Goal: Task Accomplishment & Management: Complete application form

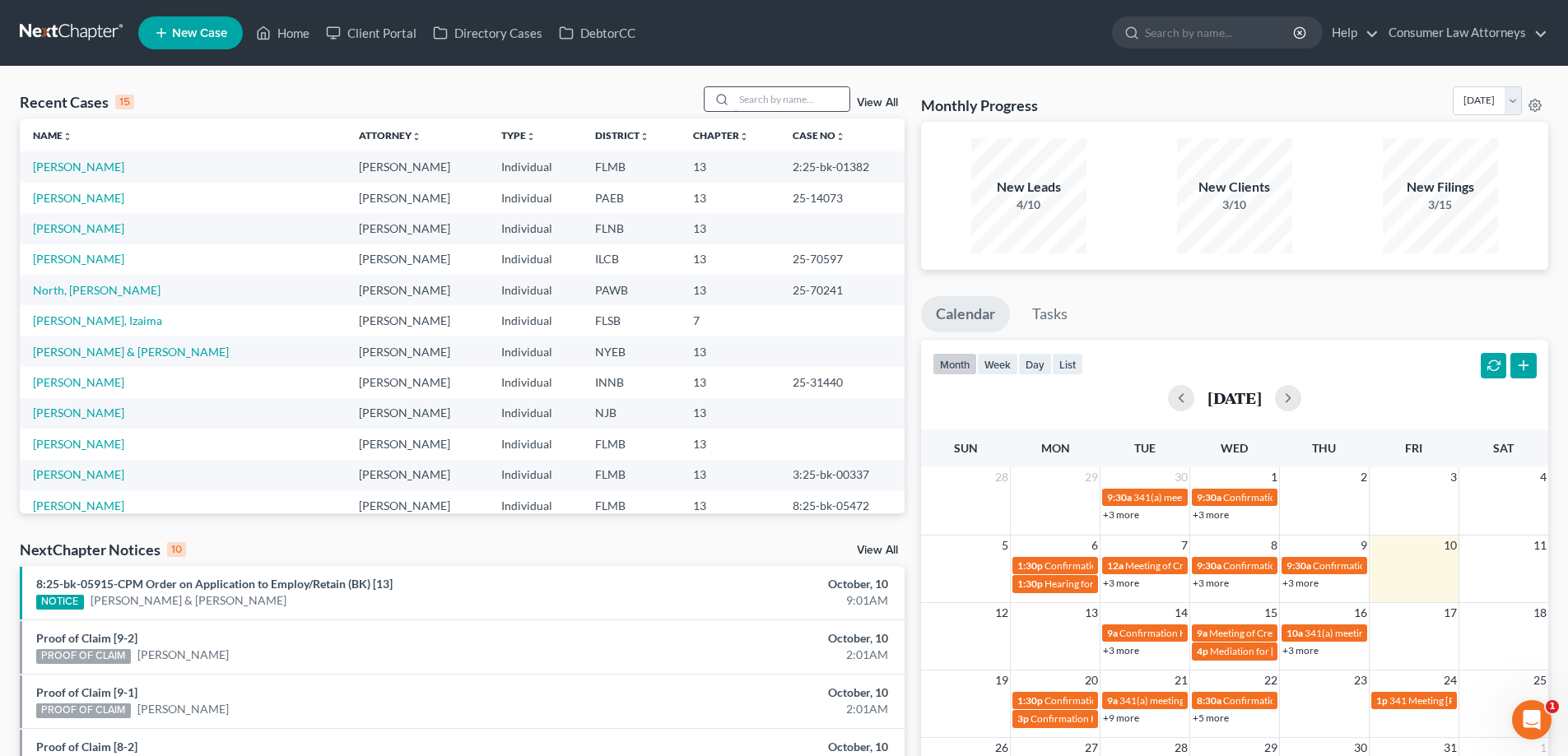
click at [759, 99] on input "search" at bounding box center [792, 99] width 115 height 24
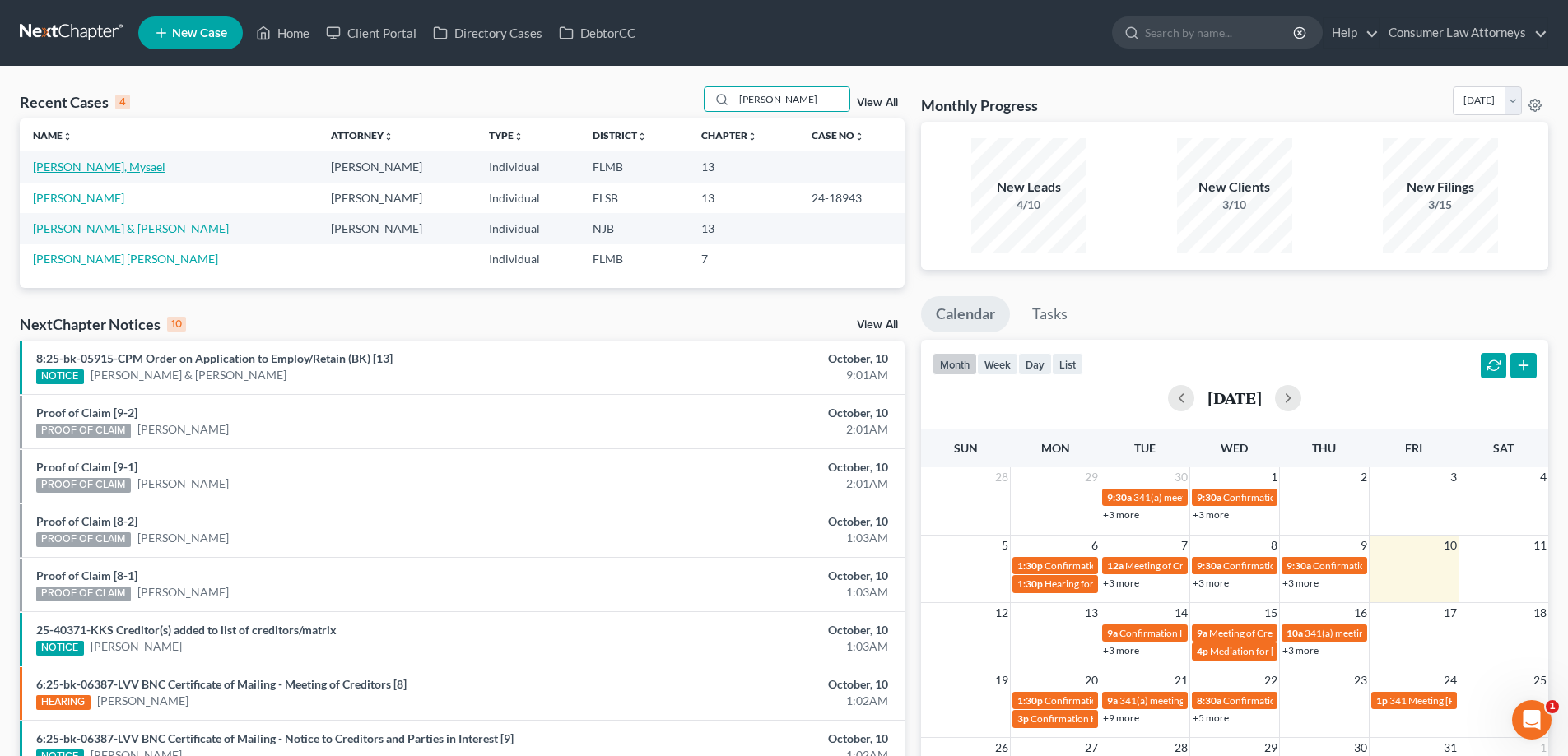
type input "[PERSON_NAME]"
click at [128, 170] on link "[PERSON_NAME], Mysael" at bounding box center [99, 166] width 133 height 14
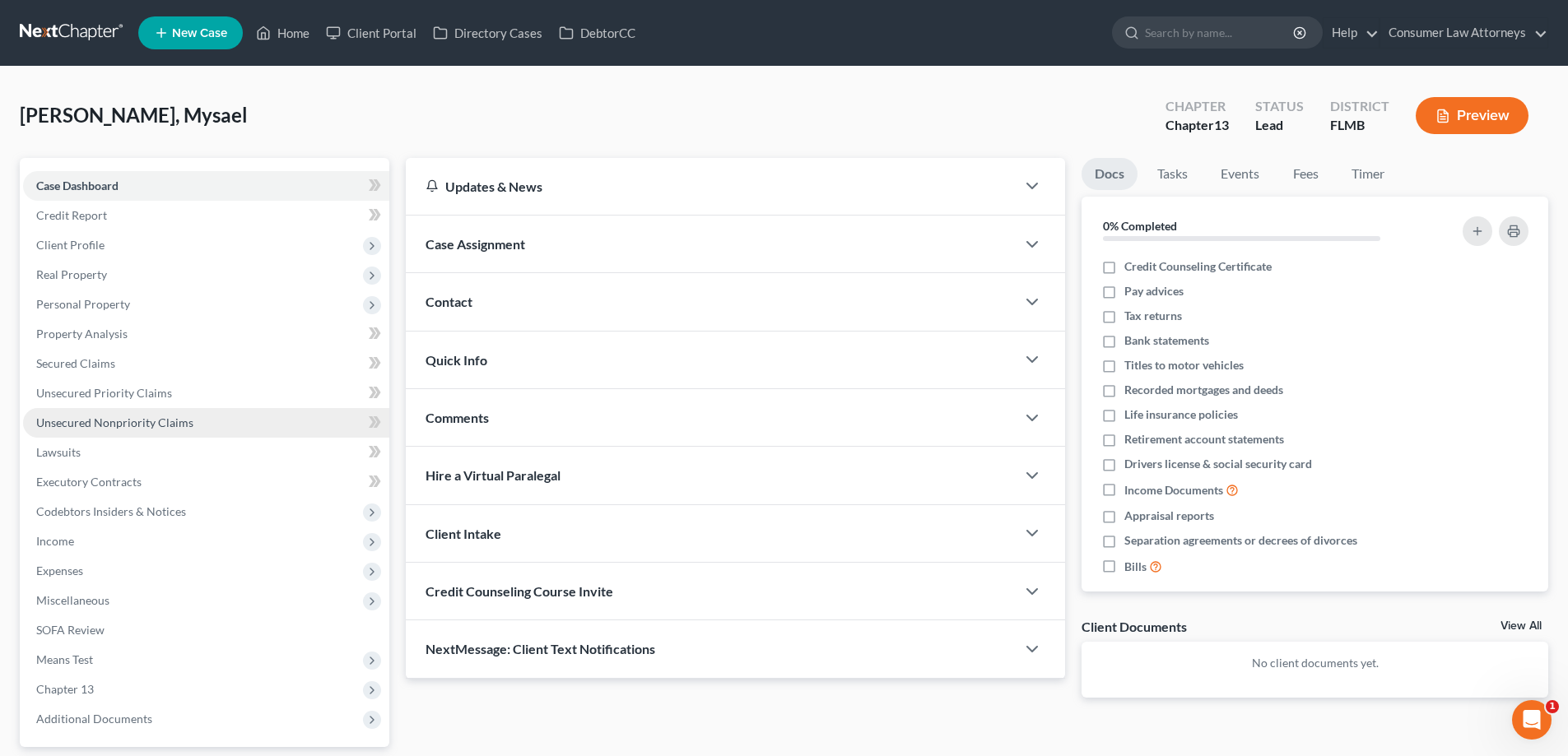
click at [169, 433] on link "Unsecured Nonpriority Claims" at bounding box center [206, 422] width 367 height 29
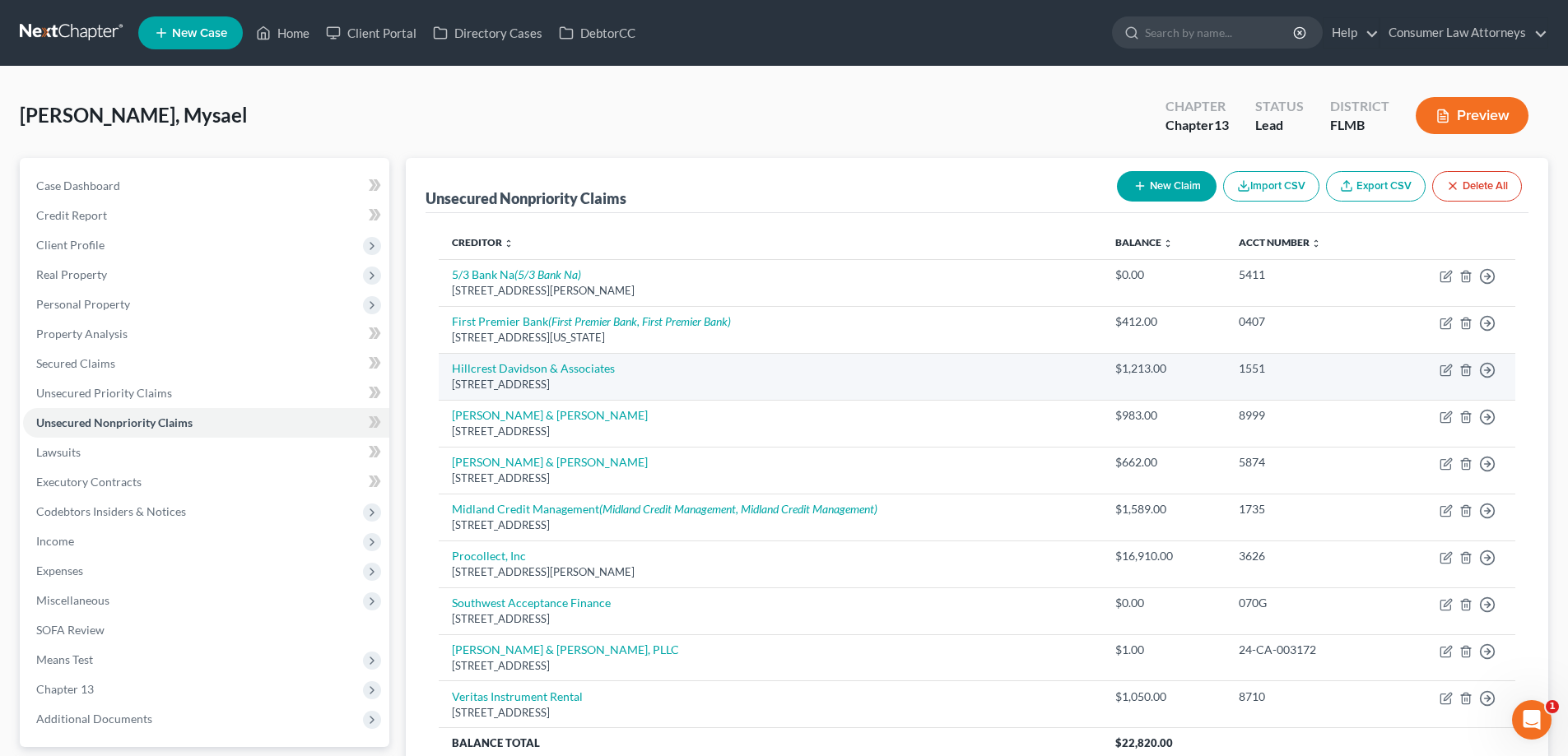
click at [837, 354] on td "Hillcrest Davidson & Associates [STREET_ADDRESS]" at bounding box center [770, 376] width 663 height 47
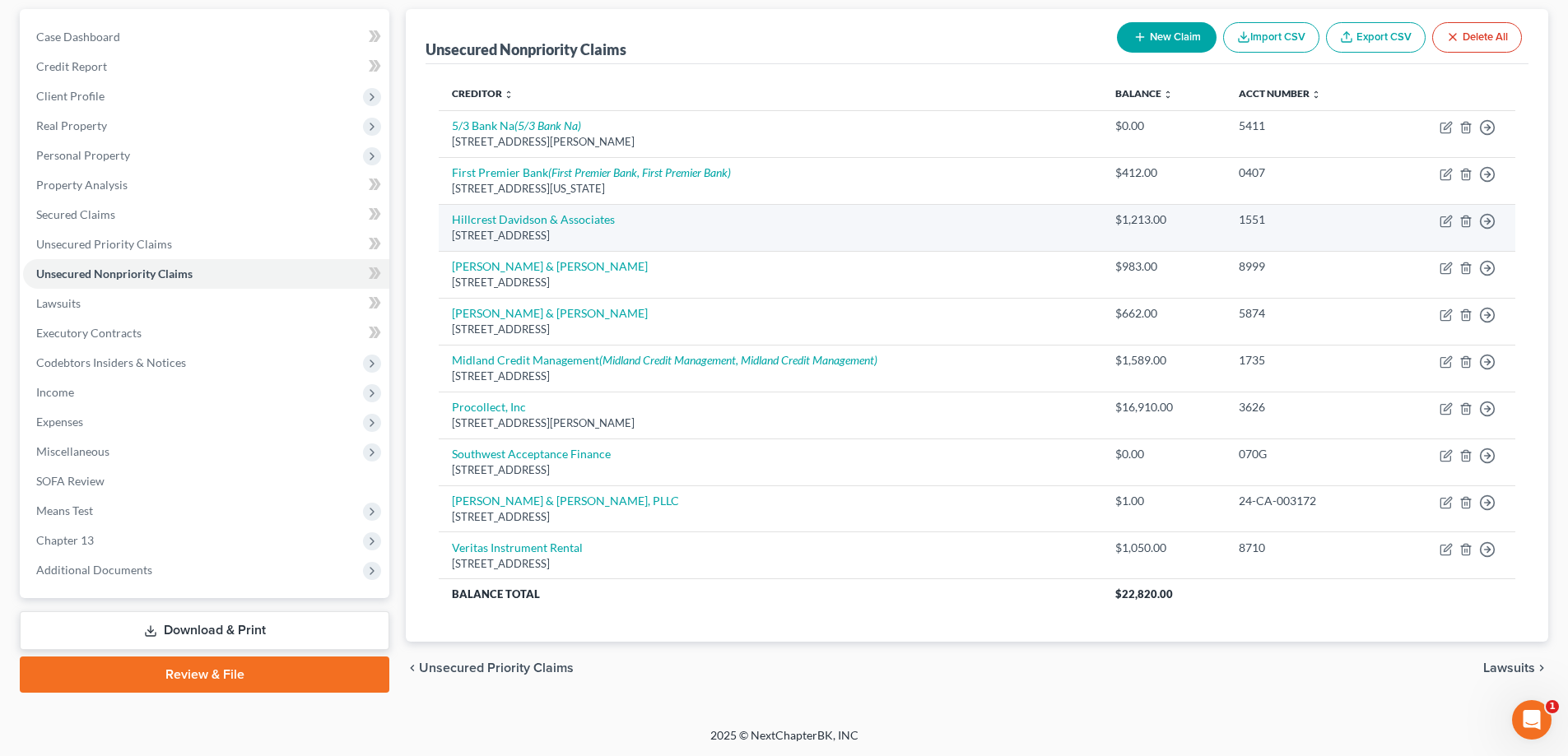
scroll to position [150, 0]
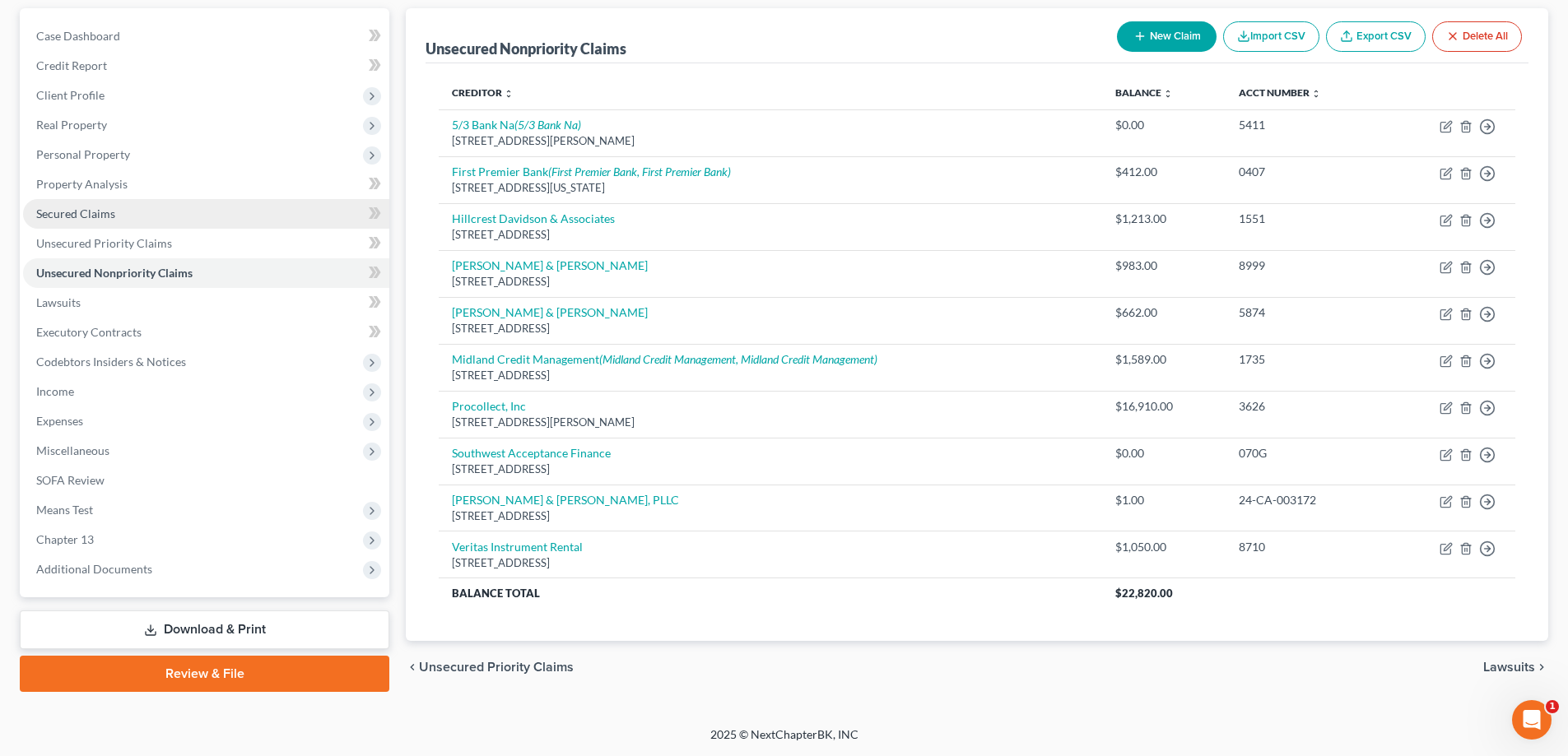
click at [87, 207] on span "Secured Claims" at bounding box center [75, 213] width 79 height 14
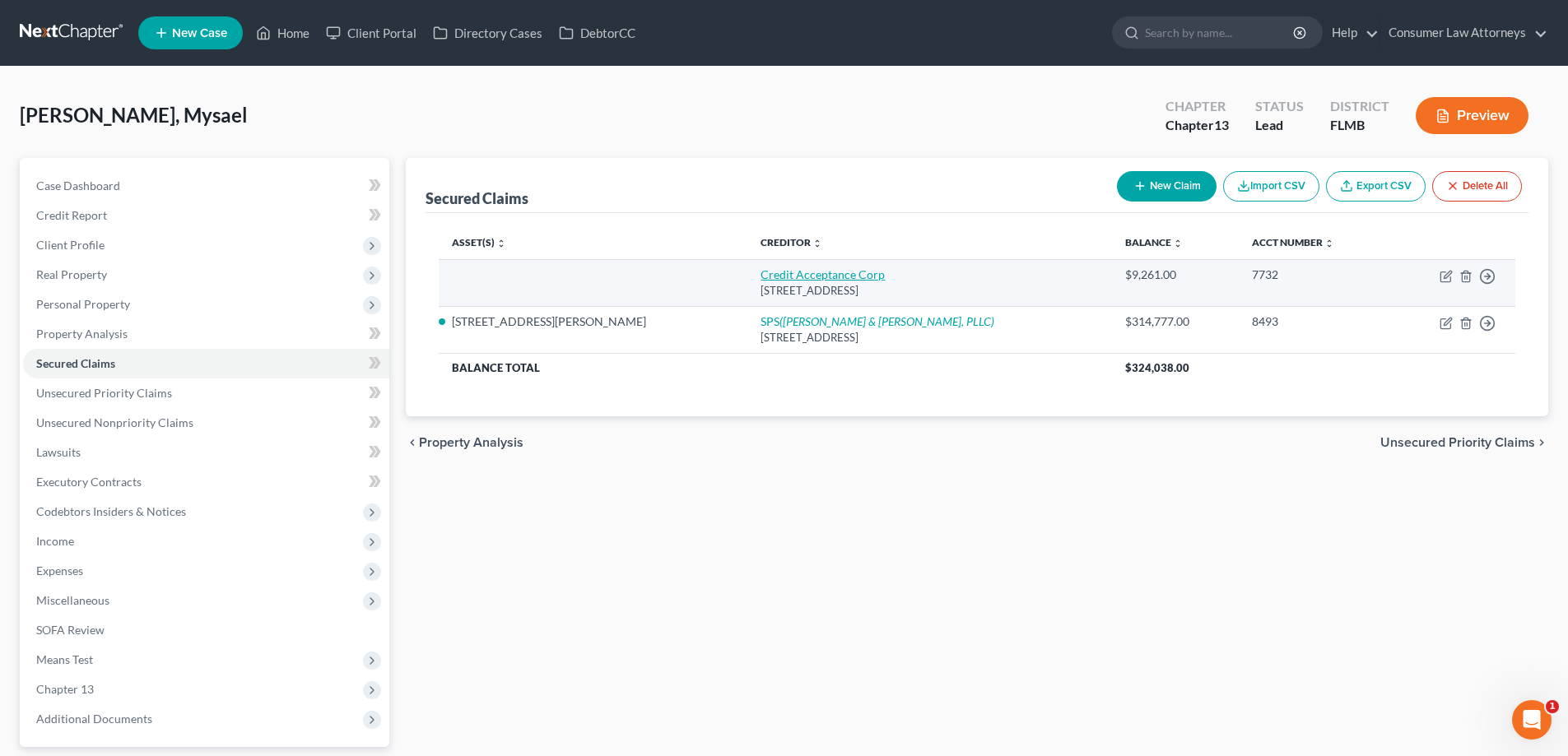
click at [761, 274] on link "Credit Acceptance Corp" at bounding box center [823, 274] width 124 height 14
select select "23"
select select "0"
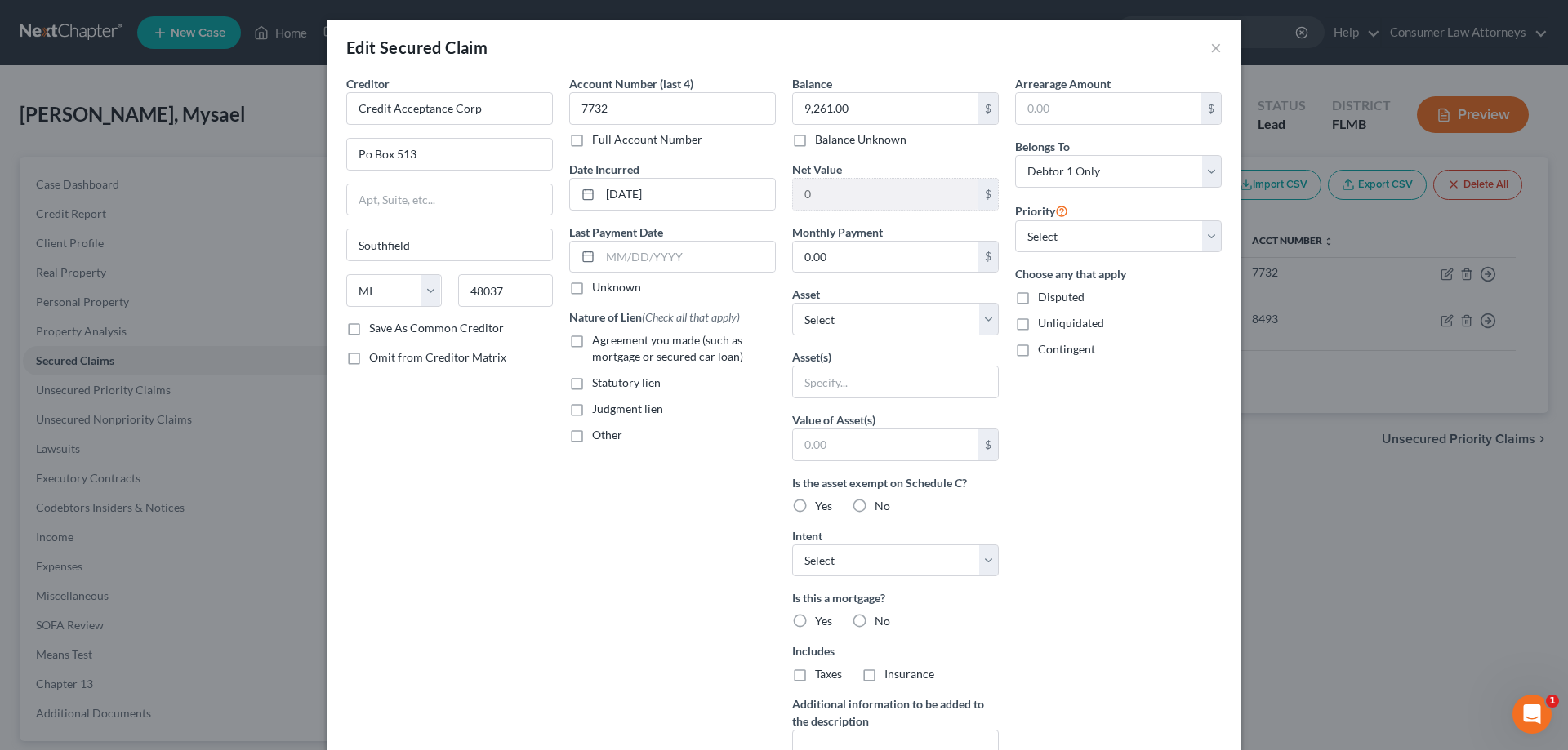
click at [1007, 341] on div "Arrearage Amount $ Belongs To * Select Debtor 1 Only Debtor 2 Only Debtor 1 And…" at bounding box center [1118, 439] width 223 height 728
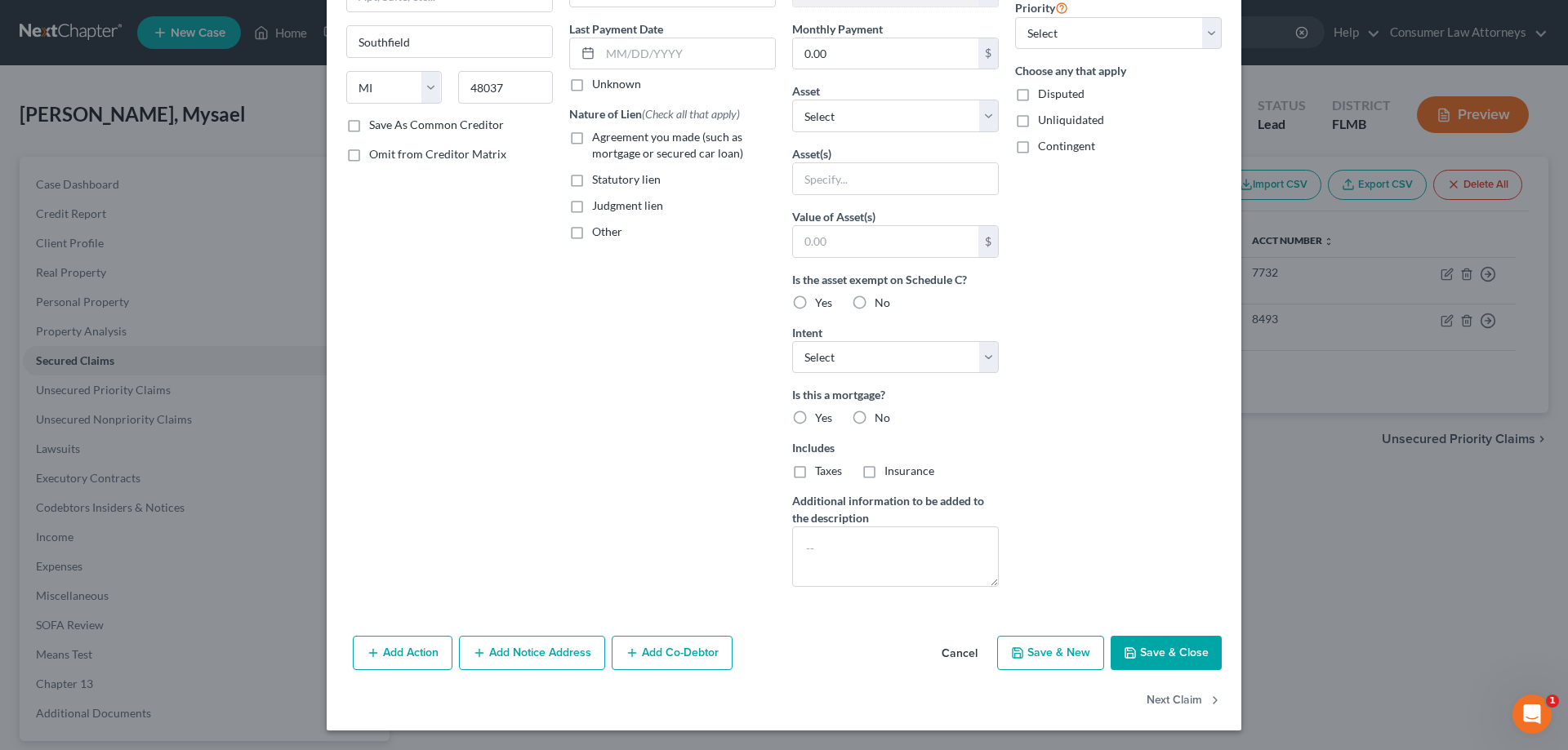
click at [1174, 654] on button "Save & Close" at bounding box center [1166, 653] width 111 height 34
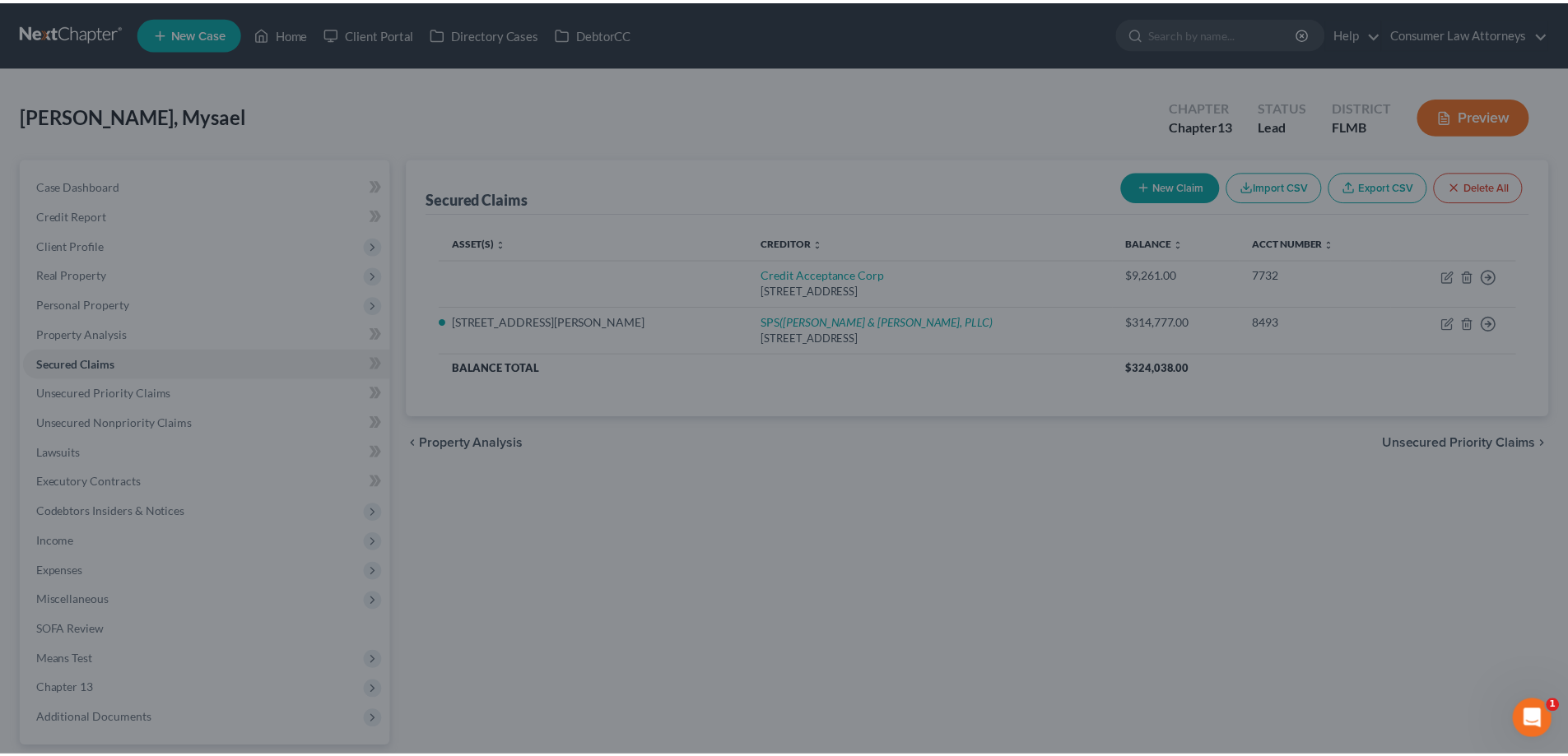
scroll to position [25, 0]
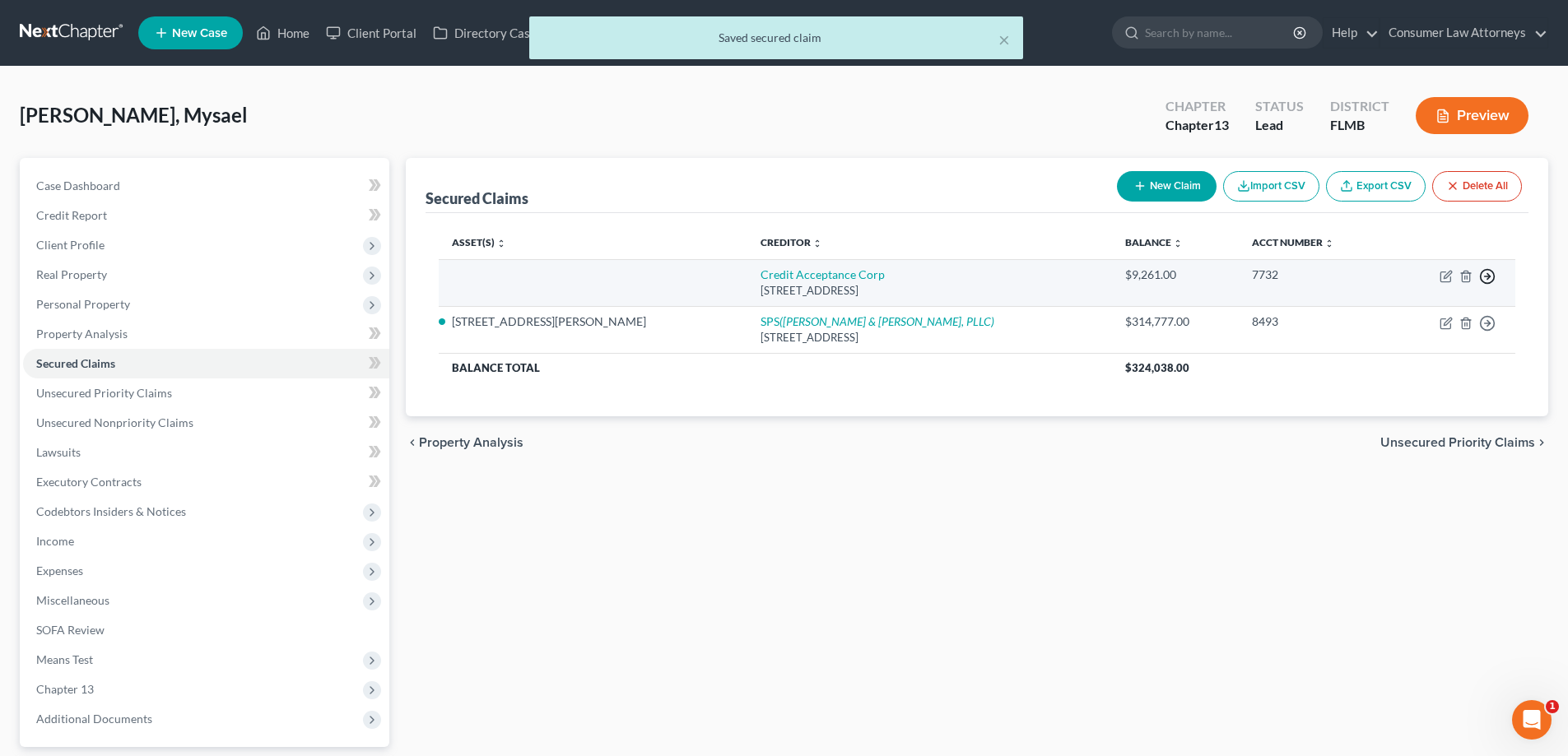
click at [1491, 279] on icon "button" at bounding box center [1487, 276] width 17 height 17
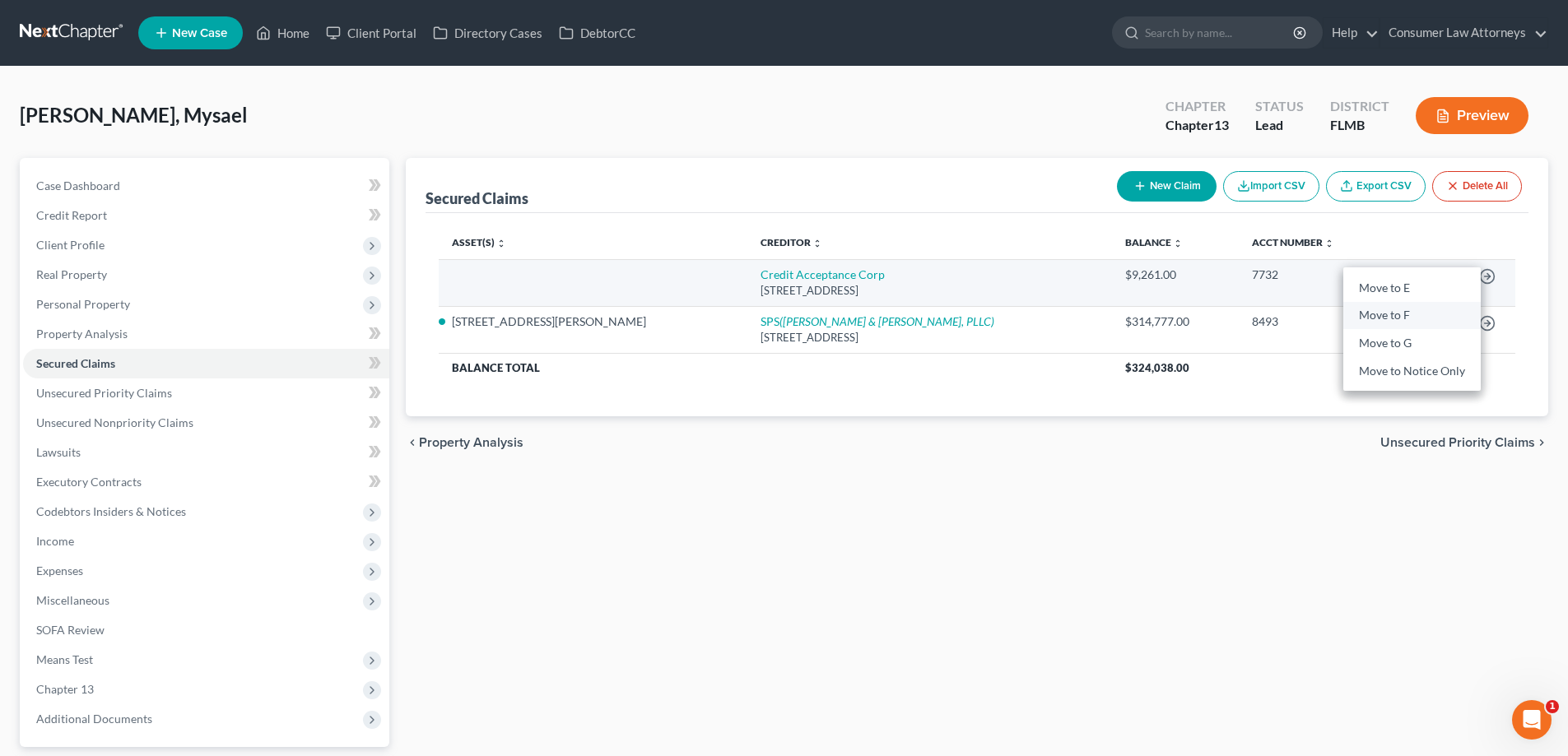
click at [1390, 317] on link "Move to F" at bounding box center [1411, 316] width 137 height 28
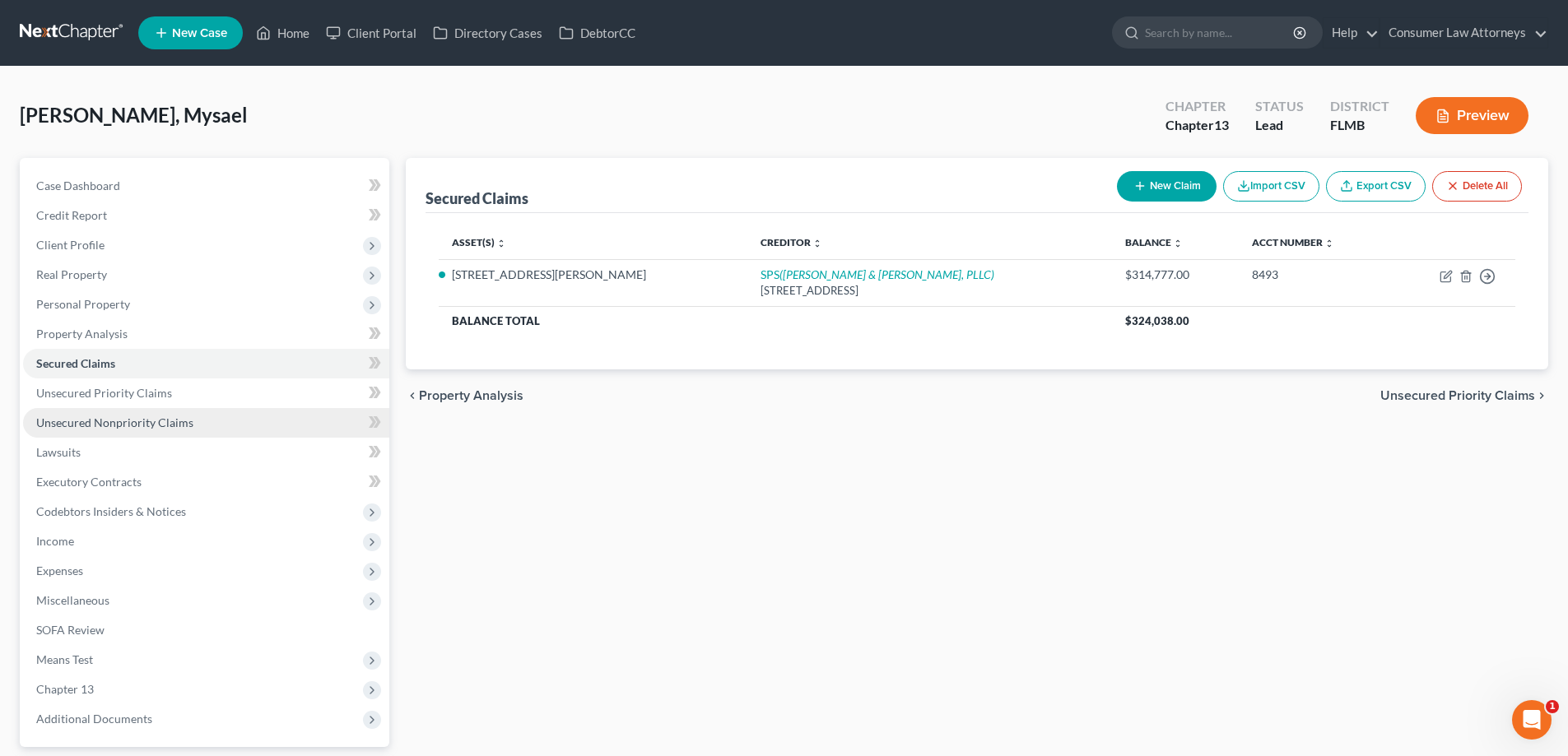
click at [142, 428] on span "Unsecured Nonpriority Claims" at bounding box center [115, 423] width 158 height 14
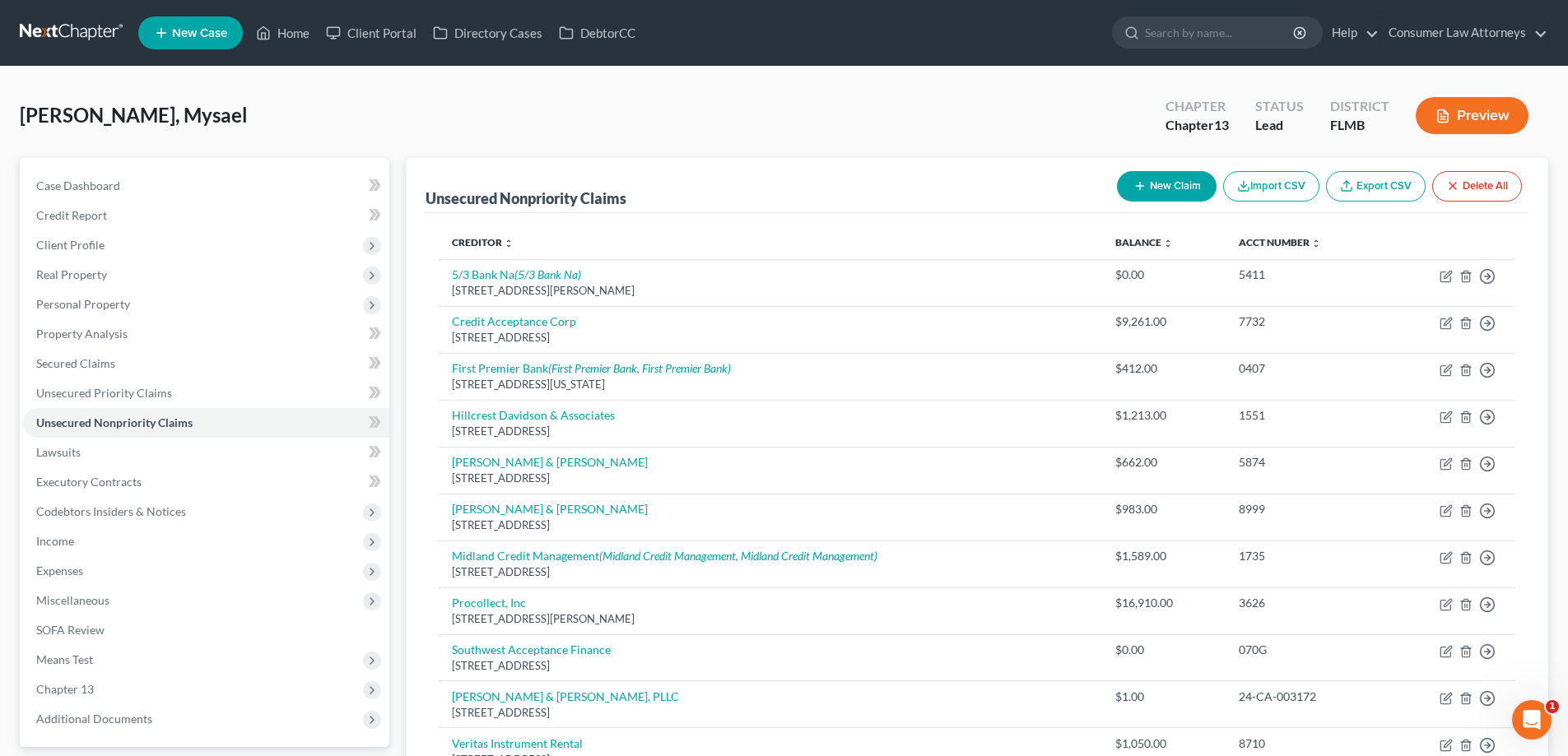
click at [432, 509] on div "Creditor expand_more expand_less unfold_more Balance expand_more expand_less un…" at bounding box center [977, 526] width 1103 height 626
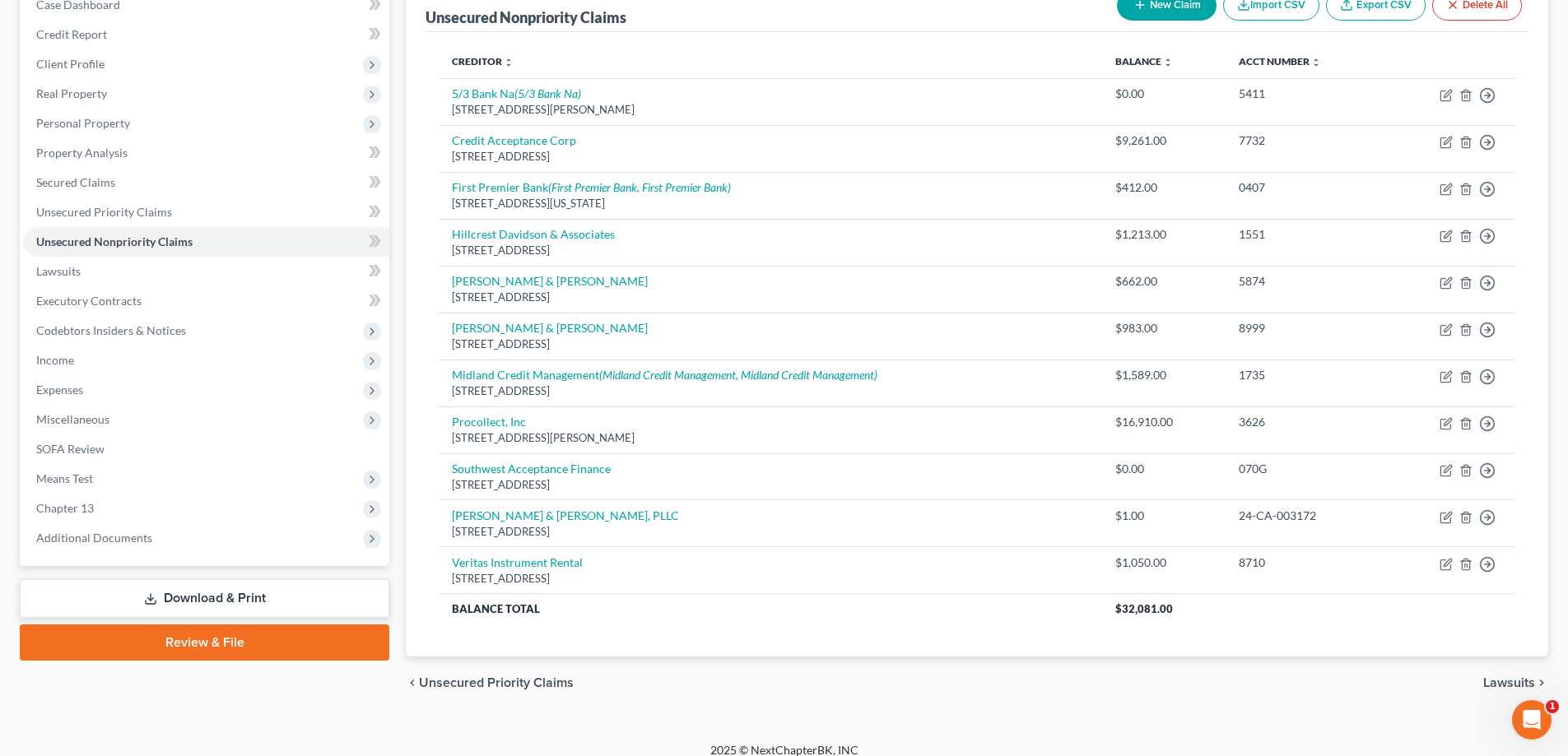
scroll to position [197, 0]
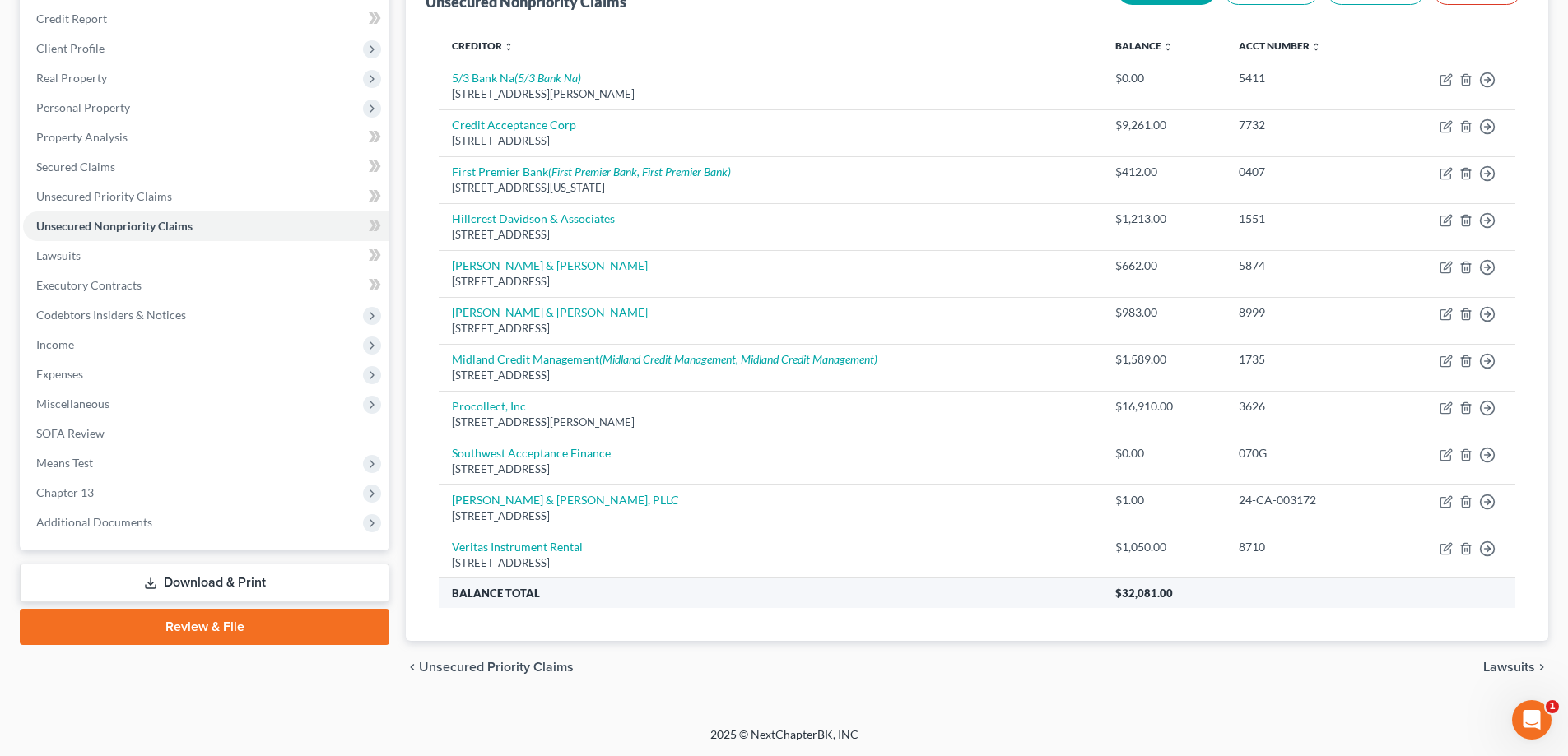
click at [747, 581] on th "Balance Total" at bounding box center [770, 593] width 663 height 29
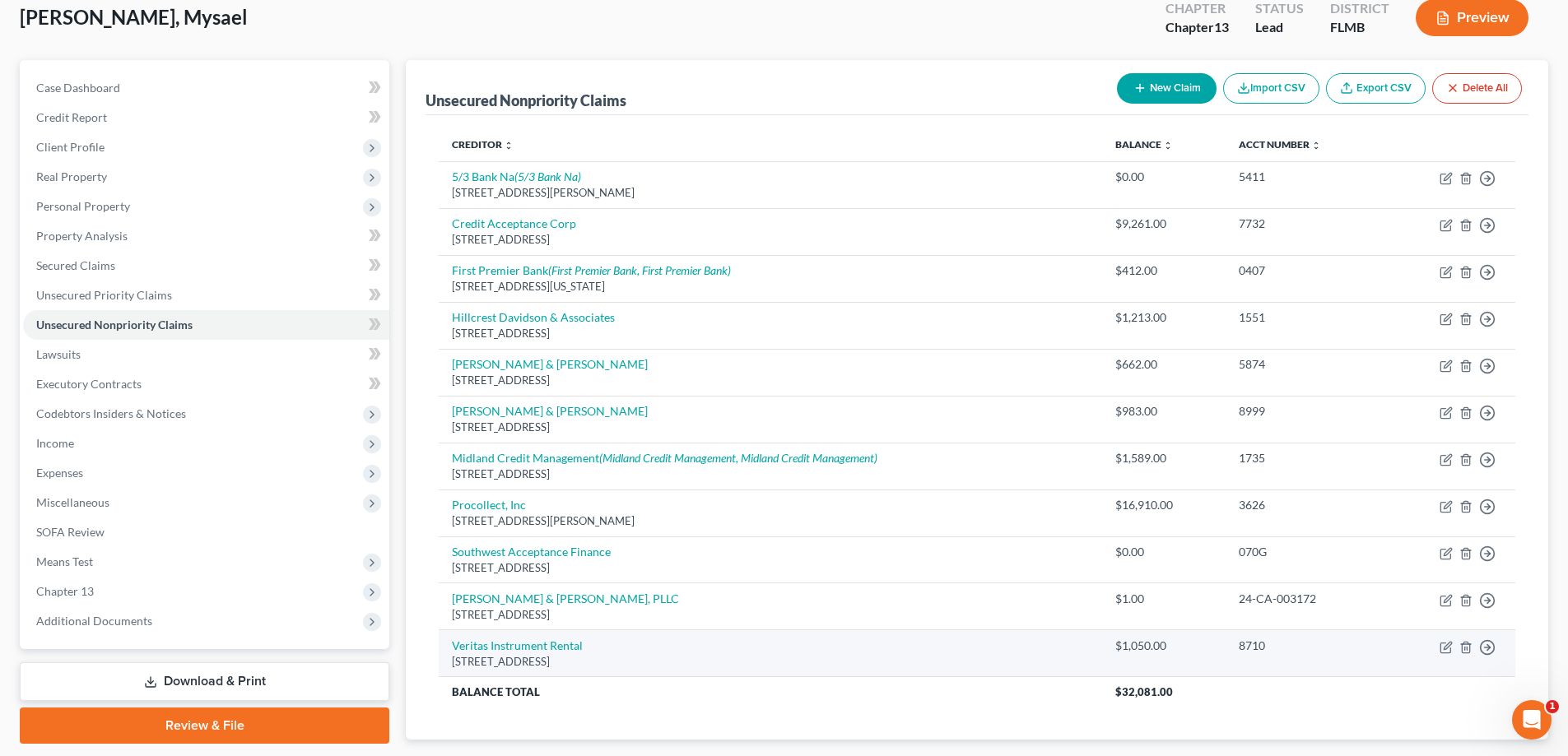
scroll to position [0, 0]
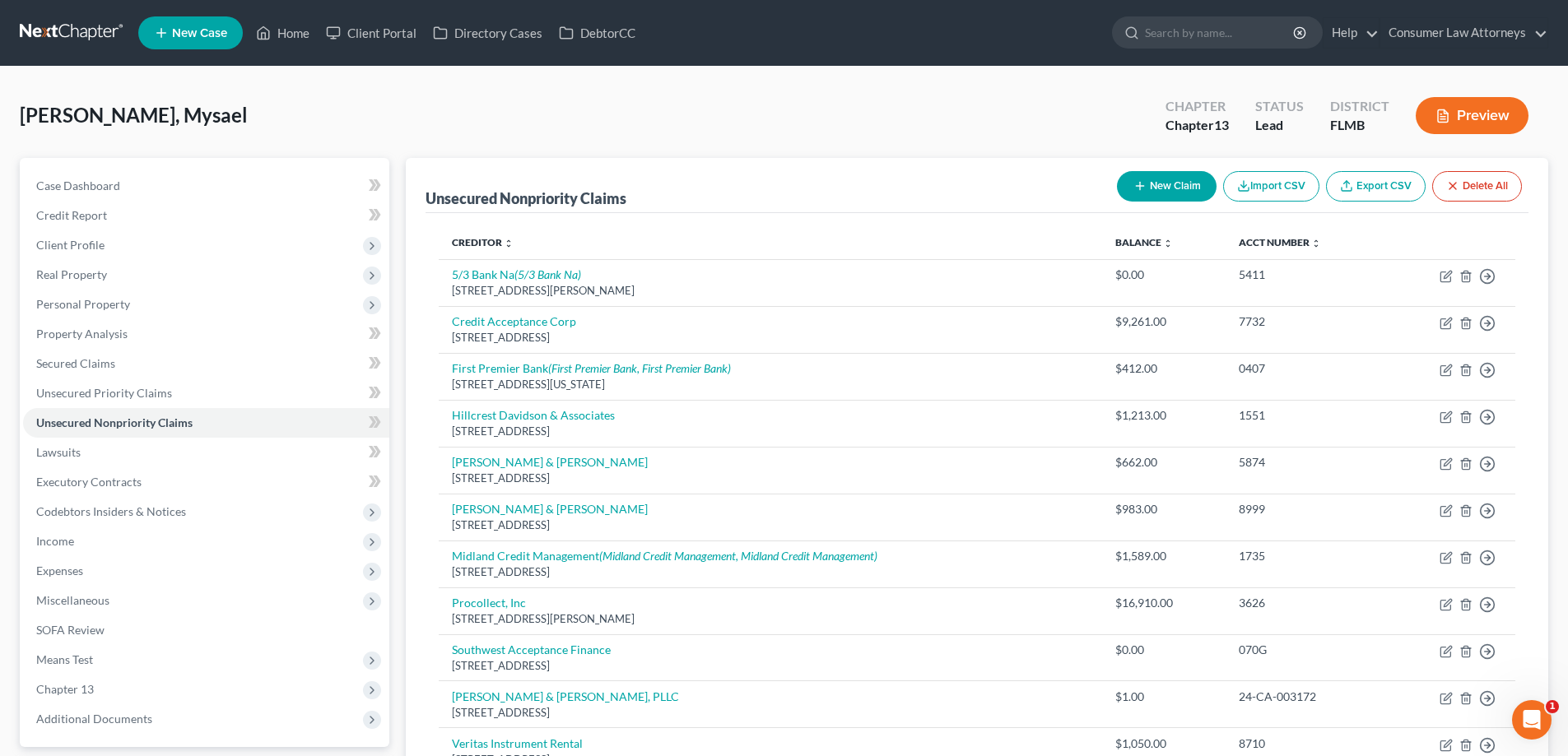
click at [398, 434] on div "Unsecured Nonpriority Claims New Claim Import CSV Export CSV Delete All Credito…" at bounding box center [977, 525] width 1159 height 733
click at [285, 31] on link "Home" at bounding box center [282, 32] width 70 height 29
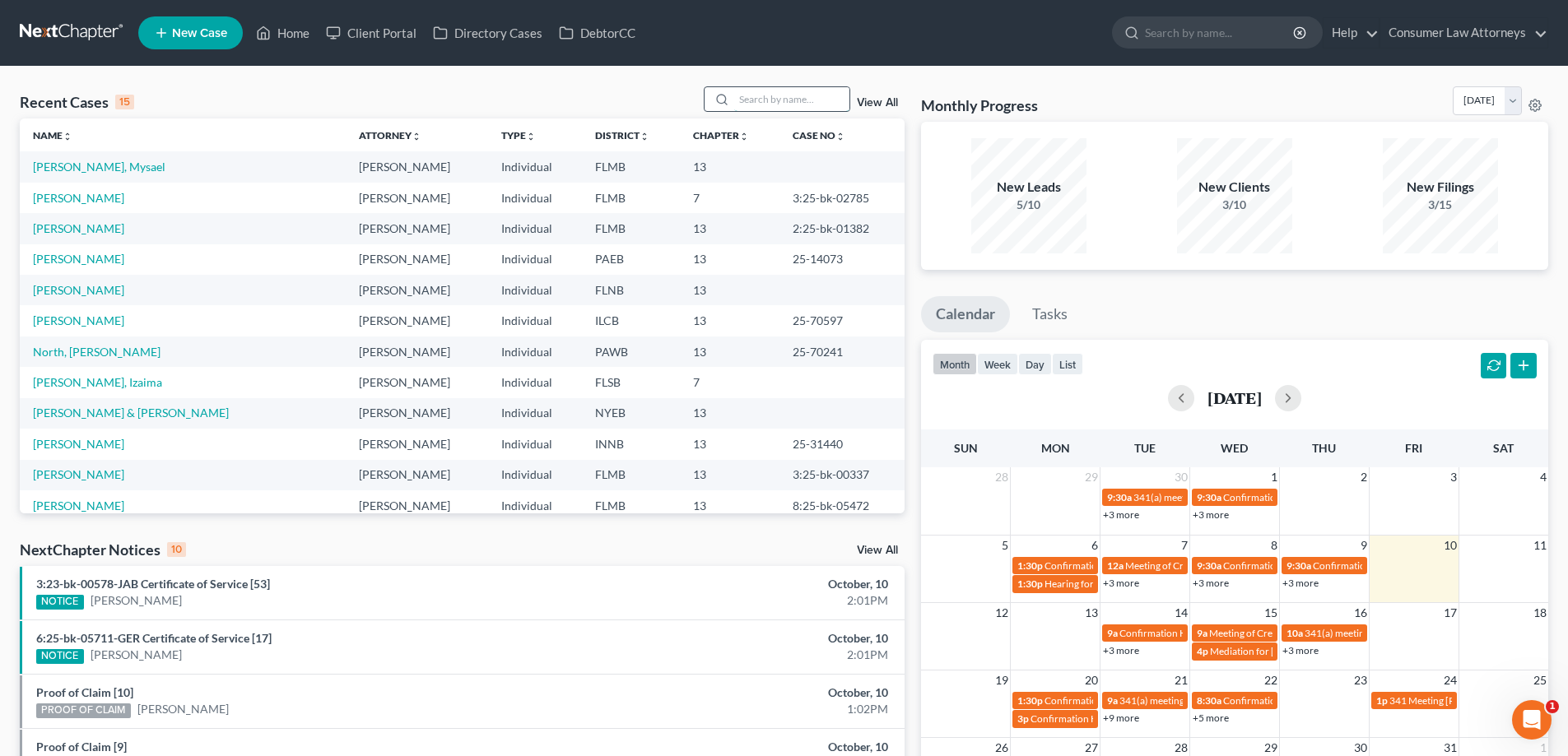
click at [789, 105] on input "search" at bounding box center [792, 99] width 115 height 24
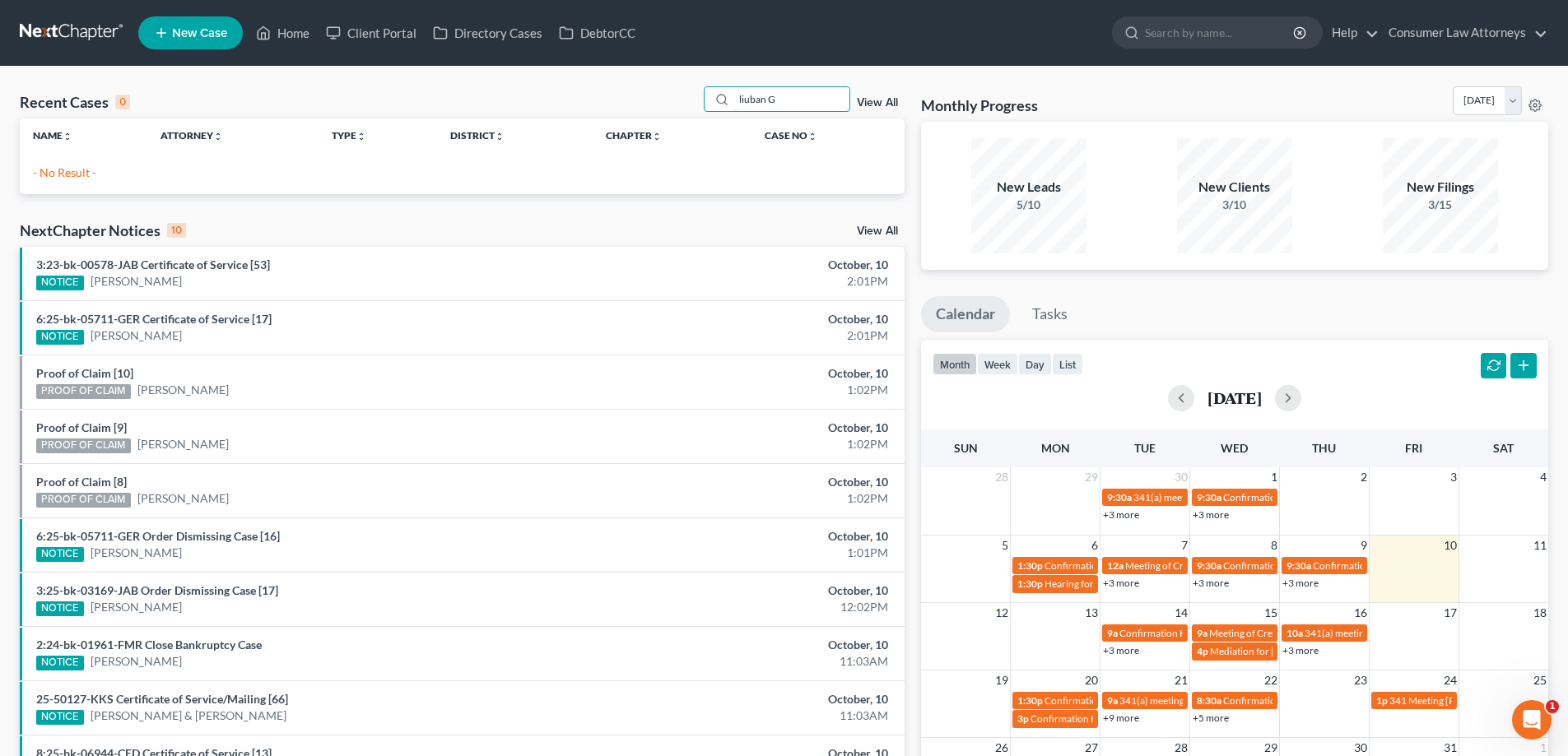
drag, startPoint x: 823, startPoint y: 92, endPoint x: 580, endPoint y: 114, distance: 244.0
click at [580, 114] on div "Recent Cases 0 liuban G View All" at bounding box center [461, 103] width 884 height 32
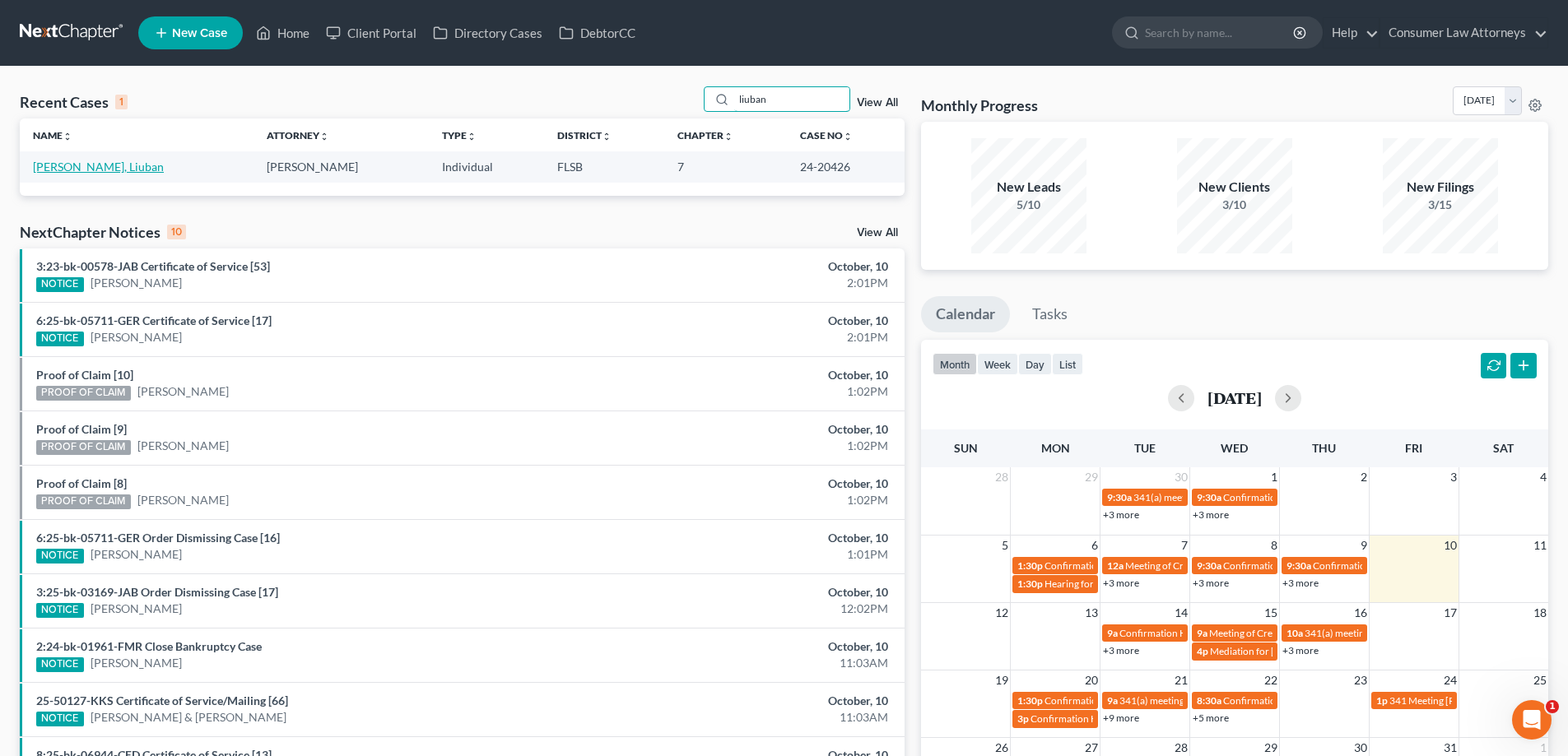
type input "liuban"
click at [104, 171] on link "[PERSON_NAME], Liuban" at bounding box center [98, 166] width 131 height 14
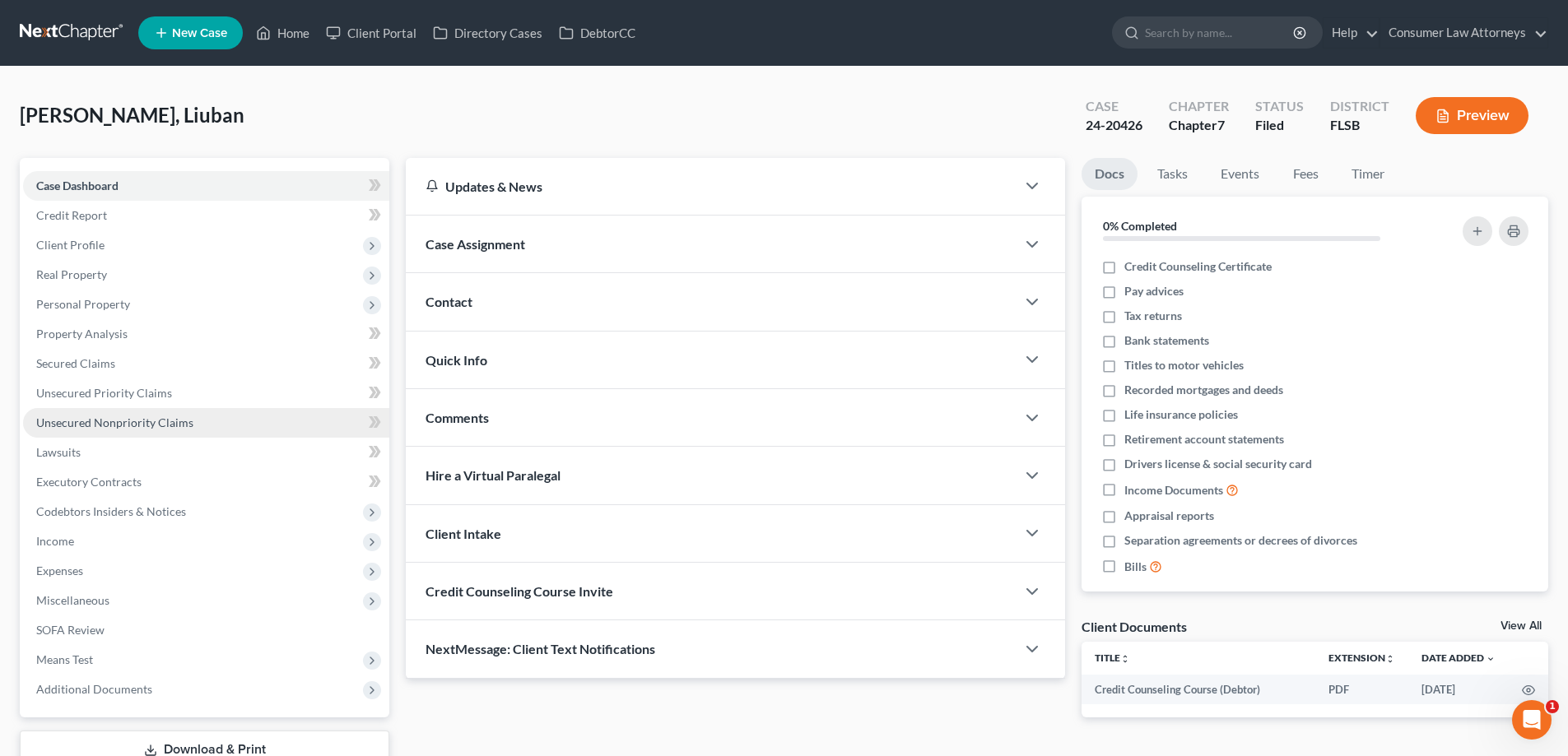
click at [201, 431] on link "Unsecured Nonpriority Claims" at bounding box center [206, 422] width 367 height 29
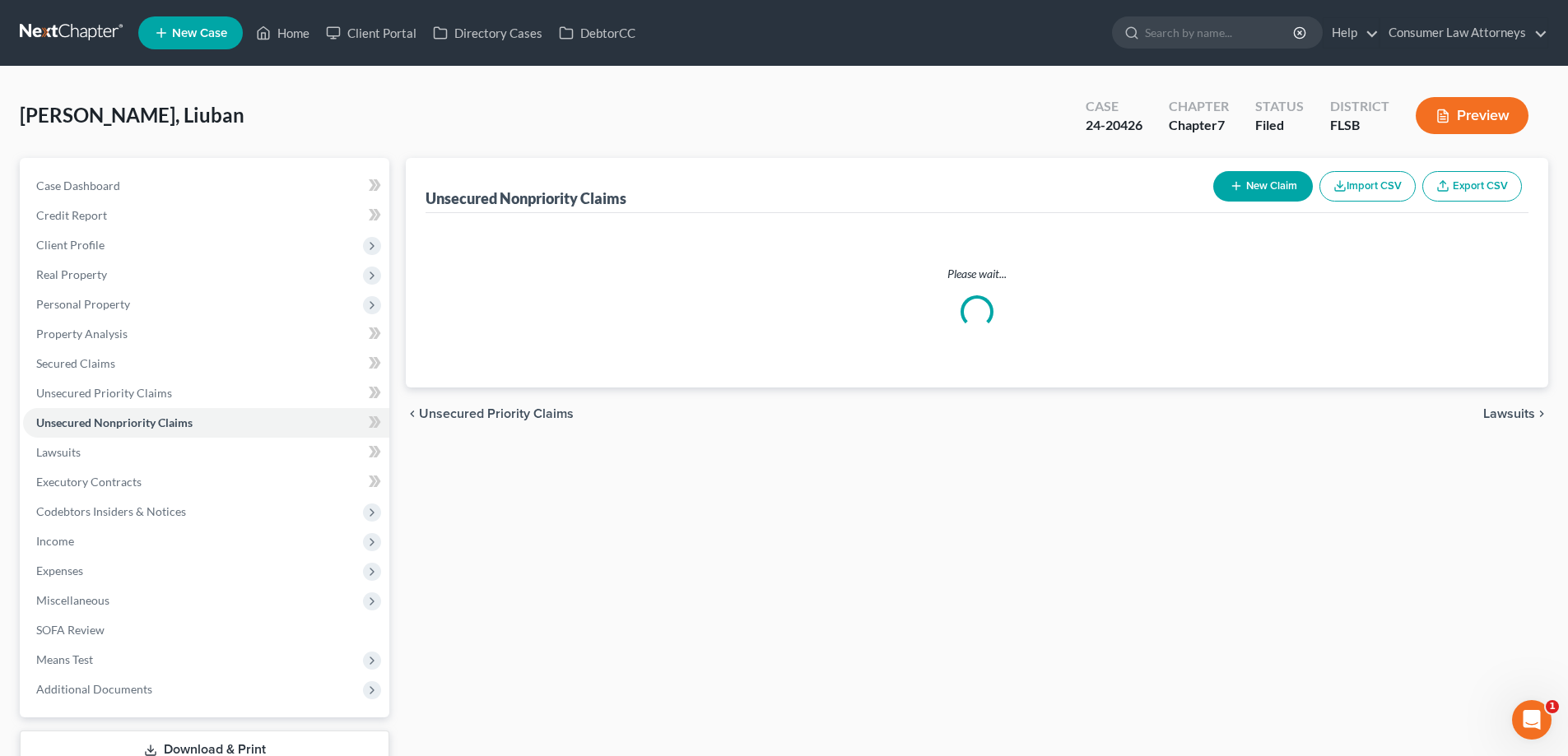
click at [915, 188] on div "Unsecured Nonpriority Claims New Claim Import CSV Export CSV" at bounding box center [977, 186] width 1103 height 55
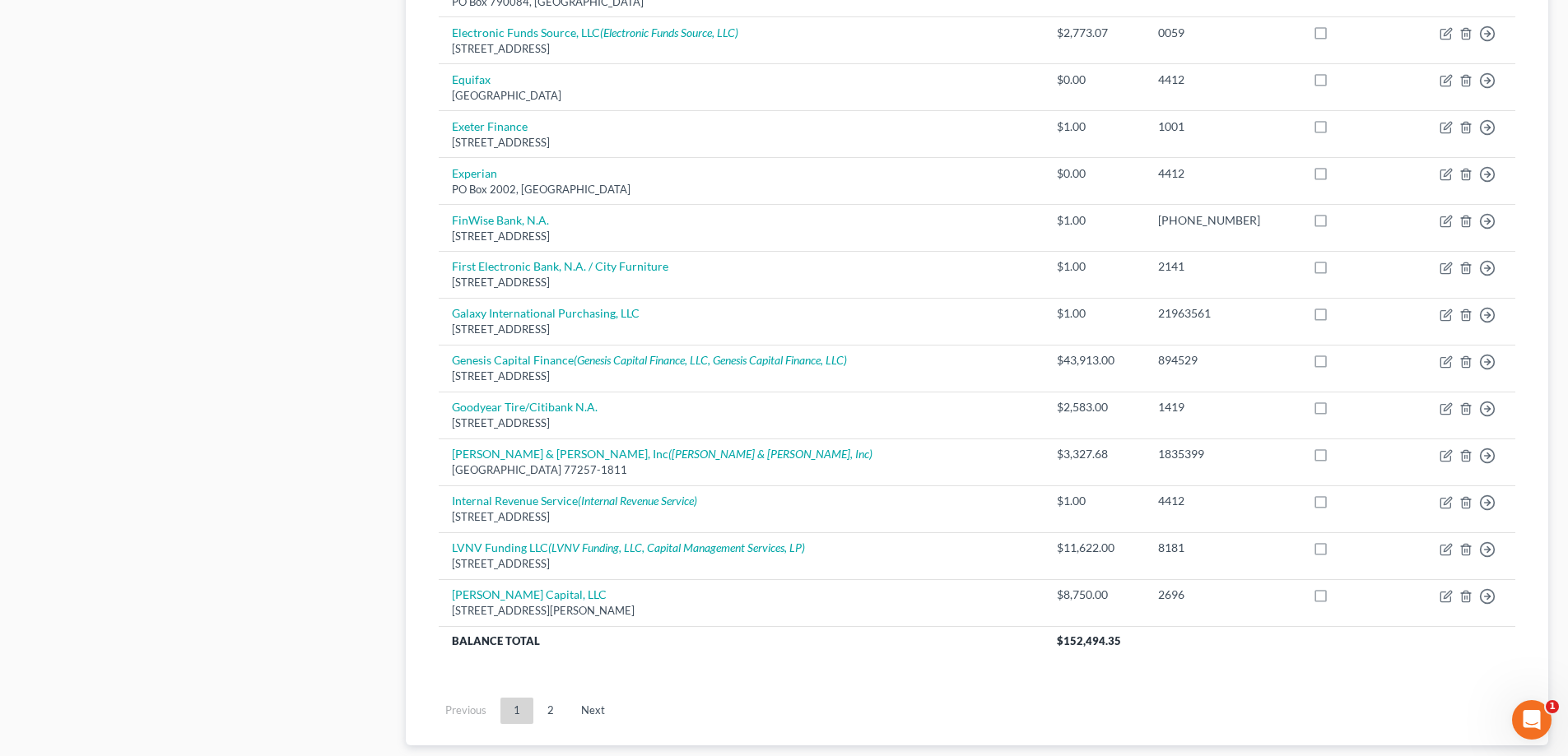
scroll to position [1070, 0]
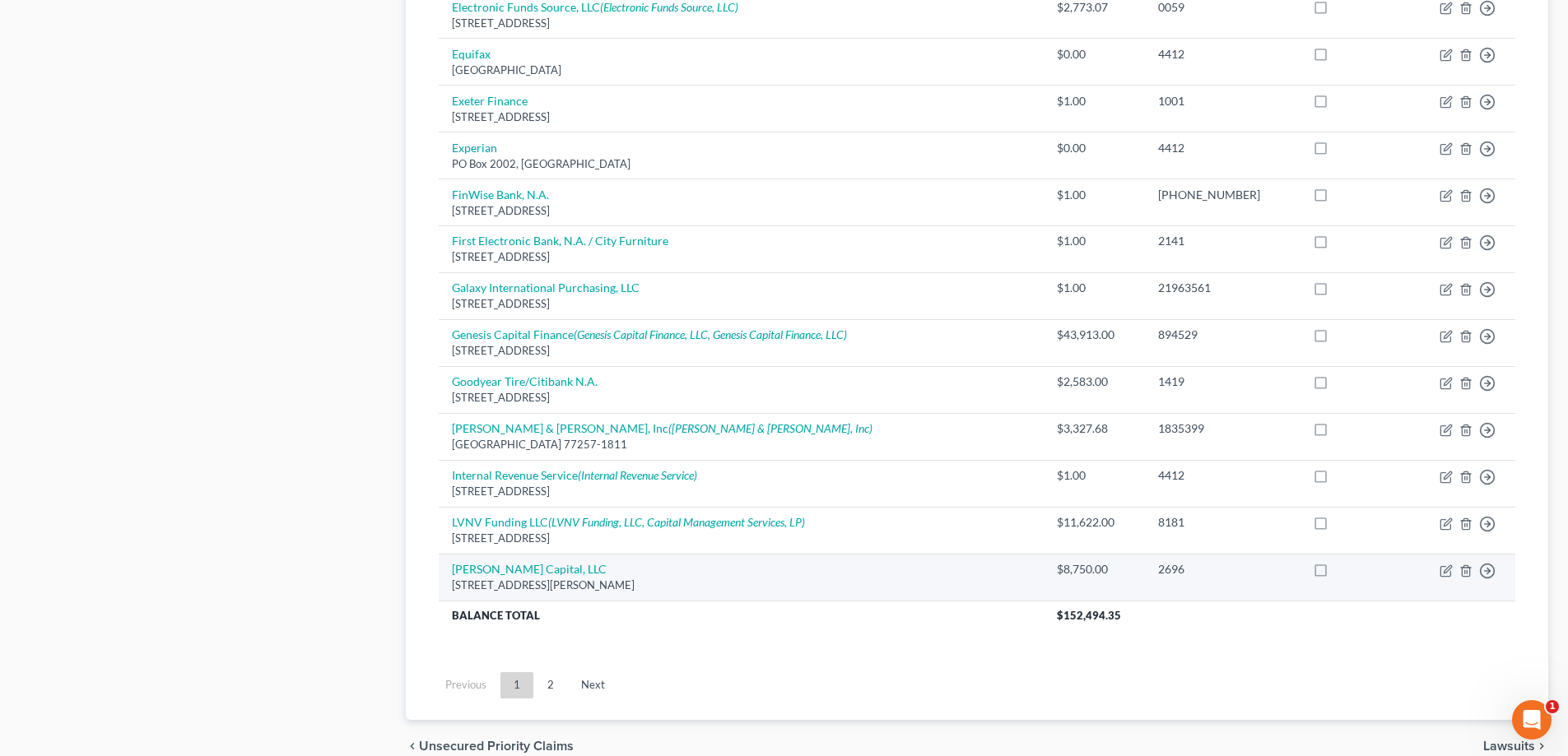
drag, startPoint x: 667, startPoint y: 590, endPoint x: 450, endPoint y: 577, distance: 217.4
click at [450, 577] on td "[PERSON_NAME] Capital, LLC [STREET_ADDRESS][PERSON_NAME]" at bounding box center [741, 577] width 605 height 47
copy td "[PERSON_NAME] Capital, LLC [STREET_ADDRESS][PERSON_NAME]"
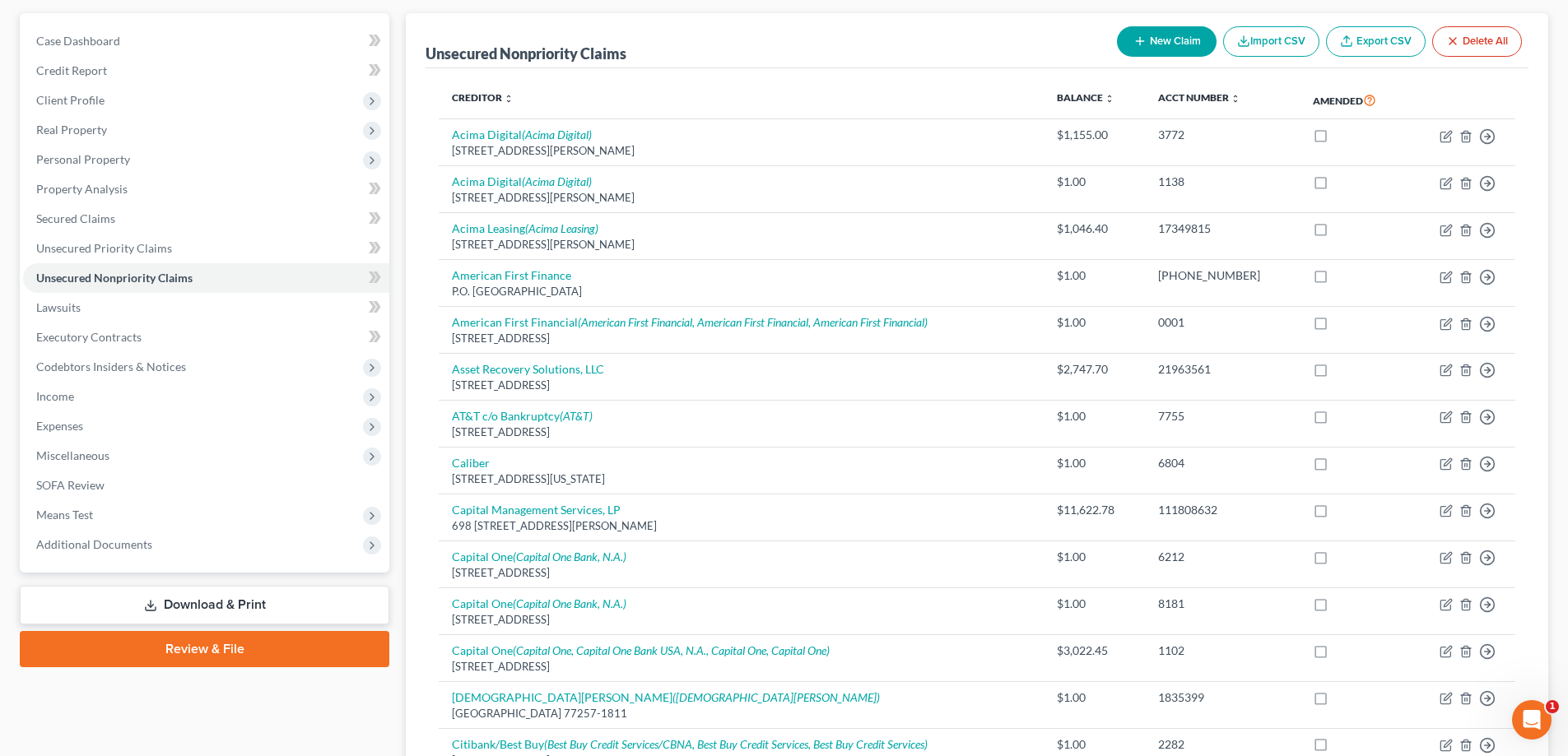
scroll to position [0, 0]
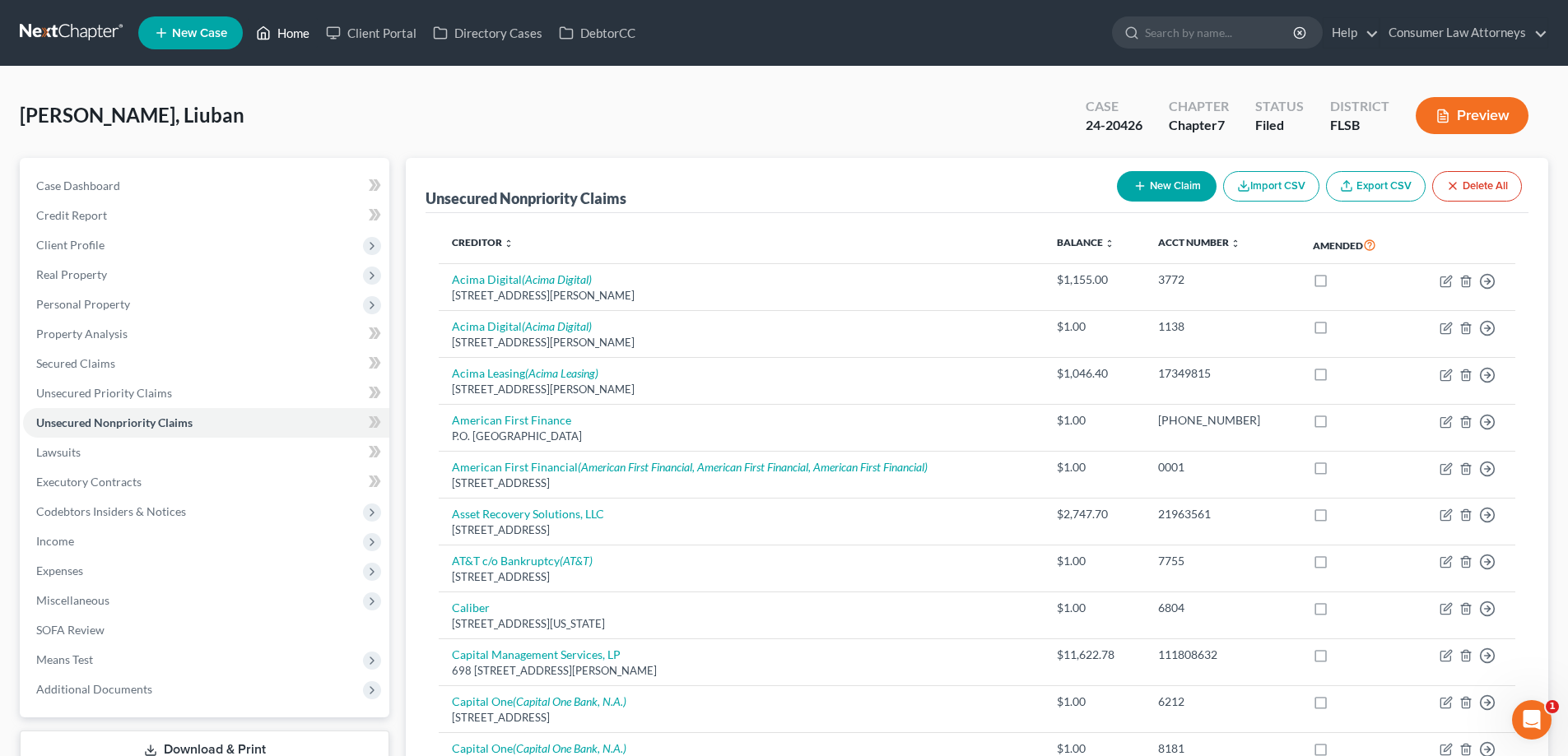
click at [274, 37] on link "Home" at bounding box center [282, 32] width 70 height 29
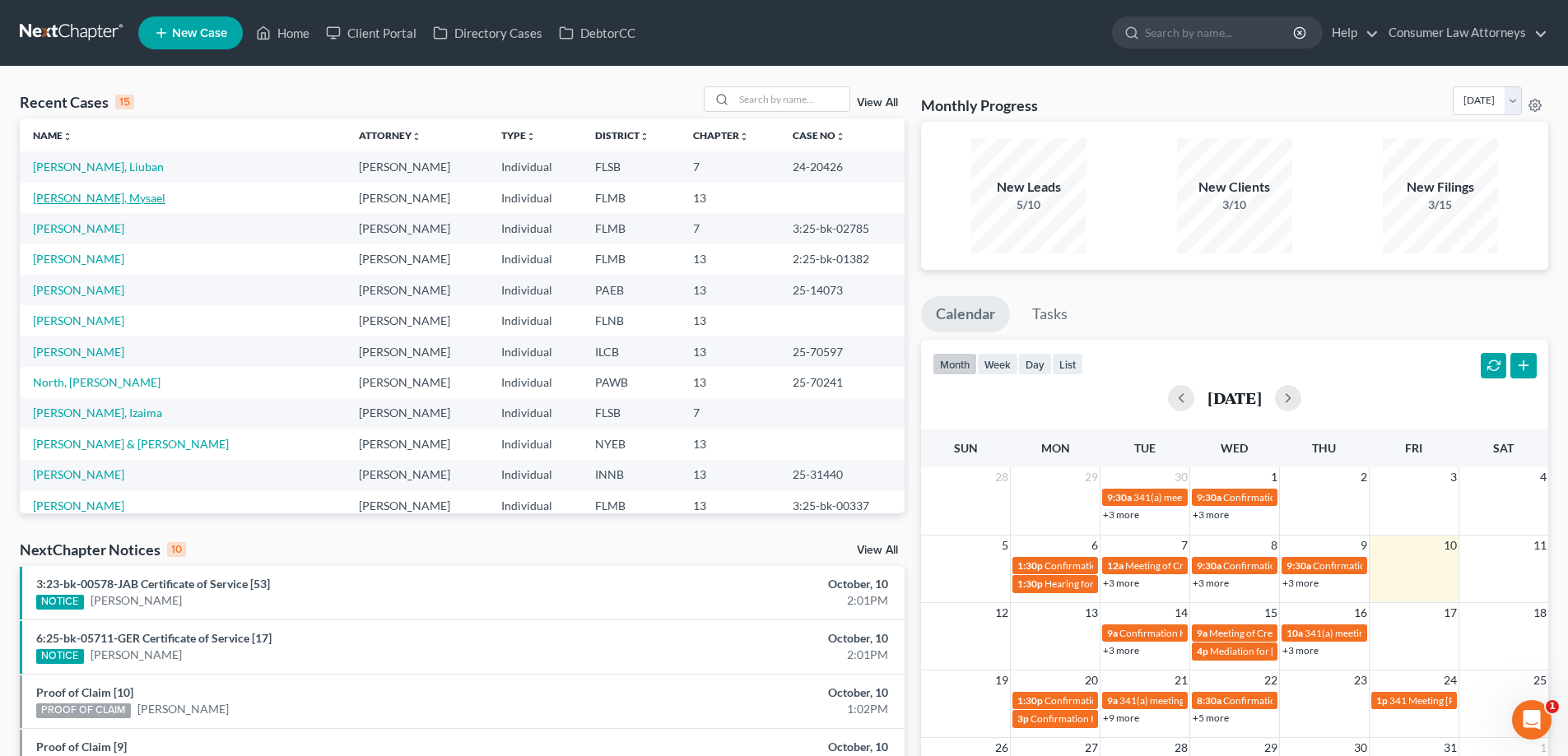
click at [96, 201] on link "[PERSON_NAME], Mysael" at bounding box center [99, 198] width 133 height 14
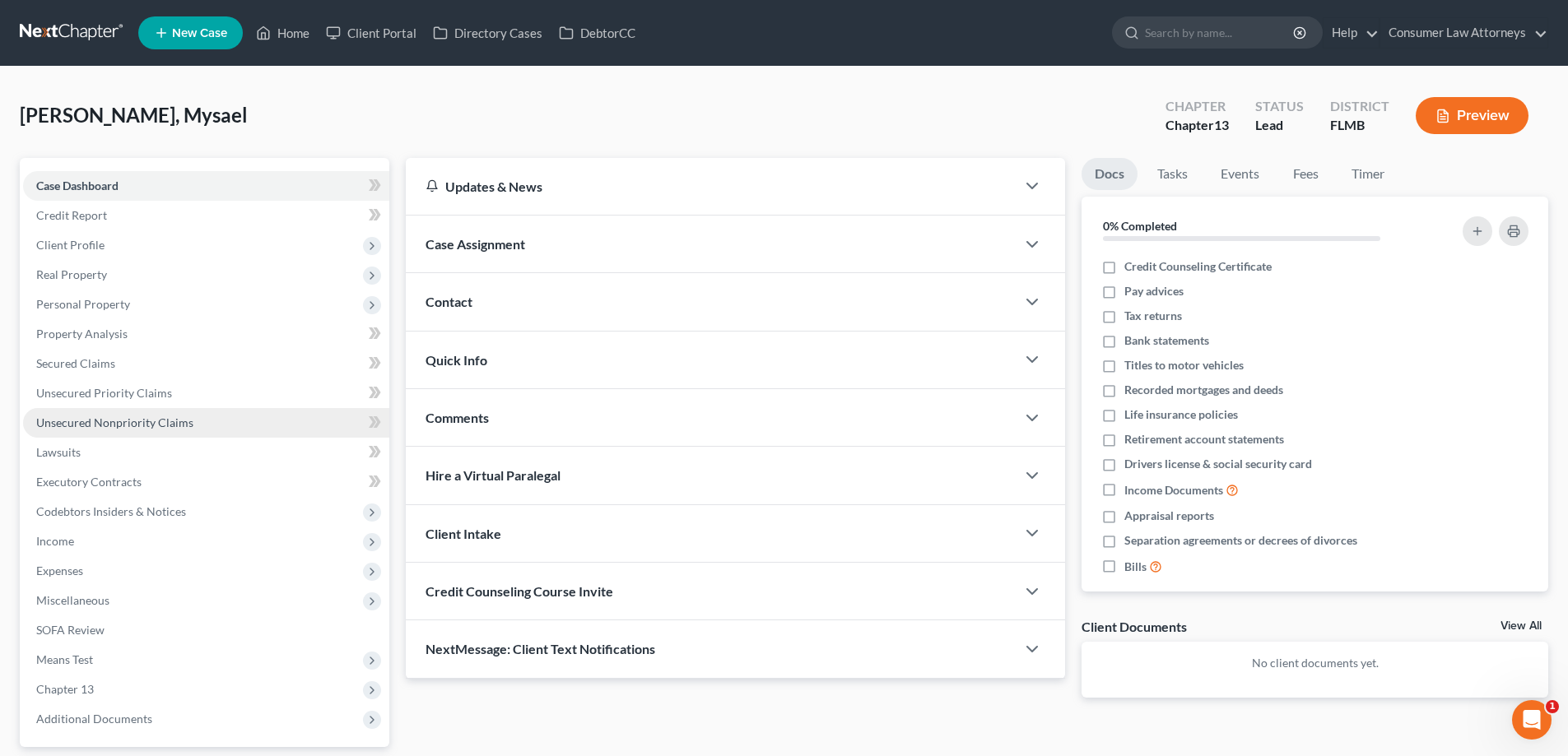
click at [158, 428] on span "Unsecured Nonpriority Claims" at bounding box center [115, 423] width 158 height 14
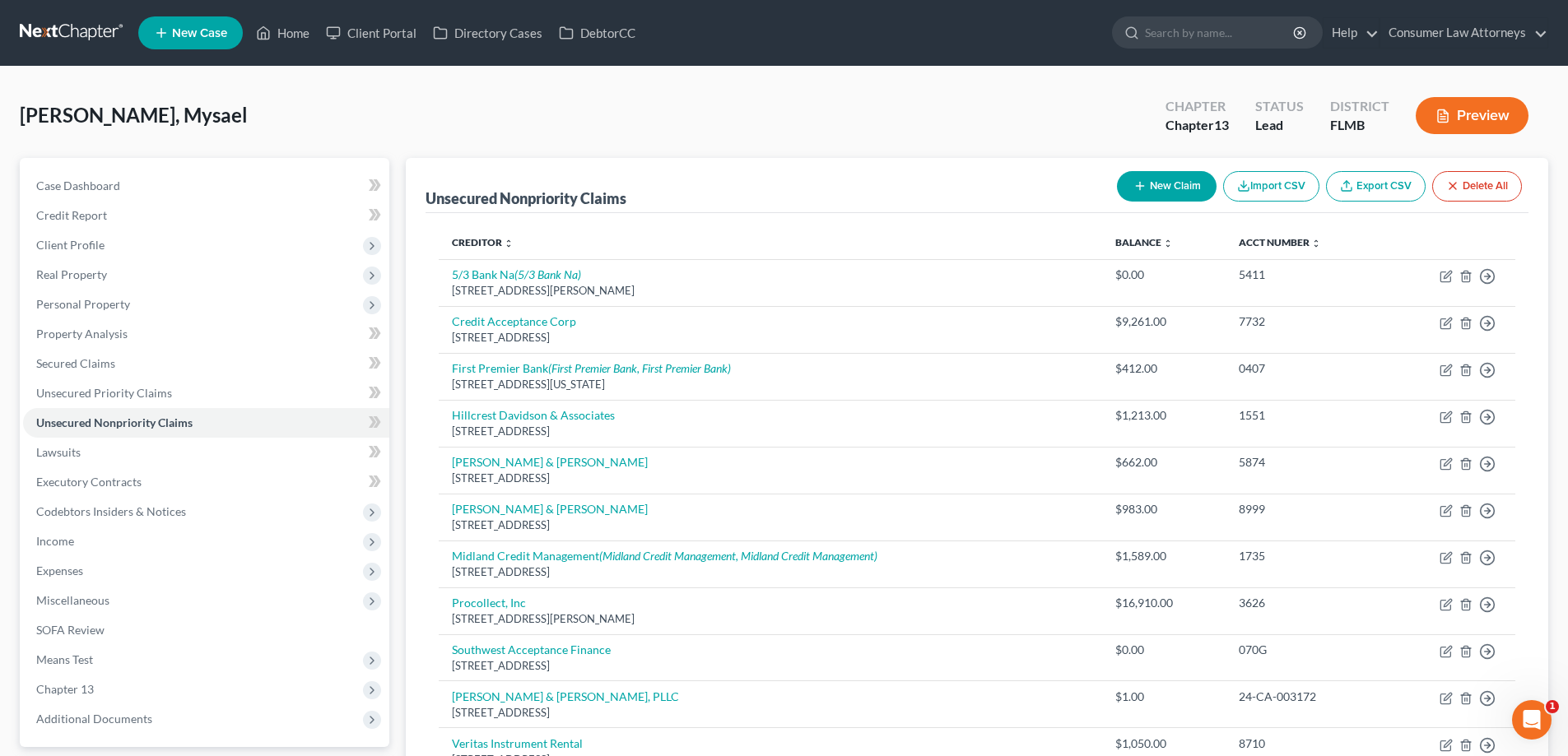
click at [1179, 185] on button "New Claim" at bounding box center [1167, 186] width 99 height 30
select select "0"
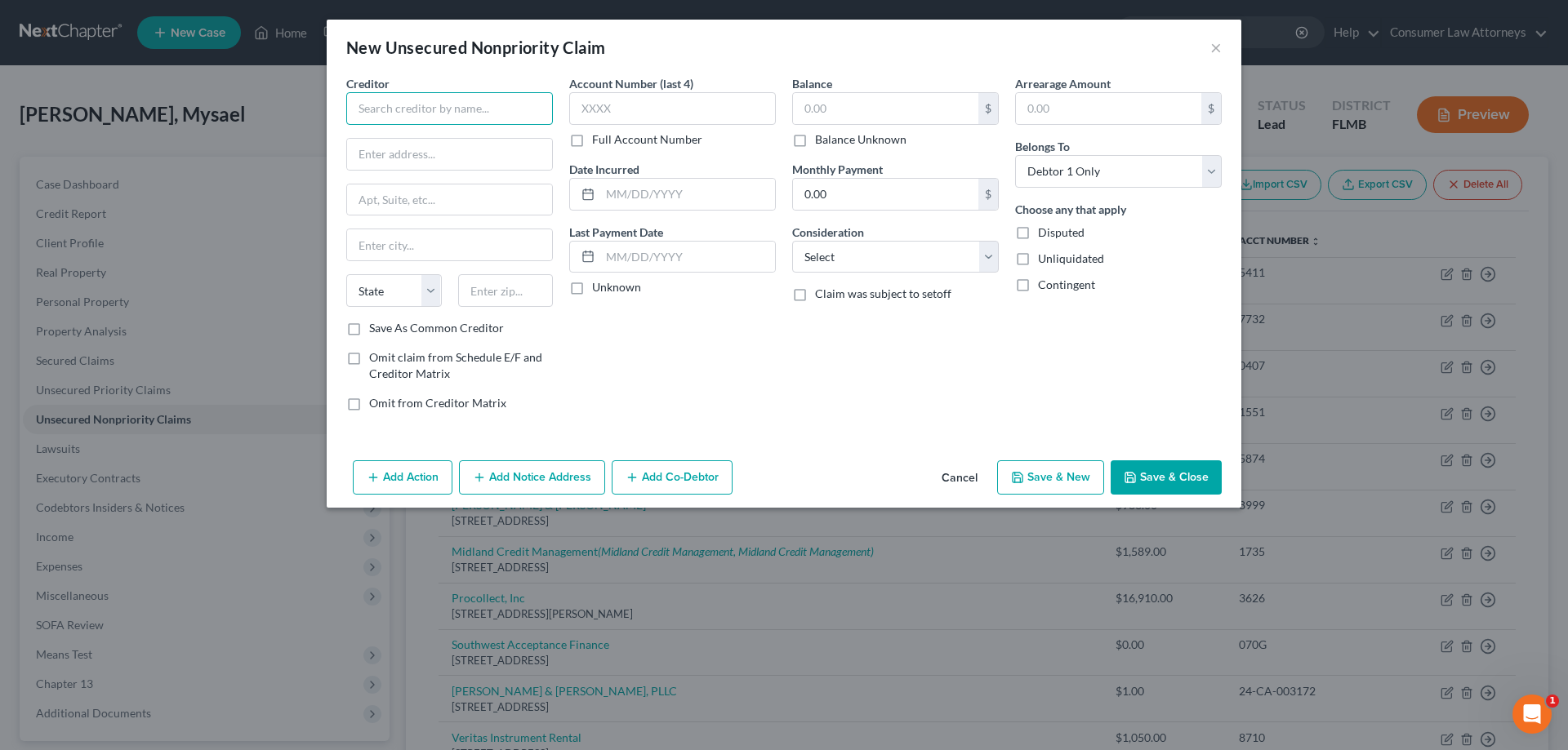
click at [429, 104] on input "text" at bounding box center [449, 108] width 206 height 32
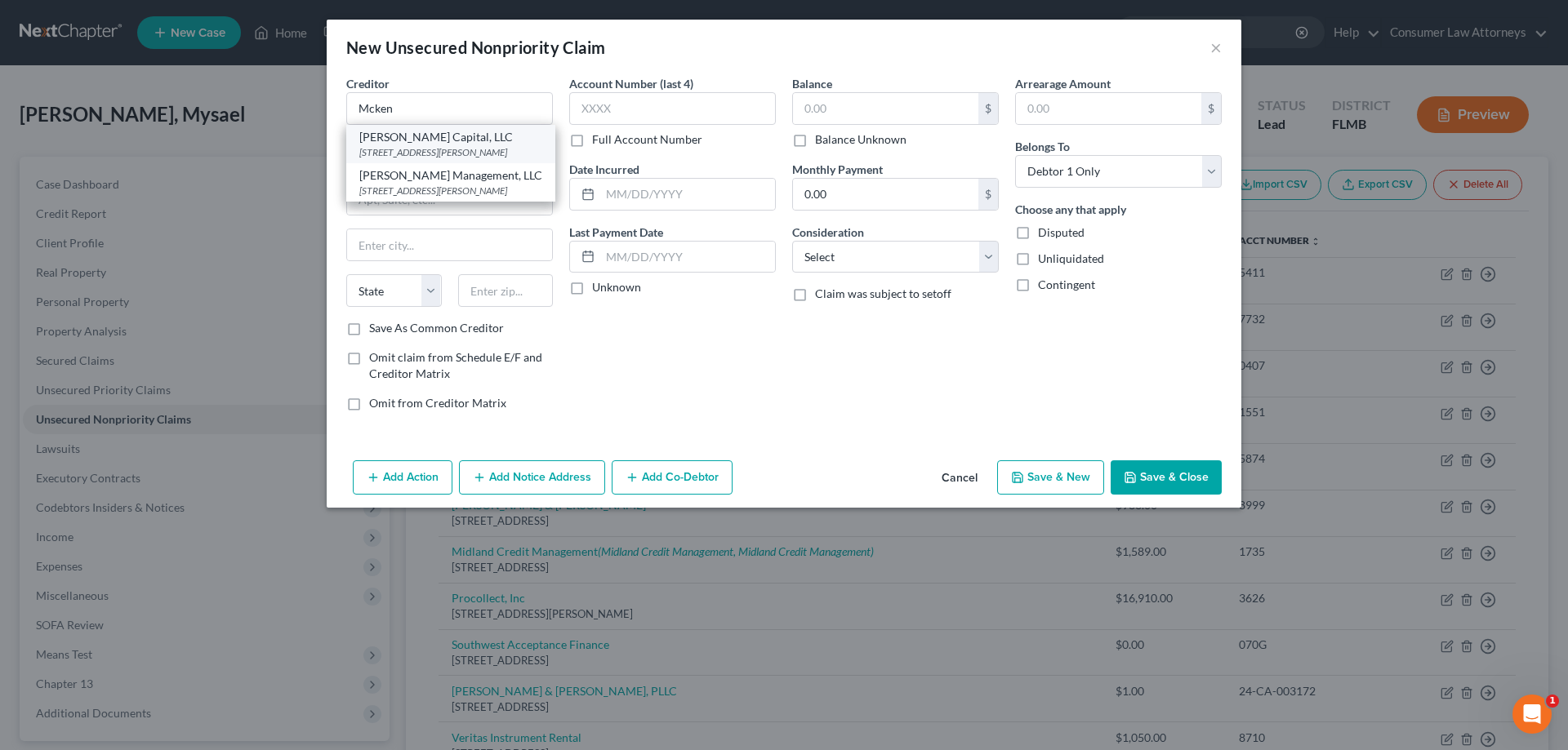
click at [436, 154] on div "[STREET_ADDRESS][PERSON_NAME]" at bounding box center [451, 152] width 183 height 14
type input "[PERSON_NAME] Capital, LLC"
type input "[STREET_ADDRESS][PERSON_NAME]"
type input "[GEOGRAPHIC_DATA]"
select select "9"
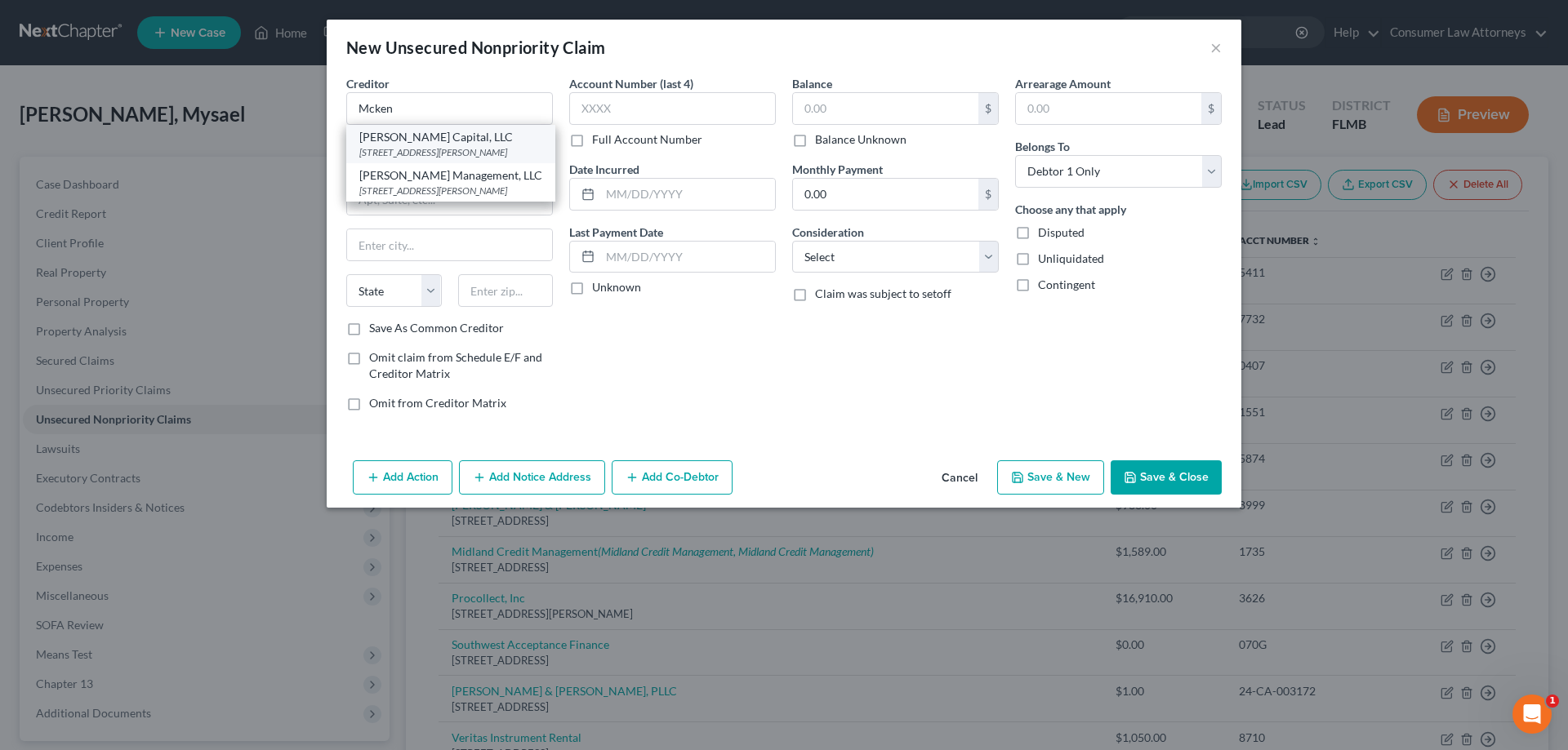
type input "33133"
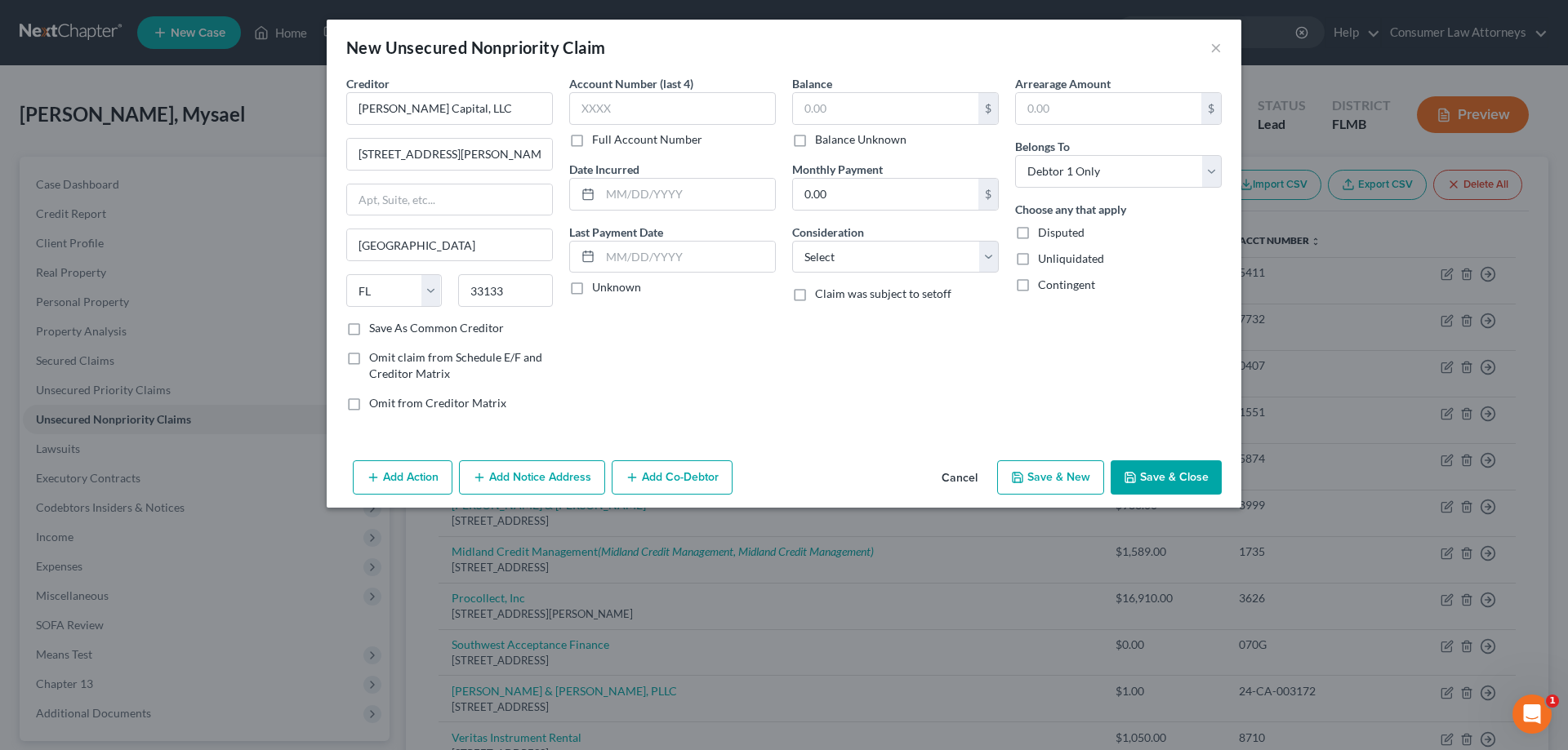
click at [506, 482] on button "Add Notice Address" at bounding box center [532, 477] width 146 height 34
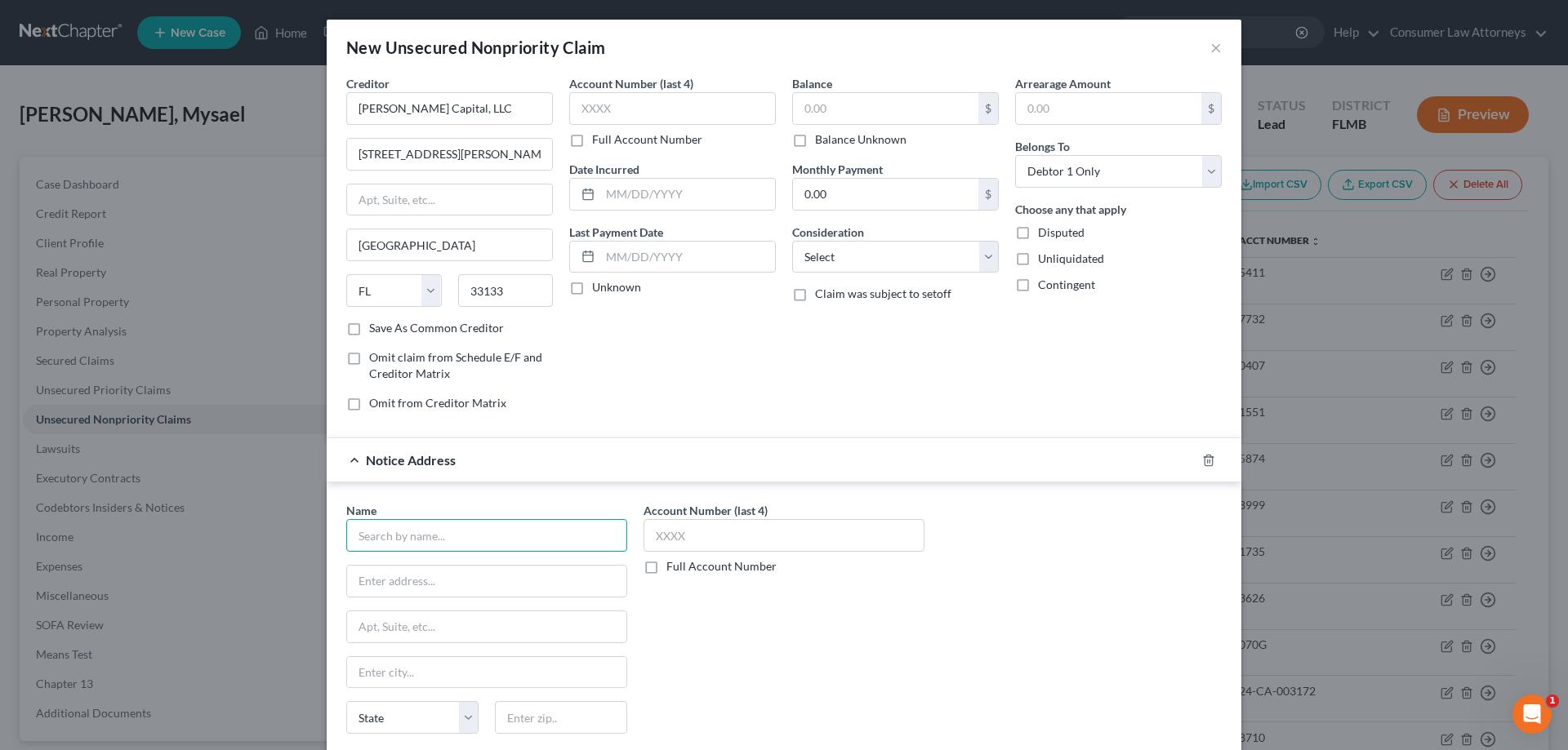
click at [467, 544] on input "text" at bounding box center [487, 535] width 281 height 32
type input "M"
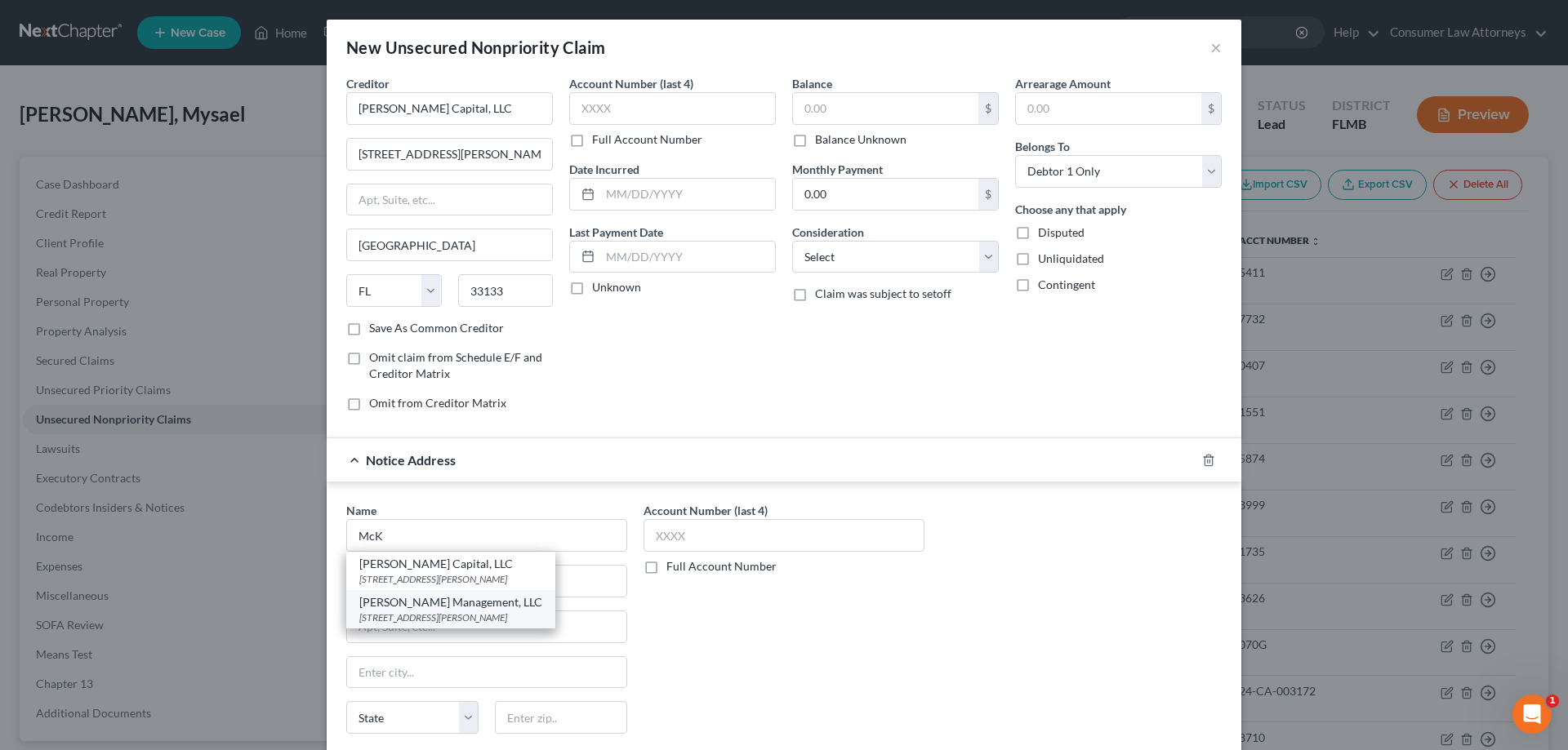
click at [460, 614] on div "[STREET_ADDRESS][PERSON_NAME]" at bounding box center [451, 617] width 183 height 14
type input "[PERSON_NAME] Management, LLC"
type input "[STREET_ADDRESS][PERSON_NAME]"
type input "[GEOGRAPHIC_DATA]"
select select "9"
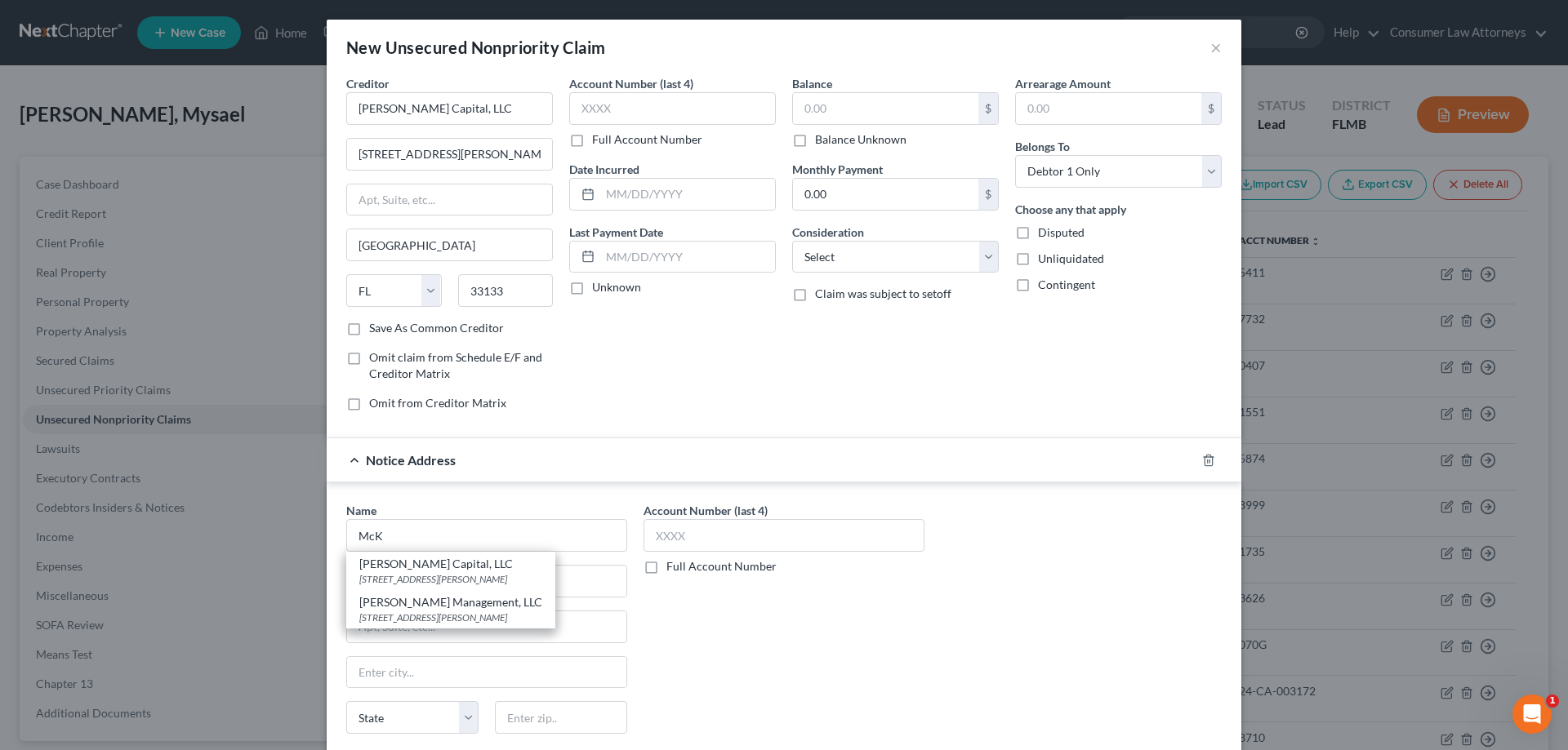
type input "33133"
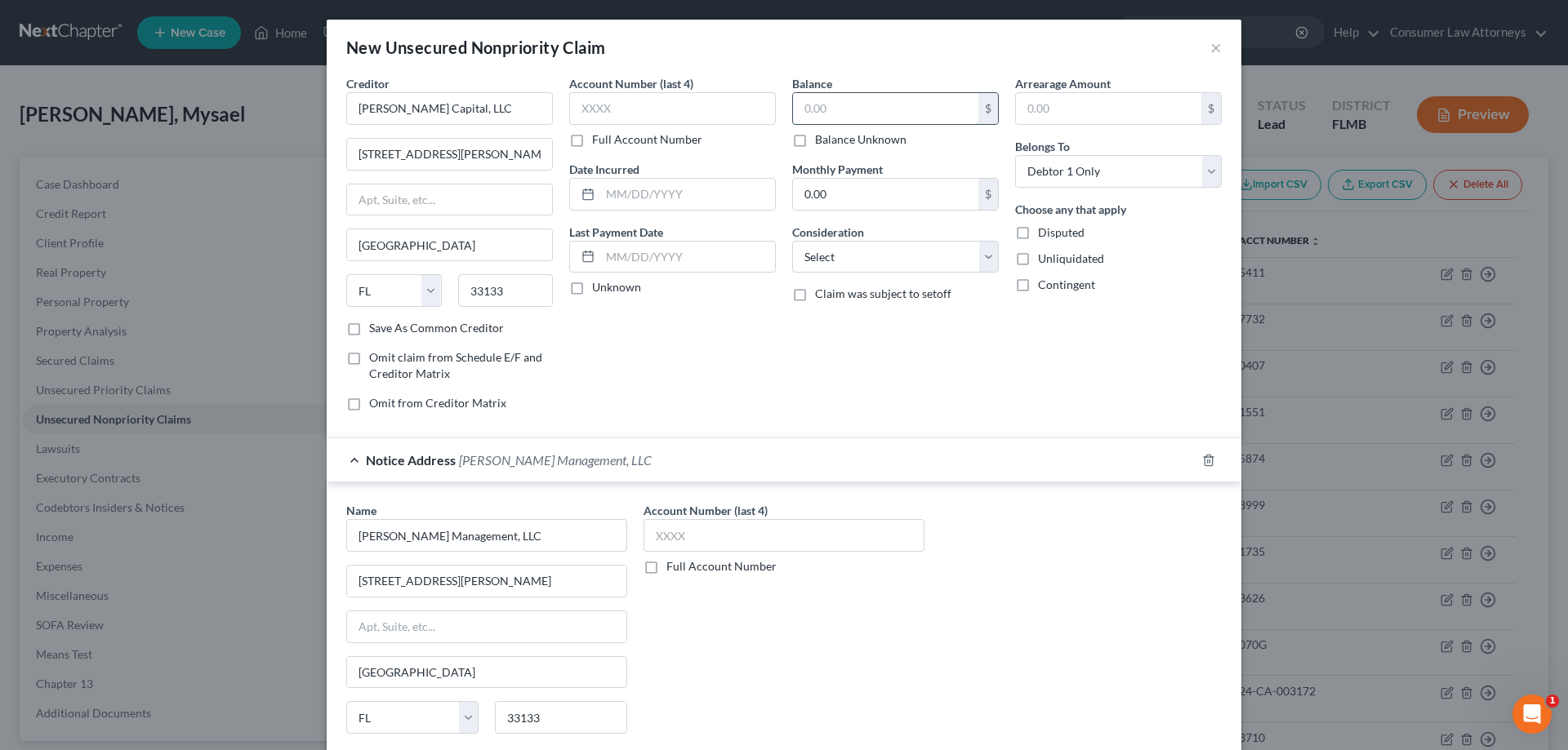
click at [888, 117] on input "text" at bounding box center [885, 108] width 185 height 31
type input "5,000.00"
click at [773, 169] on div "Account Number (last 4) Full Account Number Date Incurred Last Payment Date Unk…" at bounding box center [673, 250] width 223 height 350
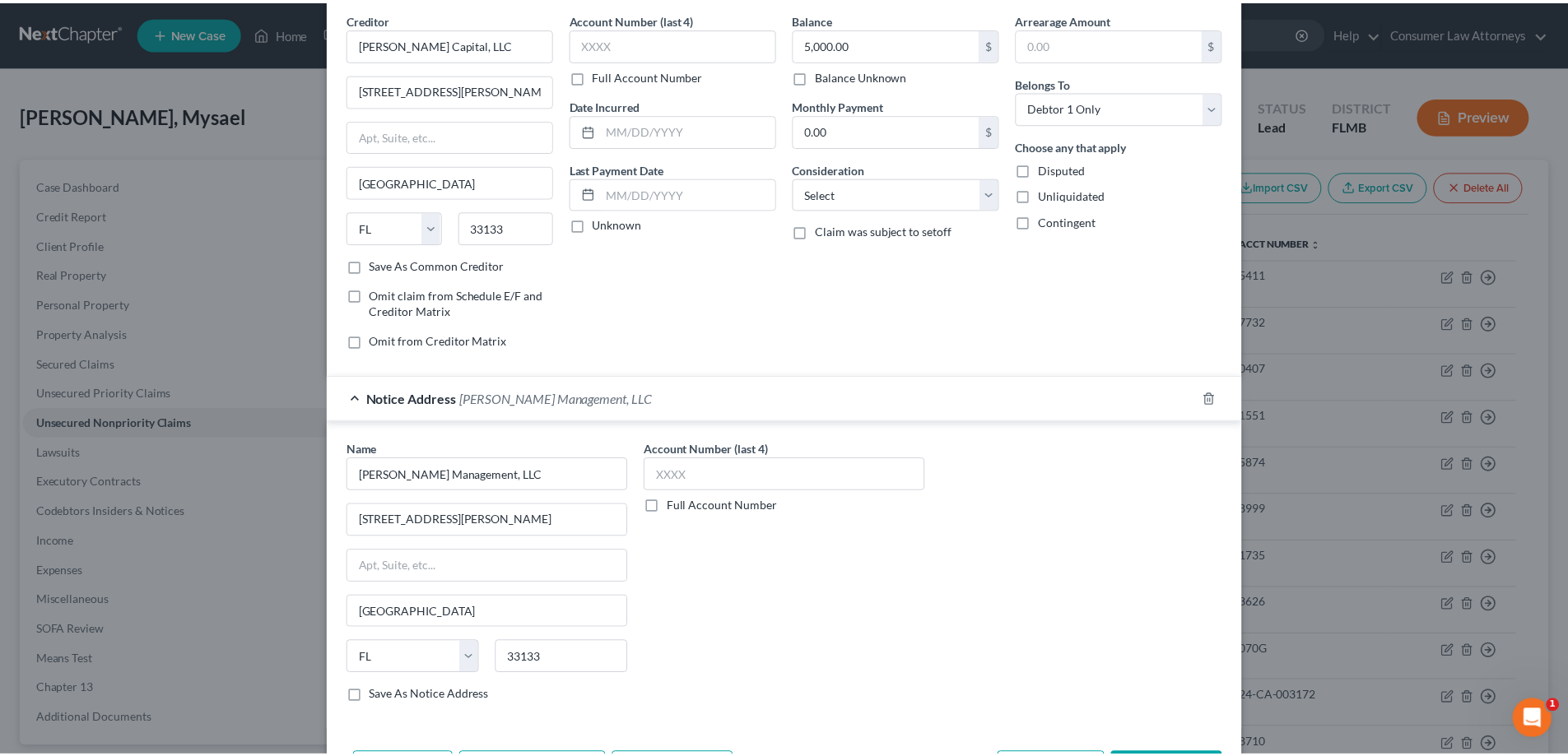
scroll to position [130, 0]
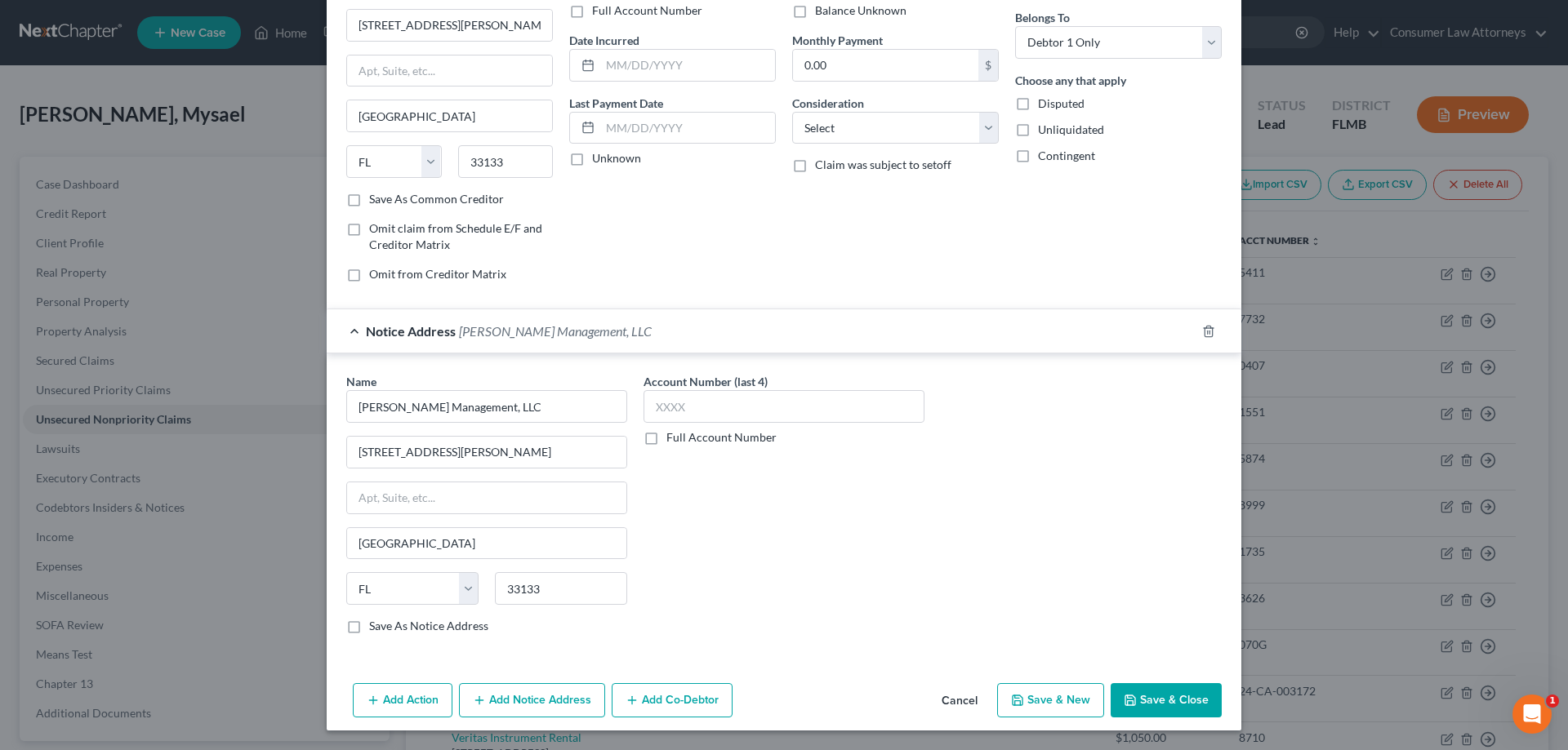
click at [1162, 703] on button "Save & Close" at bounding box center [1166, 700] width 111 height 34
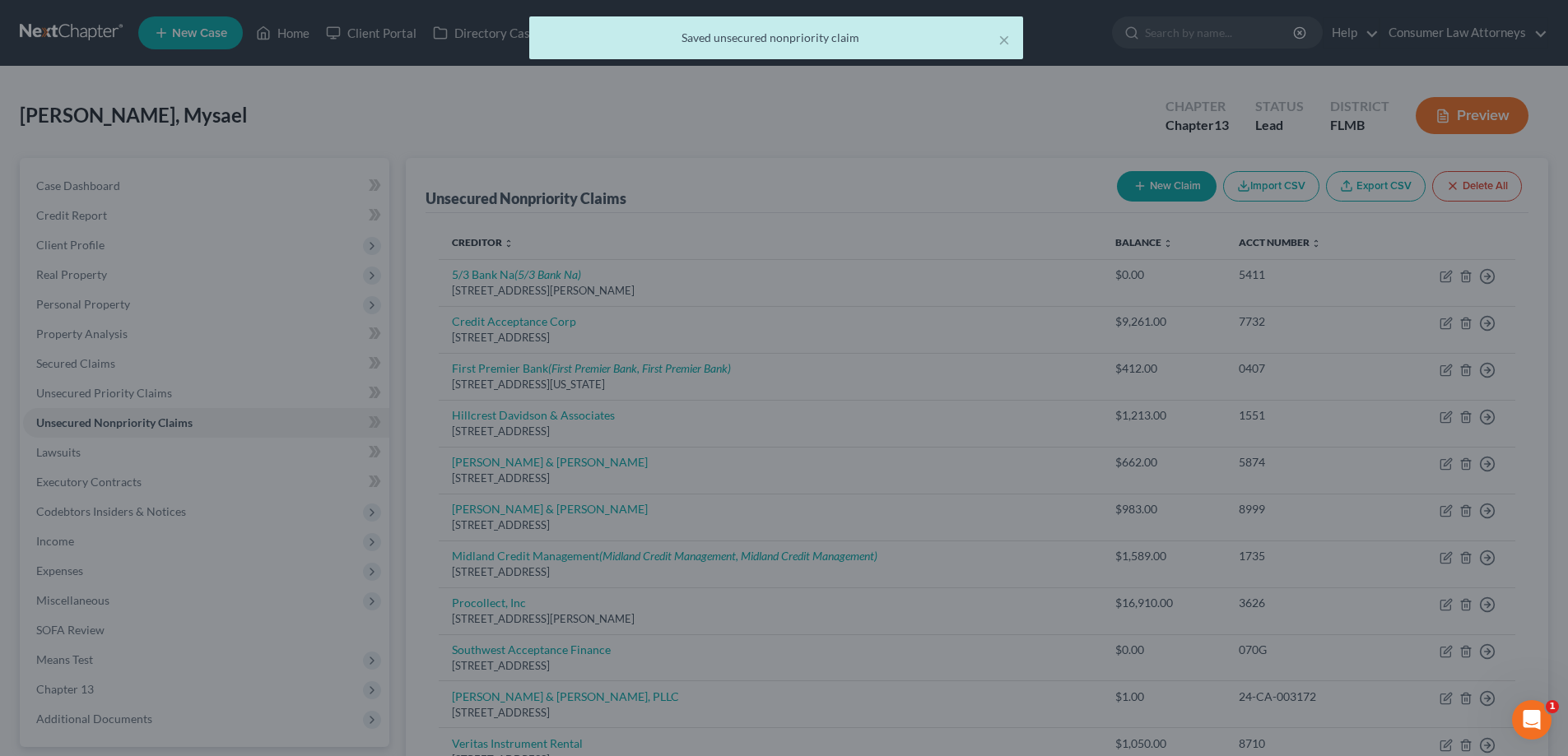
scroll to position [0, 0]
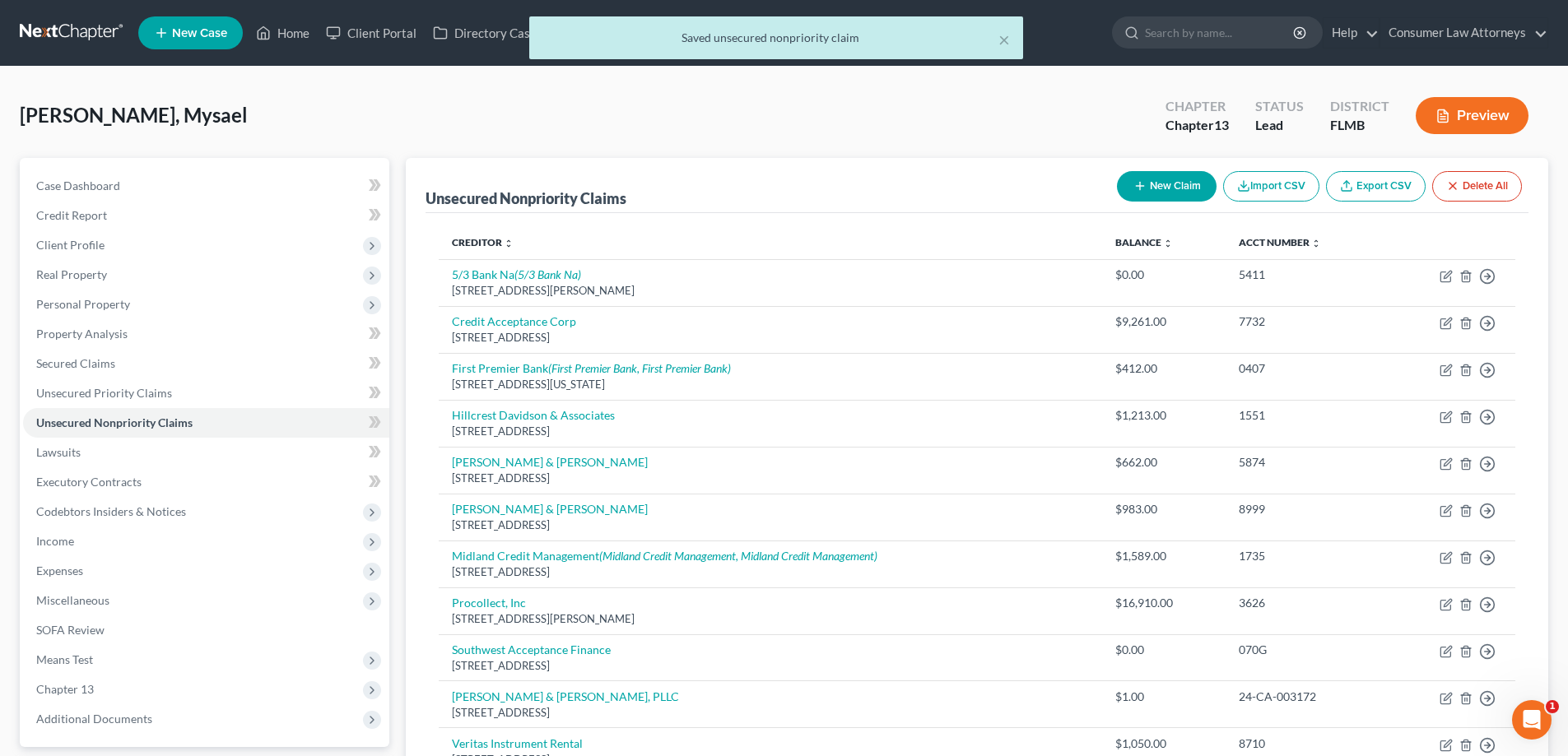
click at [396, 224] on div "Case Dashboard Payments Invoices Payments Payments Credit Report Client Profile" at bounding box center [205, 548] width 386 height 780
click at [60, 358] on span "Secured Claims" at bounding box center [75, 364] width 79 height 14
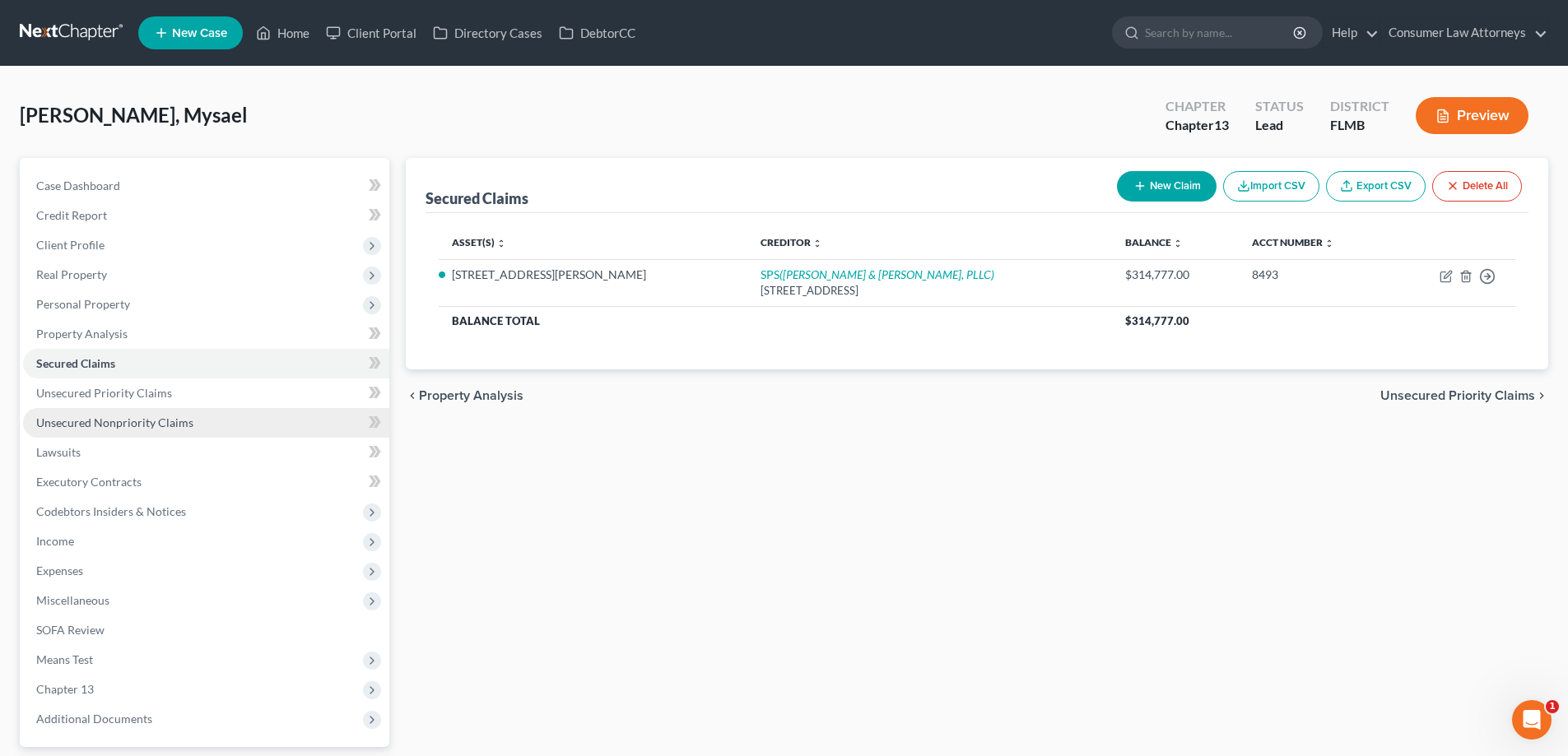
click at [171, 428] on span "Unsecured Nonpriority Claims" at bounding box center [115, 423] width 158 height 14
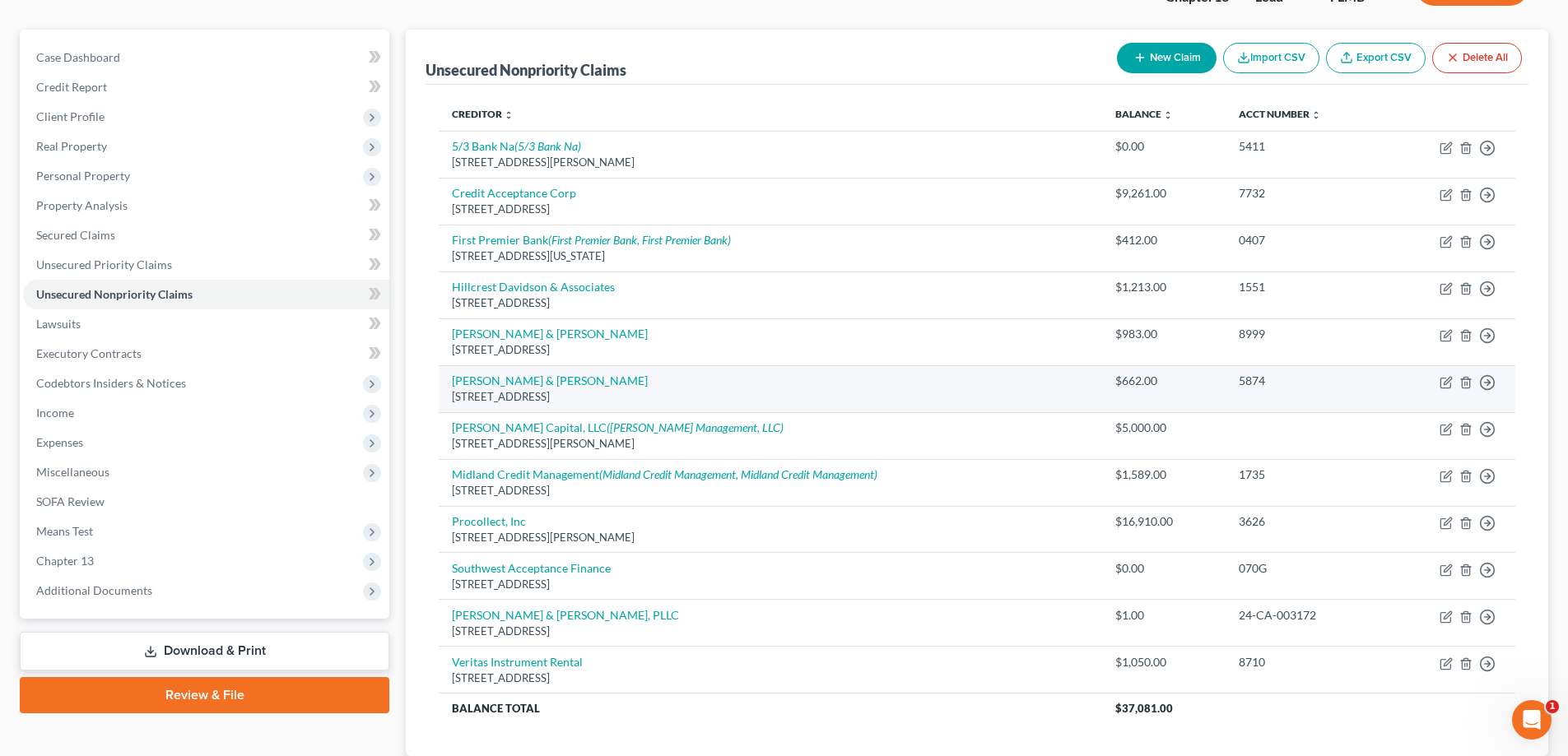
scroll to position [243, 0]
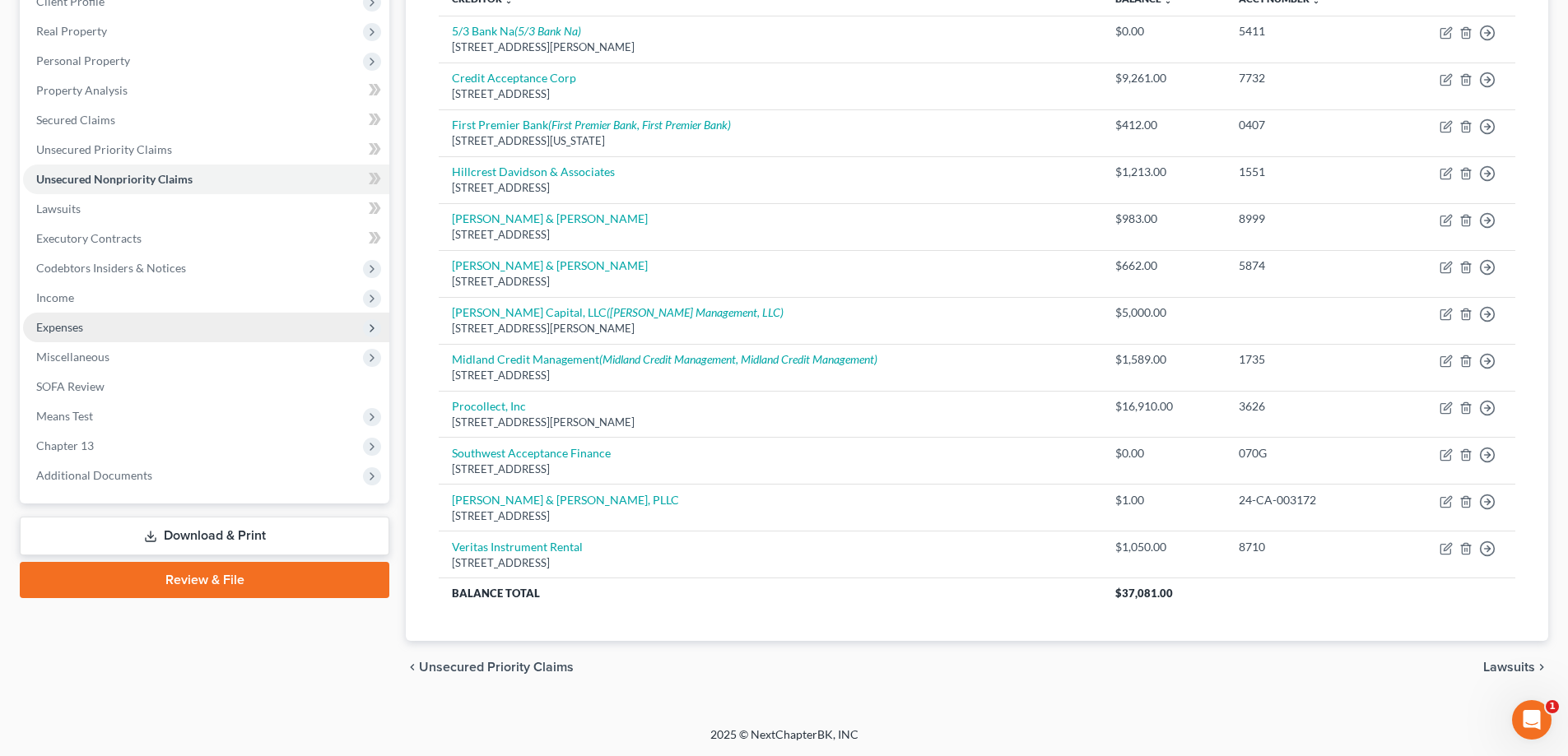
click at [59, 330] on span "Expenses" at bounding box center [59, 328] width 47 height 14
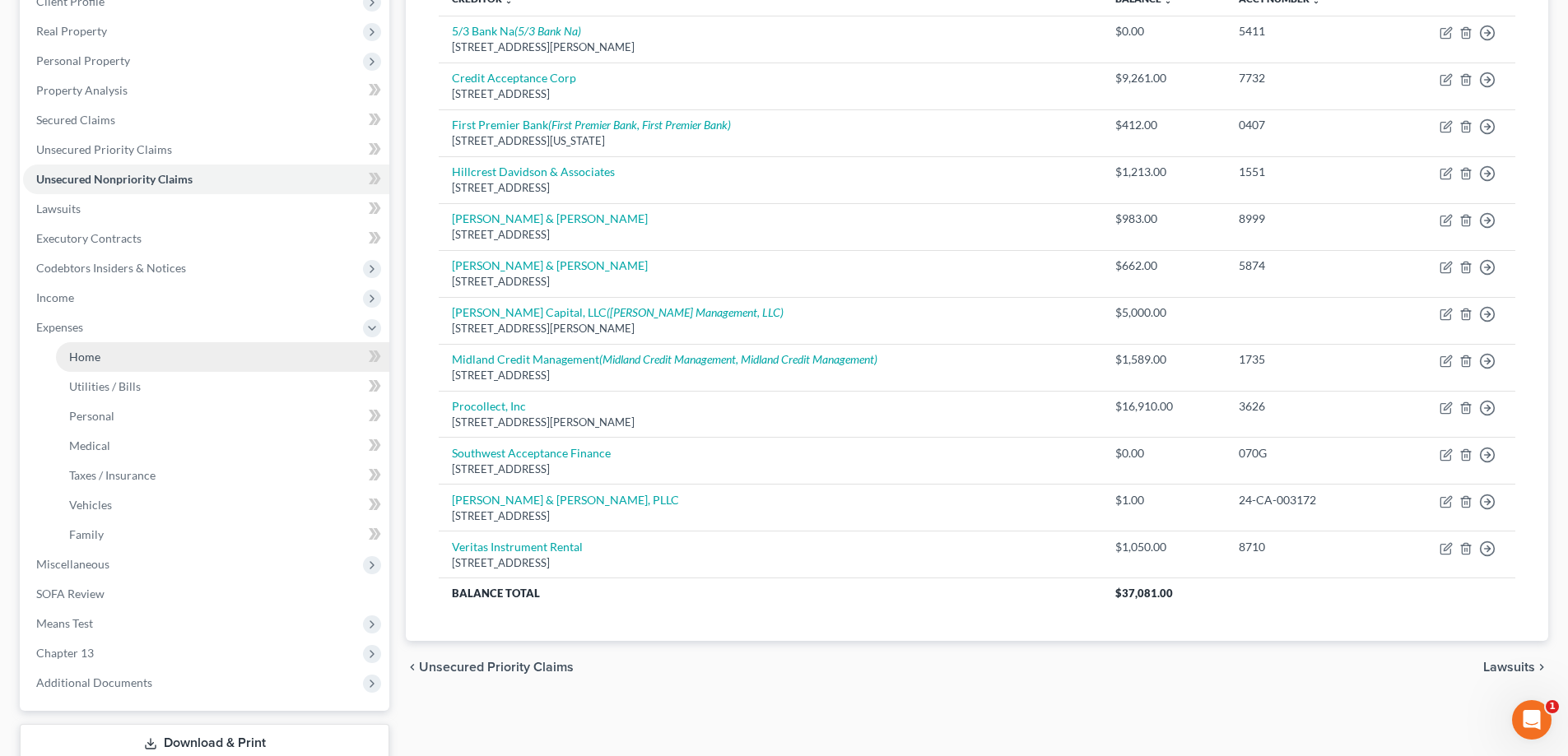
click at [88, 363] on span "Home" at bounding box center [84, 357] width 31 height 14
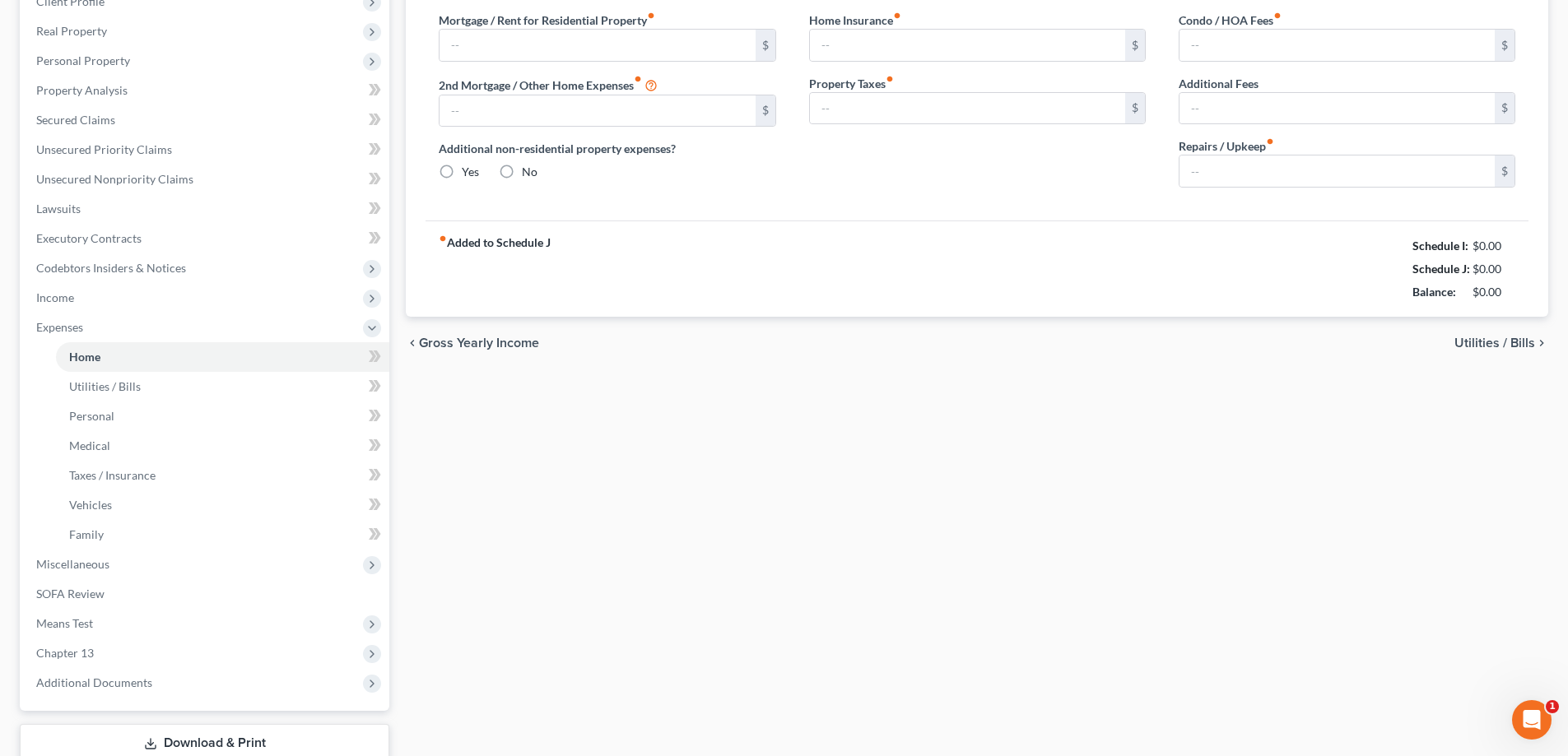
type input "0.00"
radio input "true"
type input "0.00"
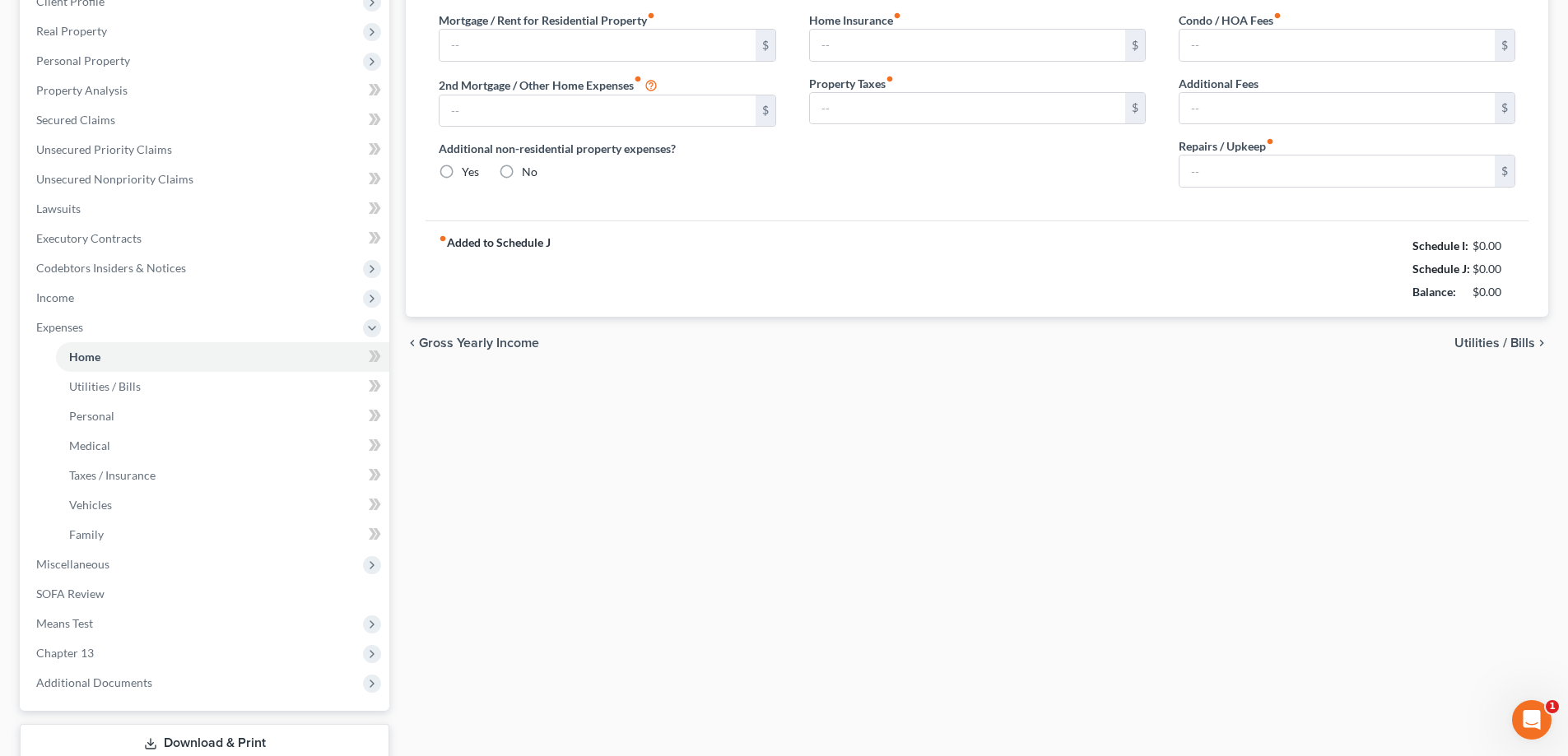
type input "0.00"
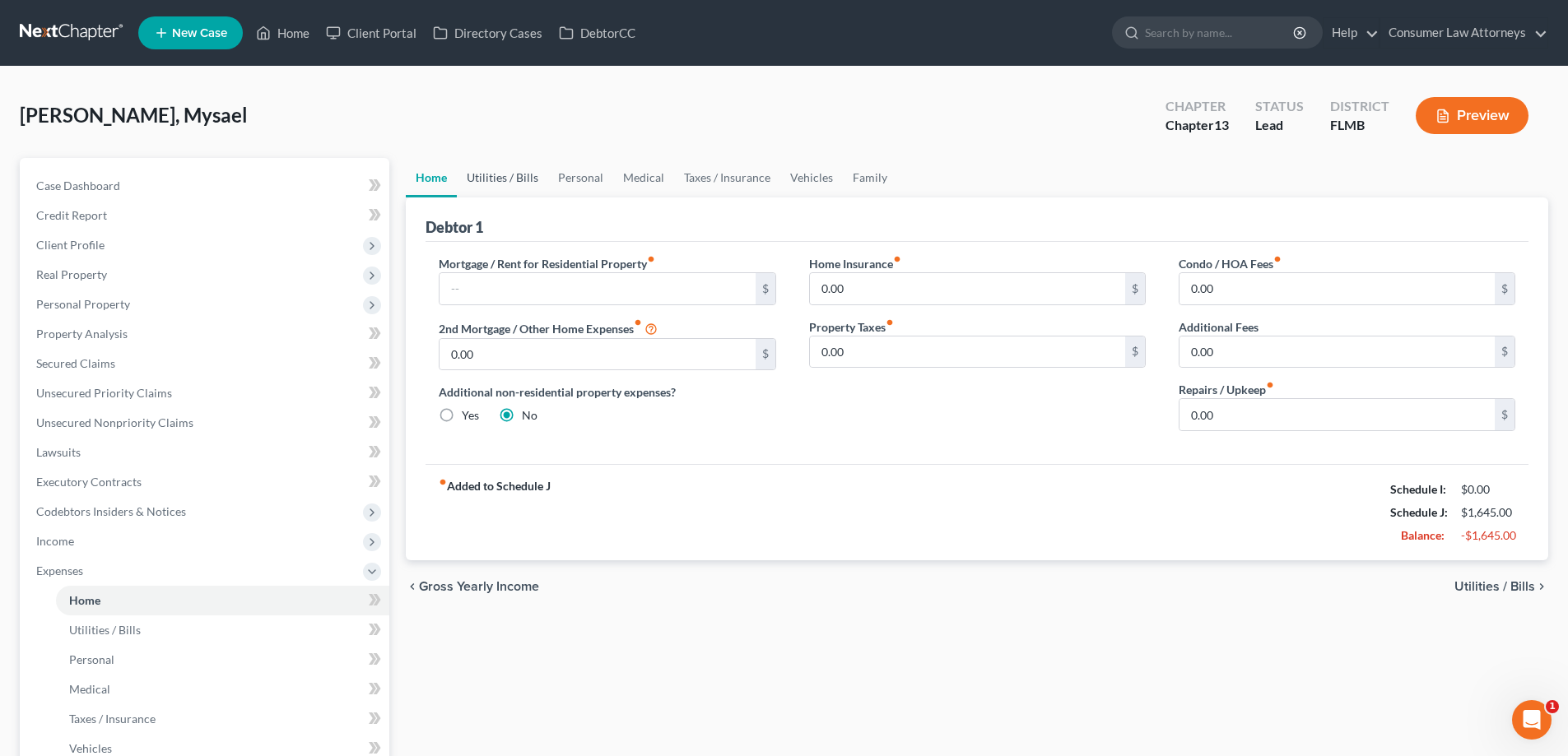
click at [518, 168] on link "Utilities / Bills" at bounding box center [502, 178] width 91 height 40
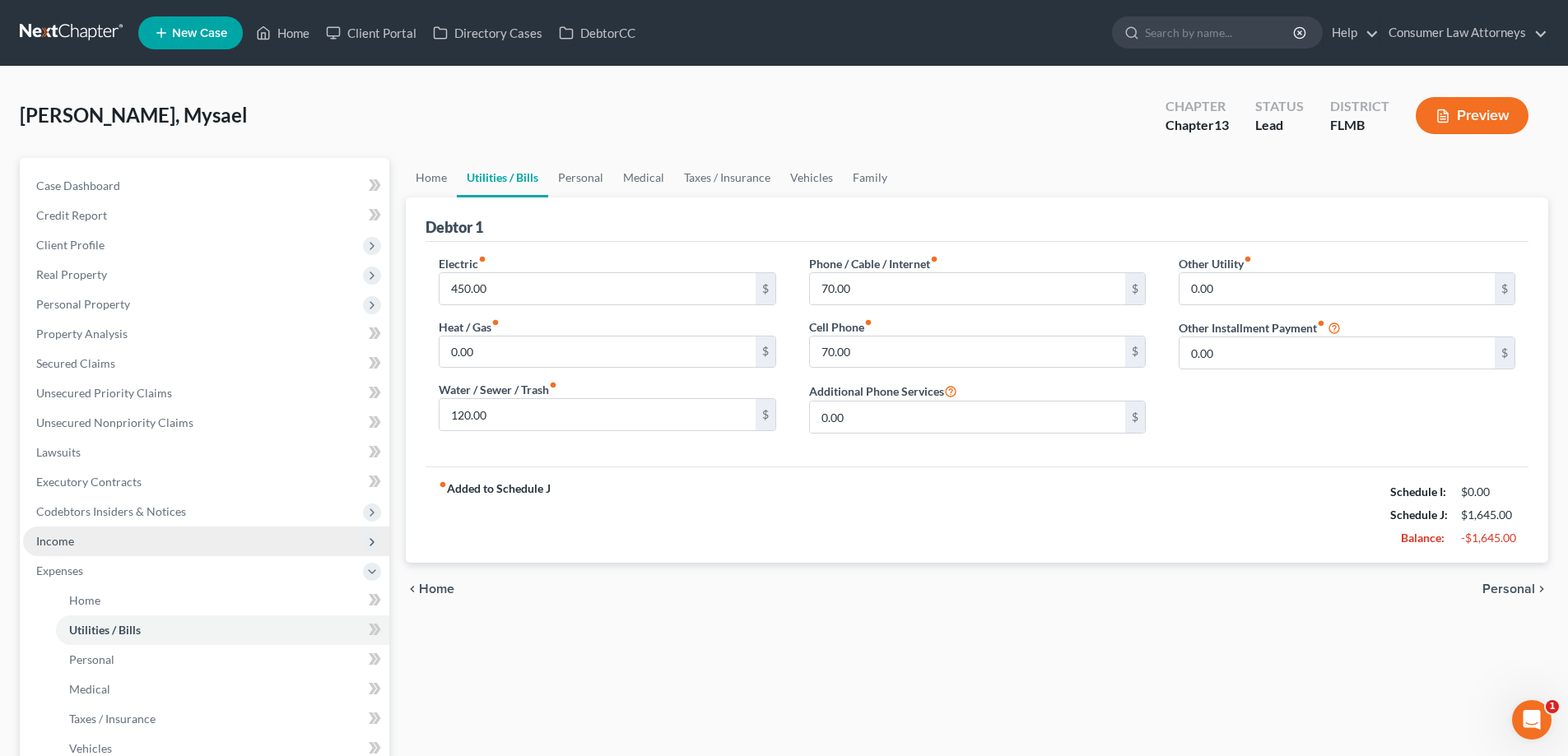
click at [64, 540] on span "Income" at bounding box center [55, 541] width 38 height 14
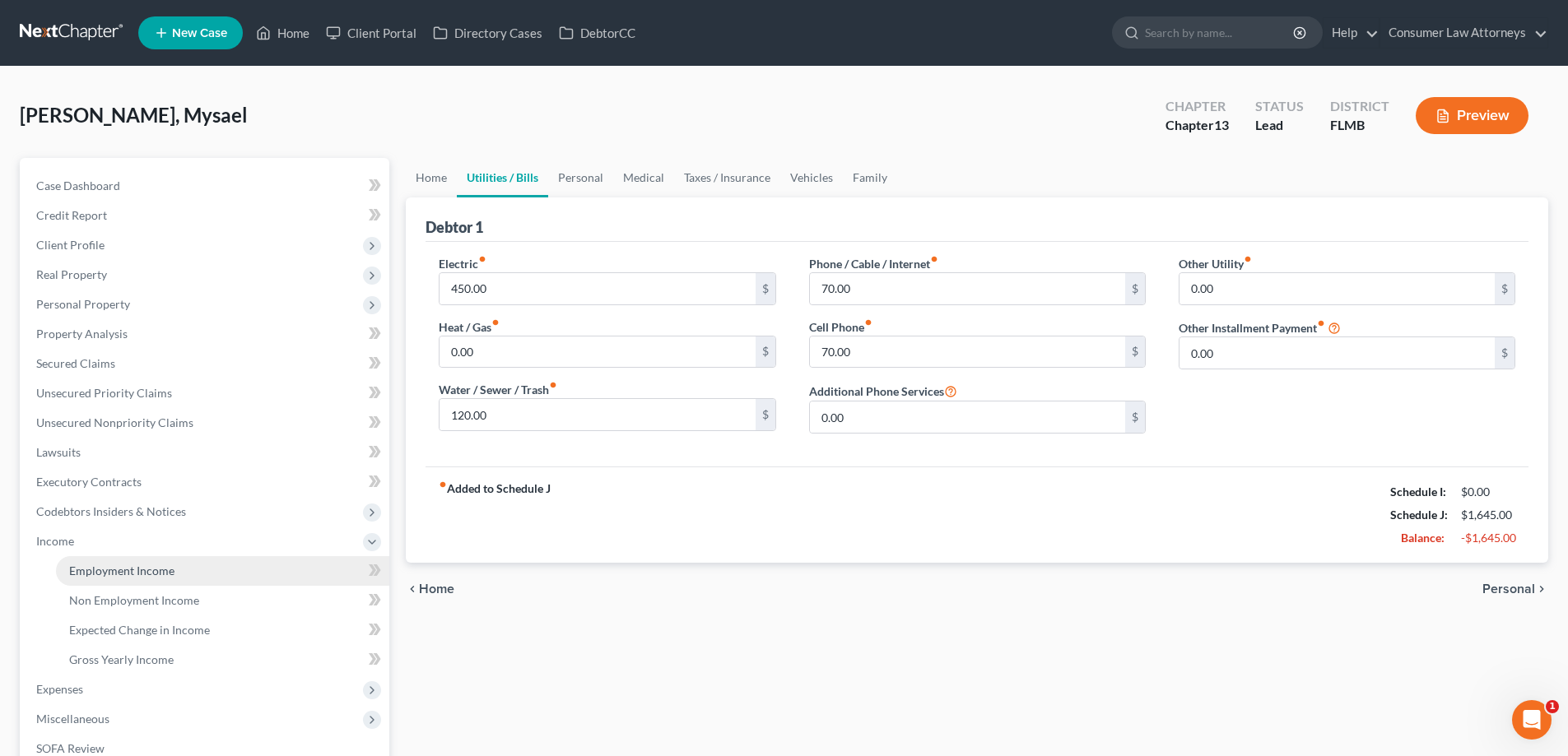
click at [97, 570] on span "Employment Income" at bounding box center [121, 571] width 105 height 14
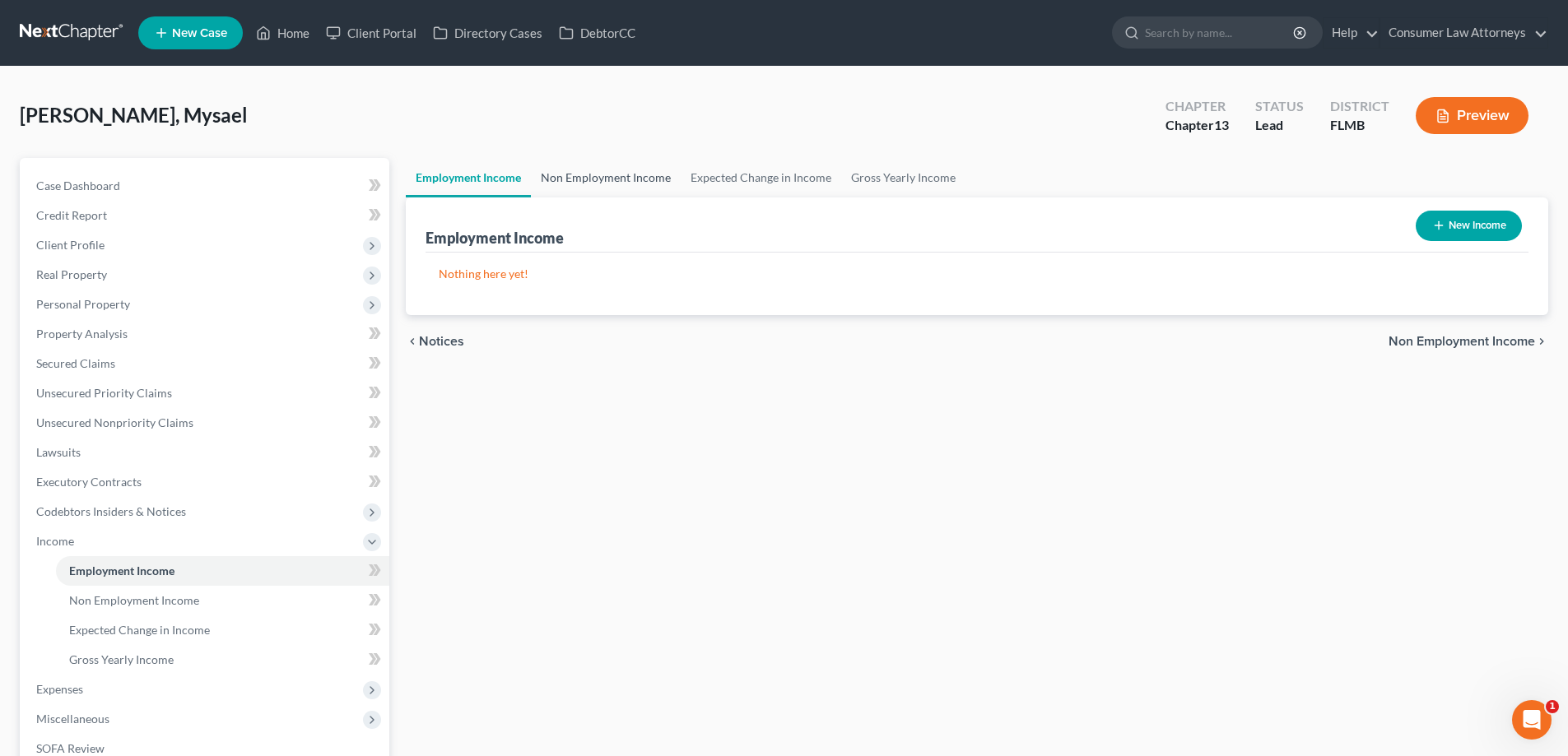
click at [570, 173] on link "Non Employment Income" at bounding box center [606, 178] width 150 height 40
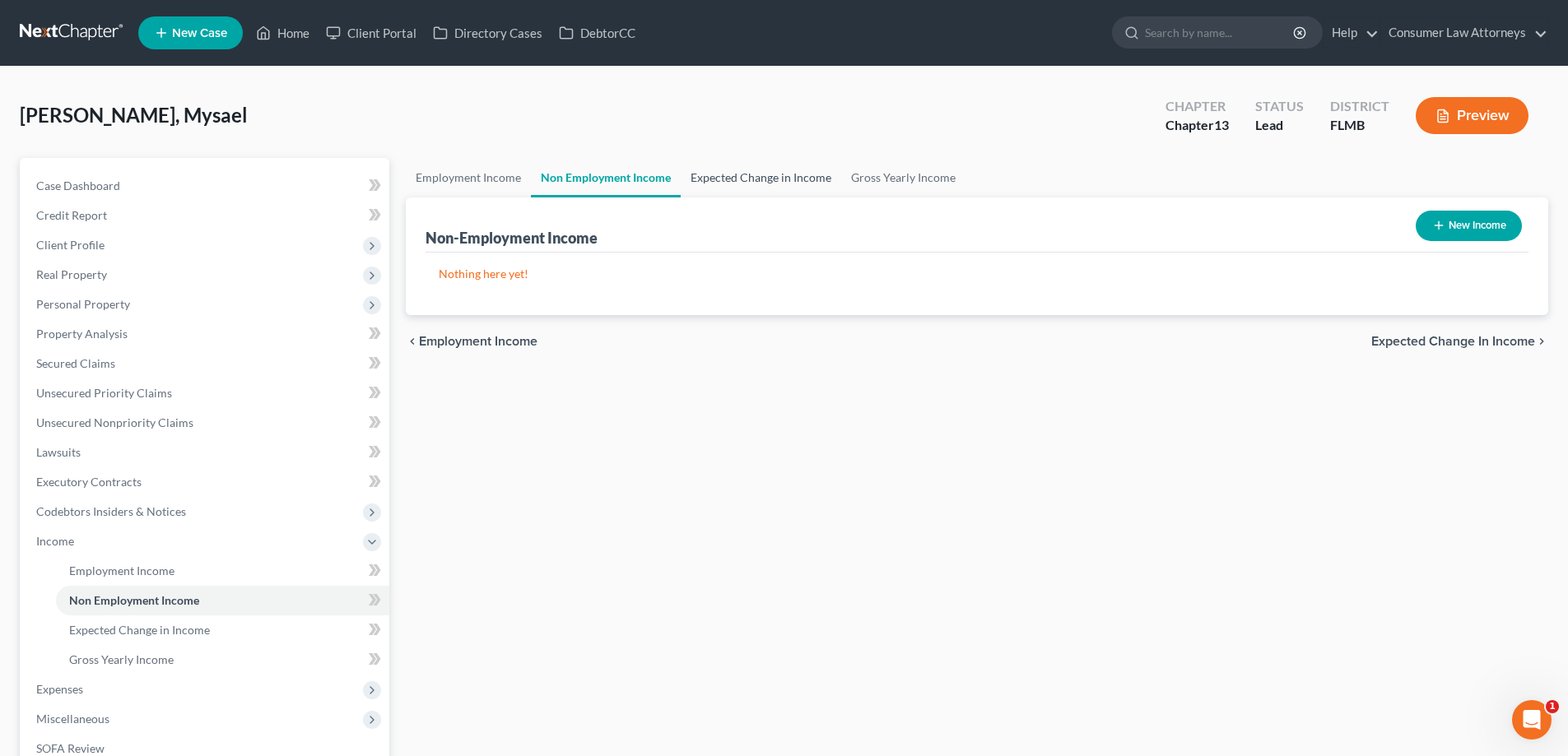
click at [729, 175] on link "Expected Change in Income" at bounding box center [761, 178] width 160 height 40
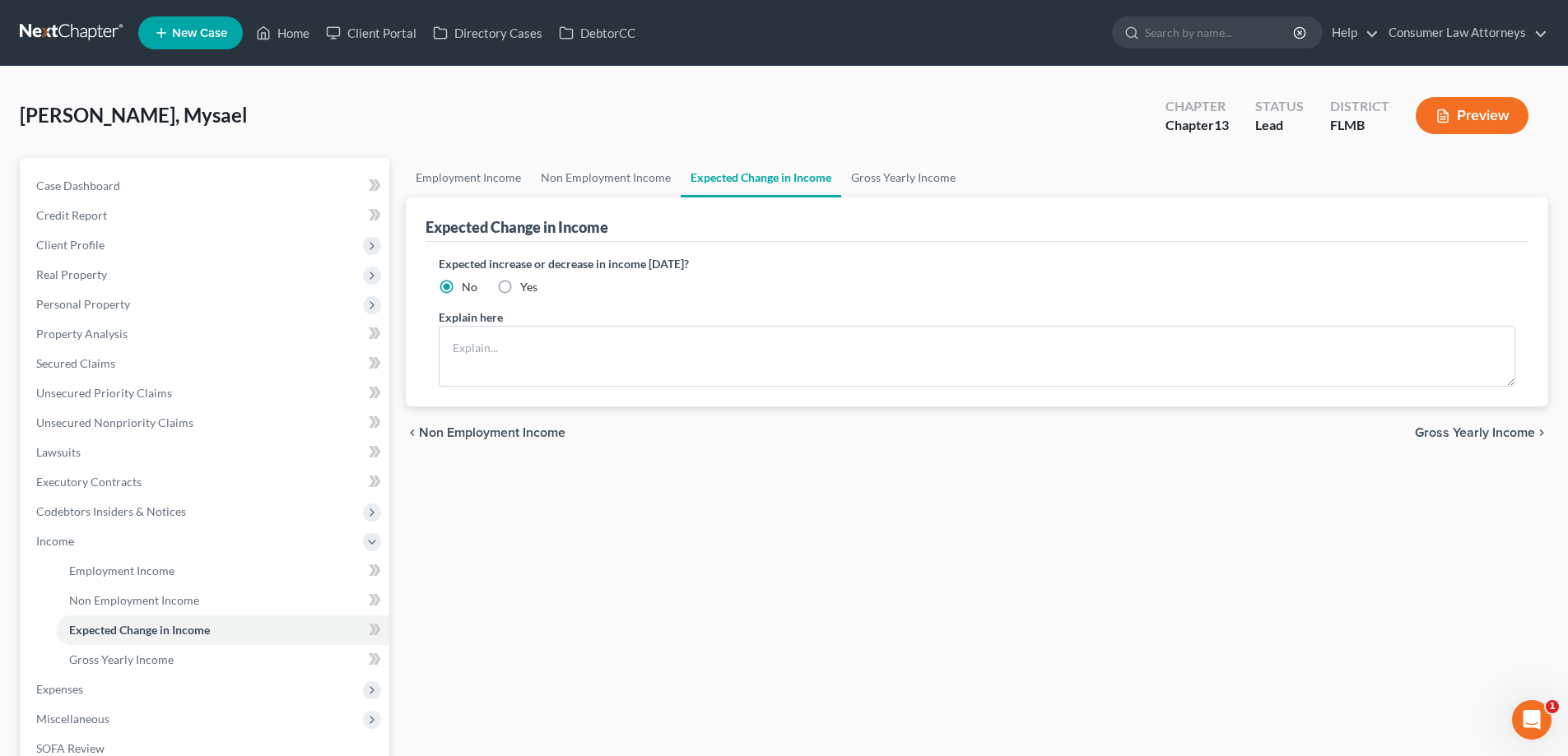
click at [833, 181] on link "Expected Change in Income" at bounding box center [761, 178] width 160 height 40
click at [859, 181] on link "Gross Yearly Income" at bounding box center [903, 178] width 124 height 40
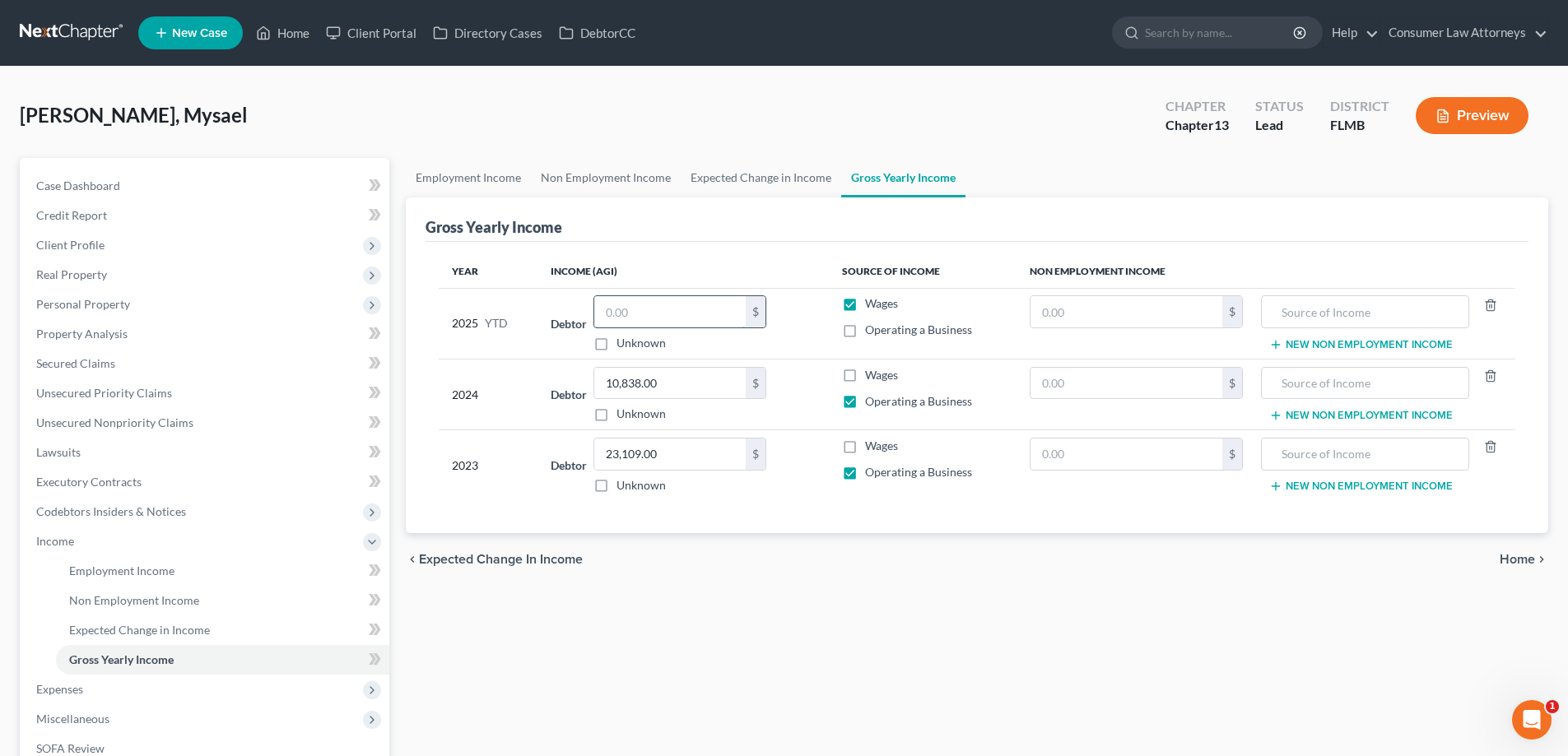
click at [676, 306] on input "text" at bounding box center [669, 312] width 151 height 31
click at [74, 307] on span "Personal Property" at bounding box center [83, 305] width 94 height 14
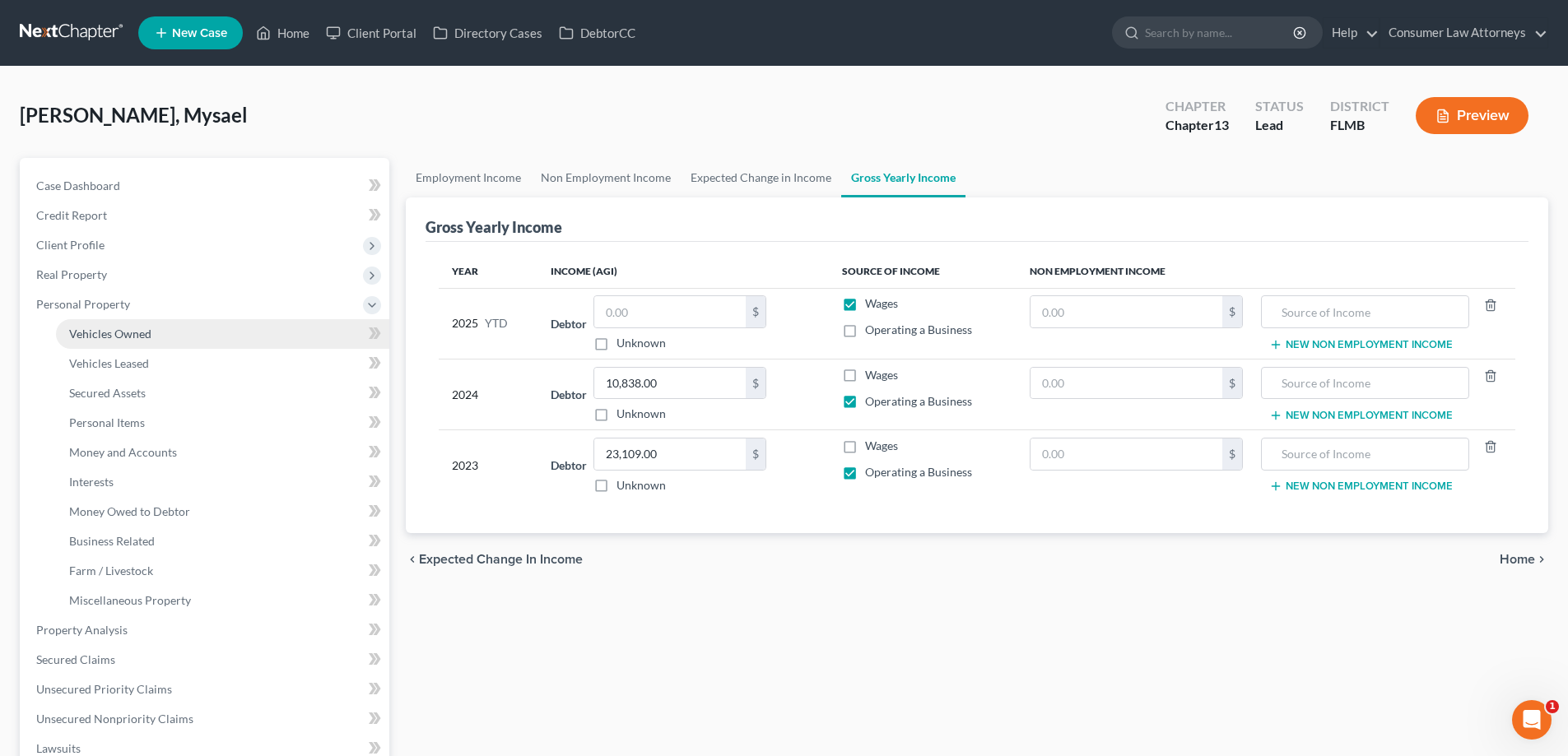
click at [102, 335] on span "Vehicles Owned" at bounding box center [110, 334] width 82 height 14
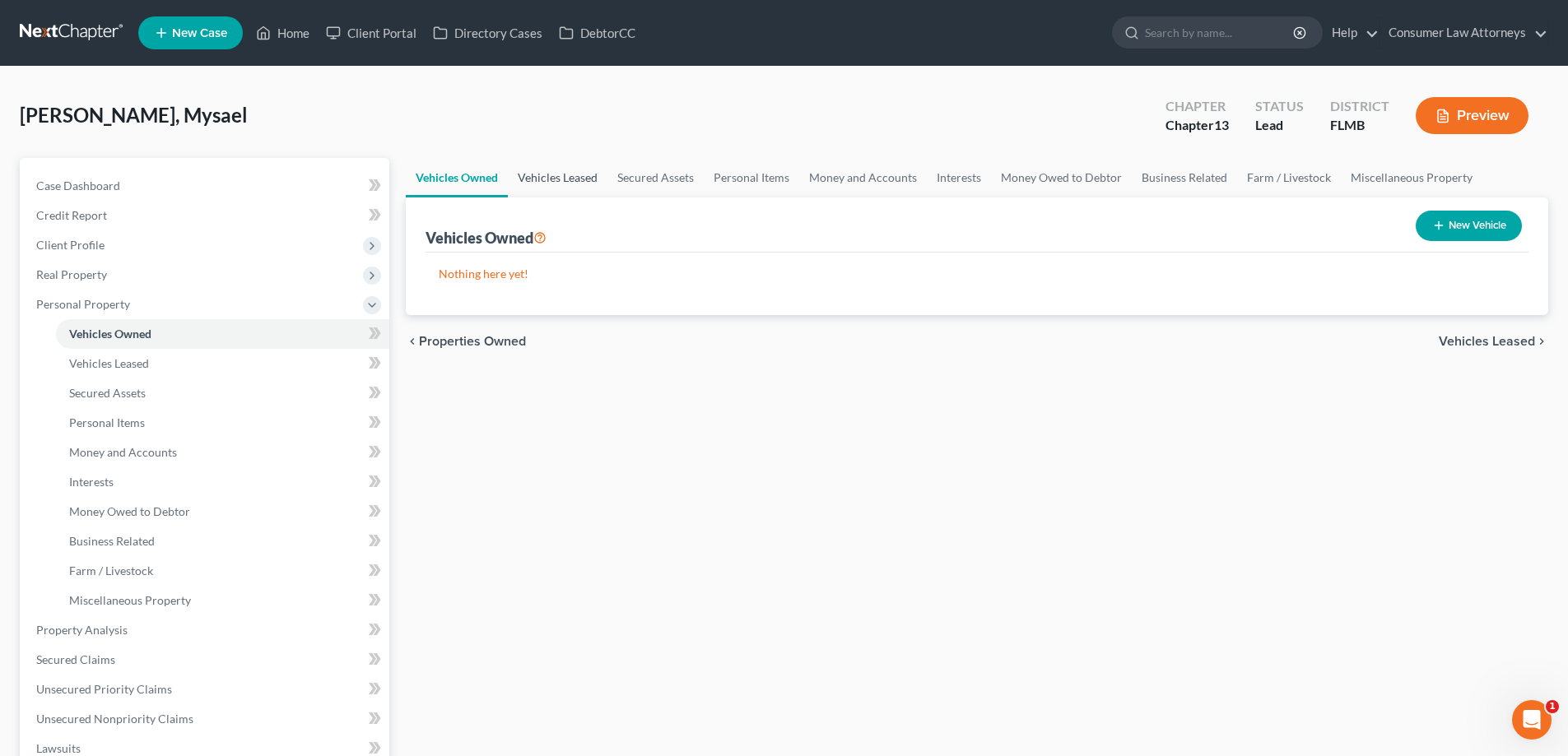
click at [593, 181] on link "Vehicles Leased" at bounding box center [558, 178] width 99 height 40
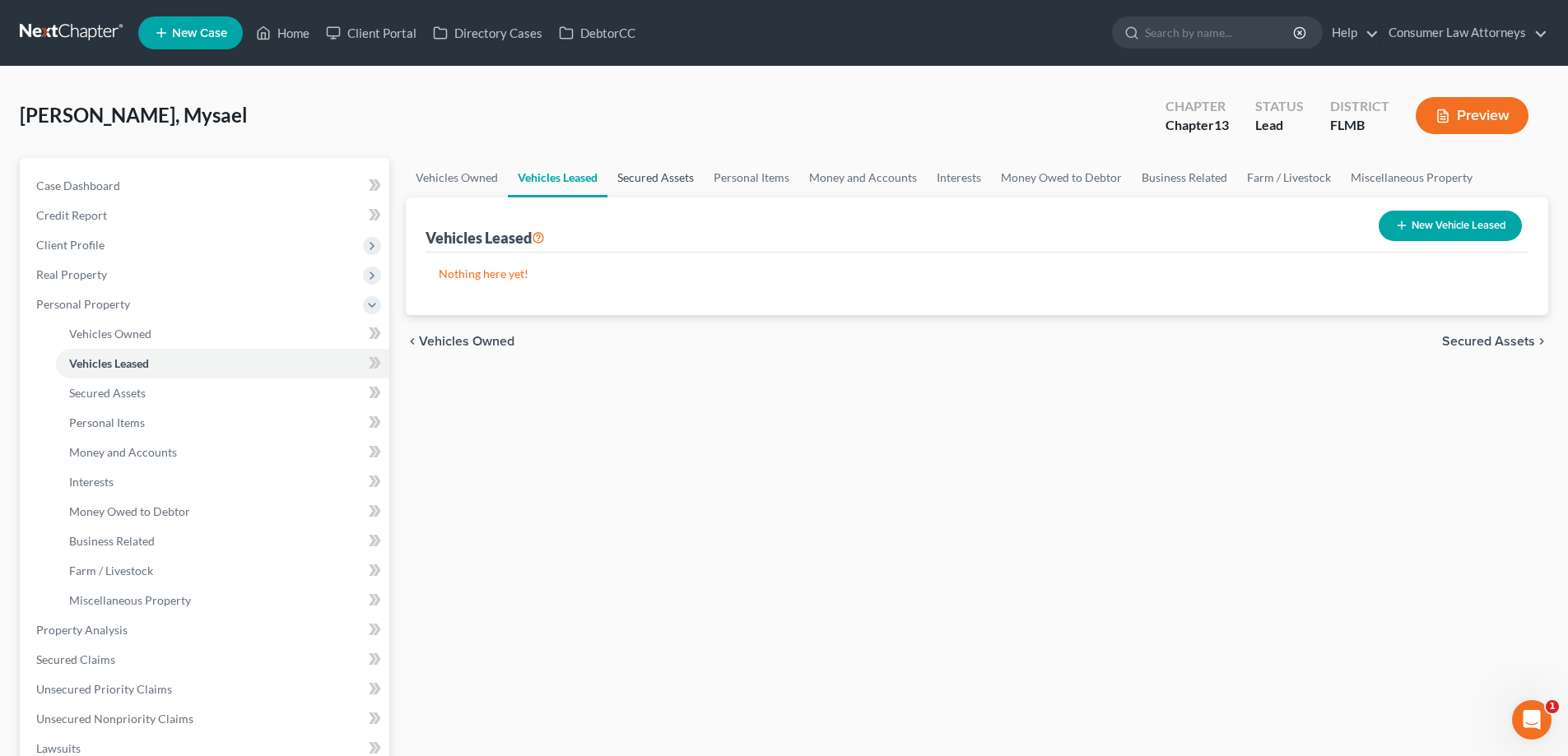
click at [623, 181] on link "Secured Assets" at bounding box center [655, 178] width 97 height 40
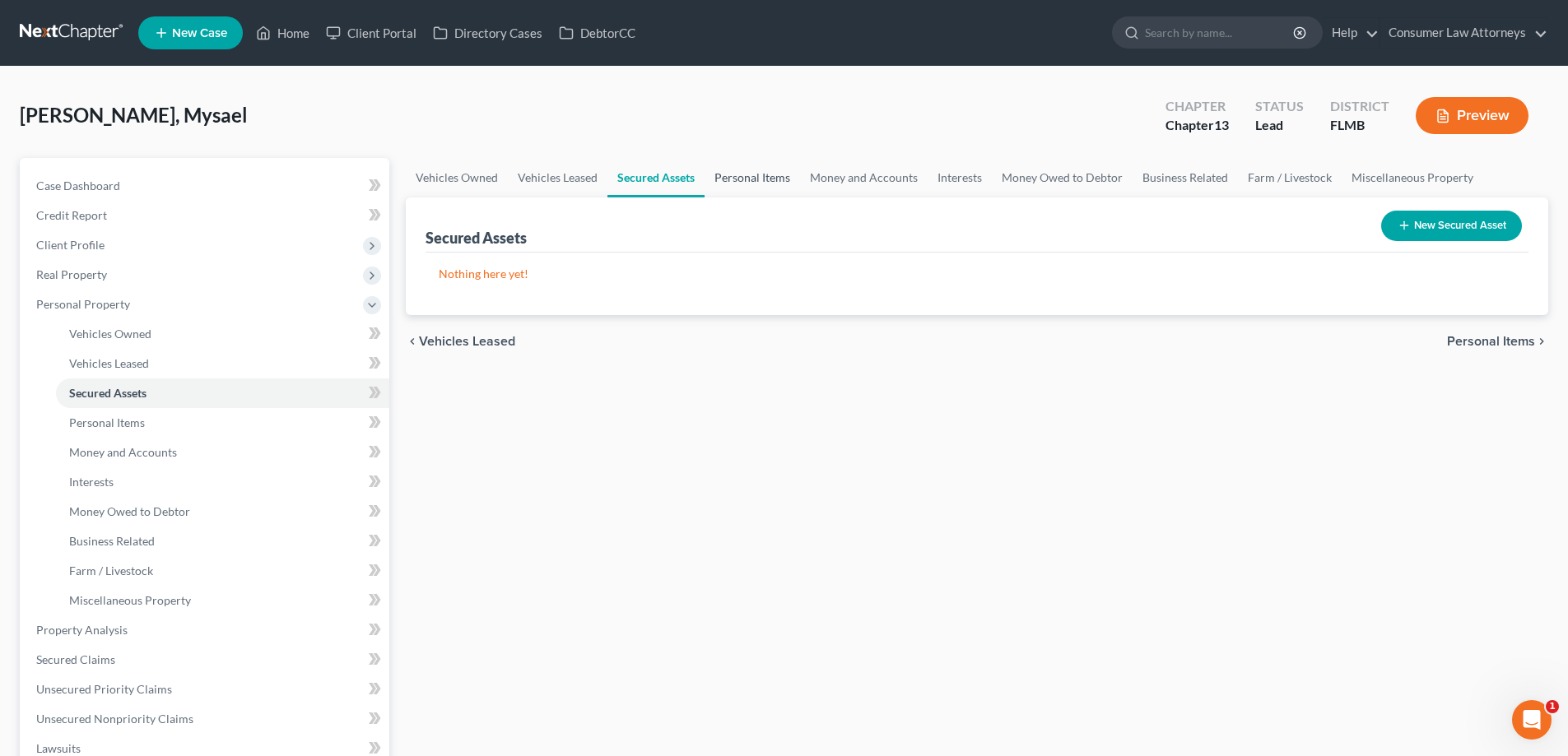
click at [779, 189] on link "Personal Items" at bounding box center [753, 178] width 96 height 40
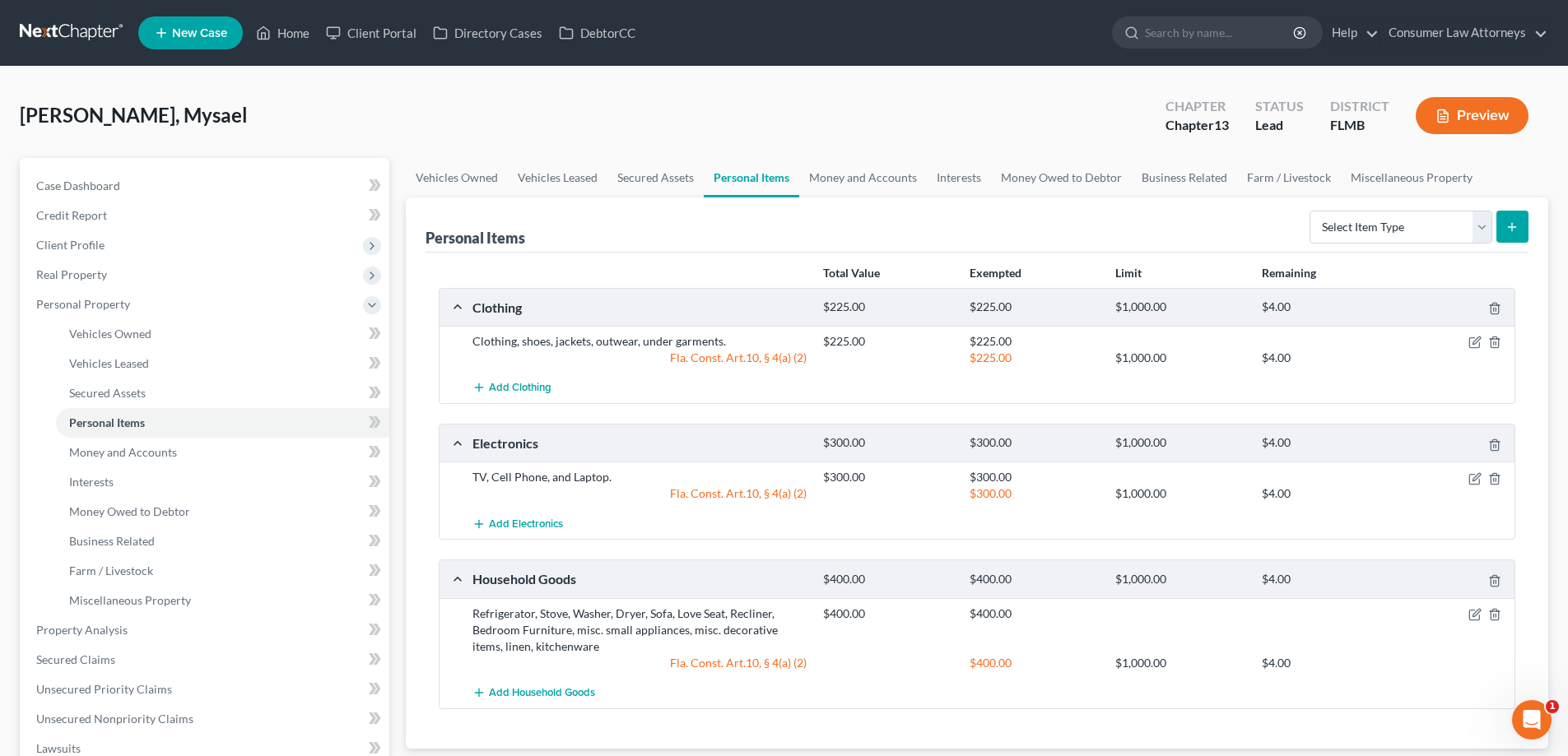
scroll to position [82, 0]
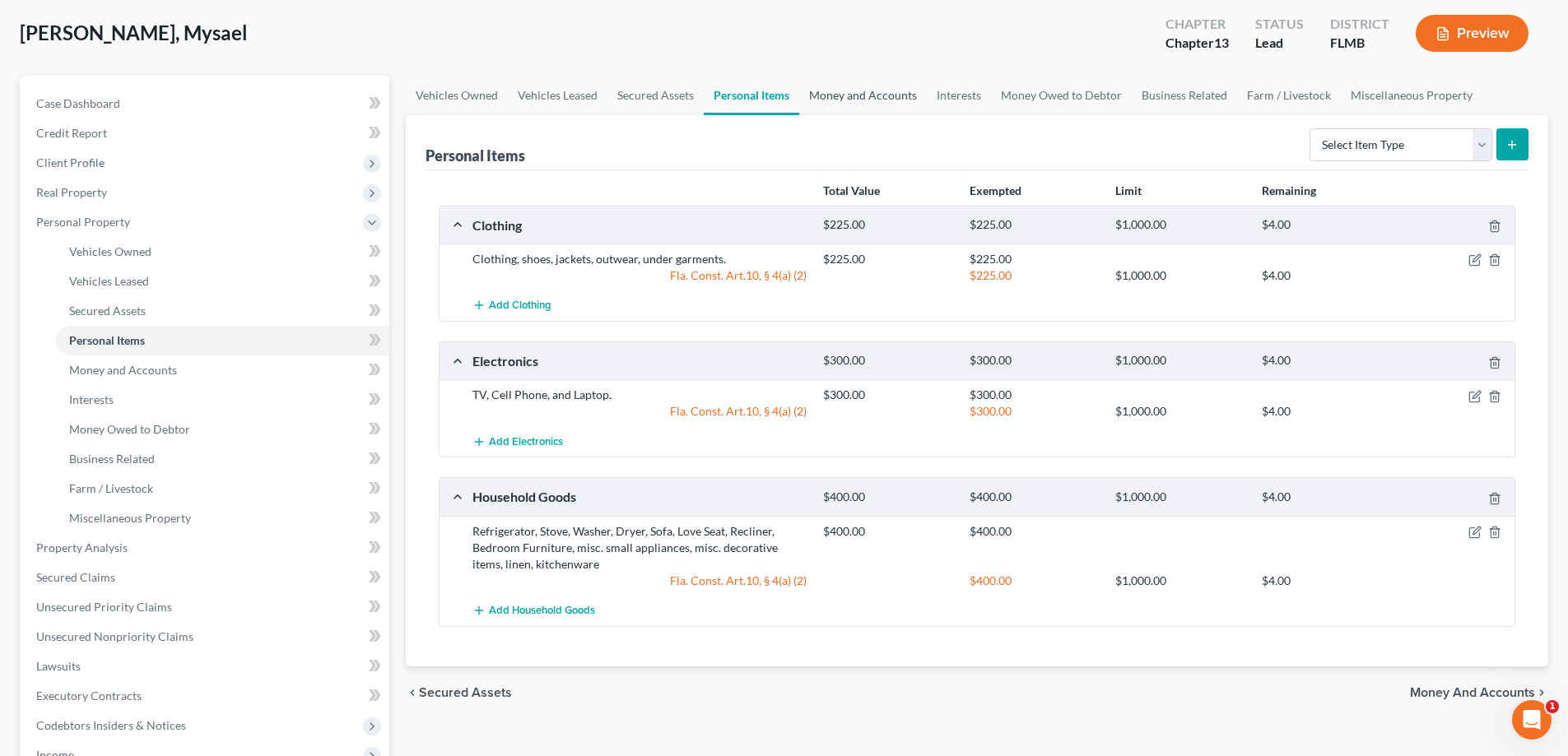
click at [862, 99] on link "Money and Accounts" at bounding box center [863, 96] width 127 height 40
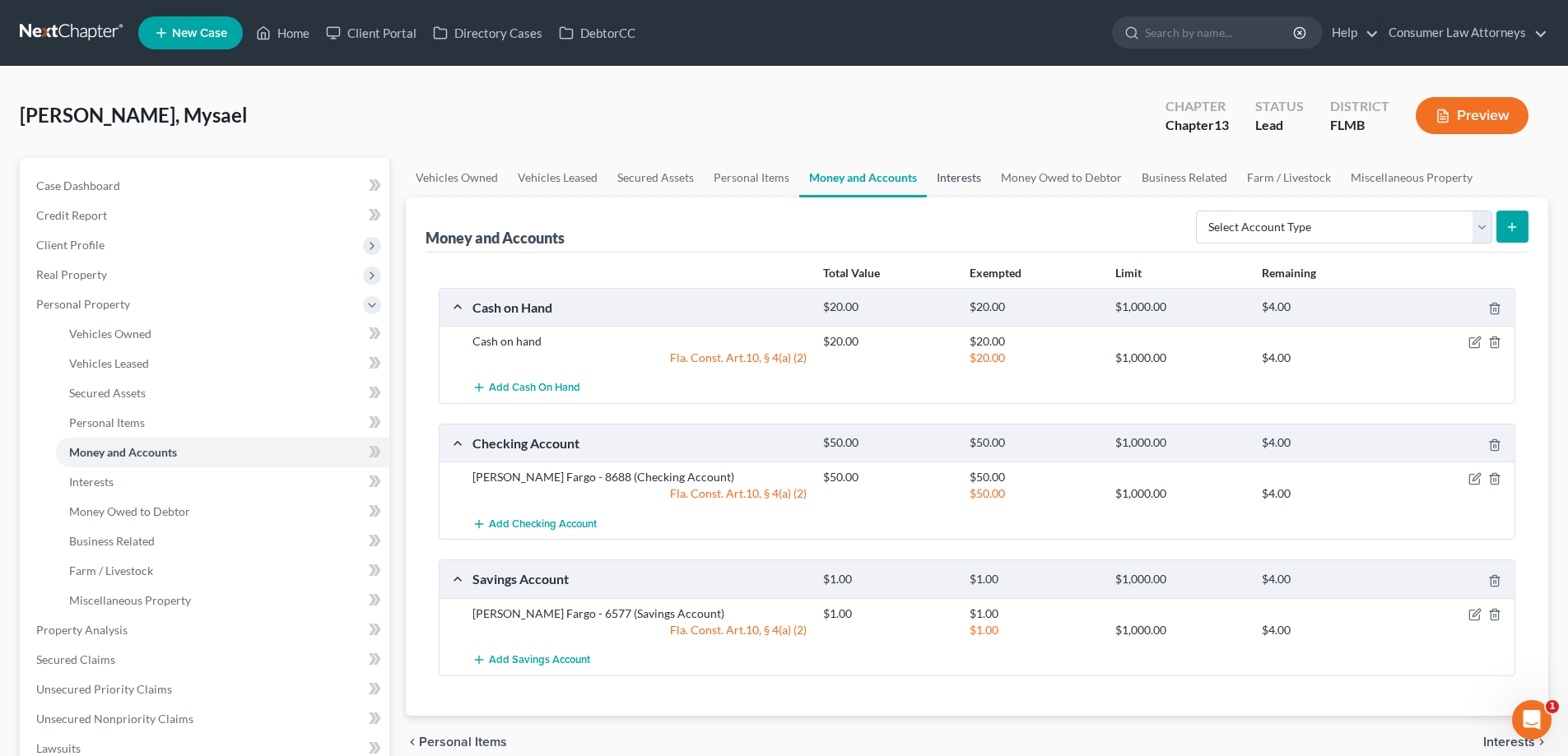
click at [957, 181] on link "Interests" at bounding box center [959, 178] width 65 height 40
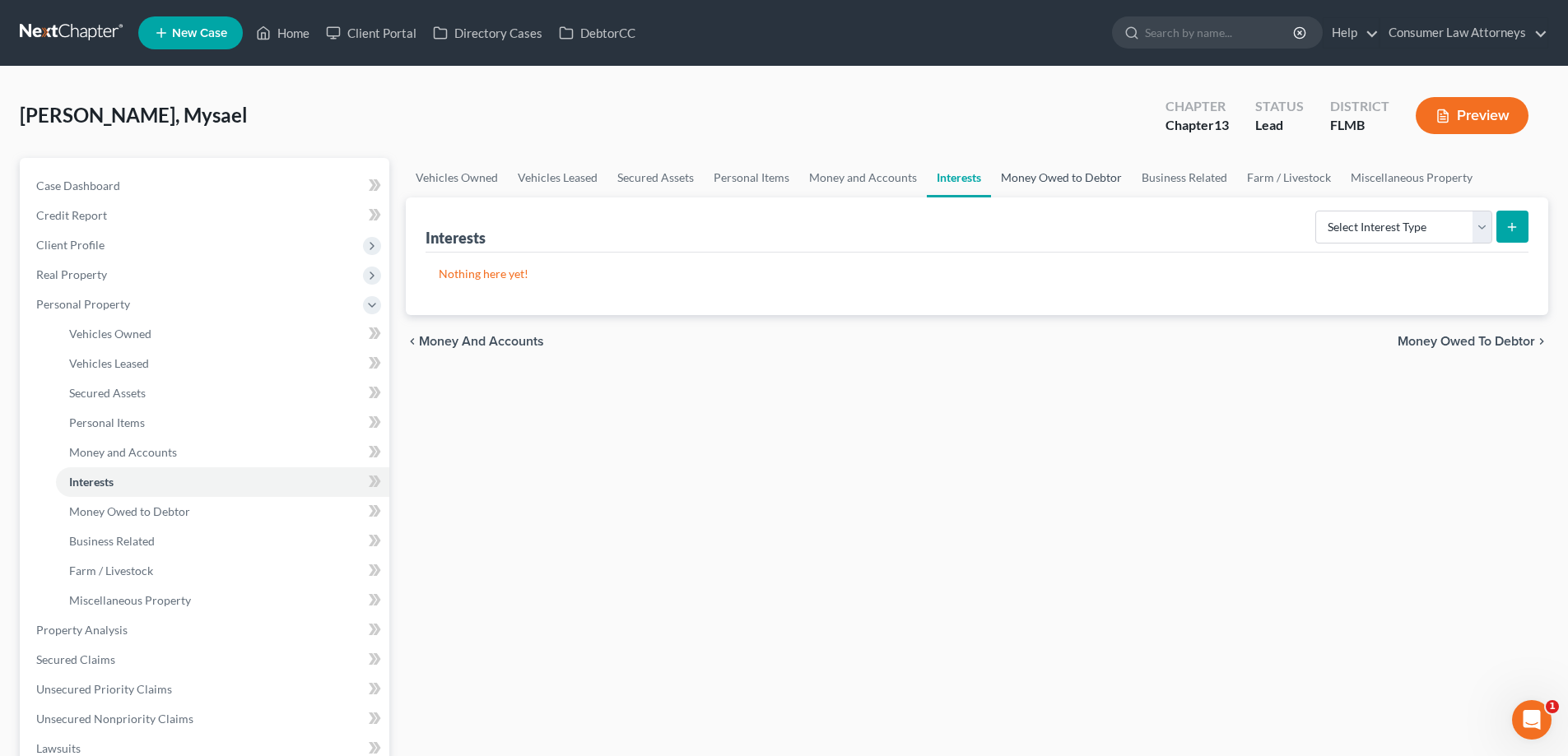
click at [1024, 183] on link "Money Owed to Debtor" at bounding box center [1061, 178] width 141 height 40
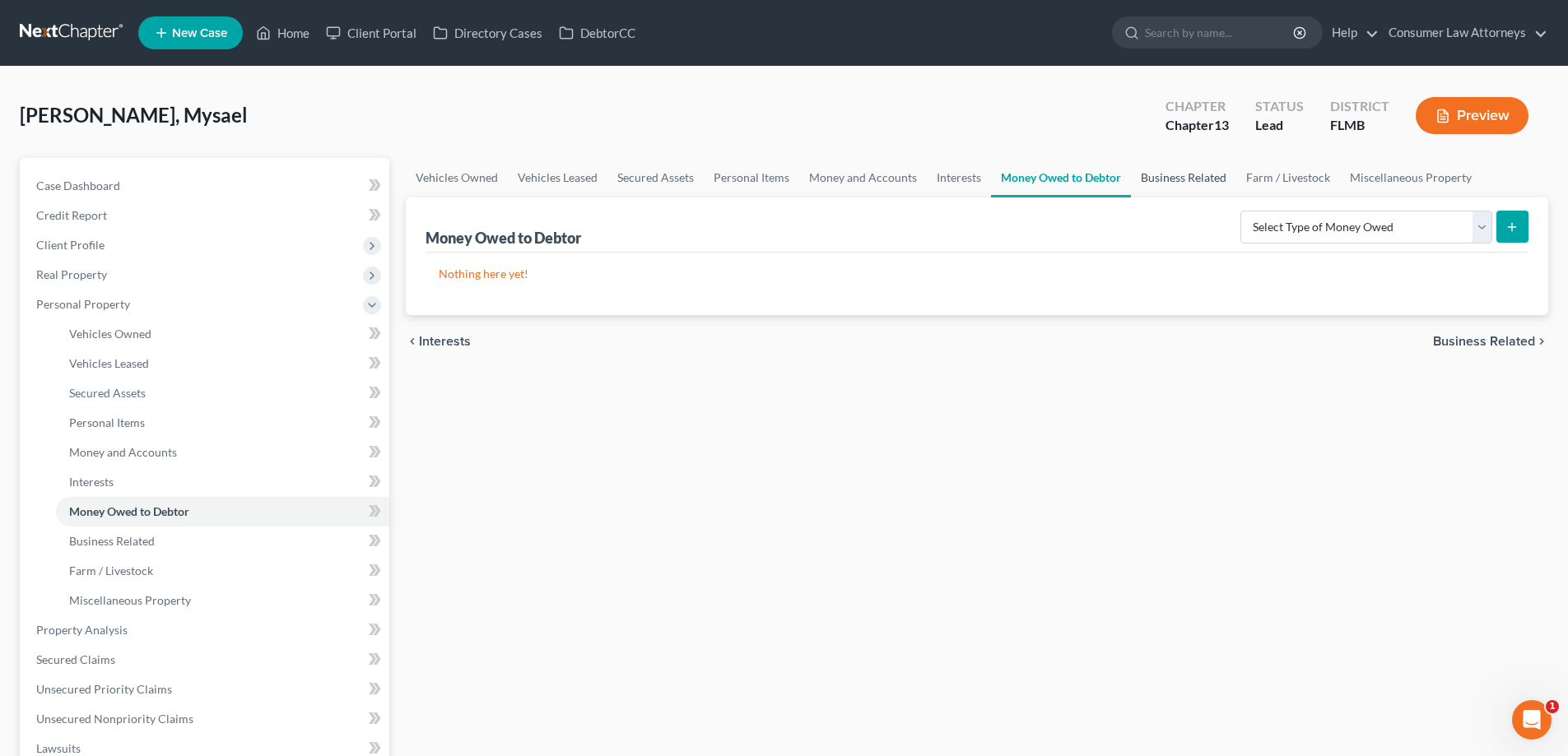
click at [1147, 182] on link "Business Related" at bounding box center [1183, 178] width 105 height 40
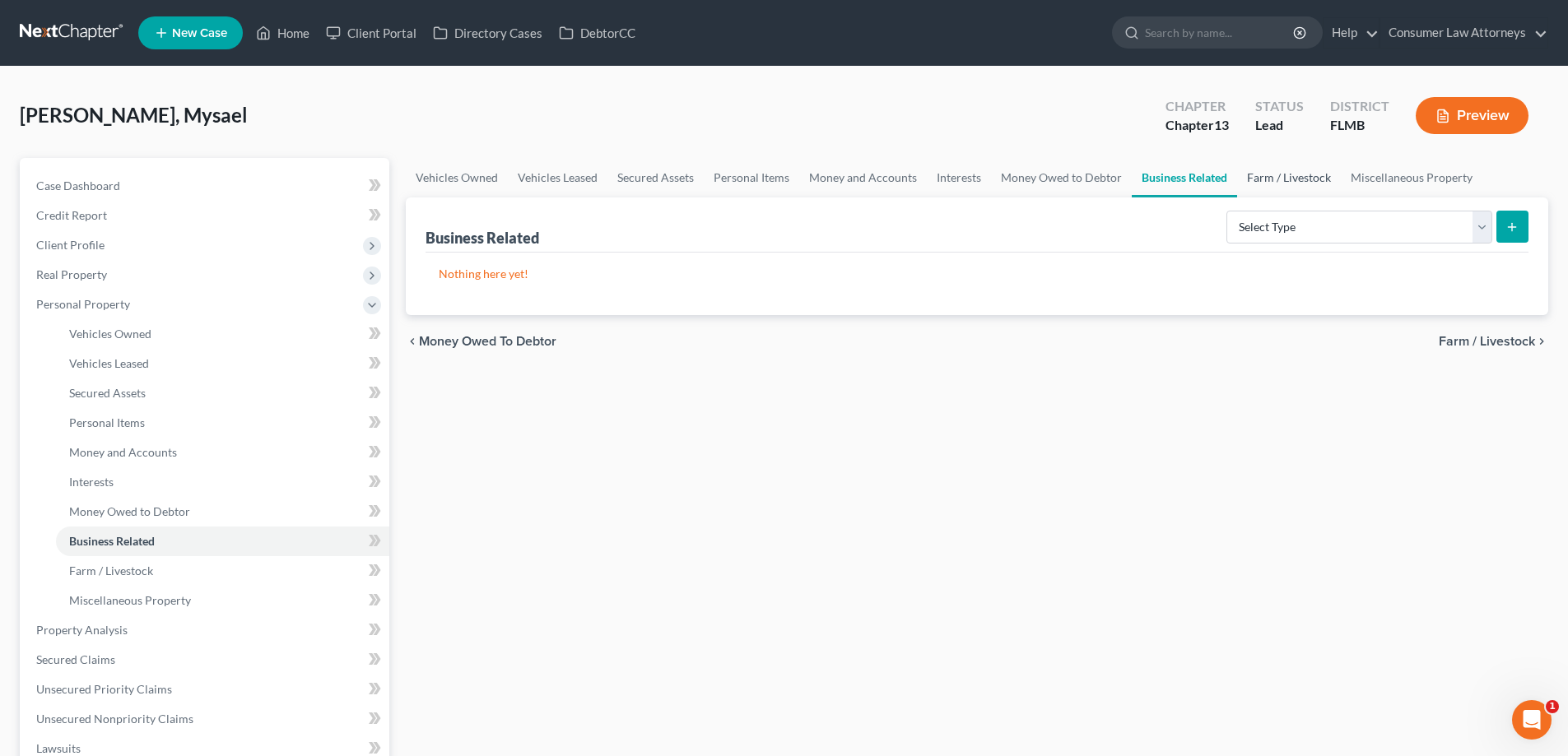
click at [1269, 181] on link "Farm / Livestock" at bounding box center [1288, 178] width 104 height 40
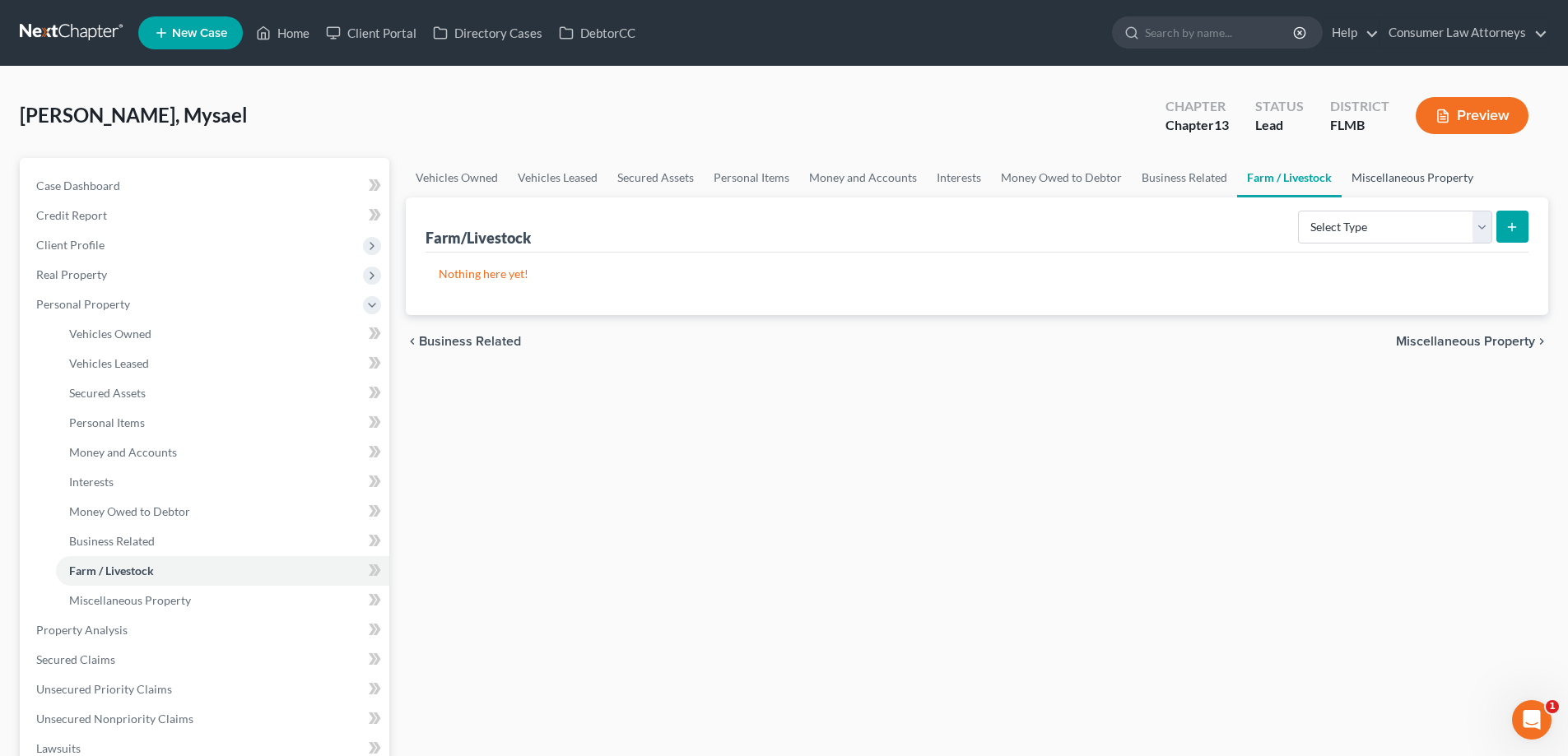
click at [1390, 181] on link "Miscellaneous Property" at bounding box center [1412, 178] width 142 height 40
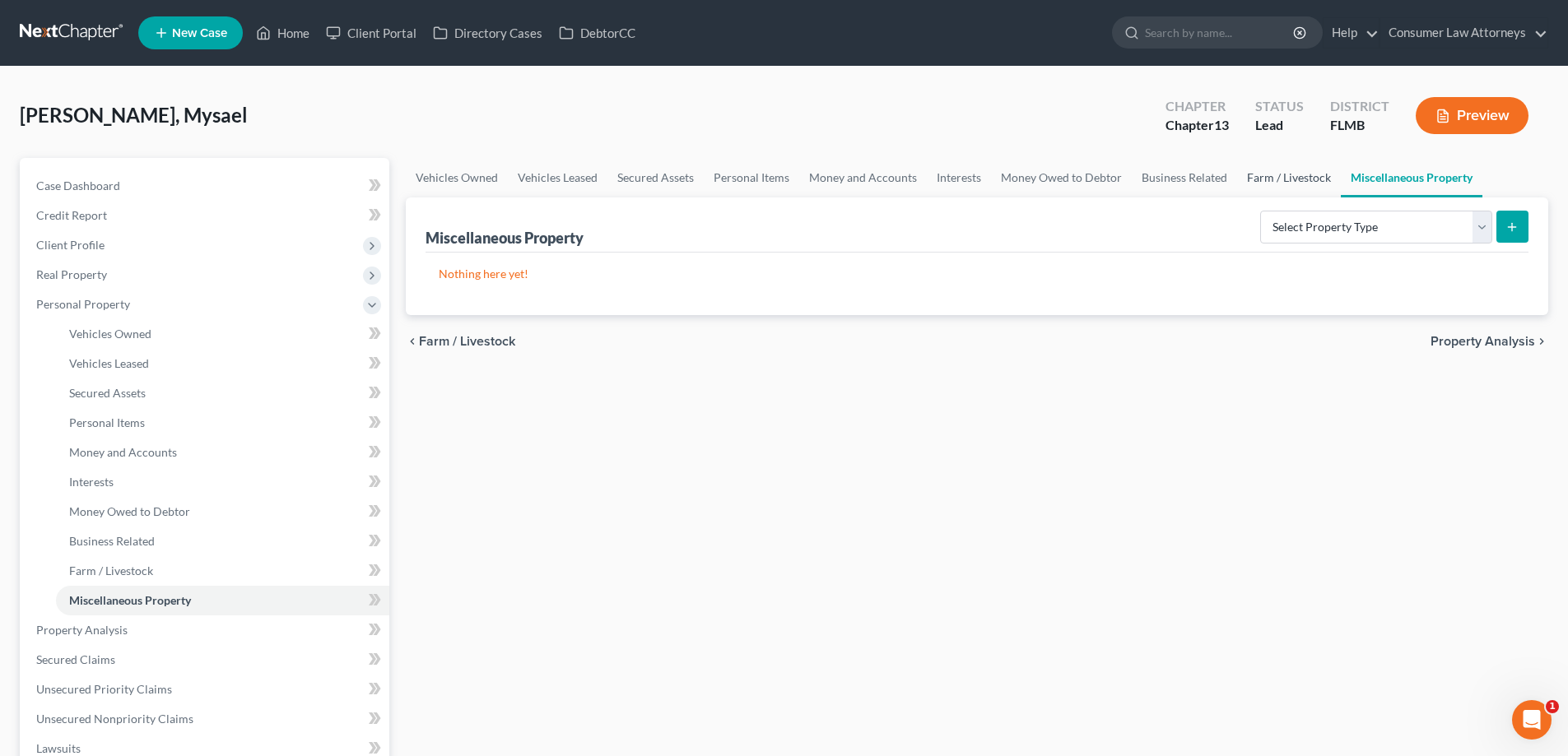
click at [1267, 174] on link "Farm / Livestock" at bounding box center [1288, 178] width 104 height 40
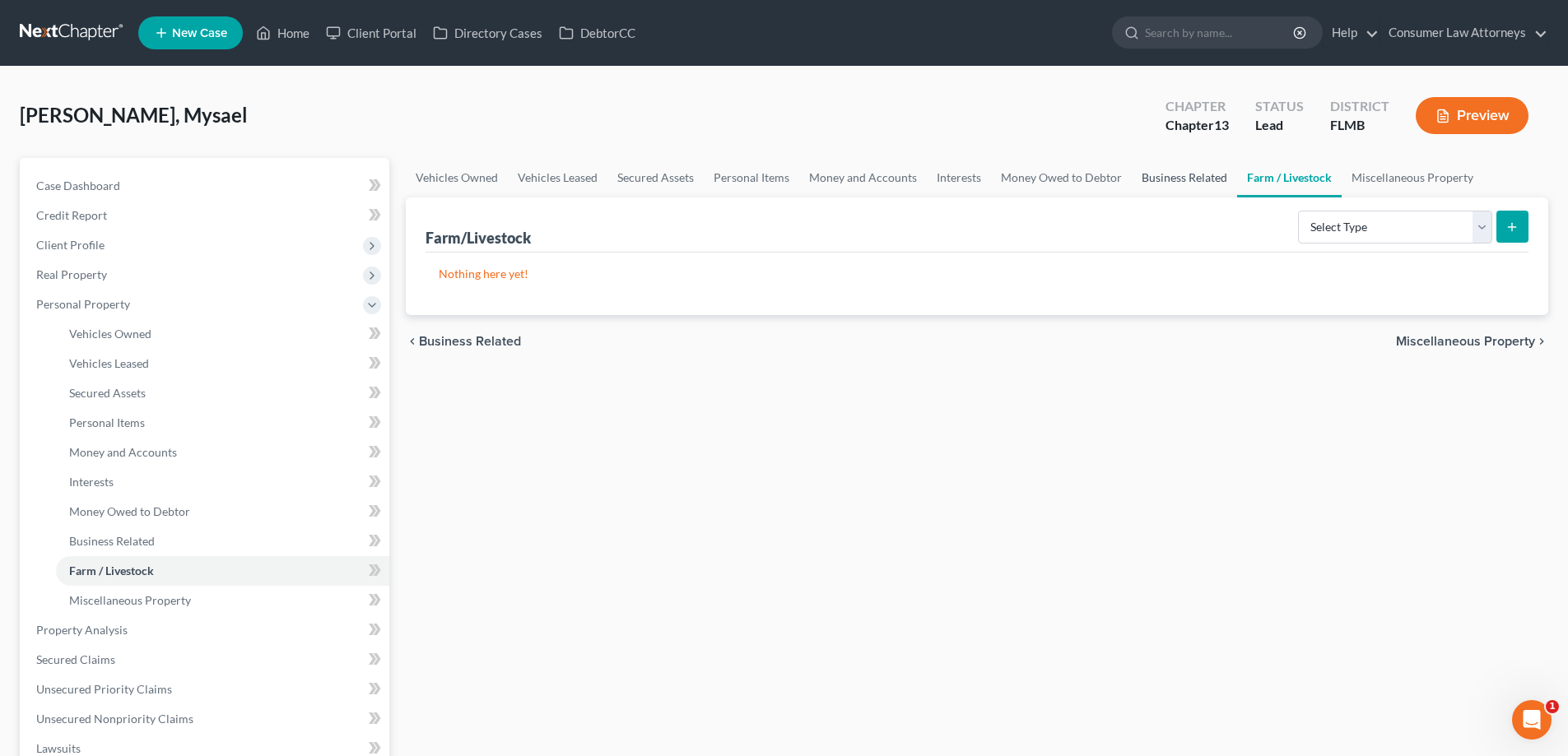
click at [1160, 174] on link "Business Related" at bounding box center [1184, 178] width 105 height 40
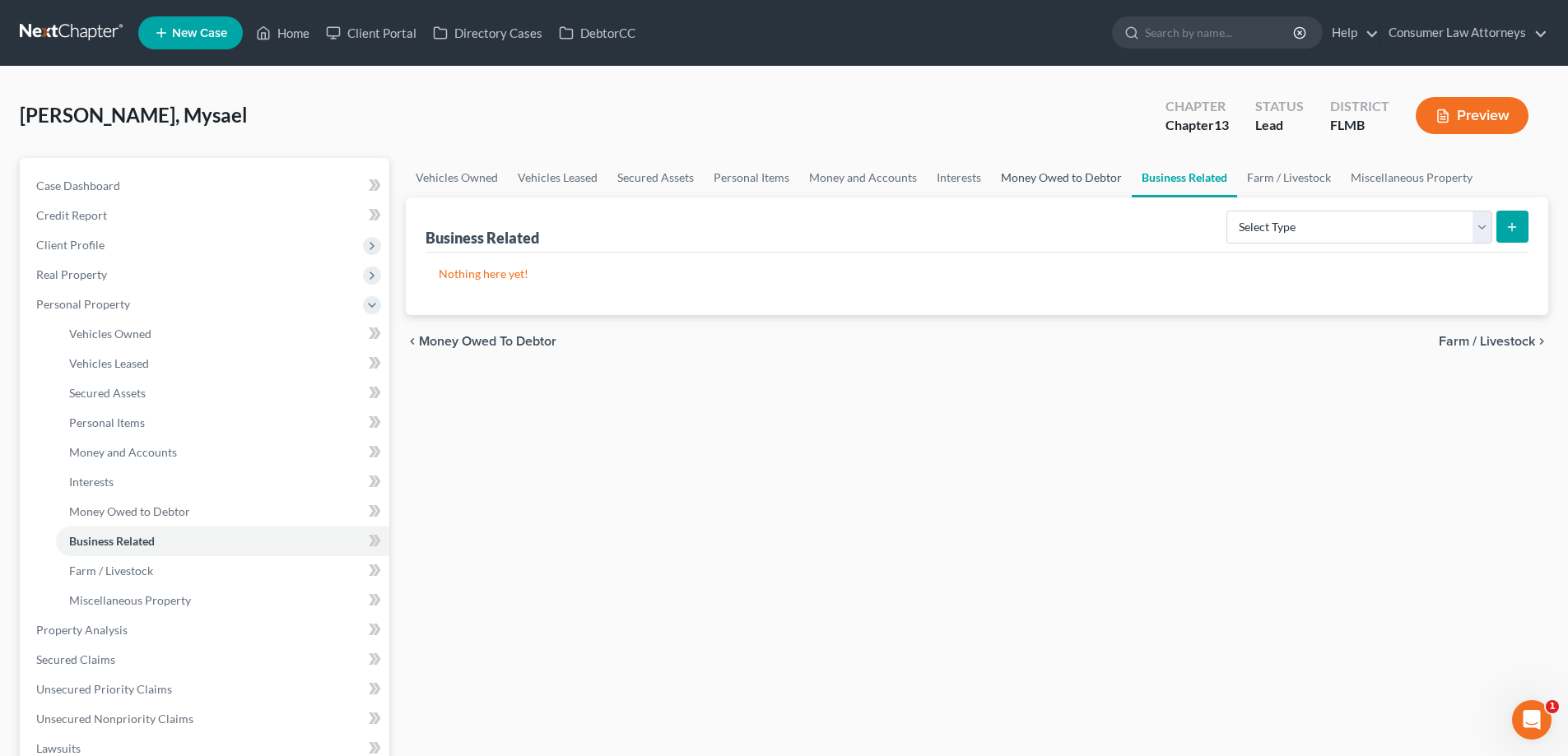
click at [1074, 175] on link "Money Owed to Debtor" at bounding box center [1061, 178] width 141 height 40
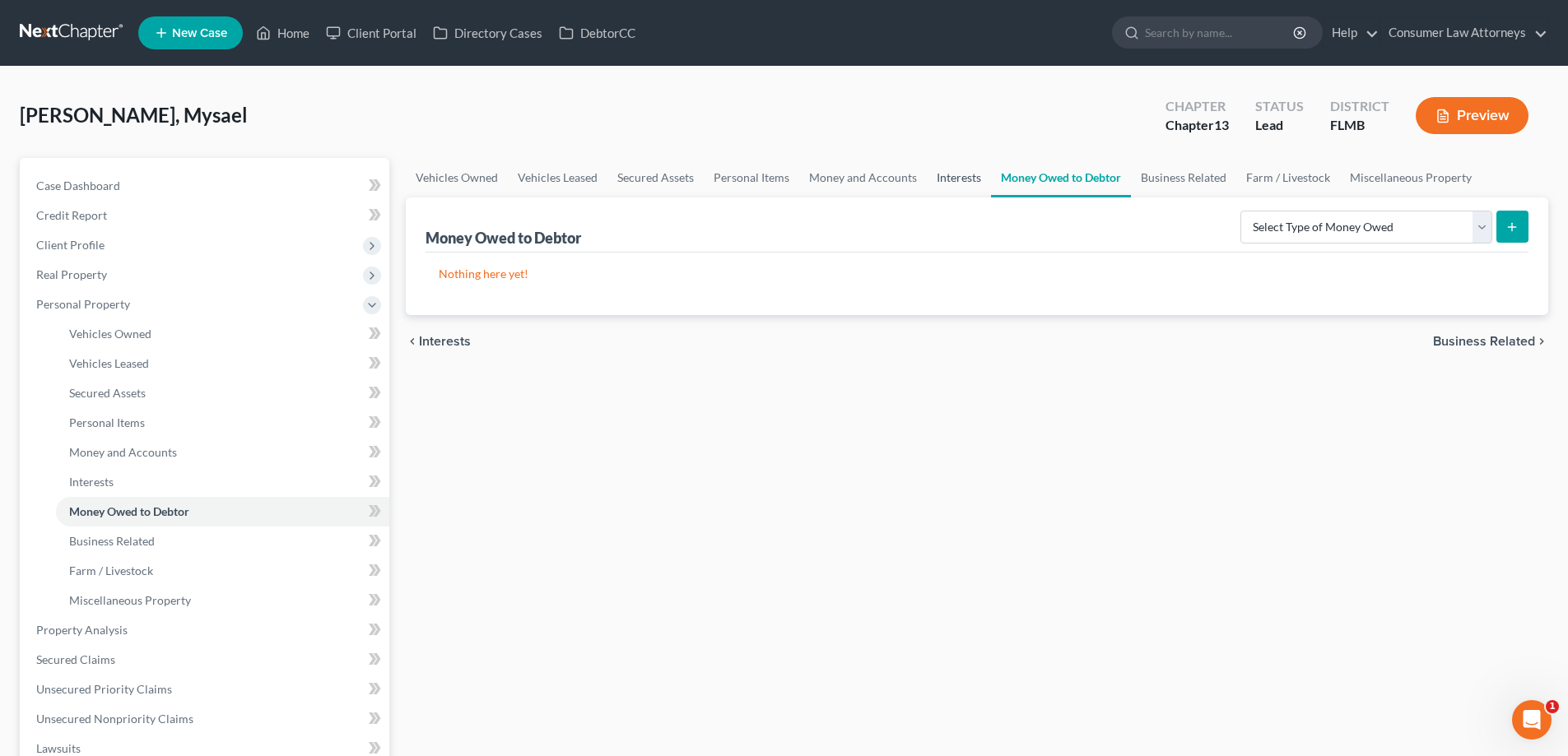
click at [938, 186] on link "Interests" at bounding box center [959, 178] width 65 height 40
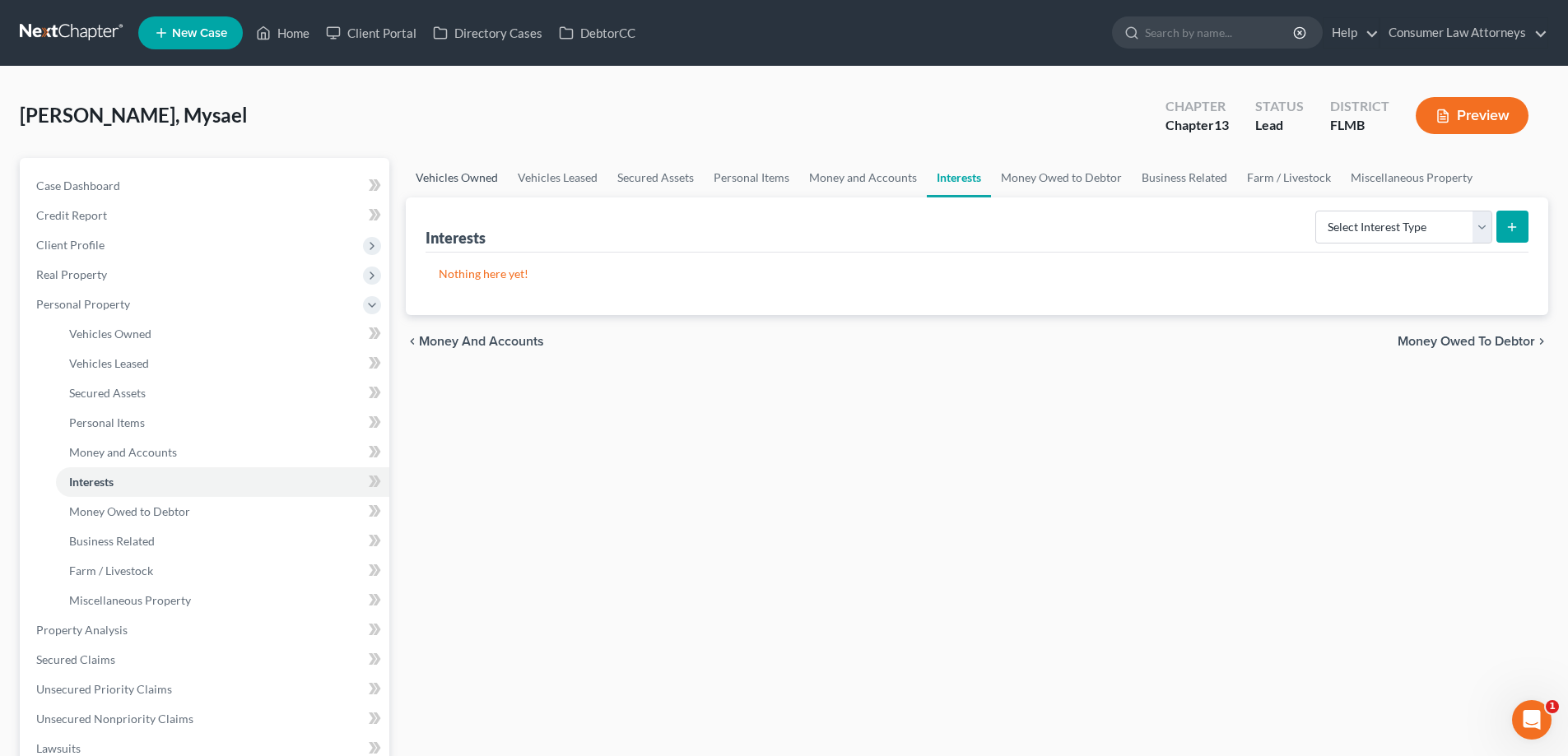
click at [480, 175] on link "Vehicles Owned" at bounding box center [456, 178] width 102 height 40
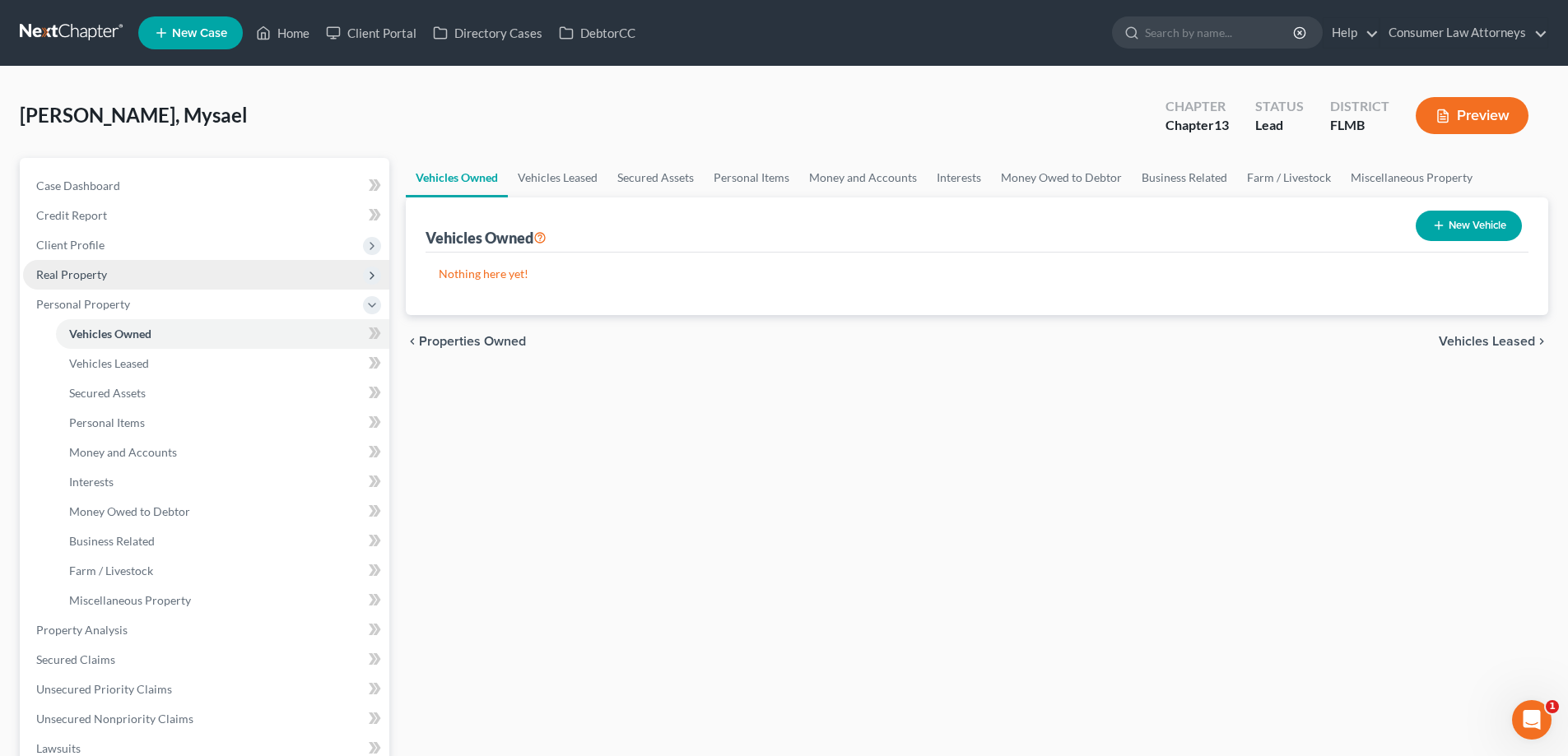
click at [49, 282] on span "Real Property" at bounding box center [206, 274] width 367 height 29
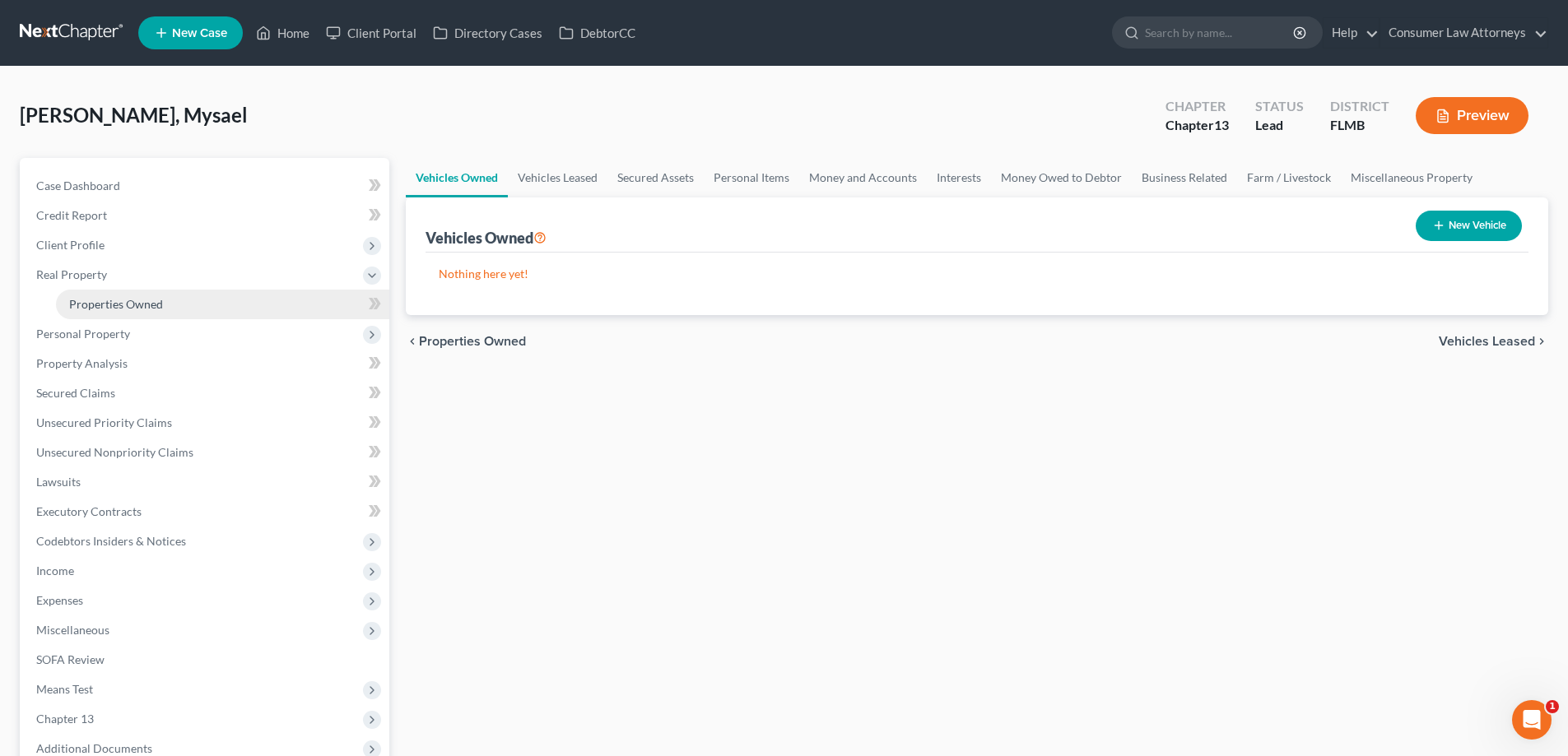
click at [120, 302] on span "Properties Owned" at bounding box center [116, 305] width 94 height 14
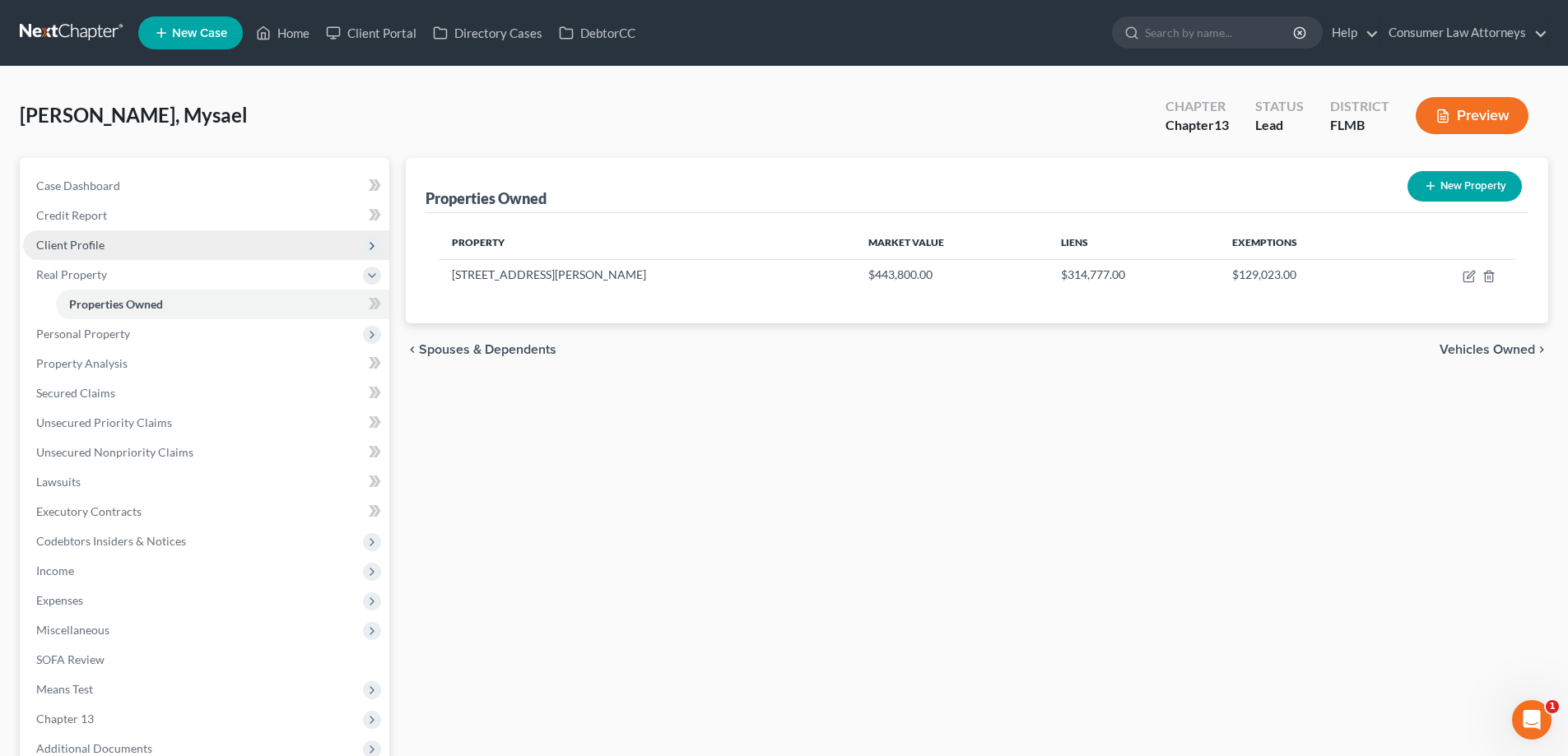
click at [53, 251] on span "Client Profile" at bounding box center [70, 245] width 68 height 14
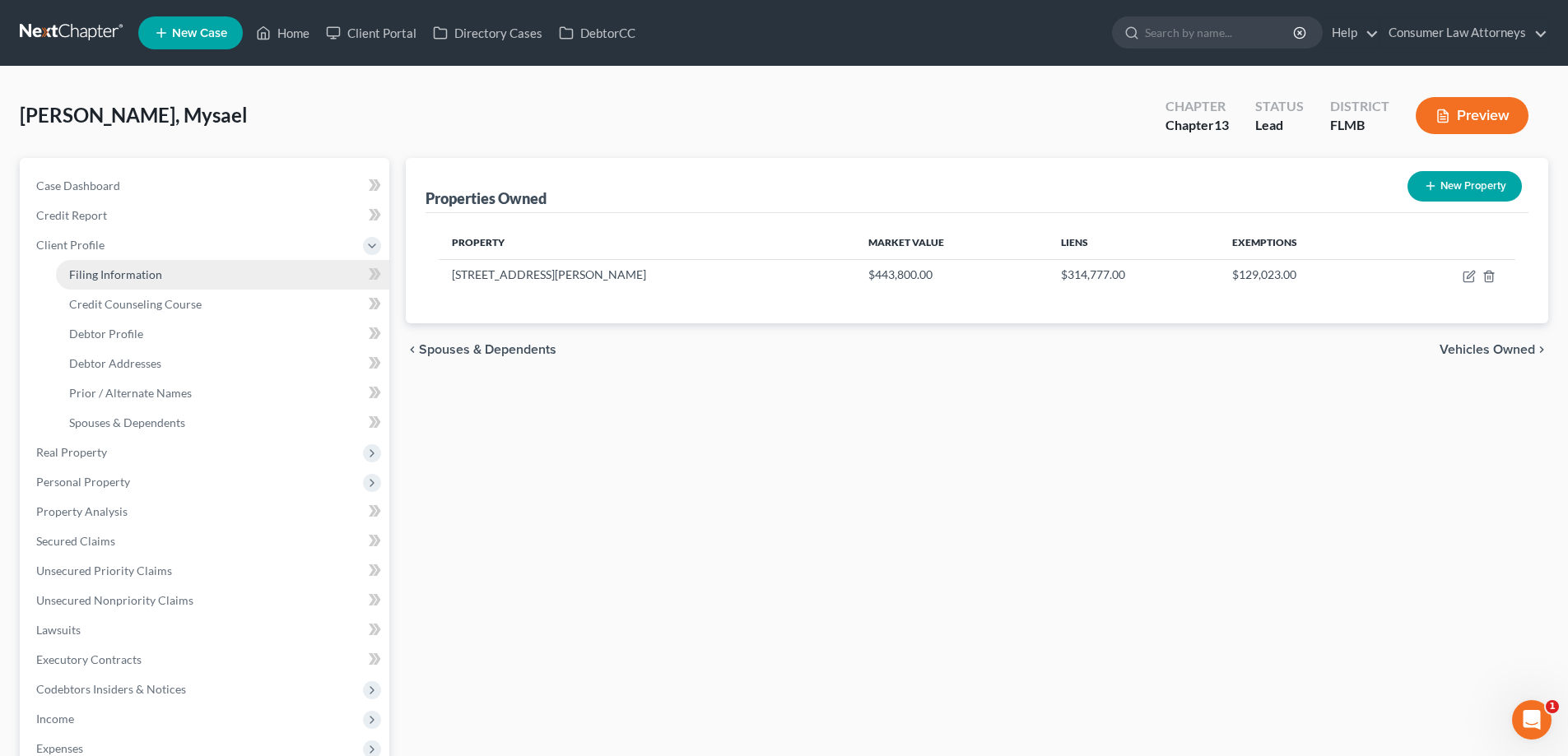
click at [116, 269] on span "Filing Information" at bounding box center [115, 274] width 93 height 14
select select "1"
select select "0"
select select "3"
select select "0"
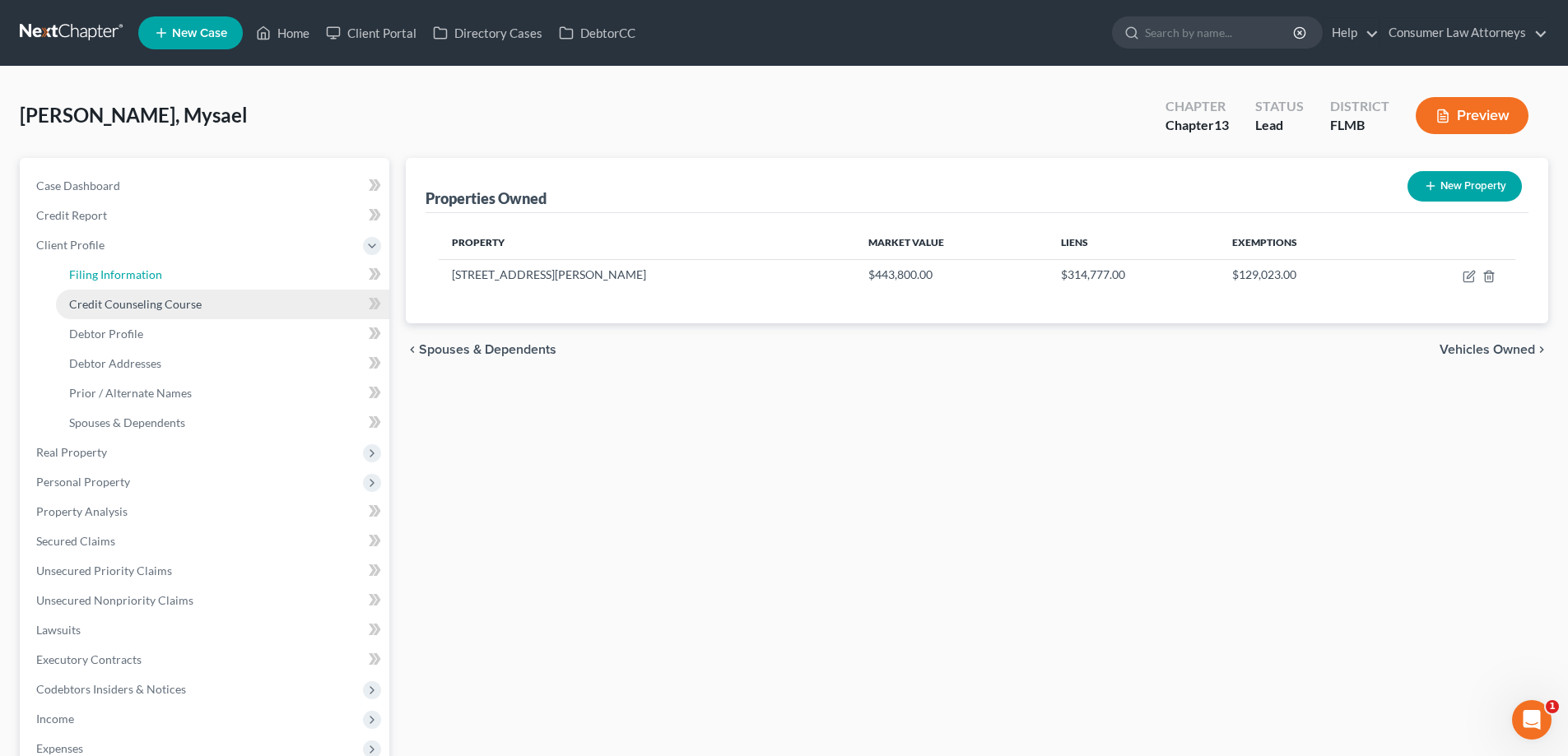
select select "9"
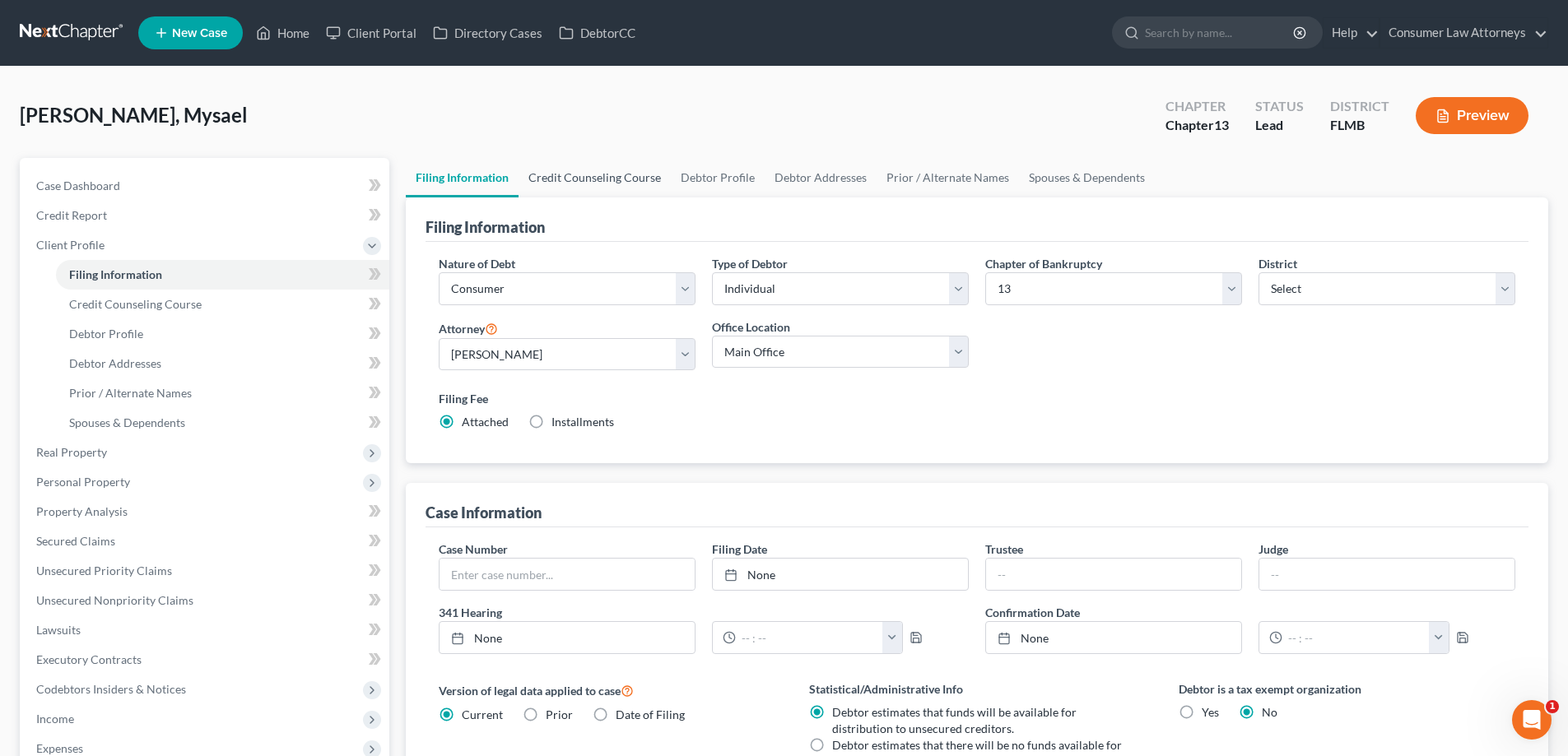
drag, startPoint x: 573, startPoint y: 187, endPoint x: 709, endPoint y: 204, distance: 137.1
click at [573, 187] on link "Credit Counseling Course" at bounding box center [595, 178] width 152 height 40
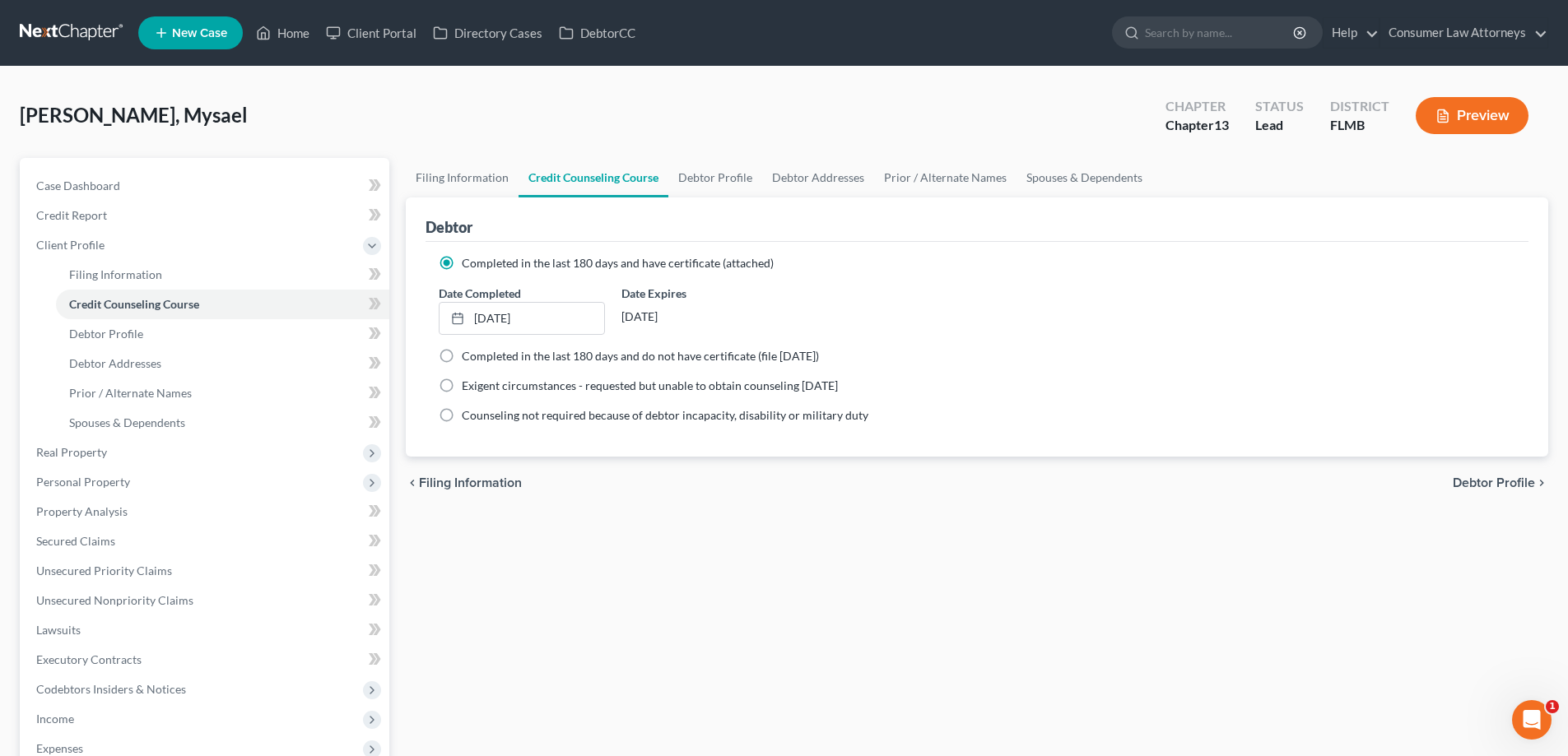
click at [486, 342] on ng-include "Completed in the last 180 days and have certificate (attached) Date Completed […" at bounding box center [977, 339] width 1077 height 169
click at [730, 181] on link "Debtor Profile" at bounding box center [715, 178] width 94 height 40
select select "0"
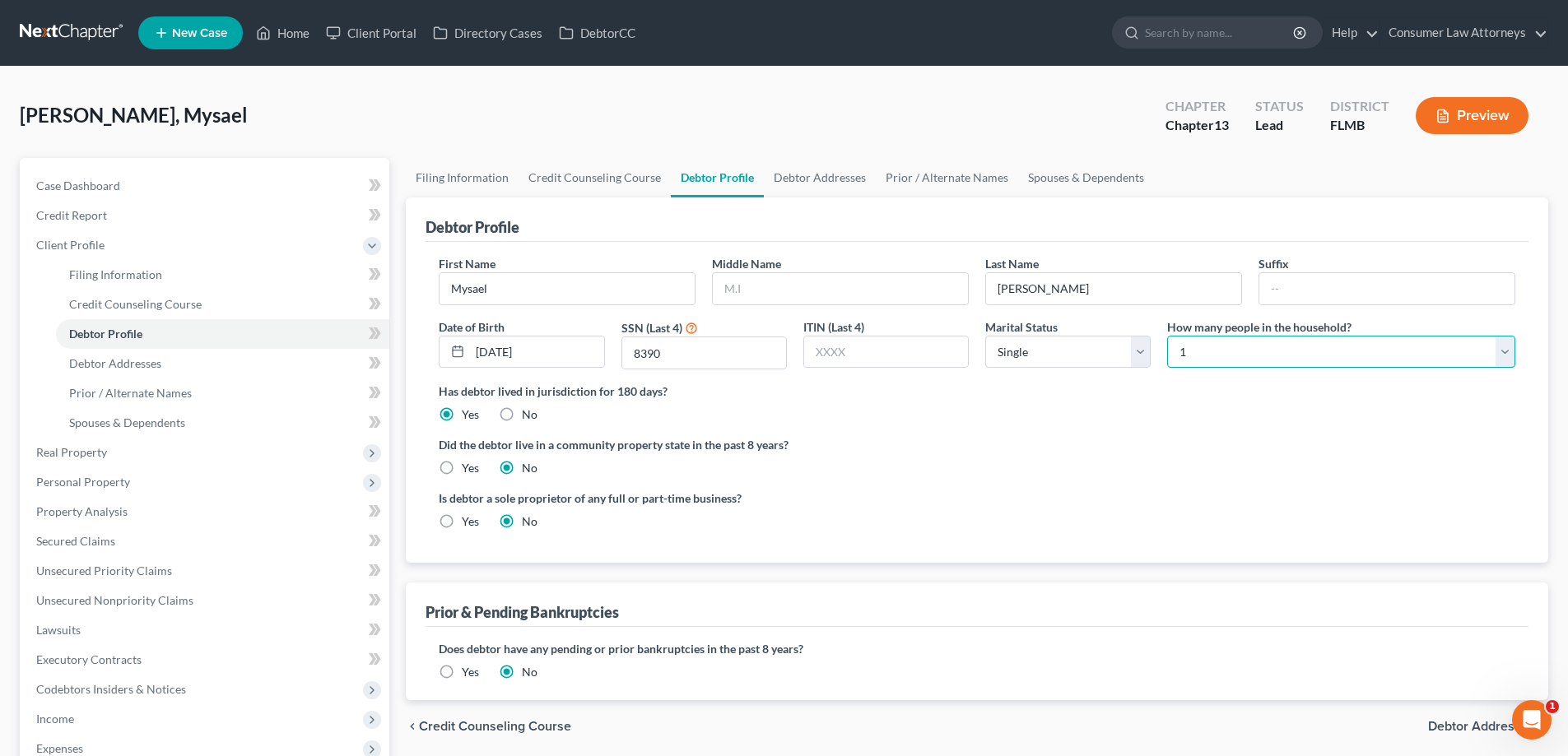
click at [1305, 351] on select "Select 1 2 3 4 5 6 7 8 9 10 11 12 13 14 15 16 17 18 19 20" at bounding box center [1340, 351] width 348 height 33
select select "3"
click at [1167, 336] on select "Select 1 2 3 4 5 6 7 8 9 10 11 12 13 14 15 16 17 18 19 20" at bounding box center [1340, 351] width 348 height 33
click at [1212, 481] on ng-include "First Name Mysael Middle Name Last Name [PERSON_NAME] Date of Birth [DEMOGRAPHI…" at bounding box center [977, 398] width 1077 height 288
click at [876, 488] on ng-include "First Name Mysael Middle Name Last Name [PERSON_NAME] Date of Birth [DEMOGRAPHI…" at bounding box center [977, 398] width 1077 height 288
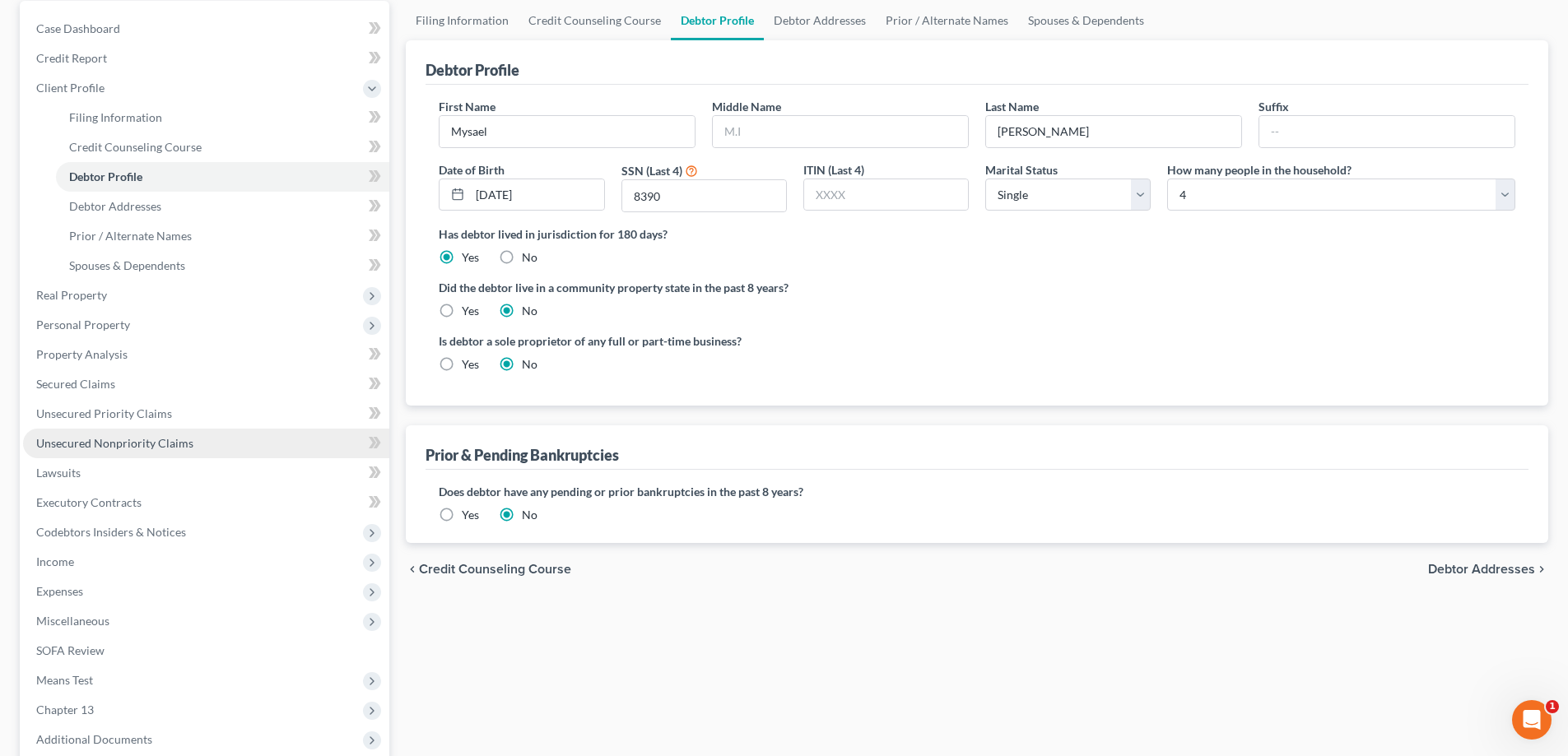
scroll to position [247, 0]
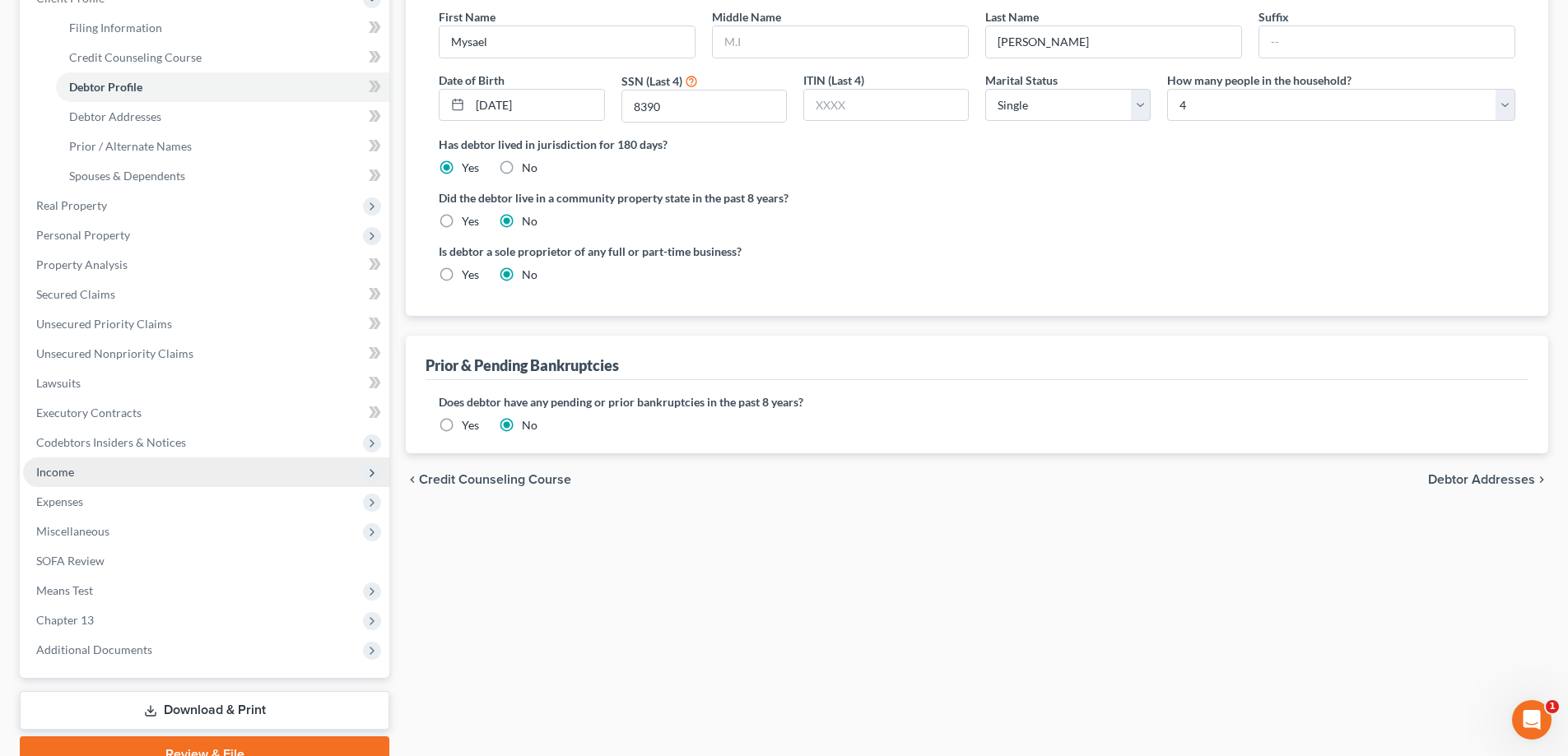
click at [49, 472] on span "Income" at bounding box center [55, 472] width 38 height 14
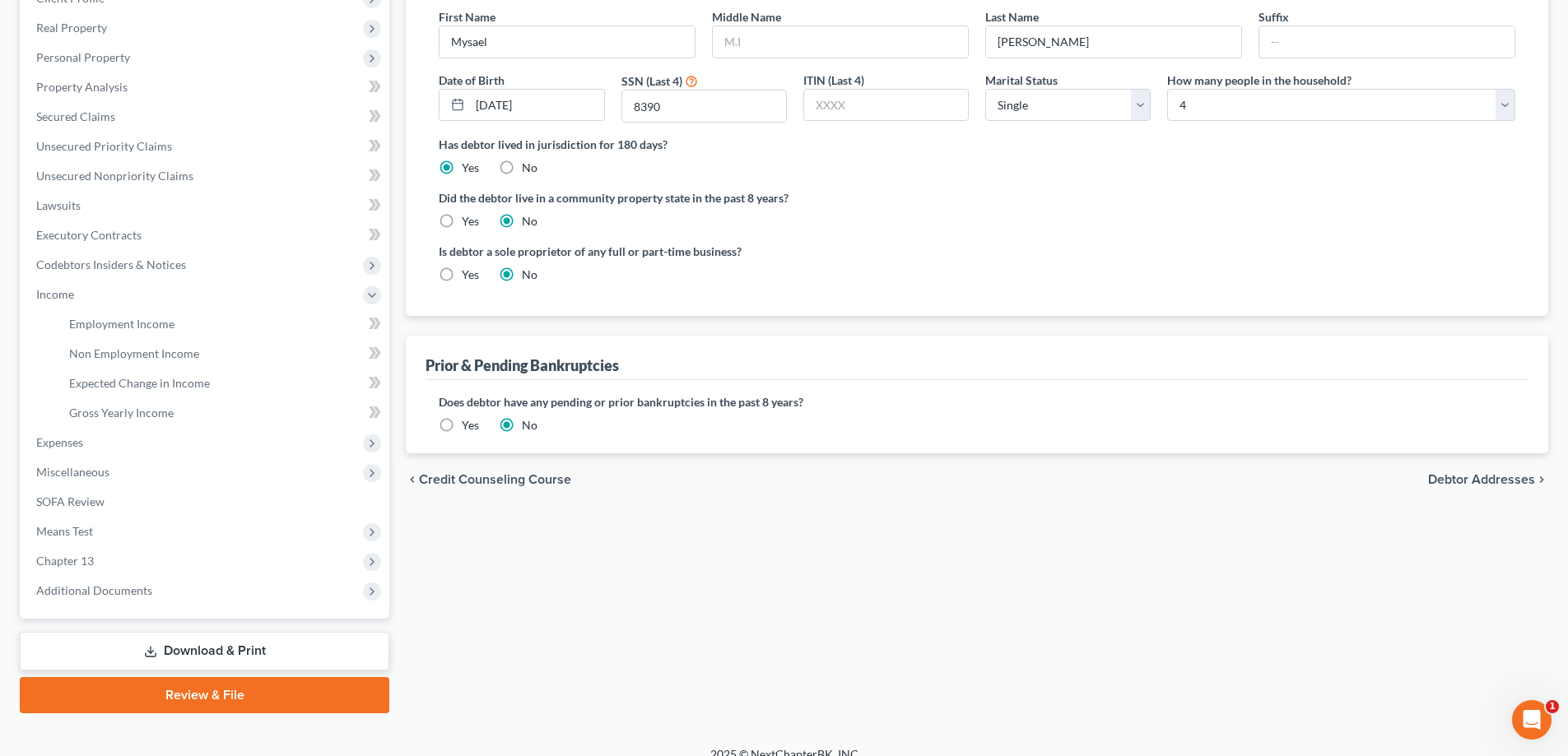
click at [1268, 324] on div "Debtor Profile First Name Mysael Middle Name Last Name [PERSON_NAME] Date of Bi…" at bounding box center [977, 202] width 1142 height 503
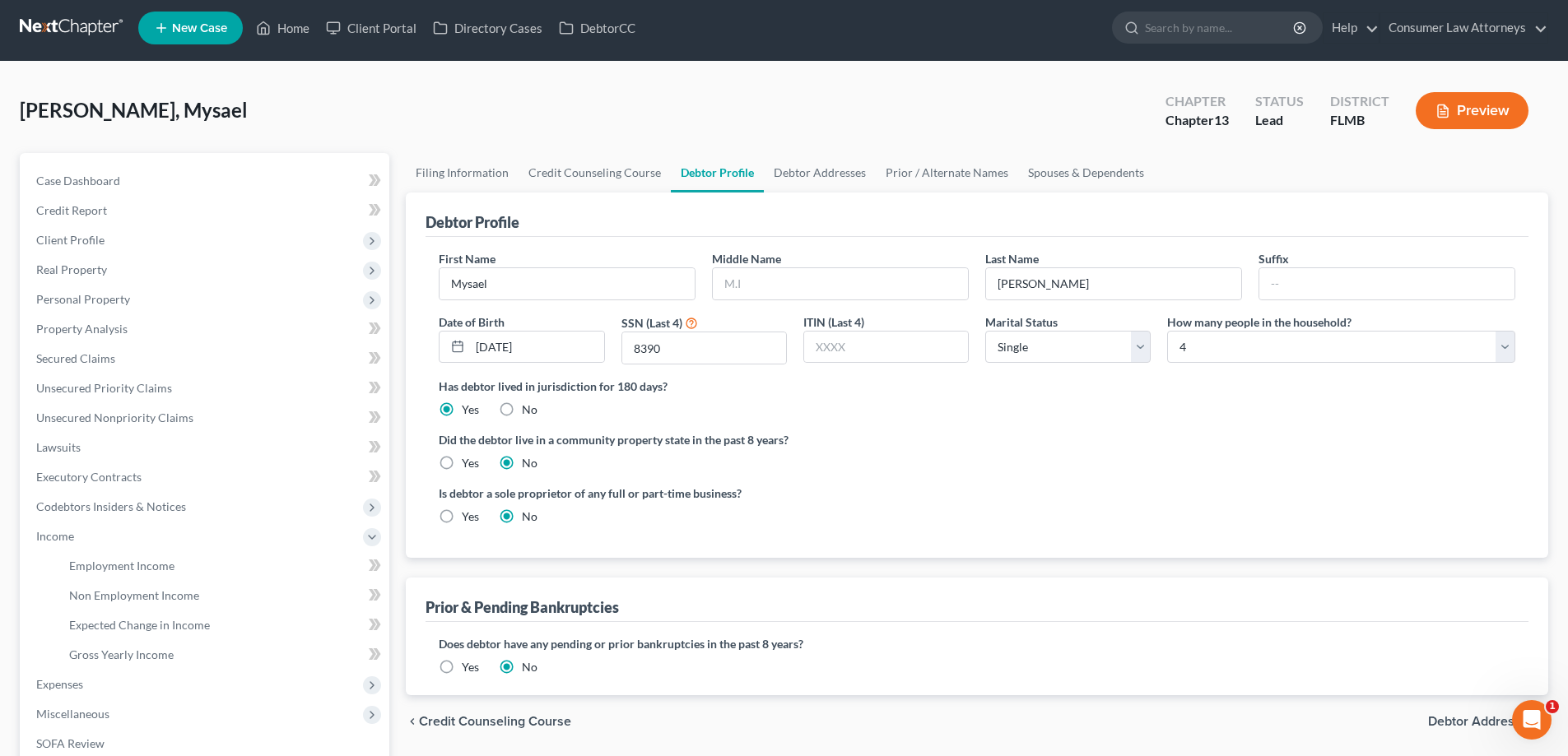
scroll to position [0, 0]
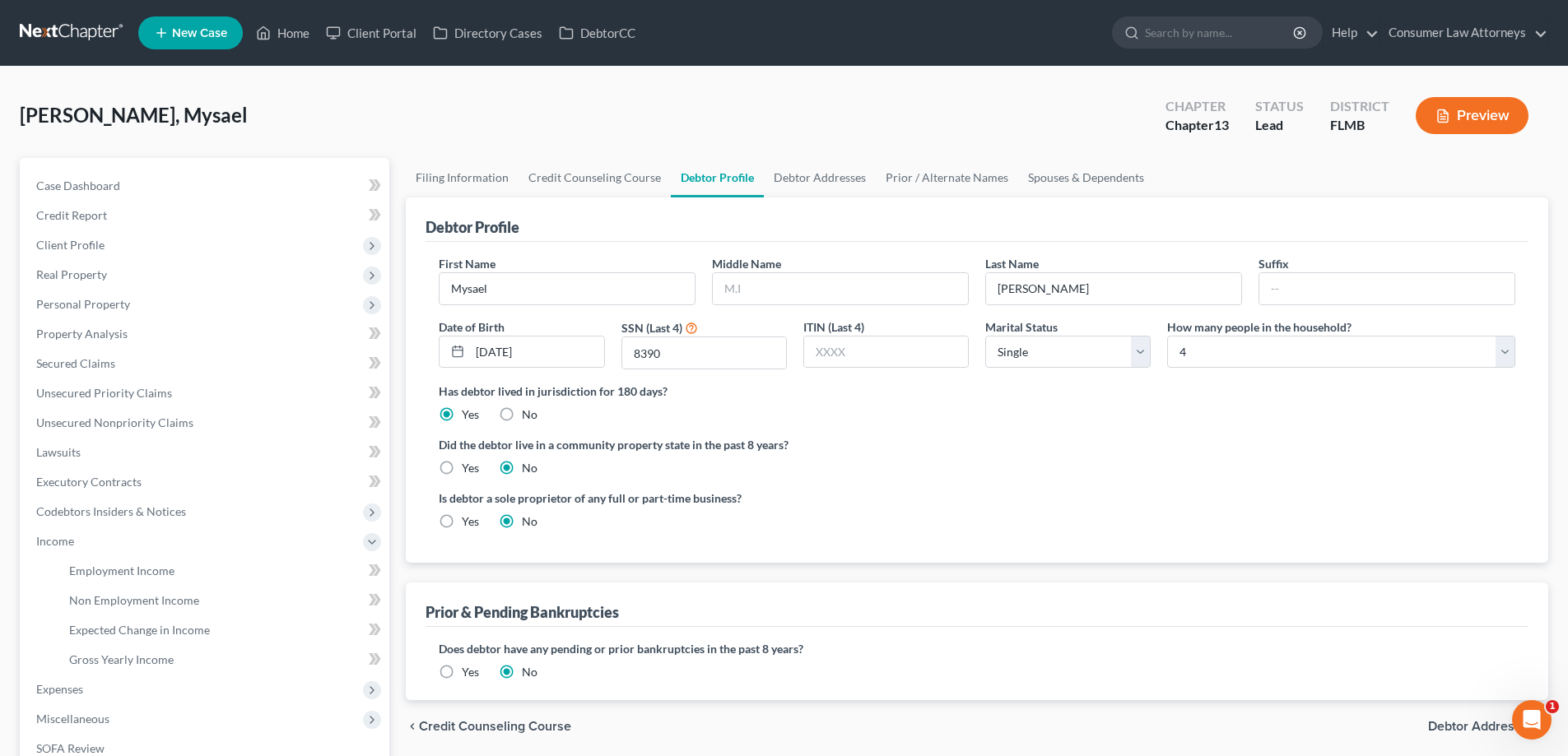
click at [401, 459] on div "Filing Information Credit Counseling Course Debtor Profile Debtor Addresses Pri…" at bounding box center [977, 559] width 1159 height 803
click at [397, 448] on div "Case Dashboard Payments Invoices Payments Payments Credit Report Client Profile" at bounding box center [205, 559] width 386 height 803
click at [397, 442] on div "Case Dashboard Payments Invoices Payments Payments Credit Report Client Profile" at bounding box center [205, 559] width 386 height 803
click at [104, 572] on span "Employment Income" at bounding box center [121, 571] width 105 height 14
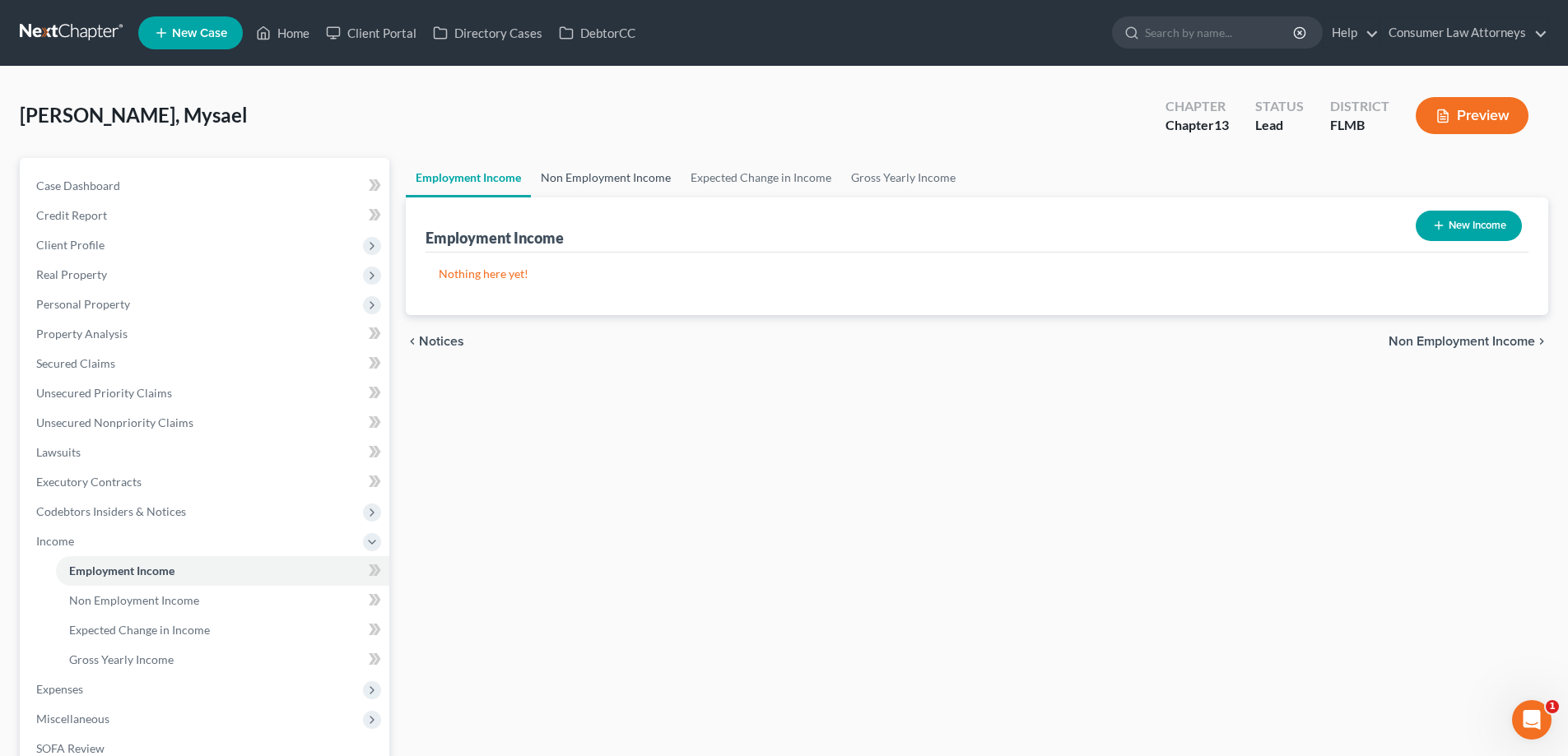
click at [606, 174] on link "Non Employment Income" at bounding box center [606, 178] width 150 height 40
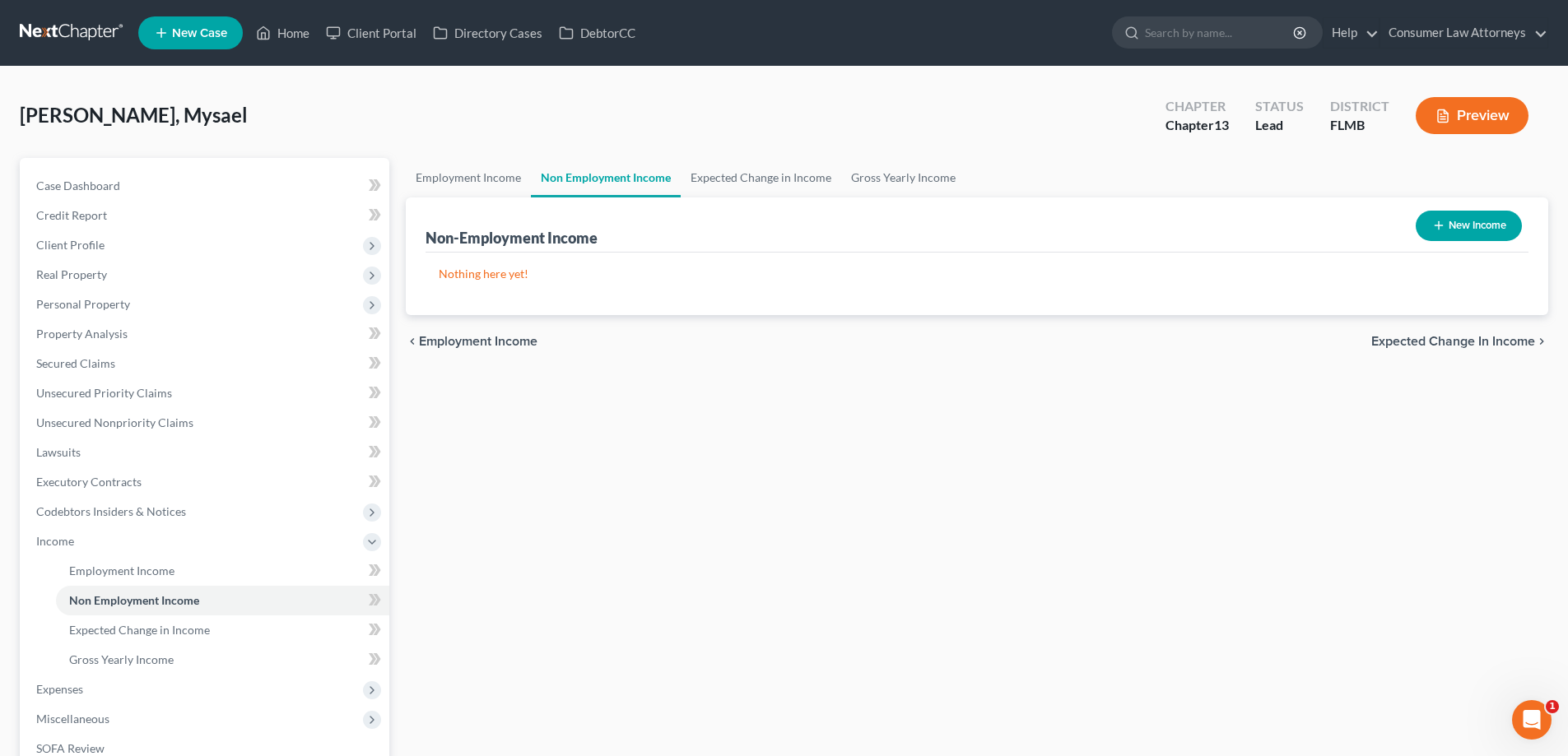
click at [1494, 232] on button "New Income" at bounding box center [1469, 226] width 106 height 30
select select "0"
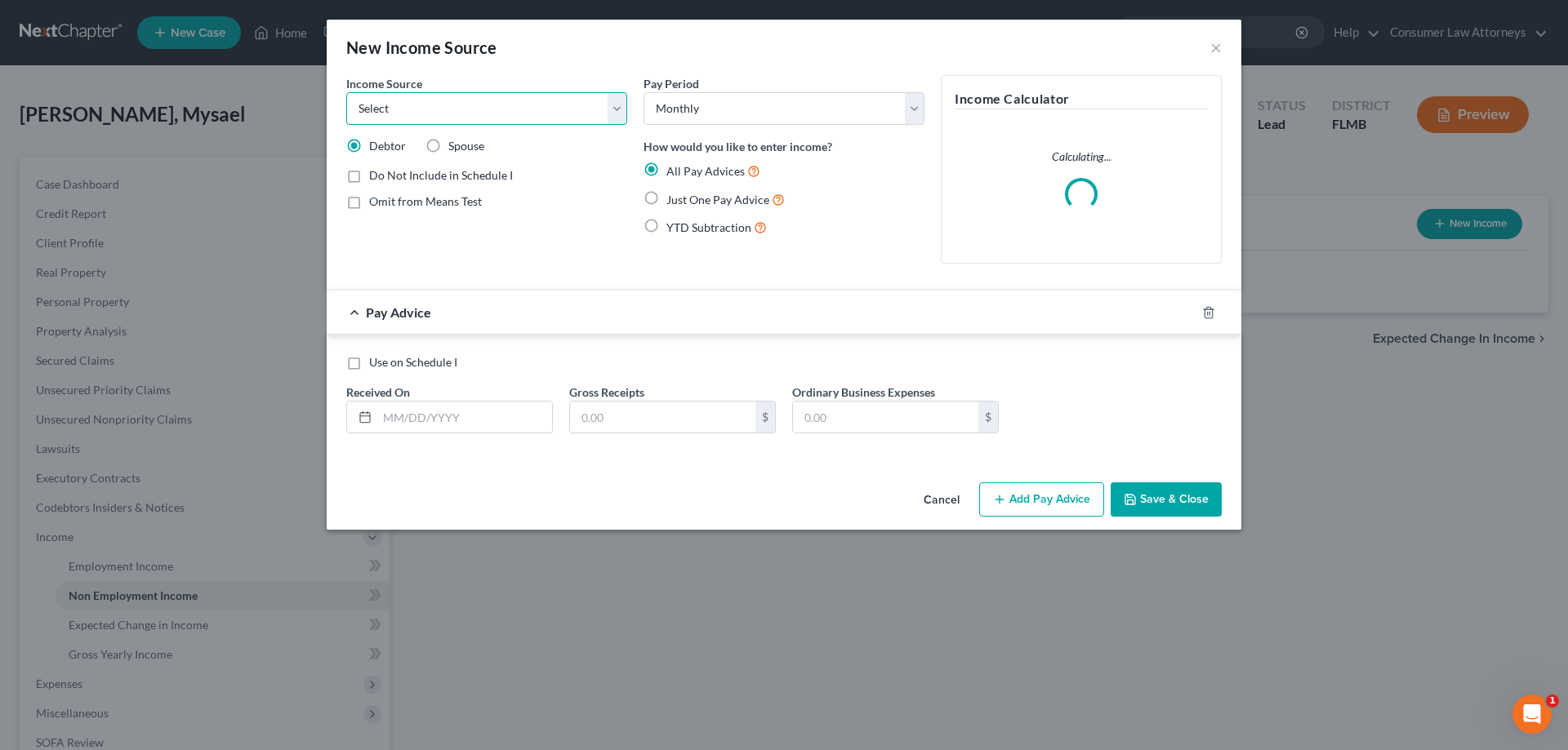
click at [534, 110] on select "Select Unemployment Disability (from employer) Pension Retirement Social Securi…" at bounding box center [487, 108] width 281 height 32
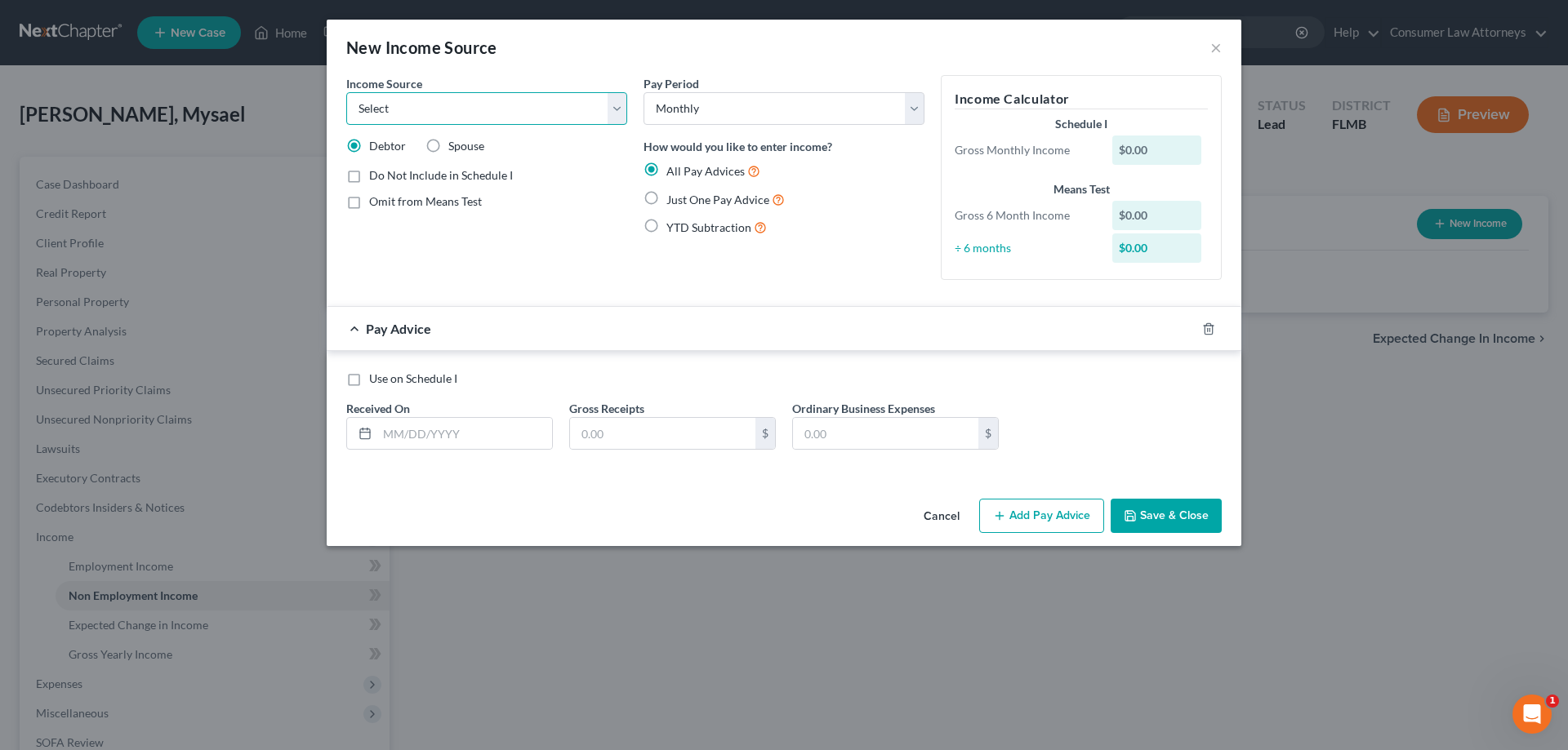
select select "9"
click at [346, 92] on select "Select Unemployment Disability (from employer) Pension Retirement Social Securi…" at bounding box center [487, 108] width 281 height 32
click at [667, 203] on label "Just One Pay Advice" at bounding box center [726, 199] width 119 height 18
click at [673, 201] on input "Just One Pay Advice" at bounding box center [678, 196] width 11 height 11
radio input "true"
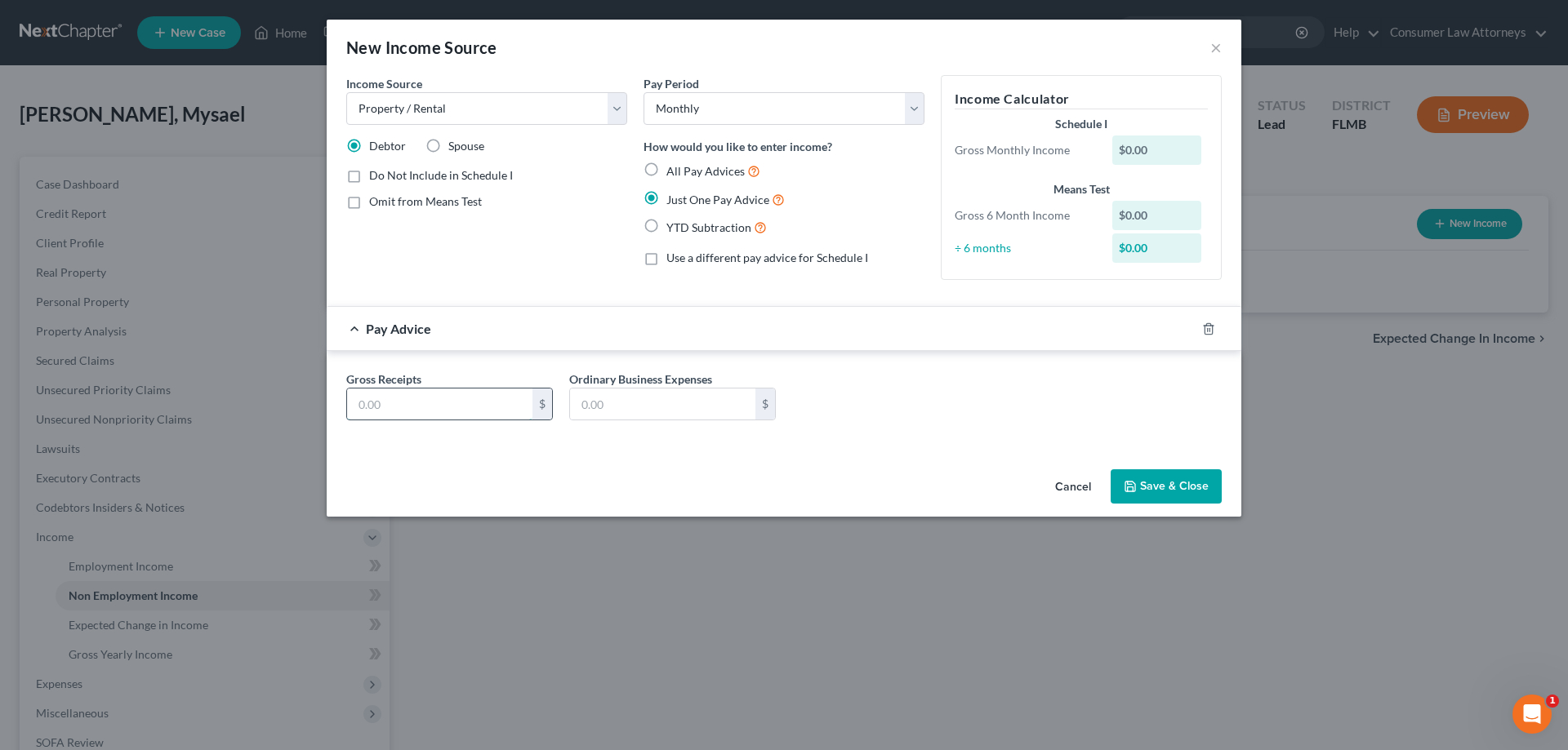
click at [459, 407] on input "text" at bounding box center [439, 404] width 185 height 31
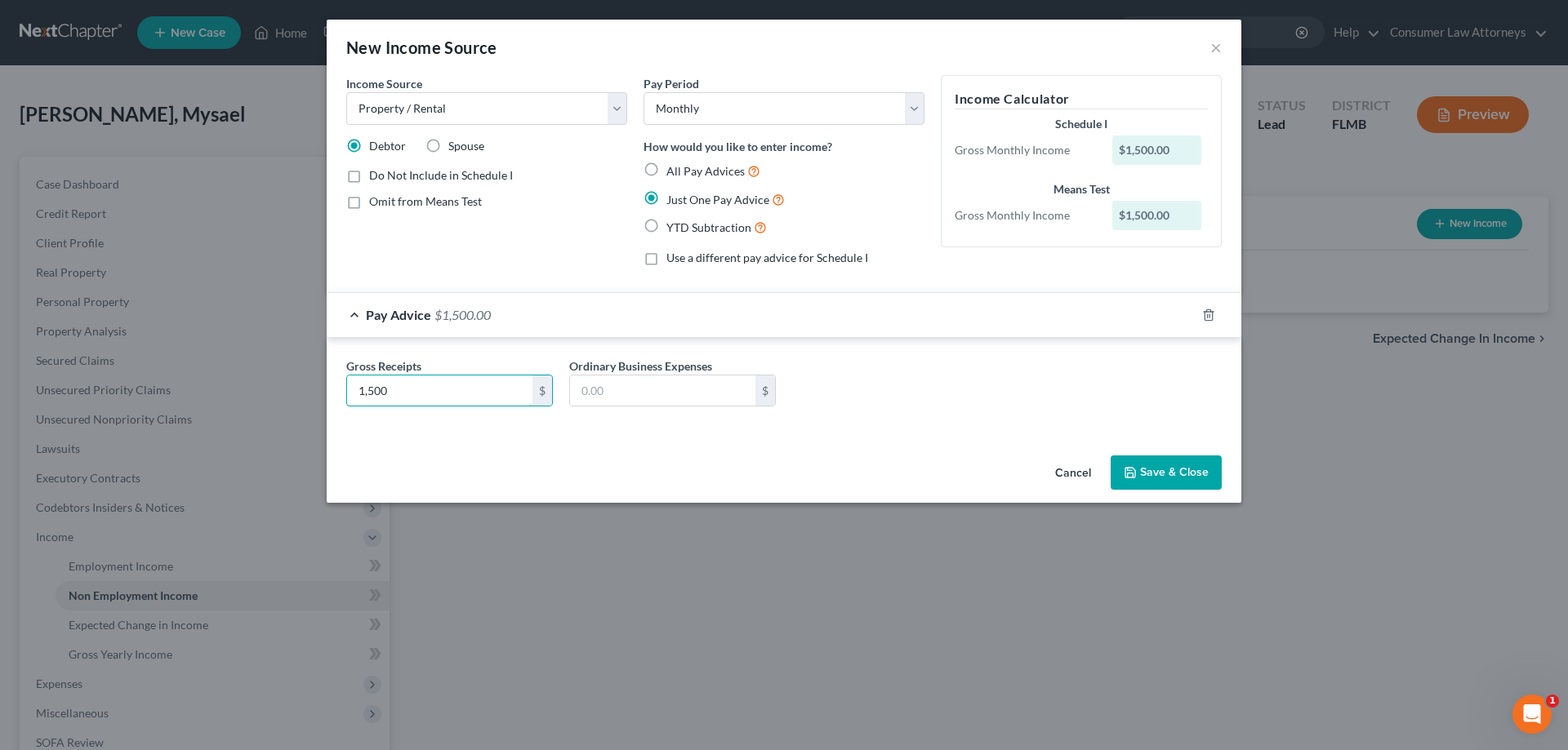
type input "1,500"
click at [1165, 476] on button "Save & Close" at bounding box center [1166, 472] width 111 height 34
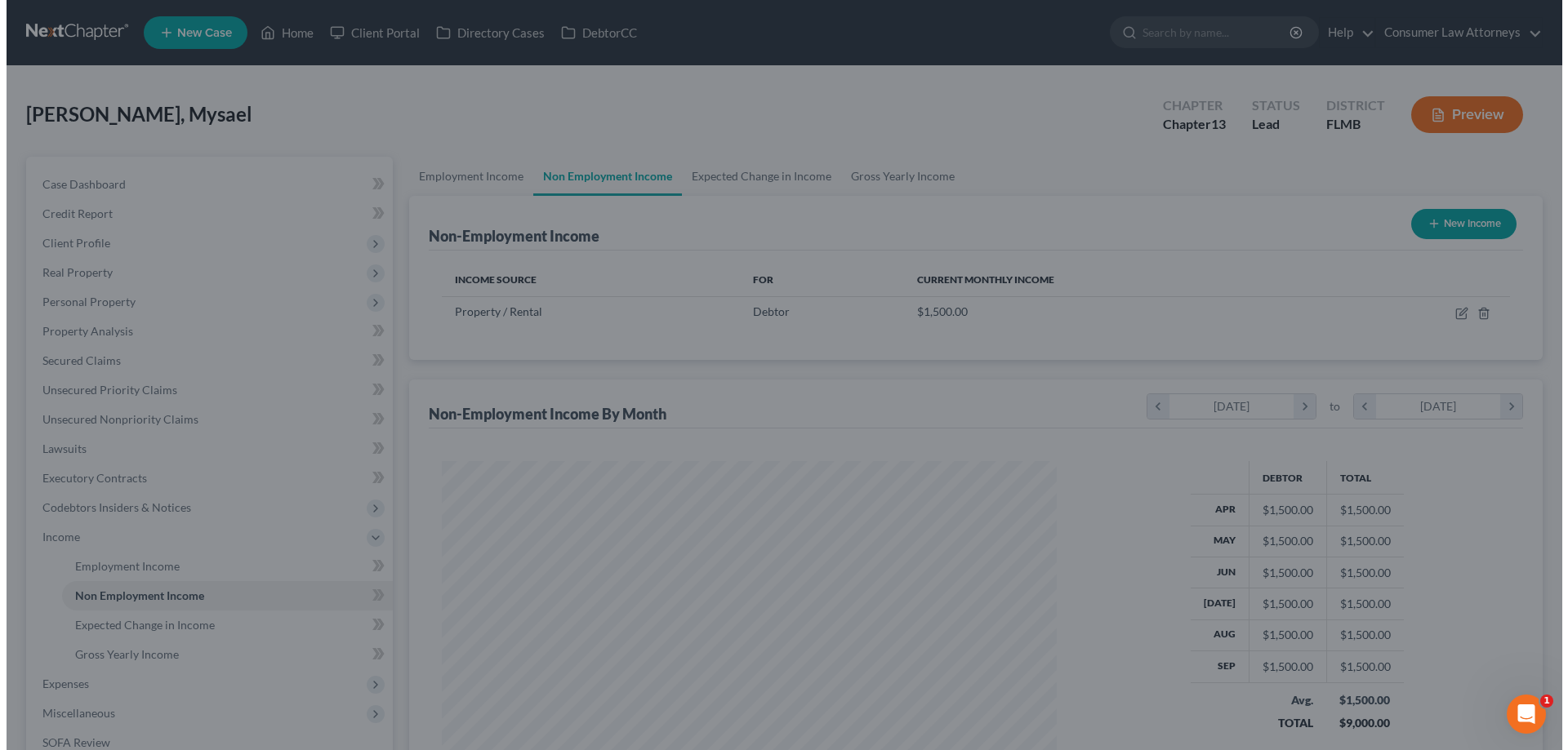
scroll to position [816219, 816078]
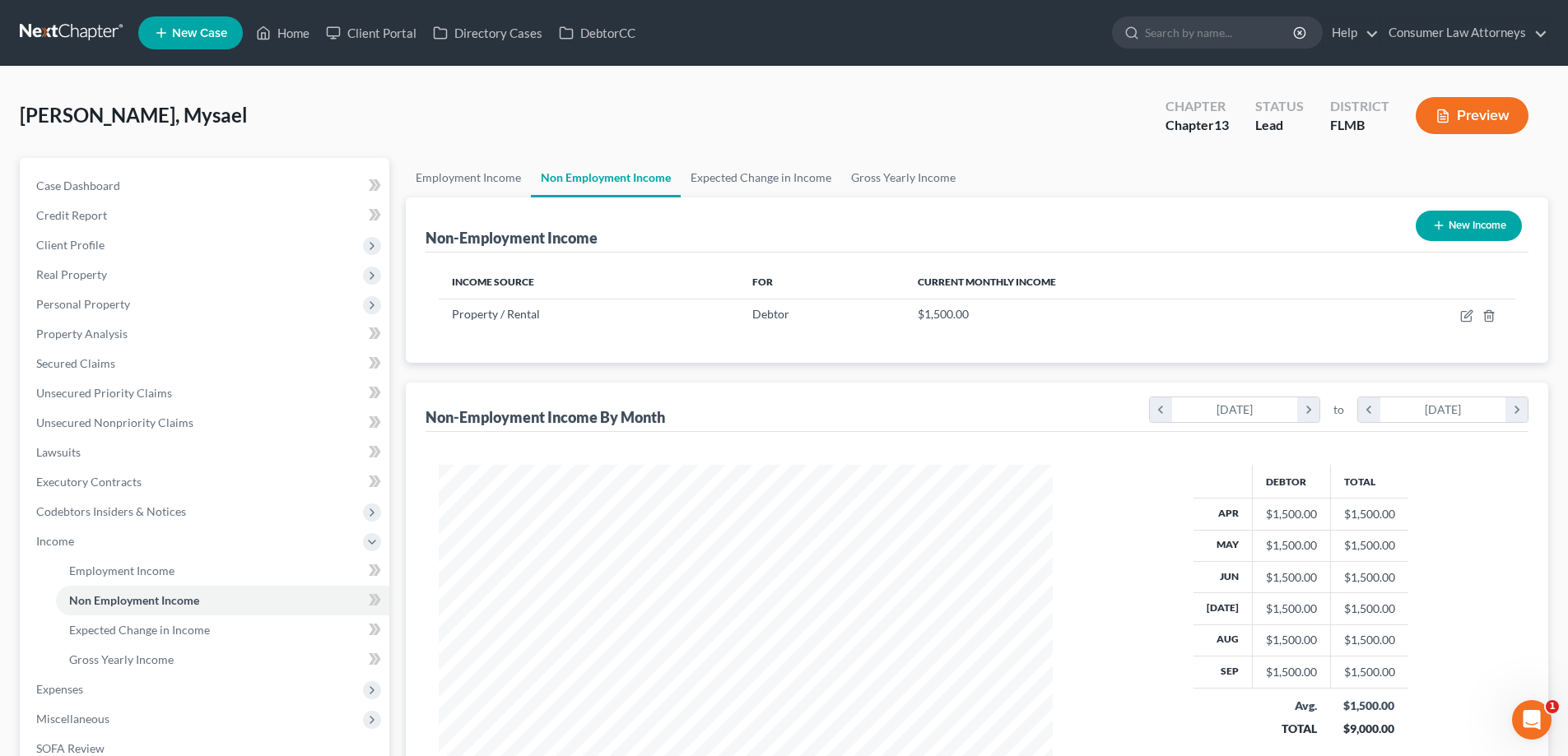
click at [1470, 236] on button "New Income" at bounding box center [1469, 226] width 106 height 30
select select "0"
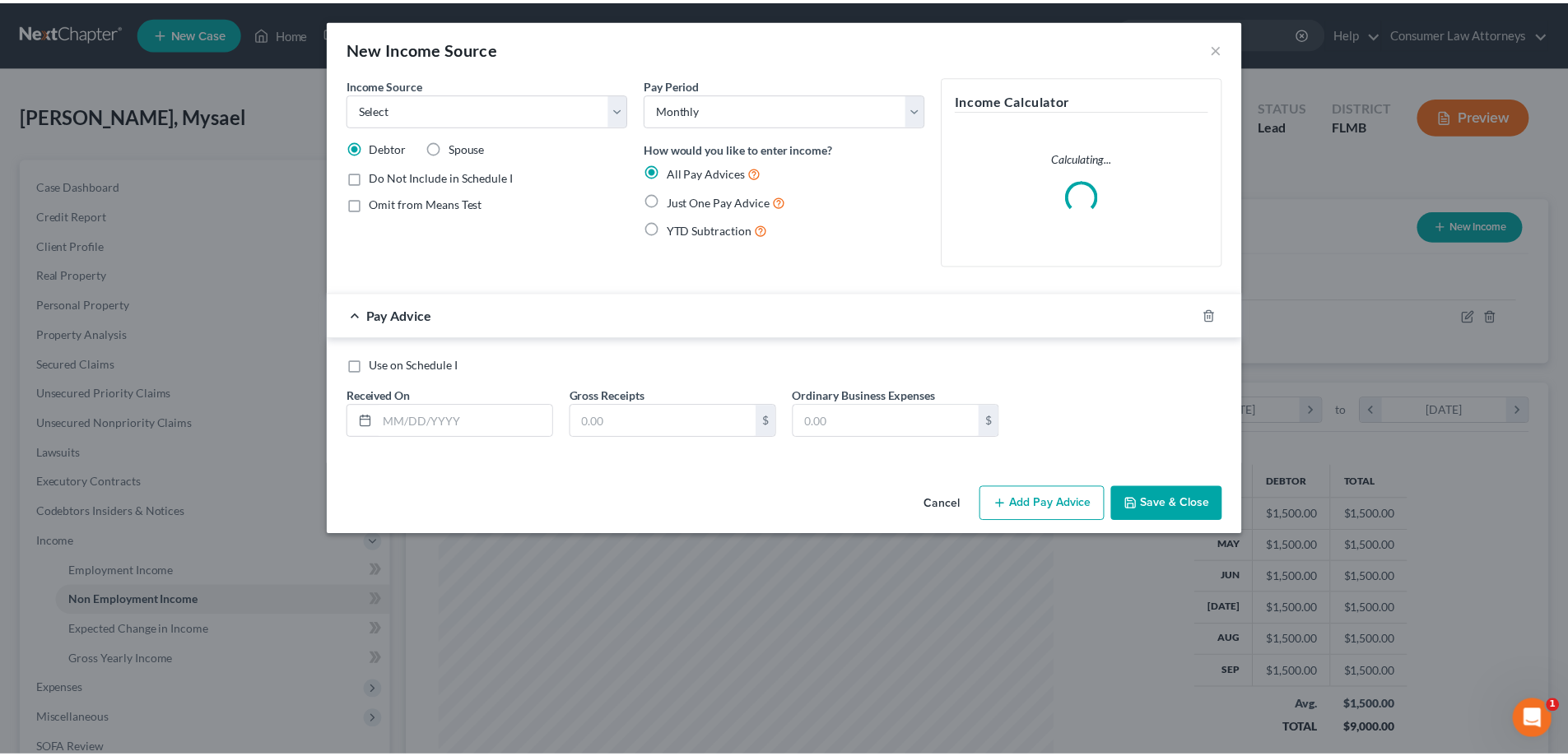
scroll to position [310, 653]
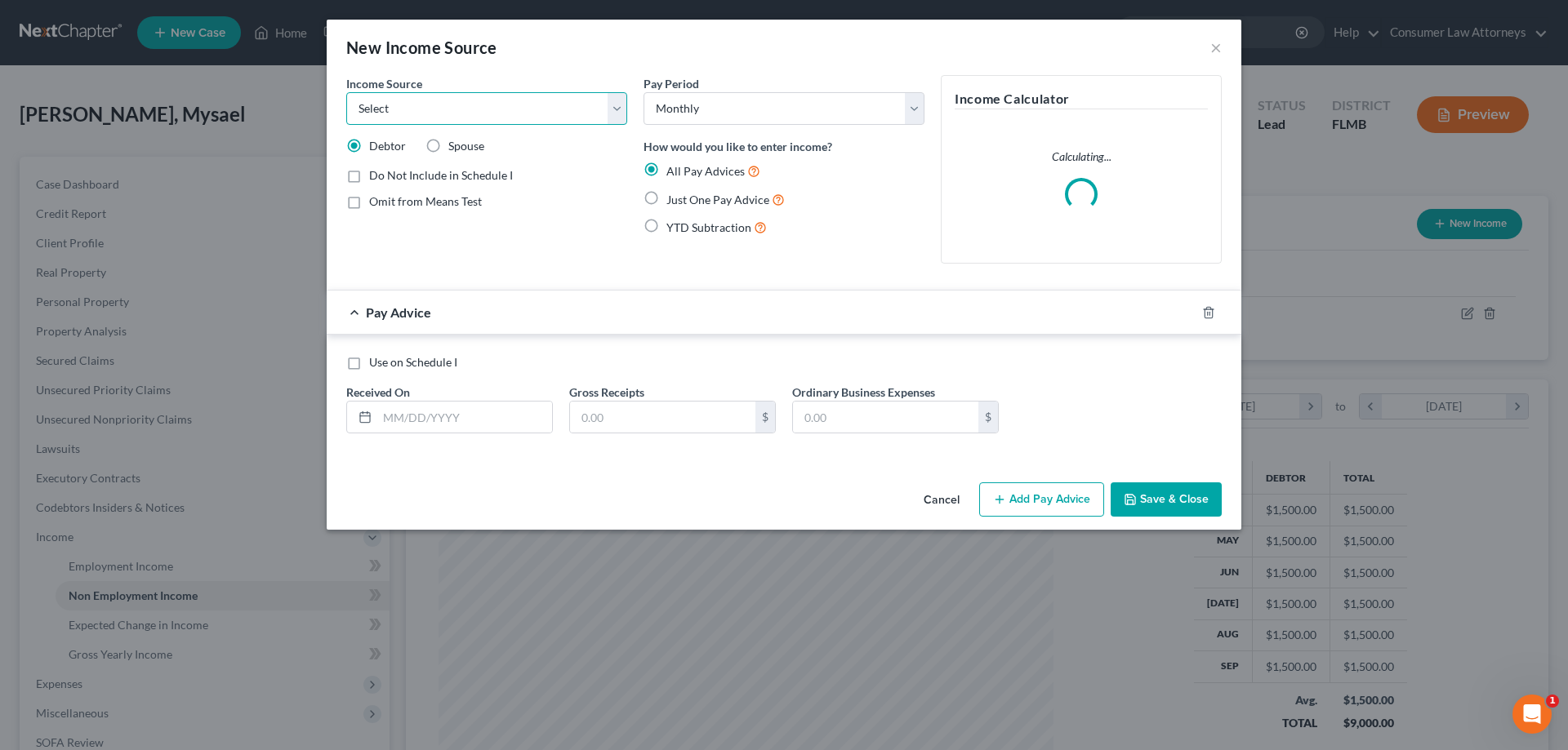
drag, startPoint x: 570, startPoint y: 111, endPoint x: 566, endPoint y: 101, distance: 10.8
click at [570, 111] on select "Select Unemployment Disability (from employer) Pension Retirement Social Securi…" at bounding box center [487, 108] width 281 height 32
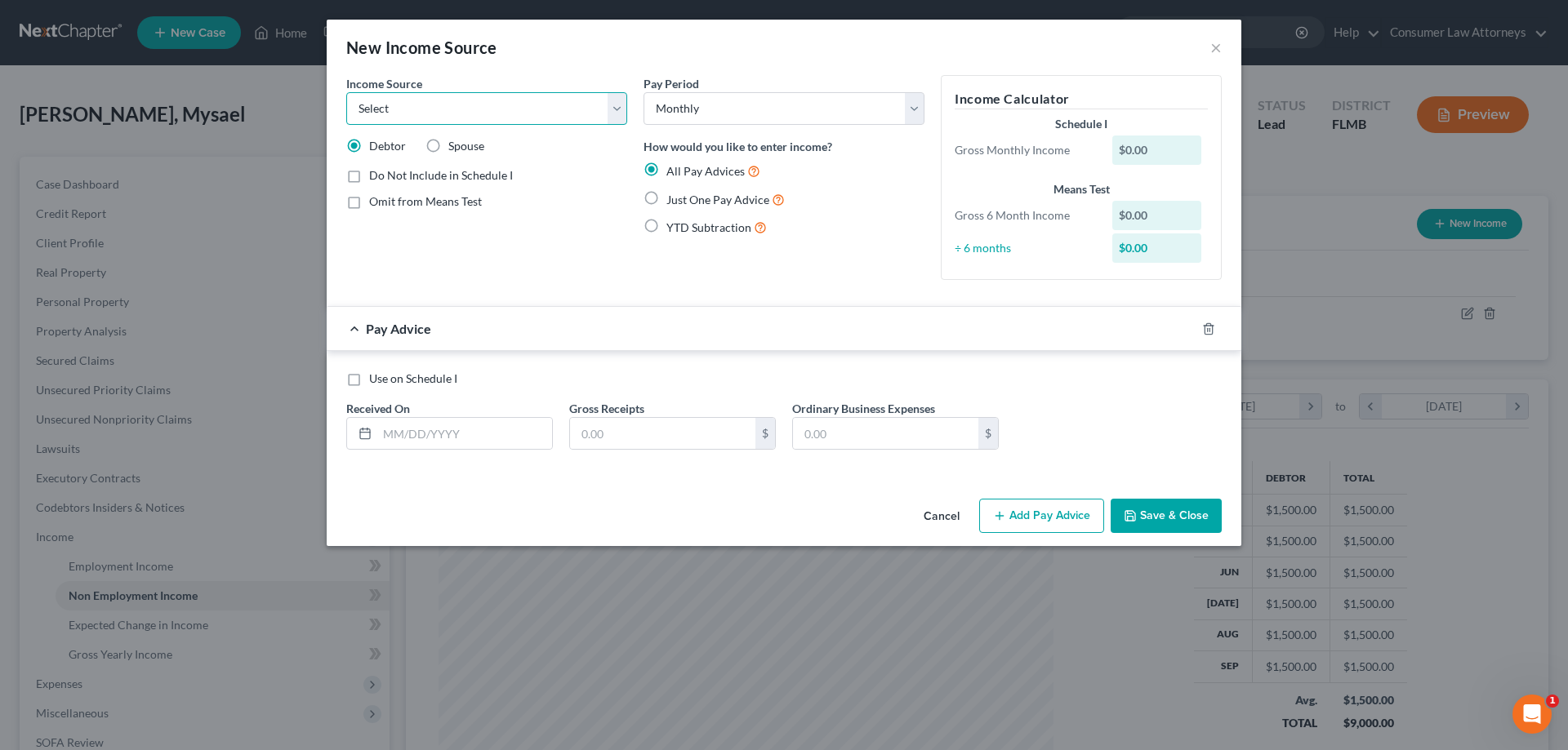
select select "9"
click at [346, 92] on select "Select Unemployment Disability (from employer) Pension Retirement Social Securi…" at bounding box center [487, 108] width 281 height 32
click at [667, 203] on label "Just One Pay Advice" at bounding box center [726, 199] width 119 height 18
click at [673, 201] on input "Just One Pay Advice" at bounding box center [678, 196] width 11 height 11
radio input "true"
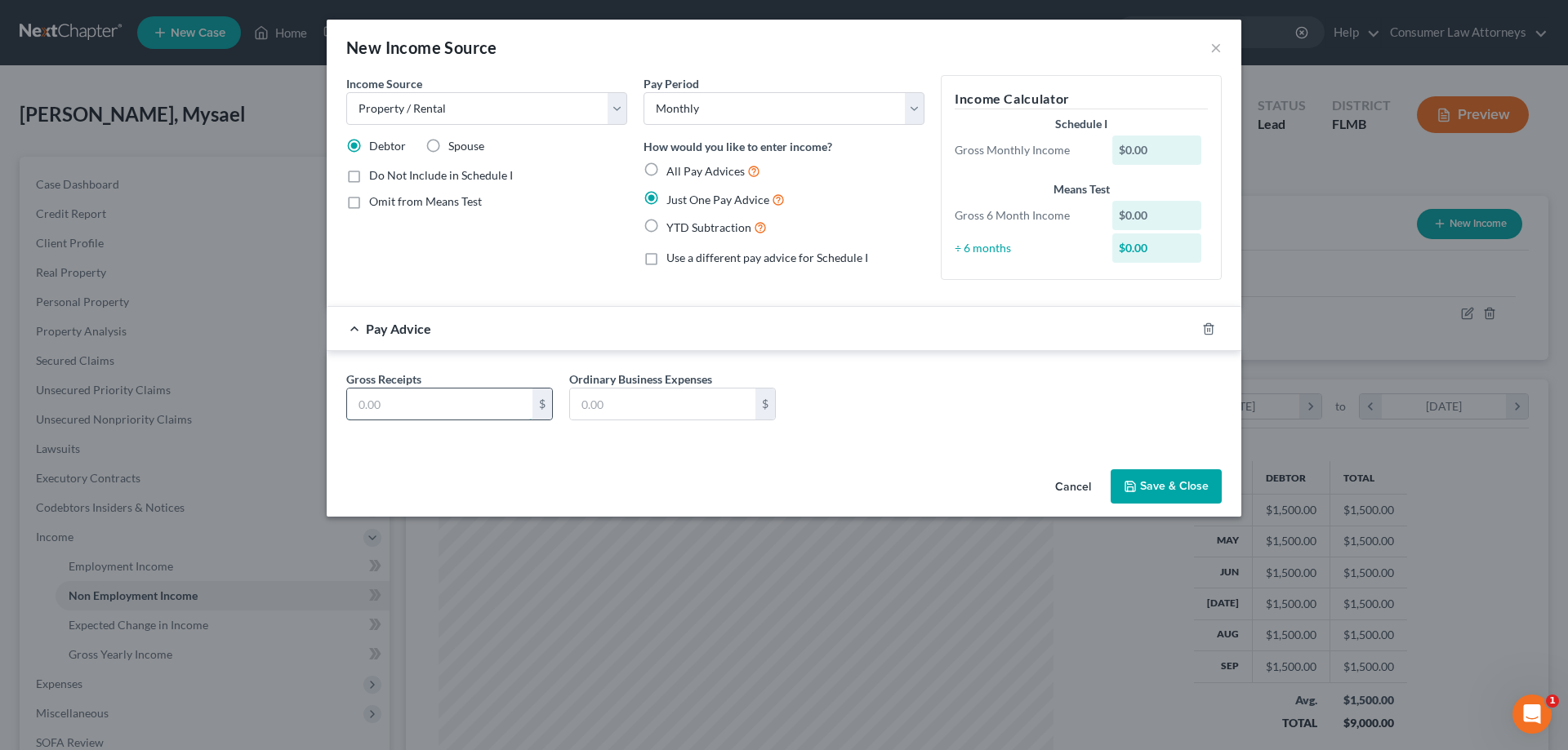
click at [446, 415] on input "text" at bounding box center [439, 404] width 185 height 31
type input "800"
click at [852, 406] on div "Gross Receipts 800 $ Ordinary Business Expenses $" at bounding box center [784, 402] width 892 height 63
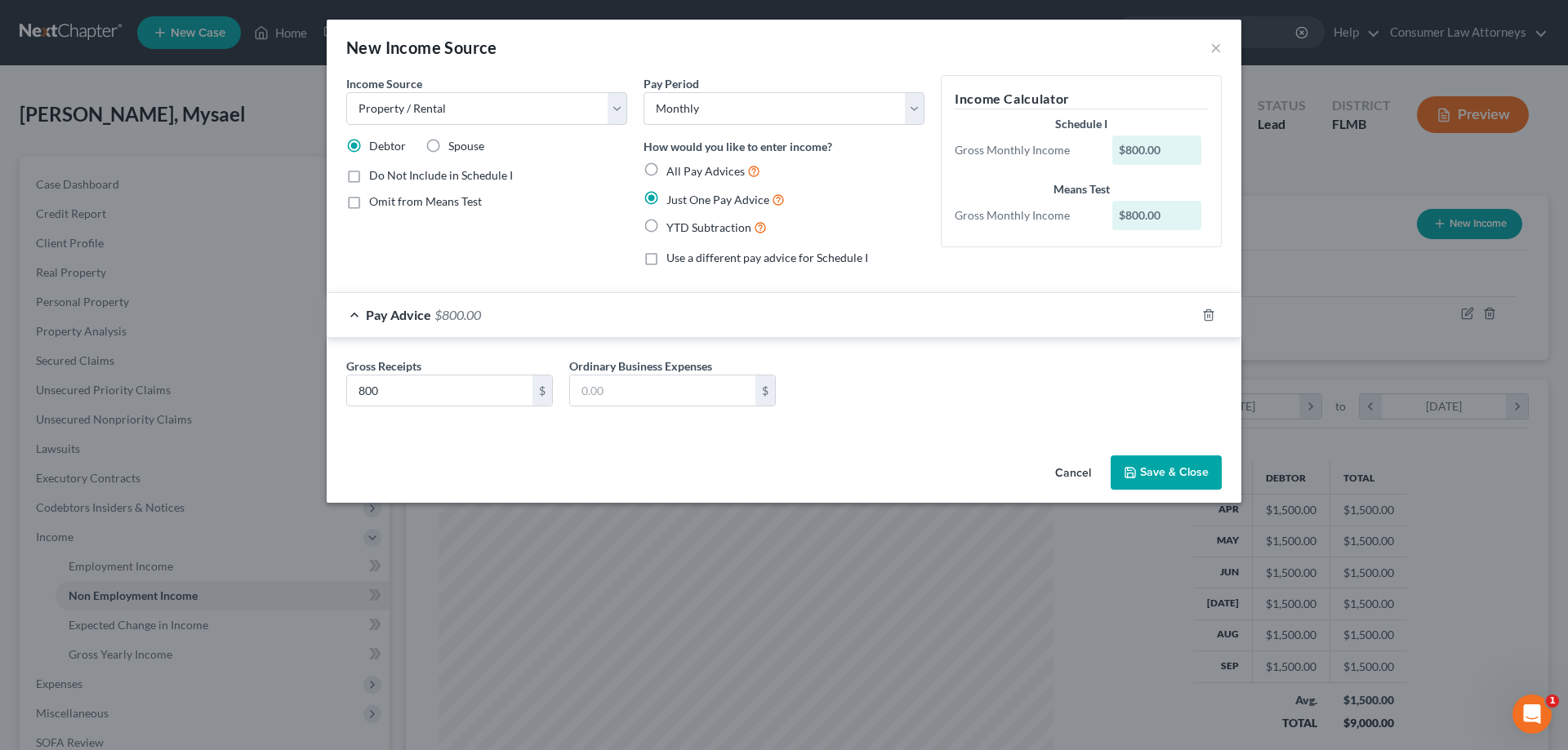
click at [1193, 478] on button "Save & Close" at bounding box center [1166, 472] width 111 height 34
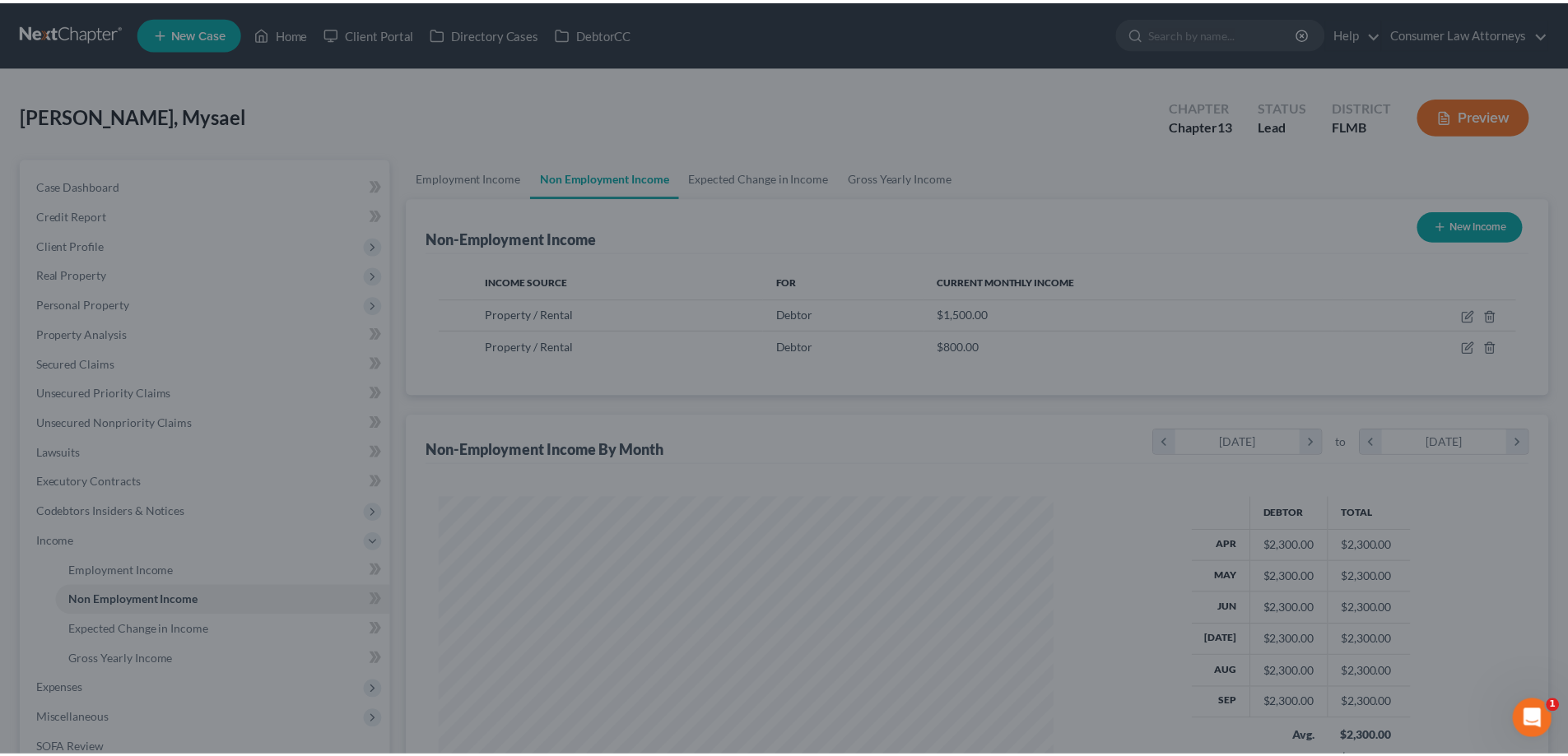
scroll to position [822748, 822529]
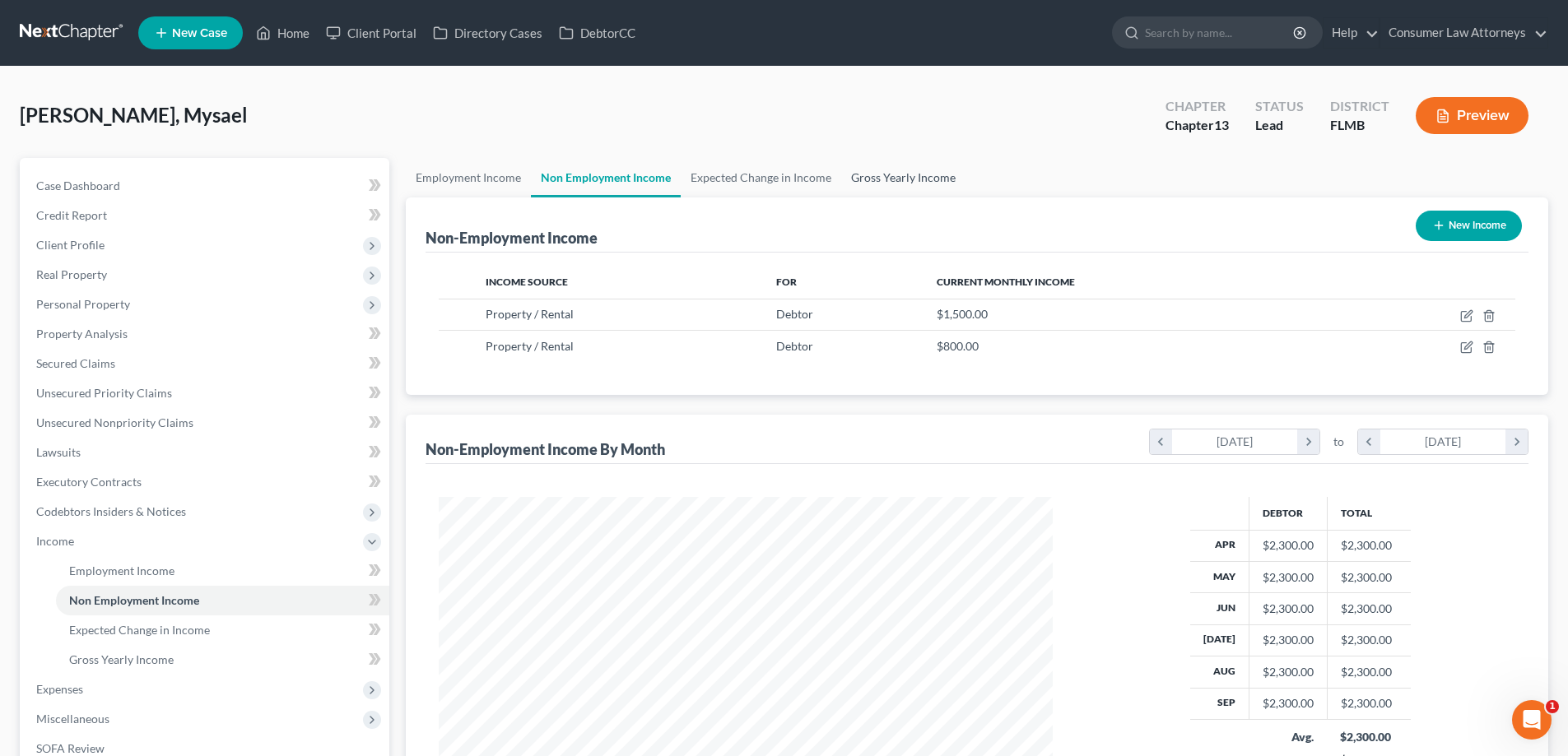
click at [921, 186] on link "Gross Yearly Income" at bounding box center [903, 178] width 124 height 40
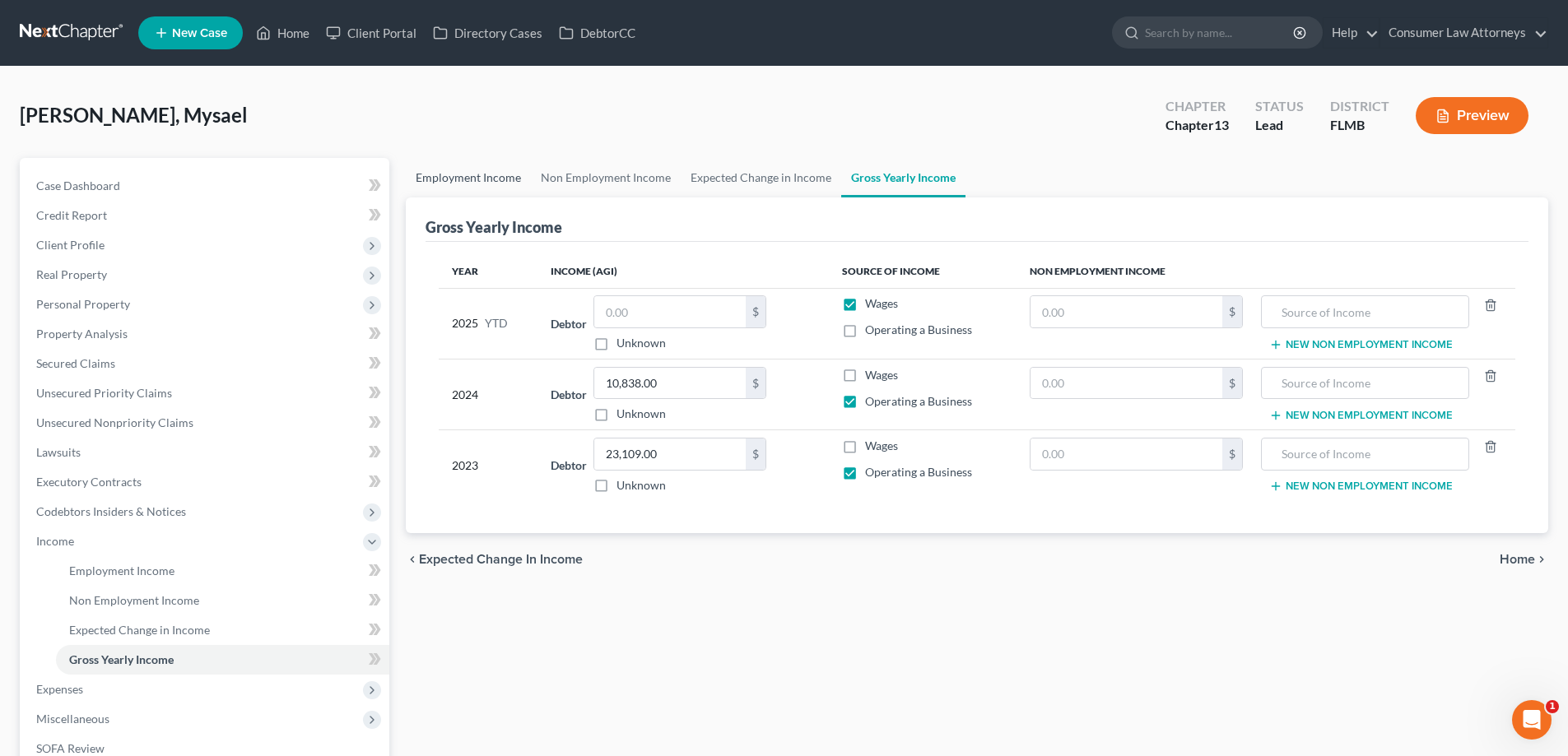
click at [486, 183] on link "Employment Income" at bounding box center [467, 178] width 125 height 40
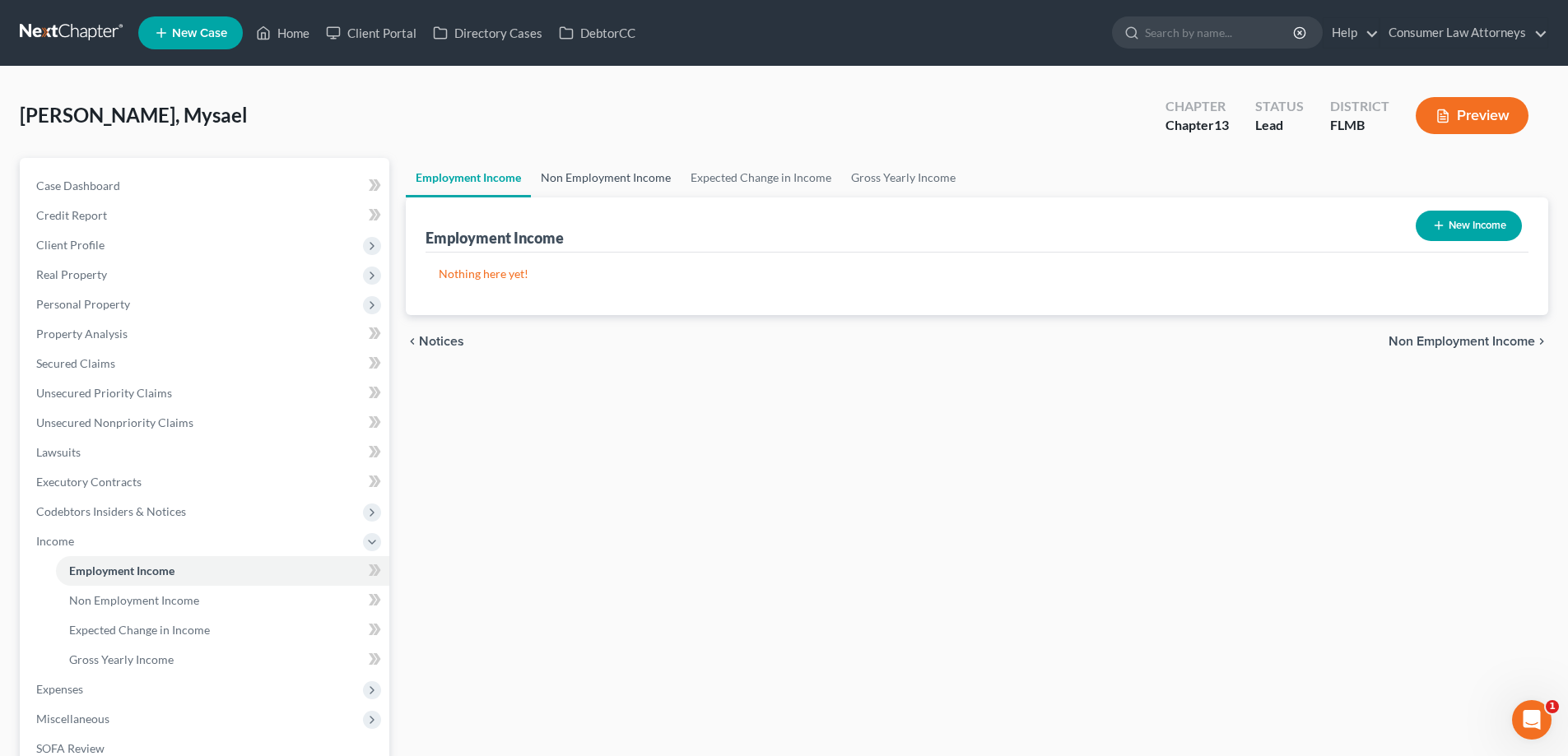
click at [576, 182] on link "Non Employment Income" at bounding box center [606, 178] width 150 height 40
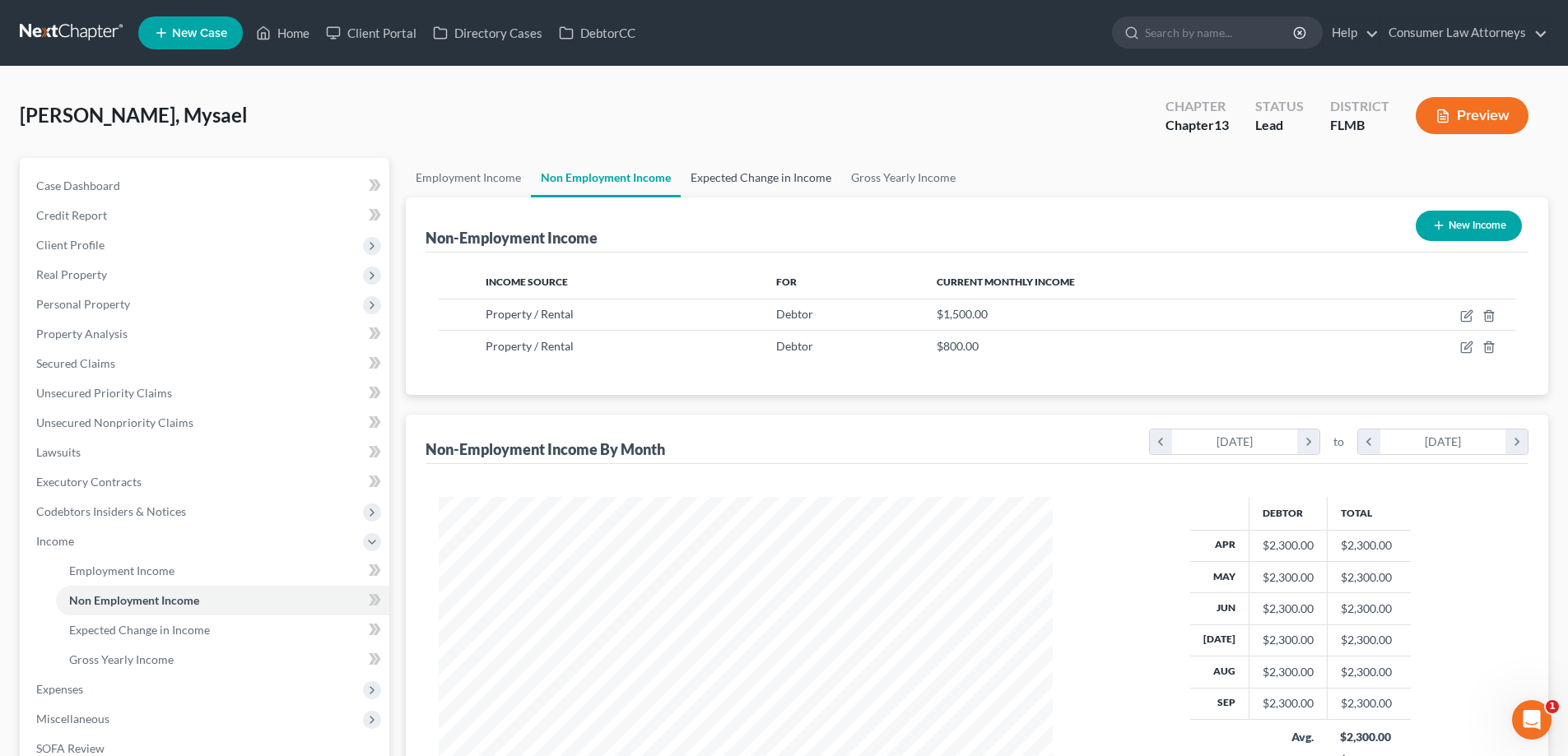
scroll to position [307, 647]
click at [753, 187] on link "Expected Change in Income" at bounding box center [761, 178] width 160 height 40
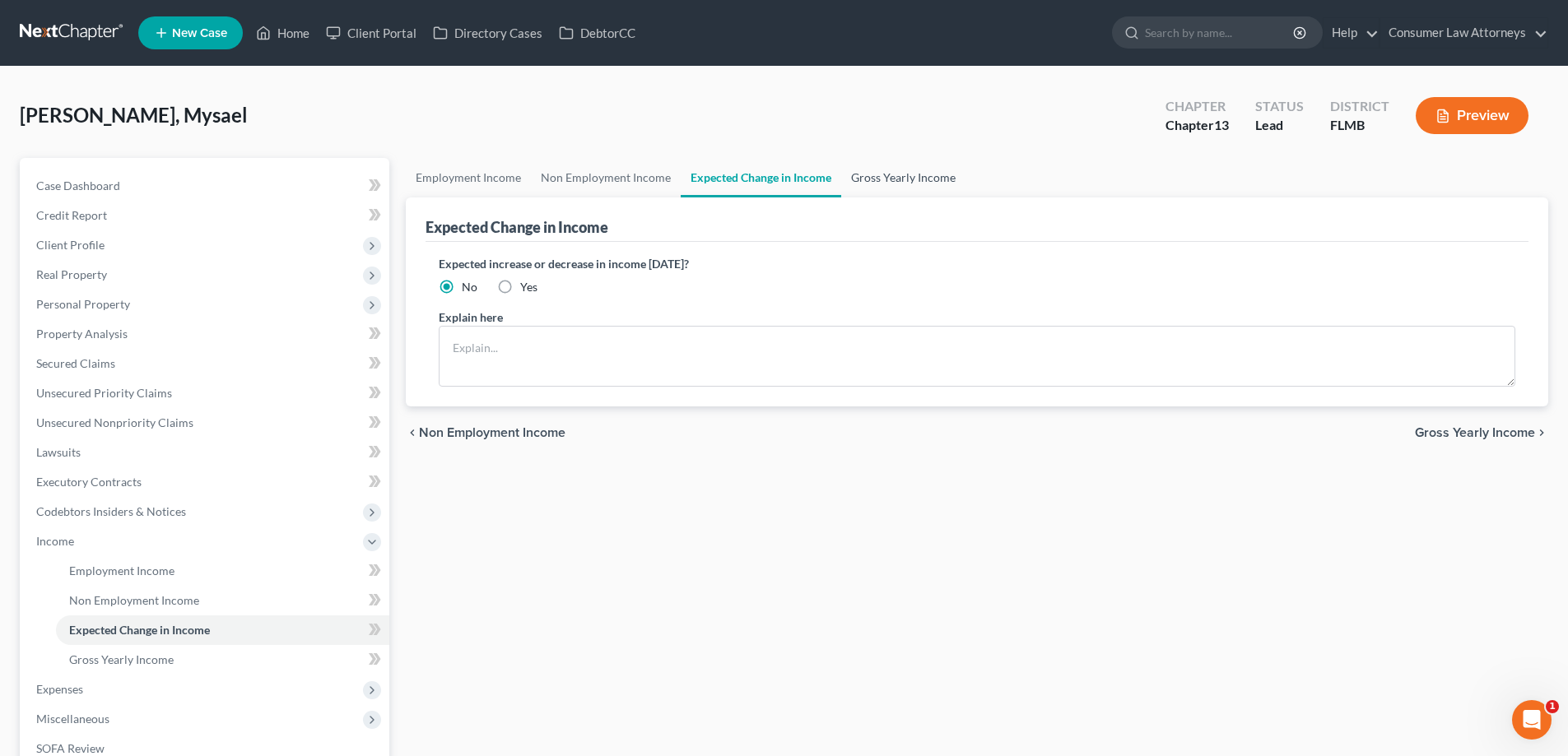
click at [883, 178] on link "Gross Yearly Income" at bounding box center [903, 178] width 124 height 40
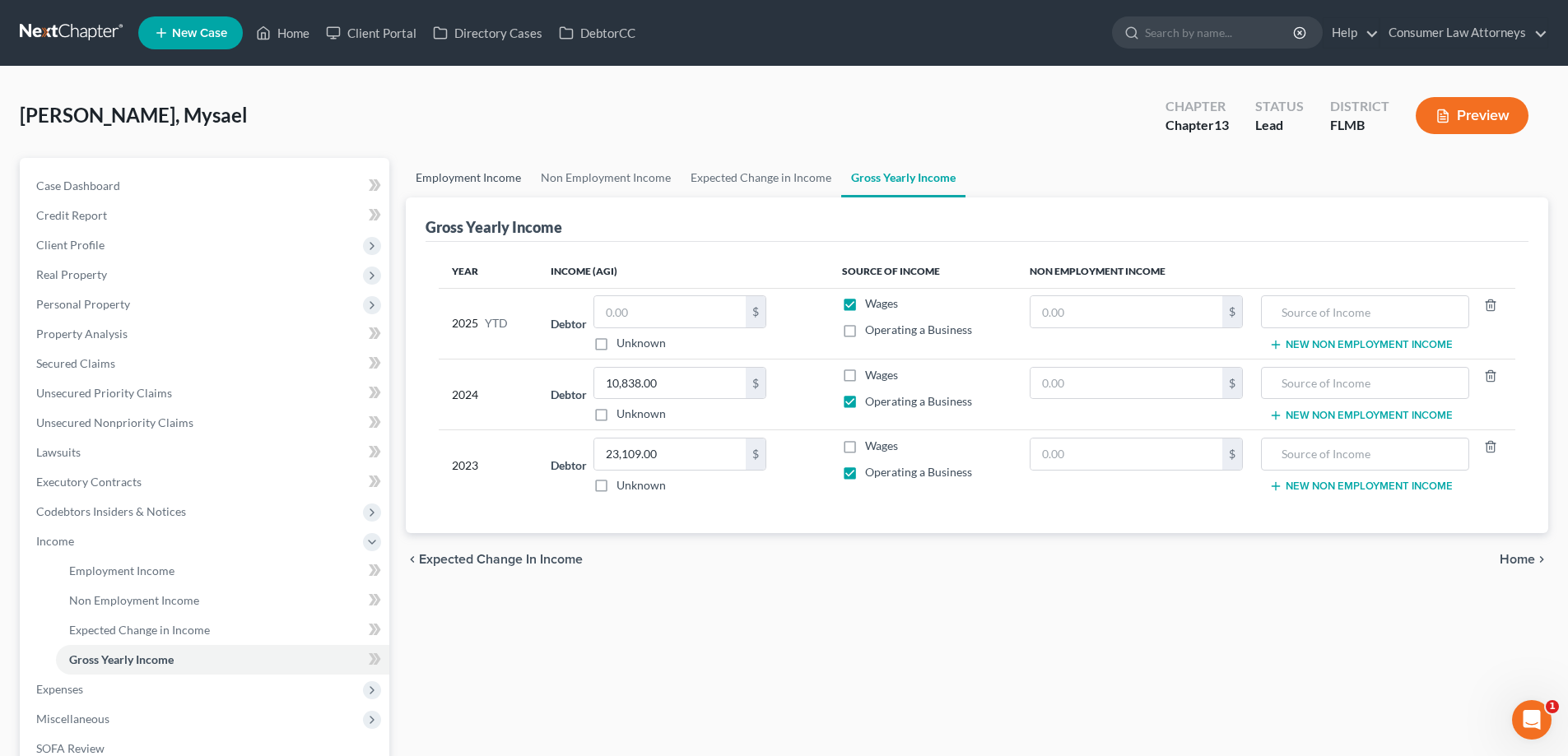
click at [422, 181] on link "Employment Income" at bounding box center [467, 178] width 125 height 40
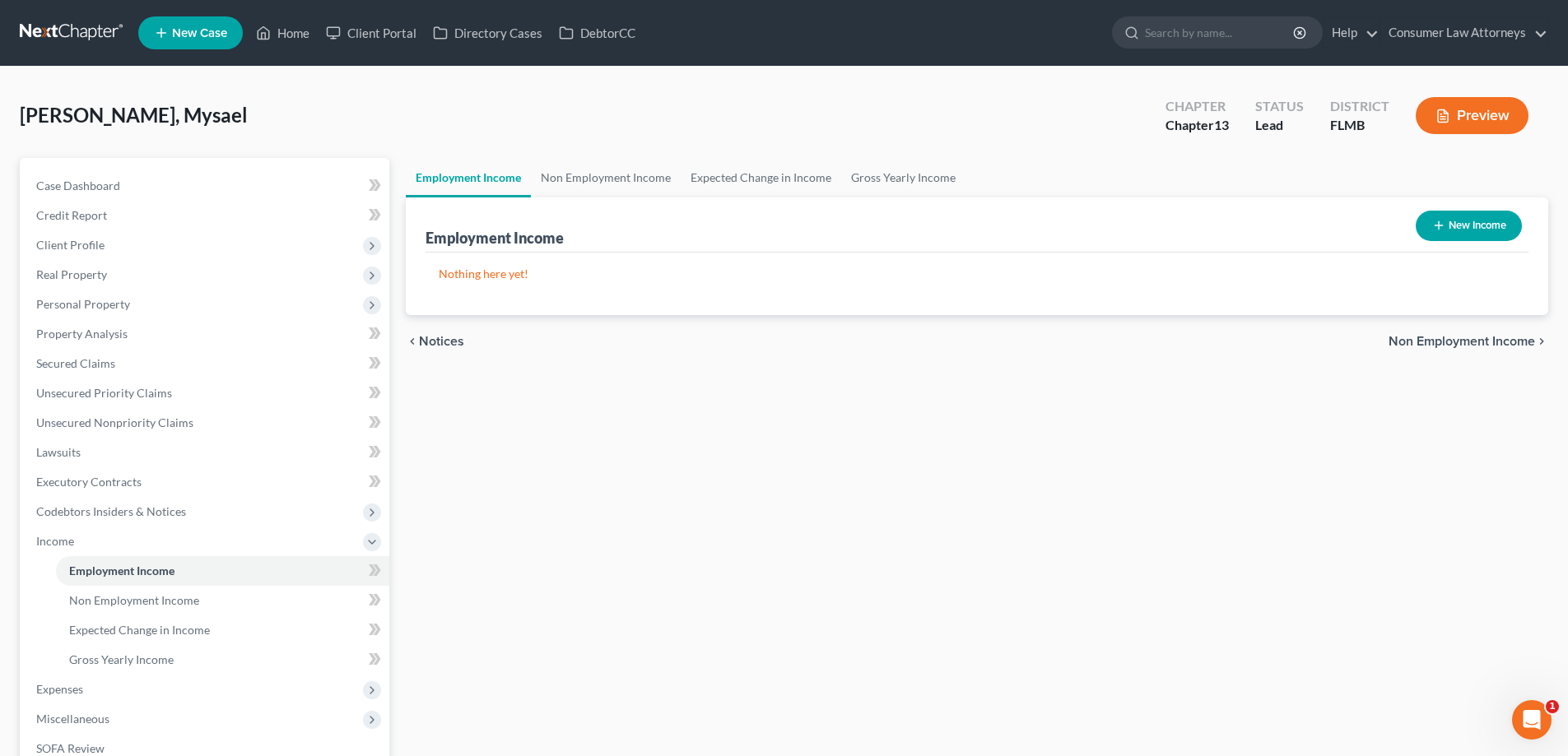
click at [394, 223] on div "Case Dashboard Payments Invoices Payments Payments Credit Report Client Profile" at bounding box center [205, 559] width 386 height 803
click at [98, 210] on span "Credit Report" at bounding box center [72, 215] width 71 height 14
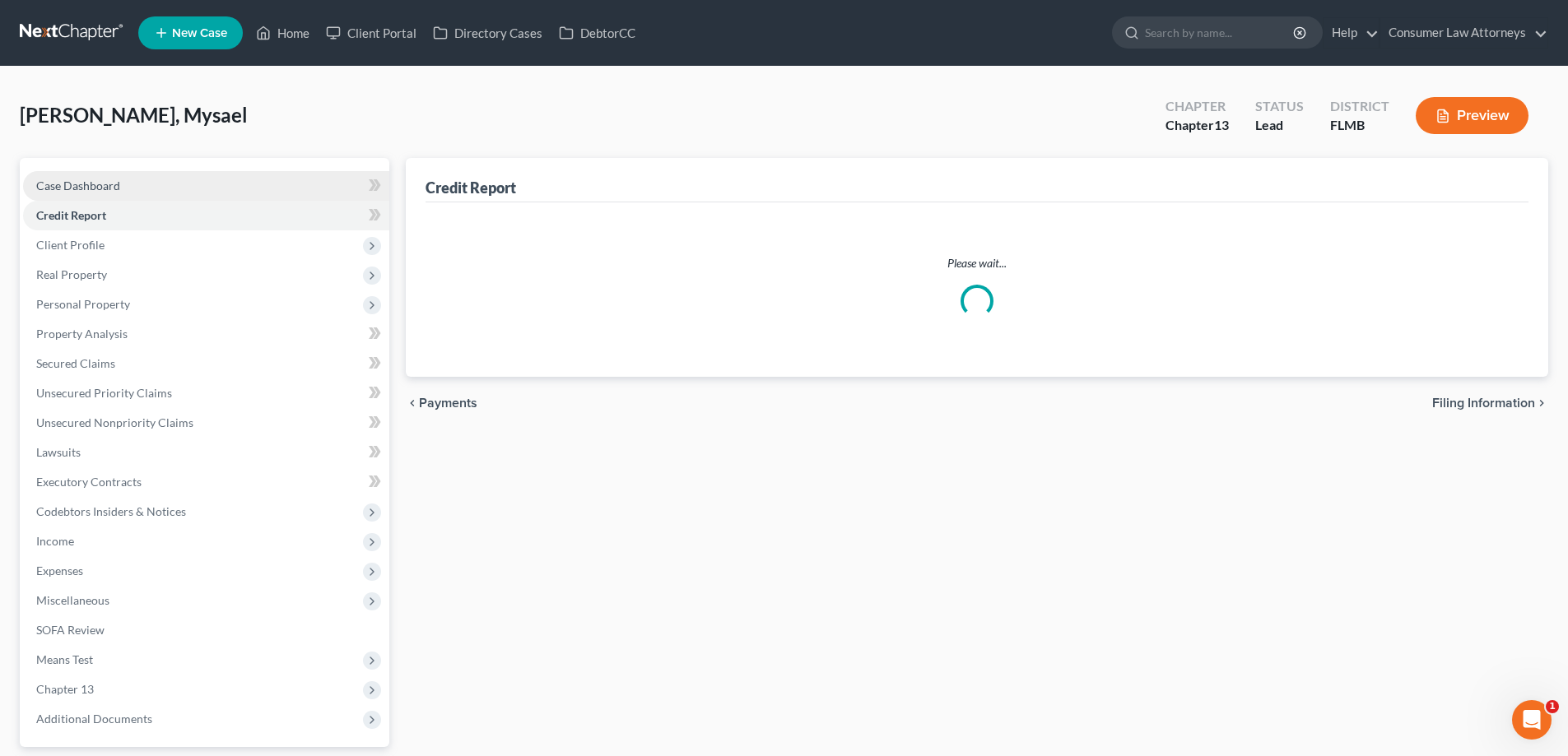
click at [97, 190] on span "Case Dashboard" at bounding box center [78, 186] width 84 height 14
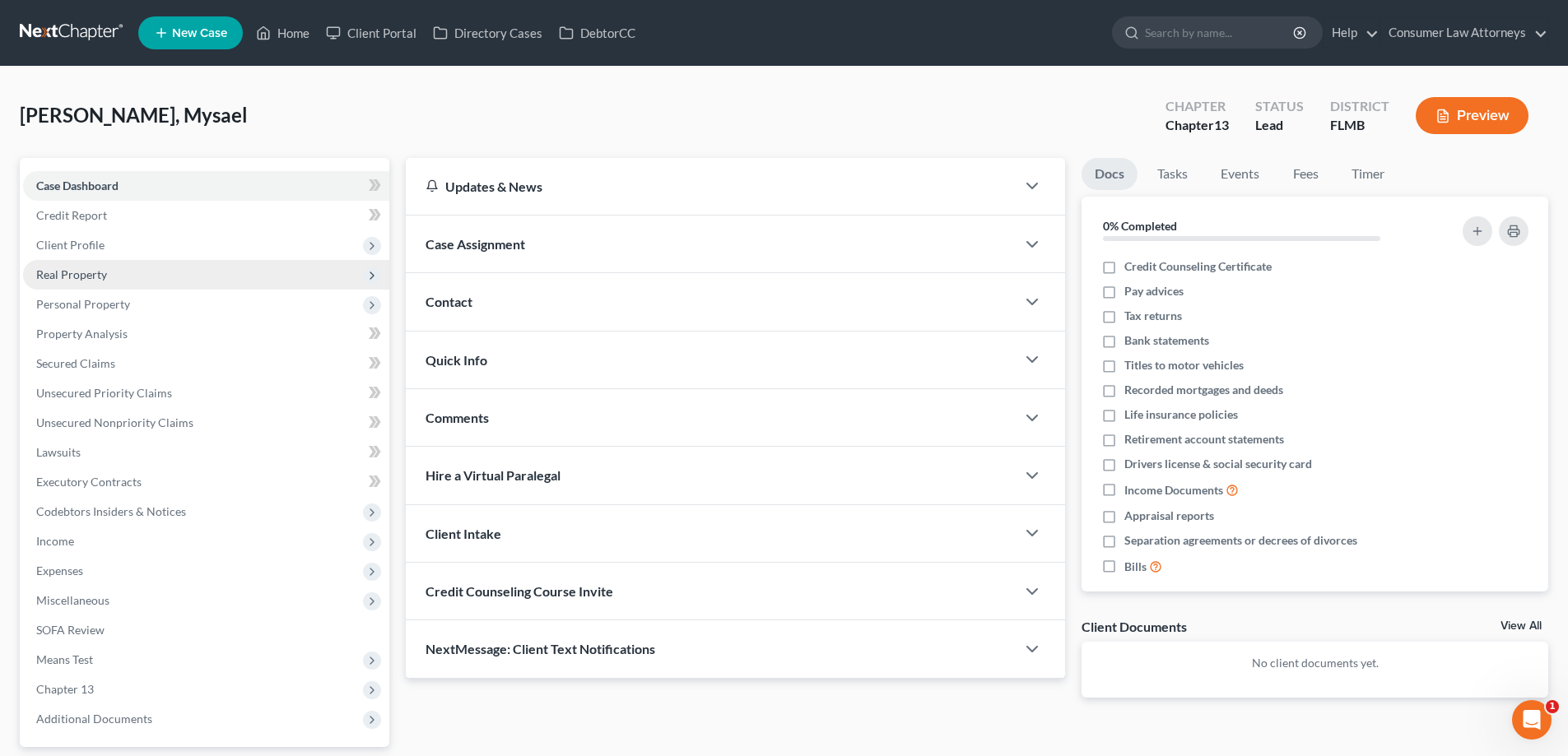
click at [89, 282] on span "Real Property" at bounding box center [206, 274] width 367 height 29
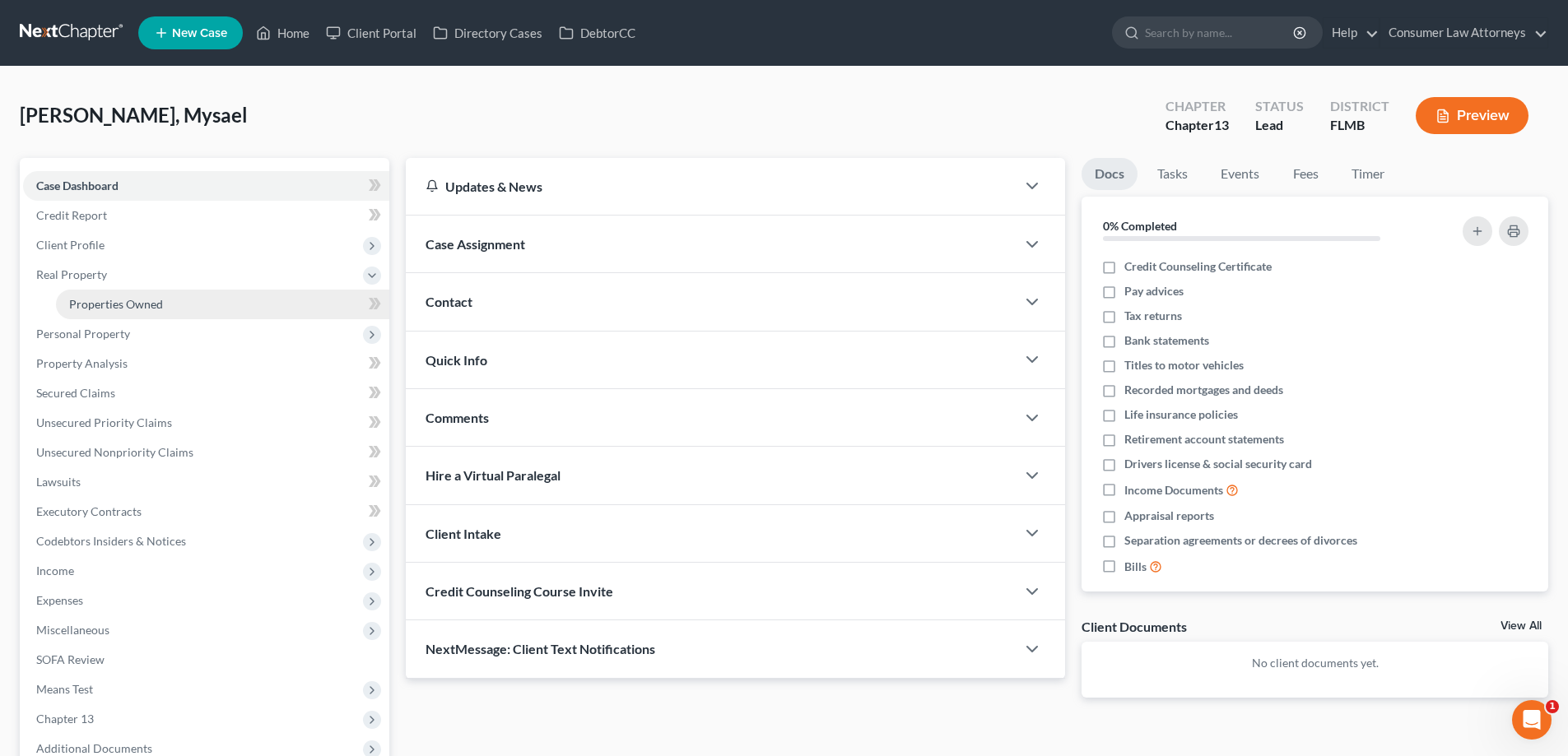
click at [120, 308] on span "Properties Owned" at bounding box center [116, 305] width 94 height 14
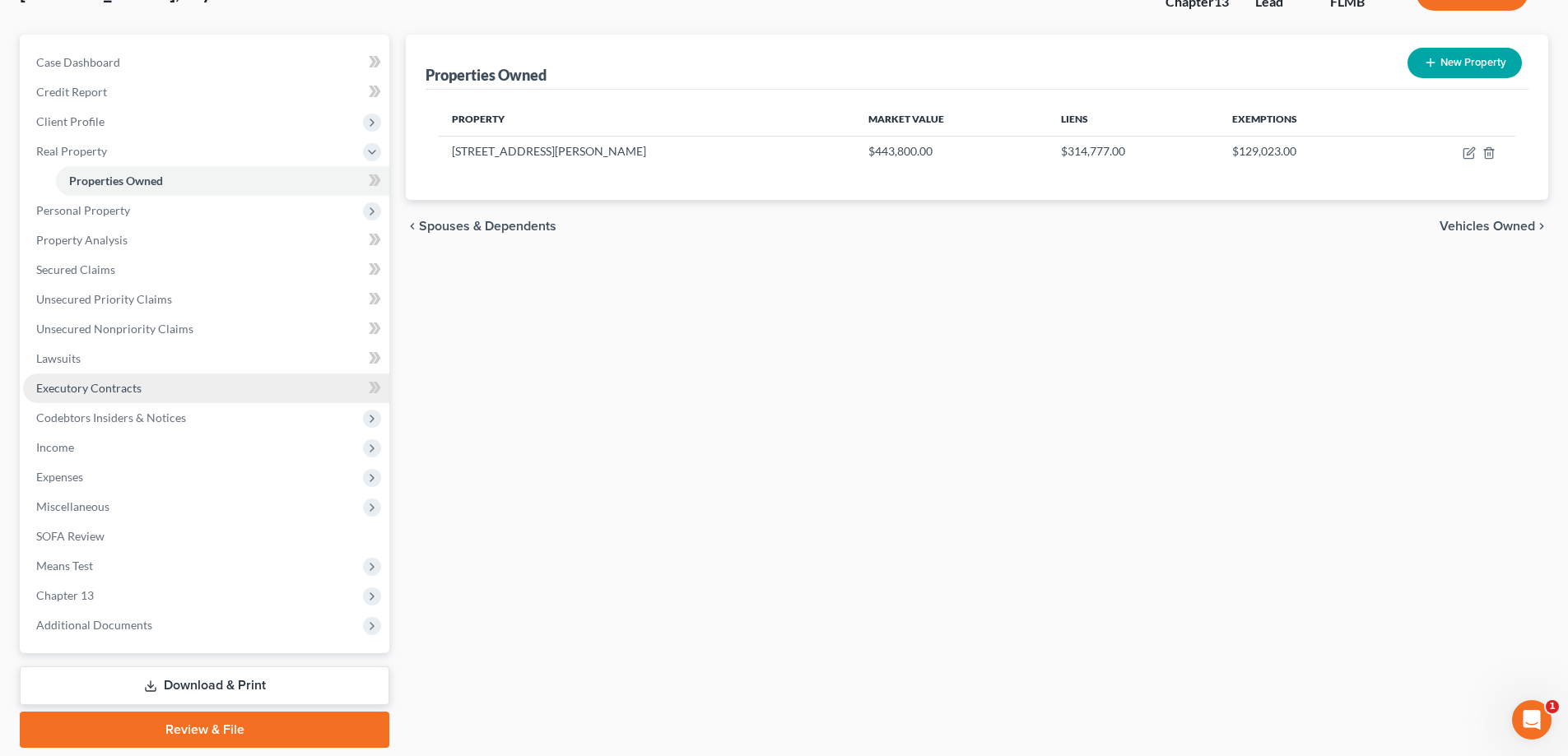
scroll to position [178, 0]
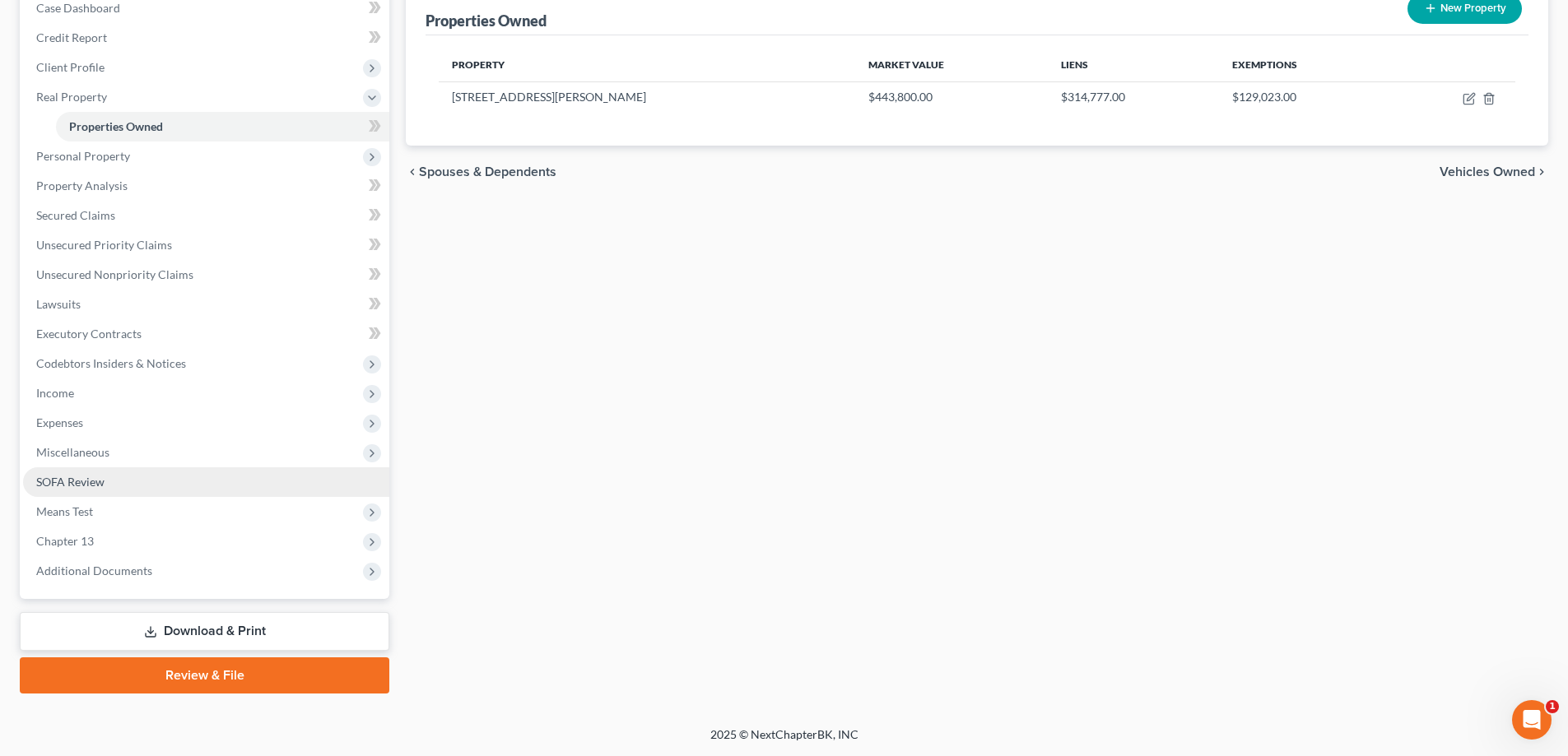
click at [78, 488] on span "SOFA Review" at bounding box center [70, 482] width 68 height 14
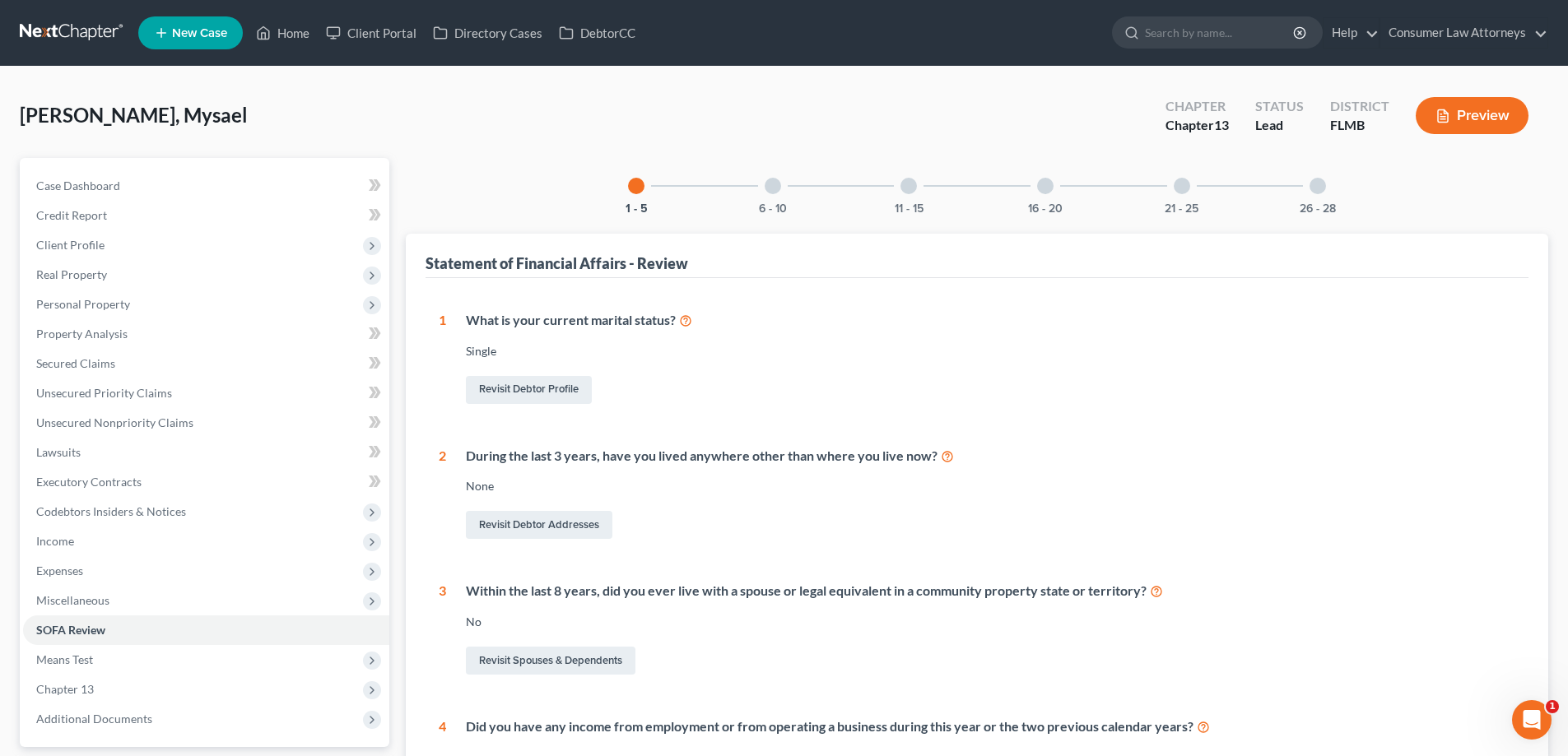
click at [778, 186] on div at bounding box center [773, 186] width 17 height 17
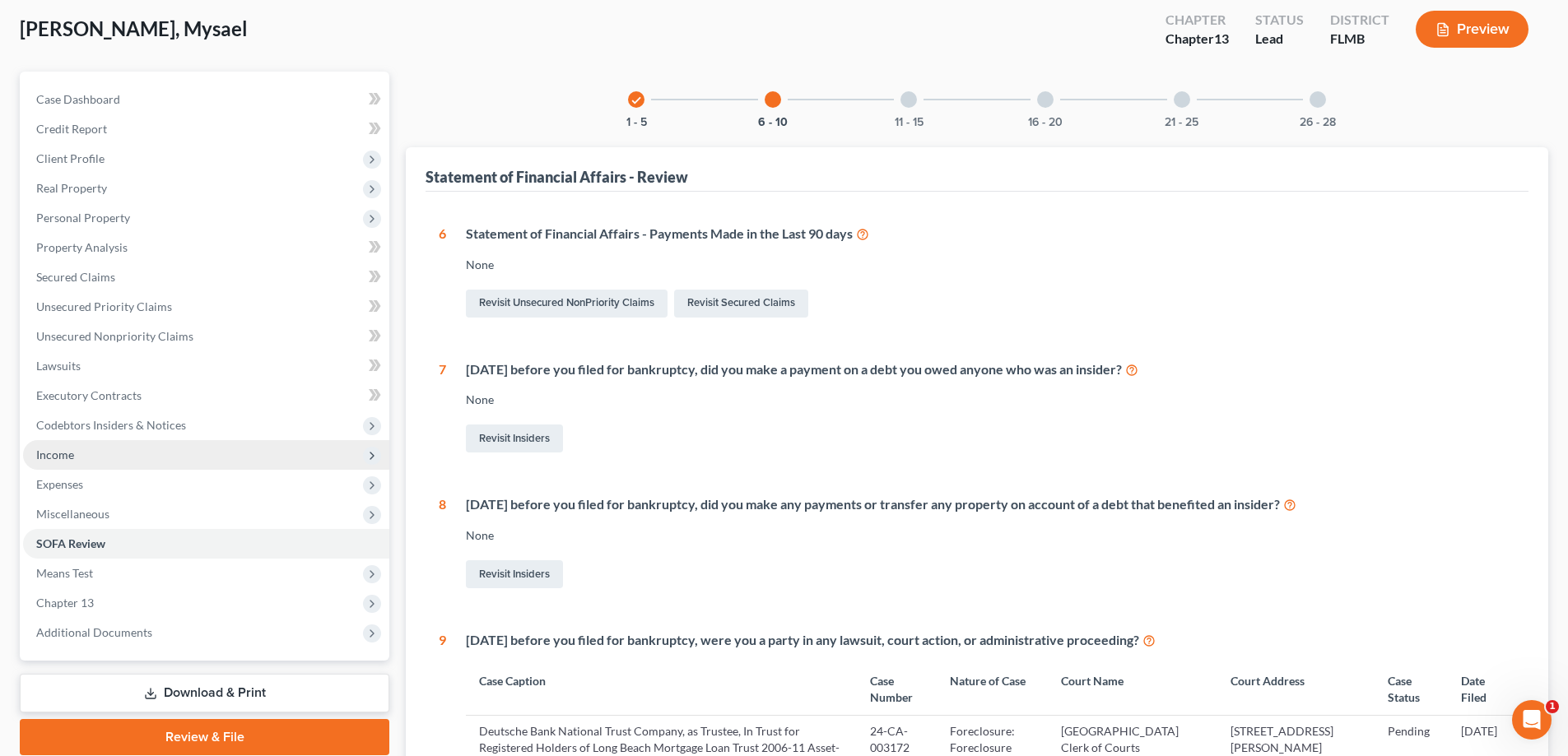
scroll to position [82, 0]
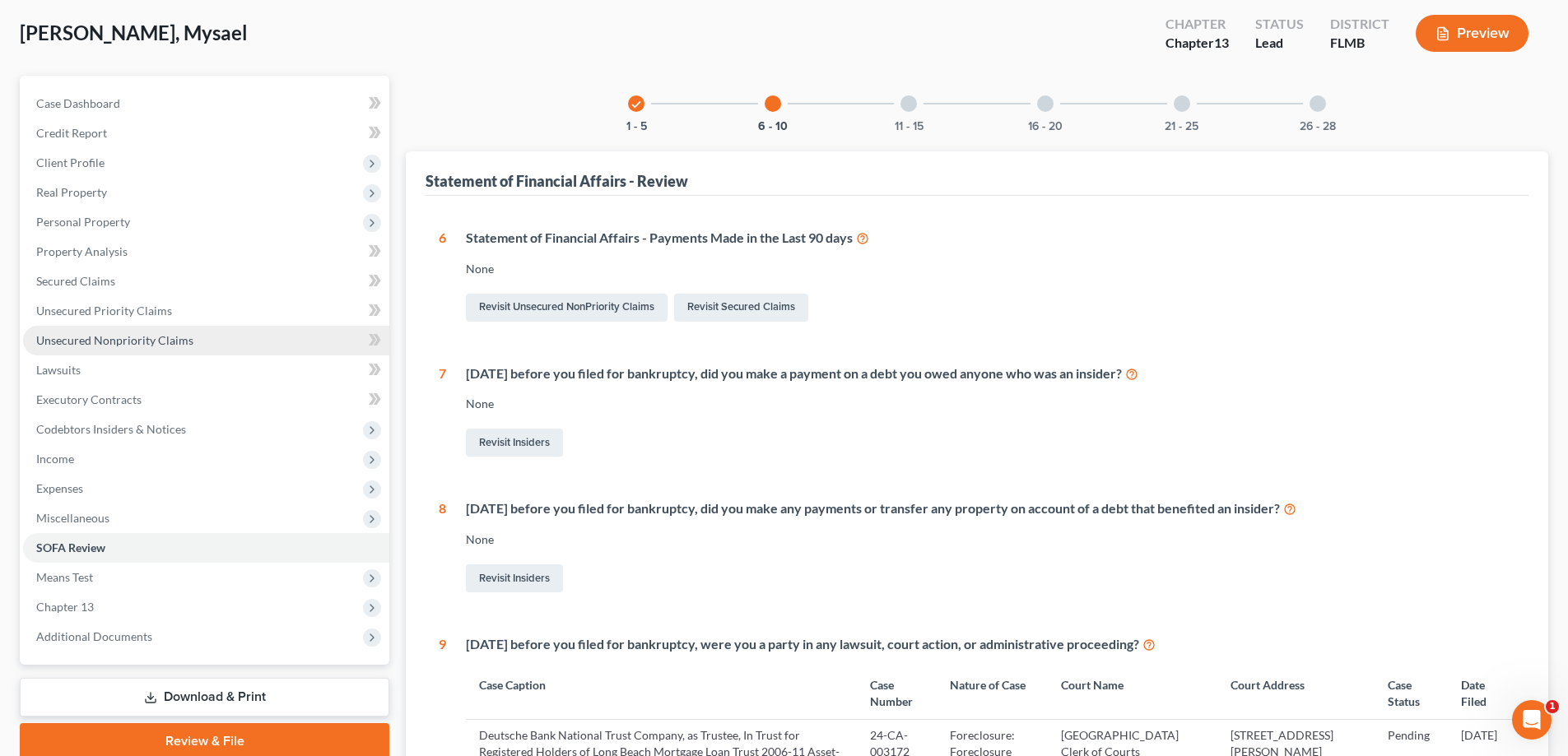
click at [111, 337] on span "Unsecured Nonpriority Claims" at bounding box center [115, 341] width 158 height 14
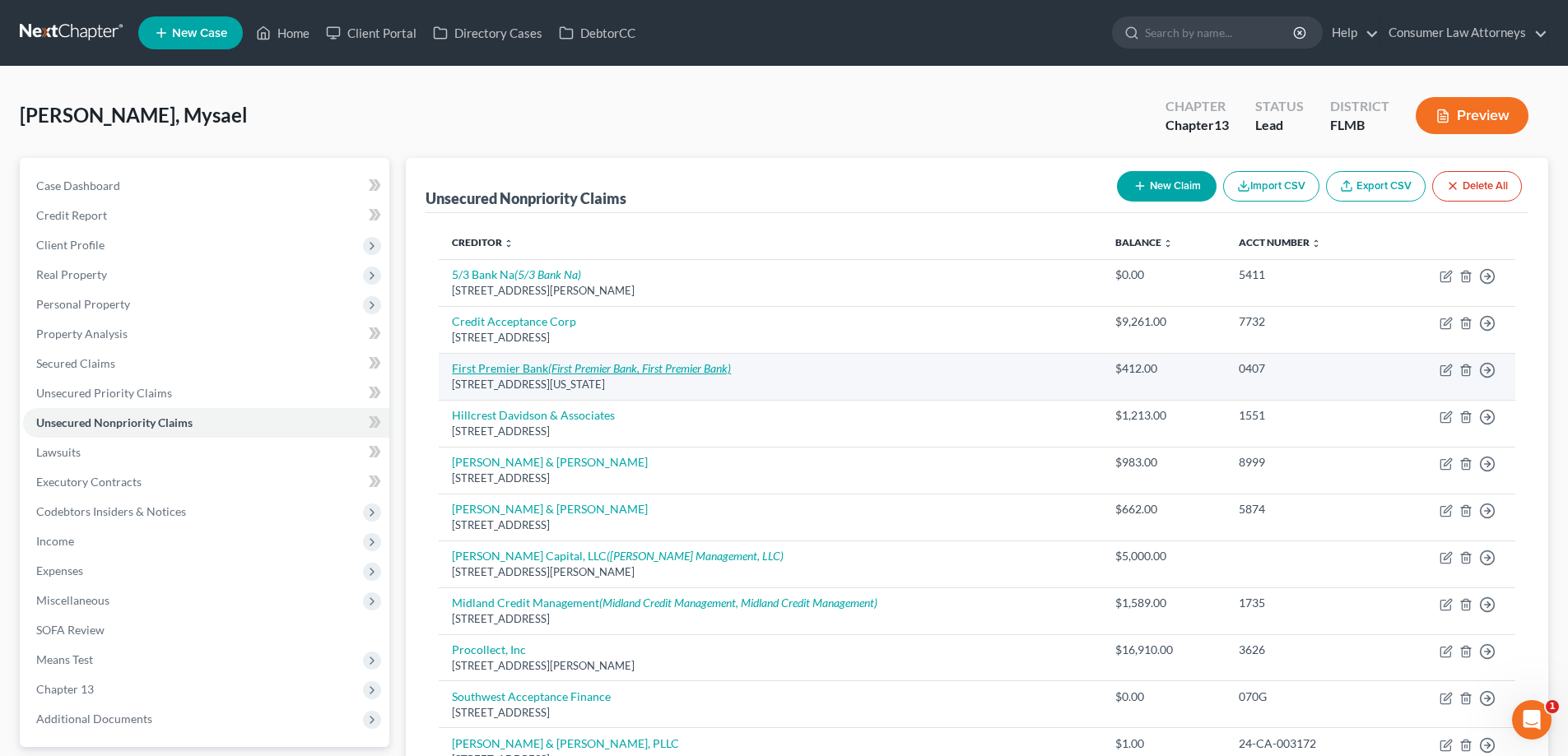
click at [638, 369] on icon "(First Premier Bank, First Premier Bank)" at bounding box center [639, 368] width 182 height 14
select select "43"
select select "2"
select select "0"
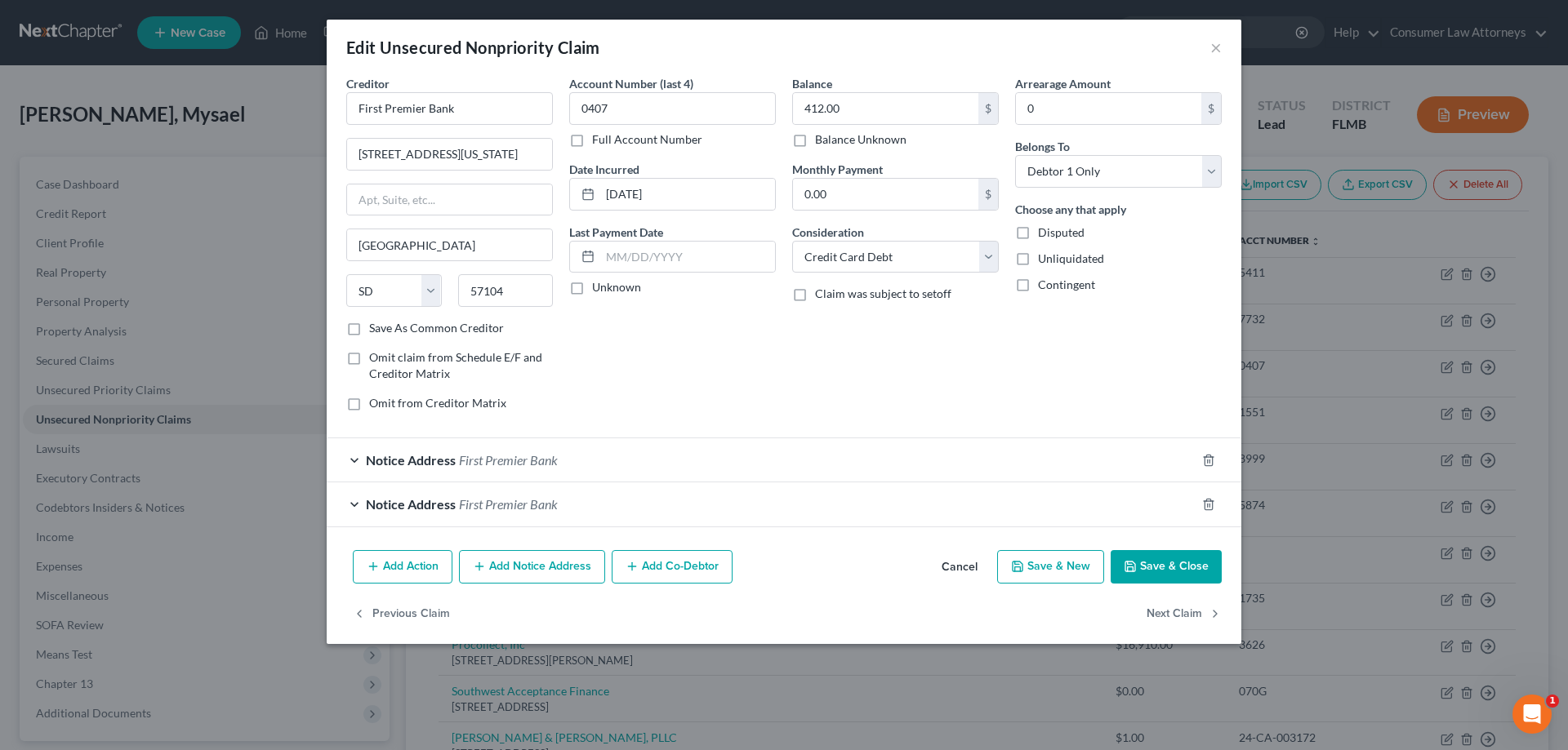
click at [1177, 571] on button "Save & Close" at bounding box center [1166, 567] width 111 height 34
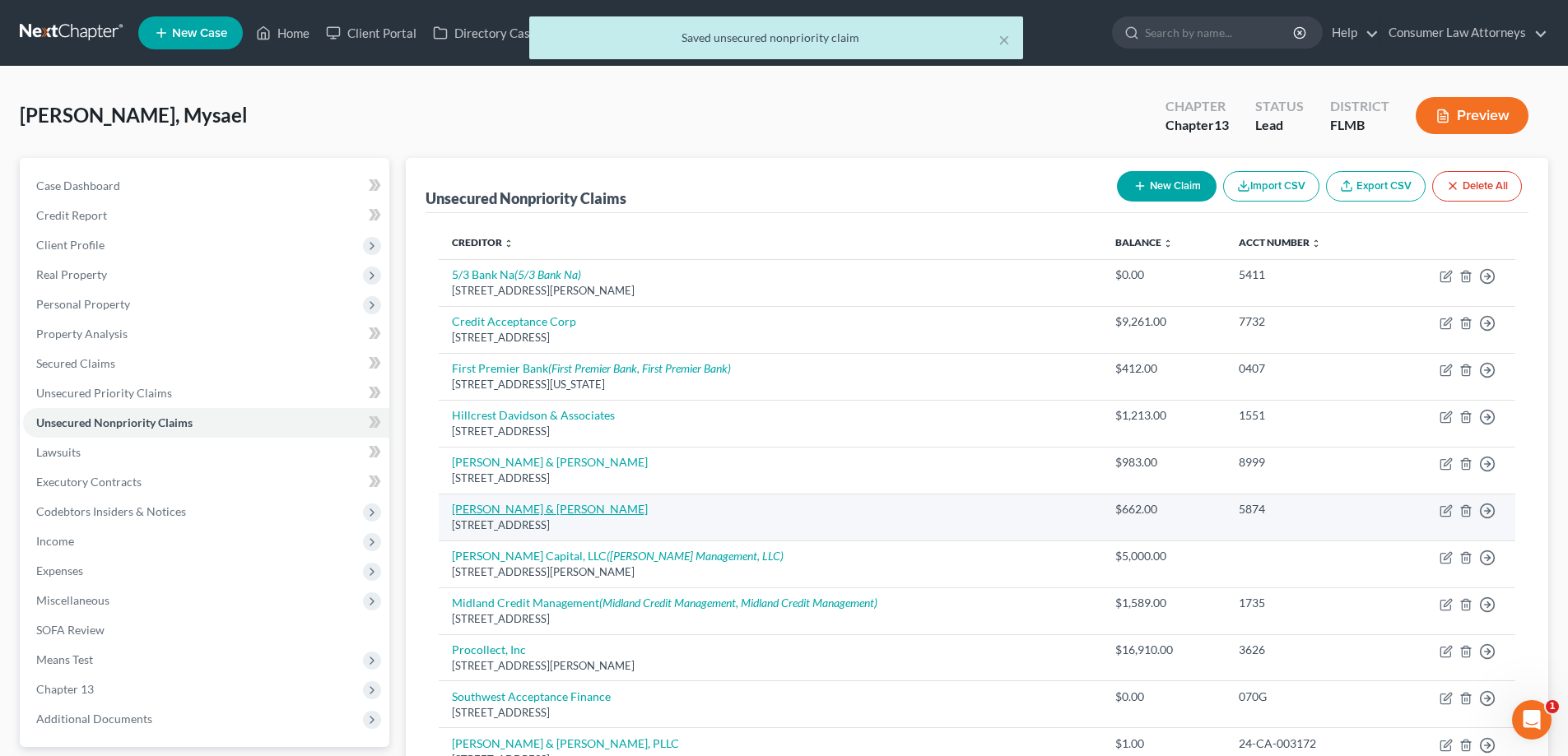
click at [543, 511] on link "[PERSON_NAME] & [PERSON_NAME]" at bounding box center [549, 509] width 196 height 14
select select "45"
select select "1"
select select "0"
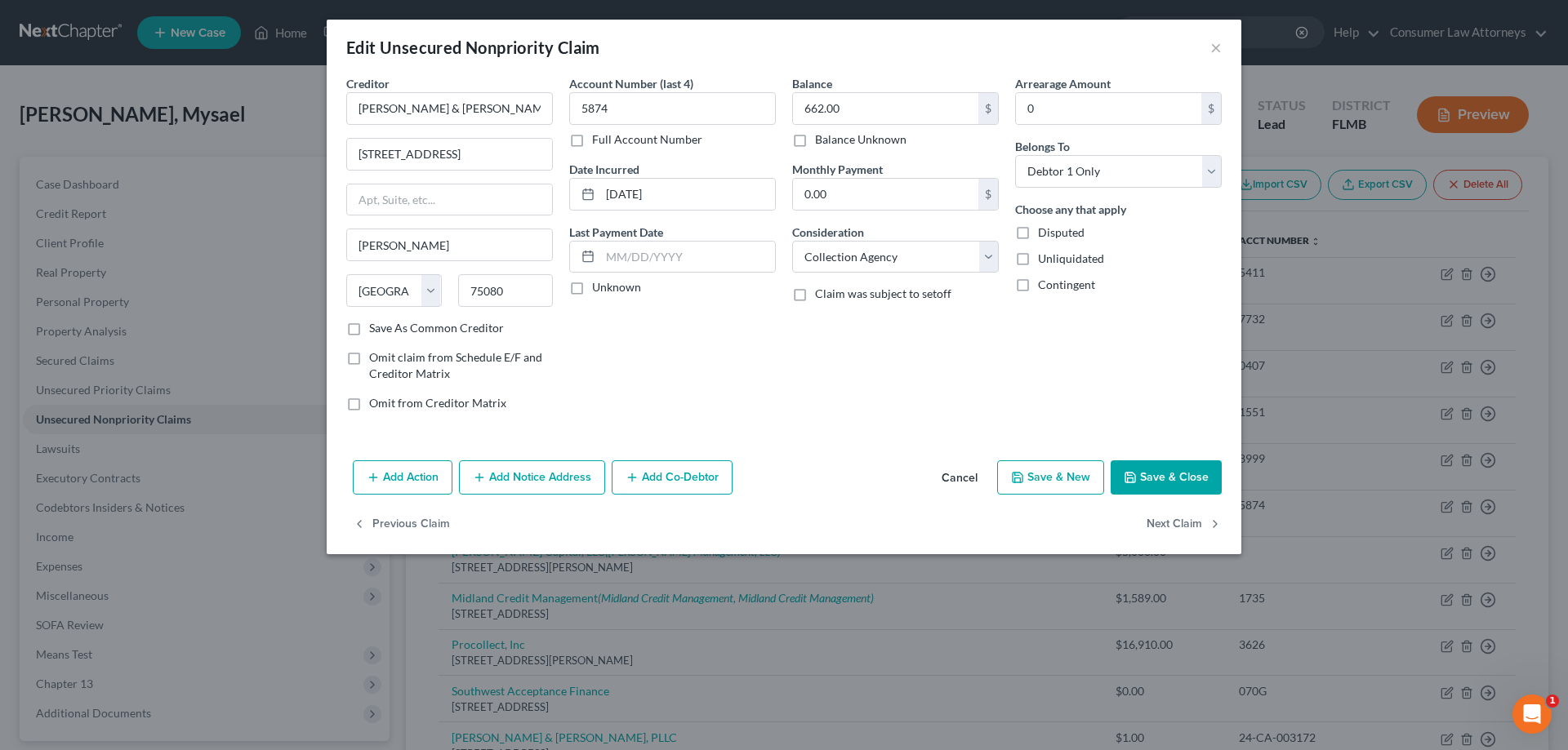
click at [1187, 475] on button "Save & Close" at bounding box center [1166, 477] width 111 height 34
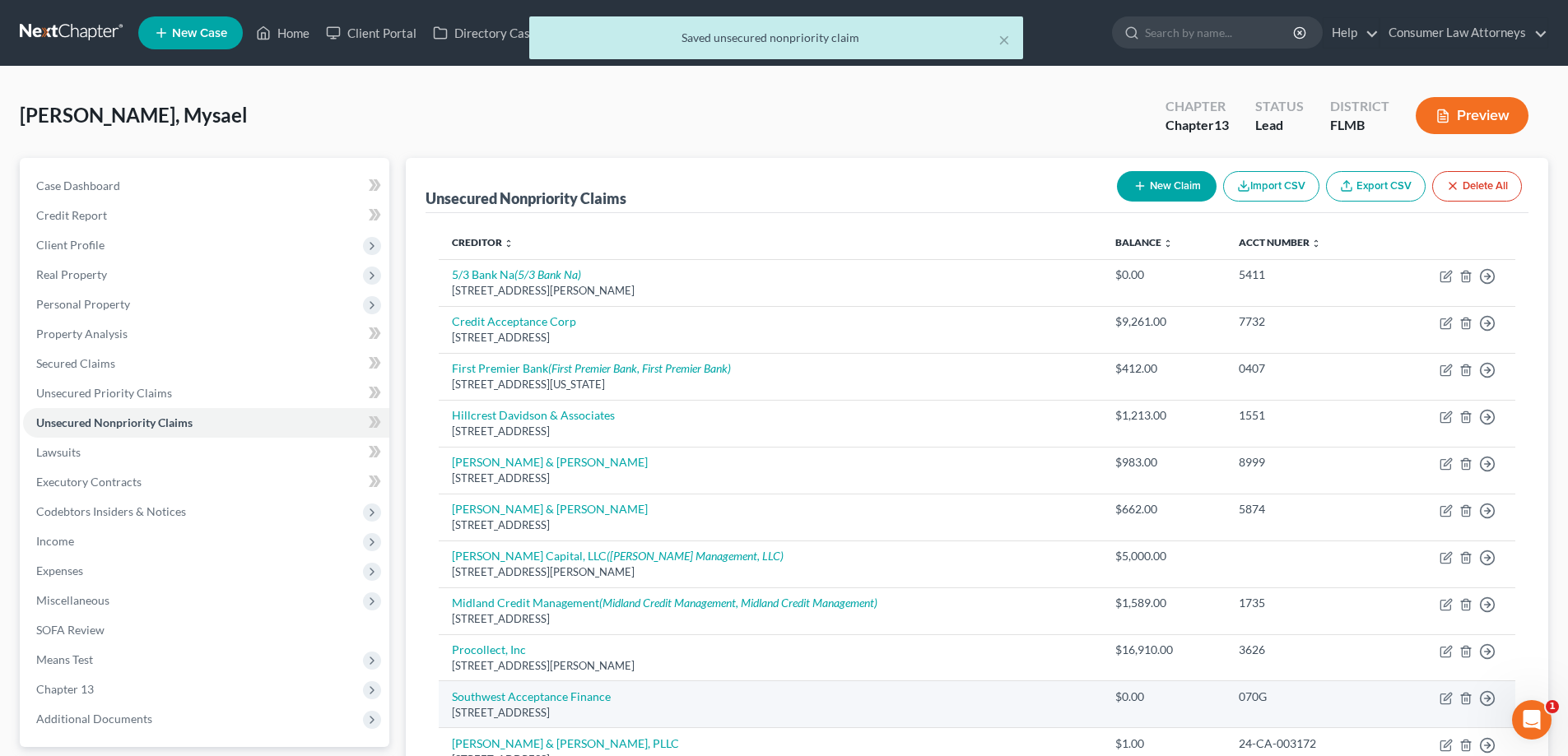
scroll to position [243, 0]
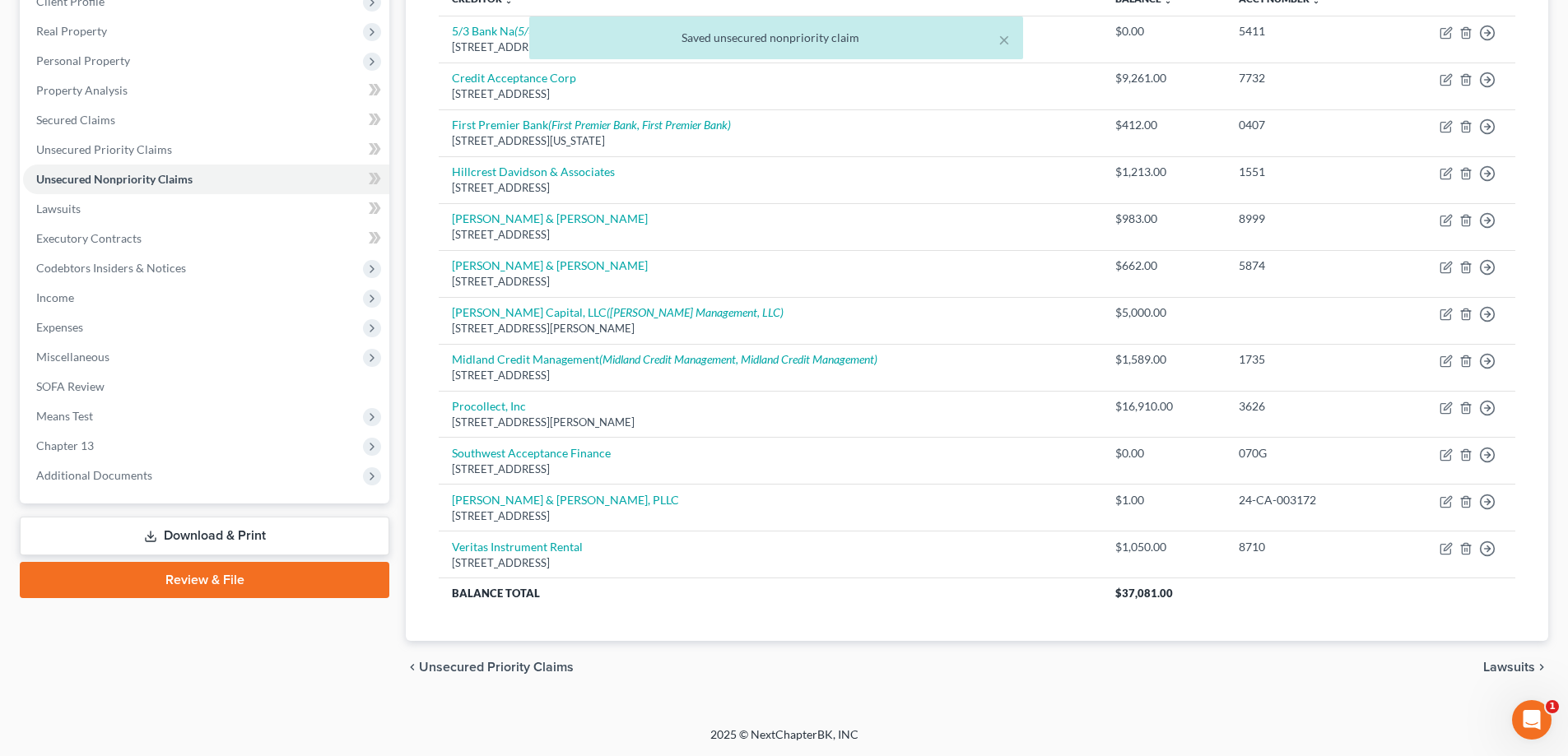
click at [212, 536] on link "Download & Print" at bounding box center [204, 536] width 369 height 39
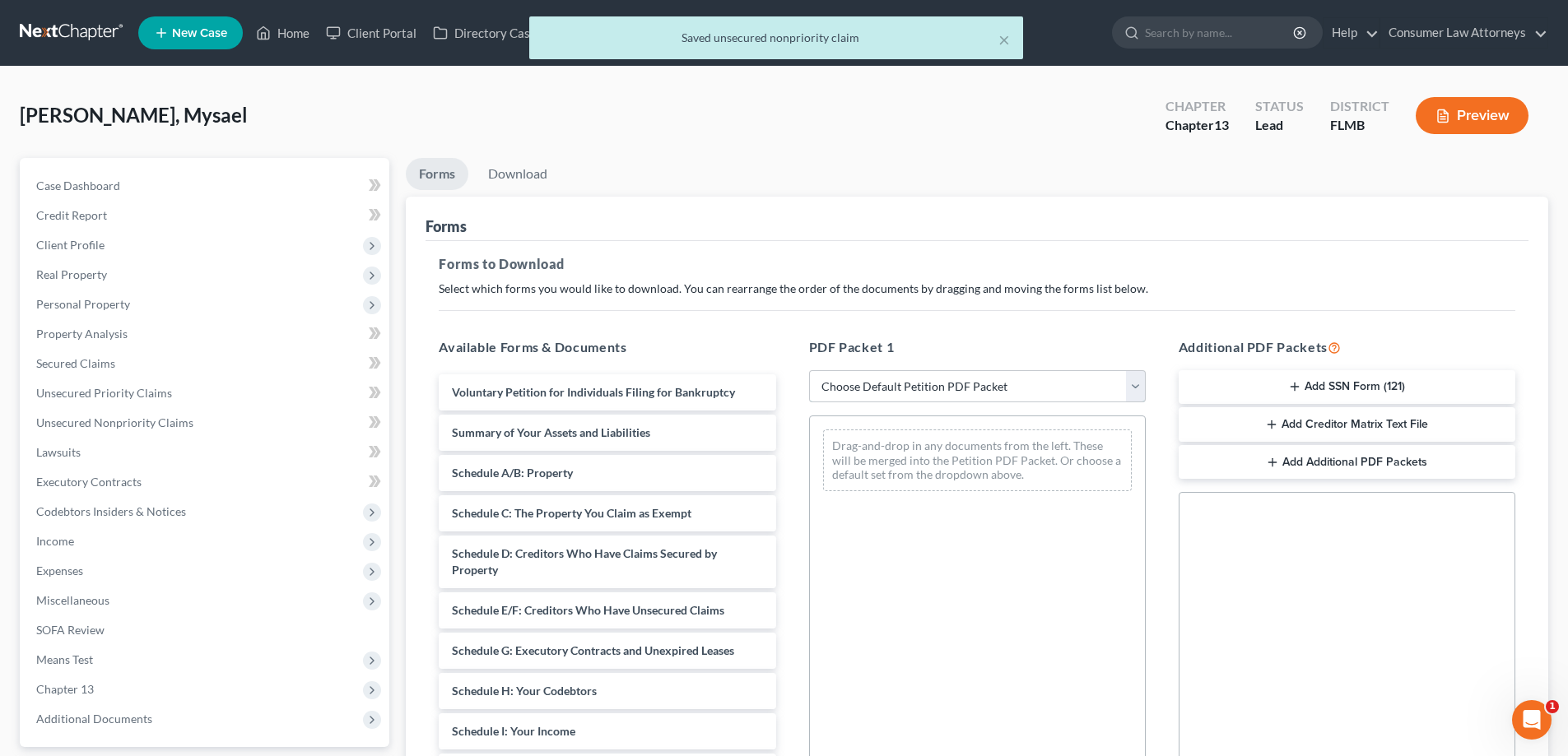
drag, startPoint x: 920, startPoint y: 386, endPoint x: 887, endPoint y: 381, distance: 33.4
click at [920, 386] on select "Choose Default Petition PDF Packet Complete Bankruptcy Petition (all forms and …" at bounding box center [977, 386] width 336 height 33
select select "0"
click at [809, 370] on select "Choose Default Petition PDF Packet Complete Bankruptcy Petition (all forms and …" at bounding box center [977, 386] width 336 height 33
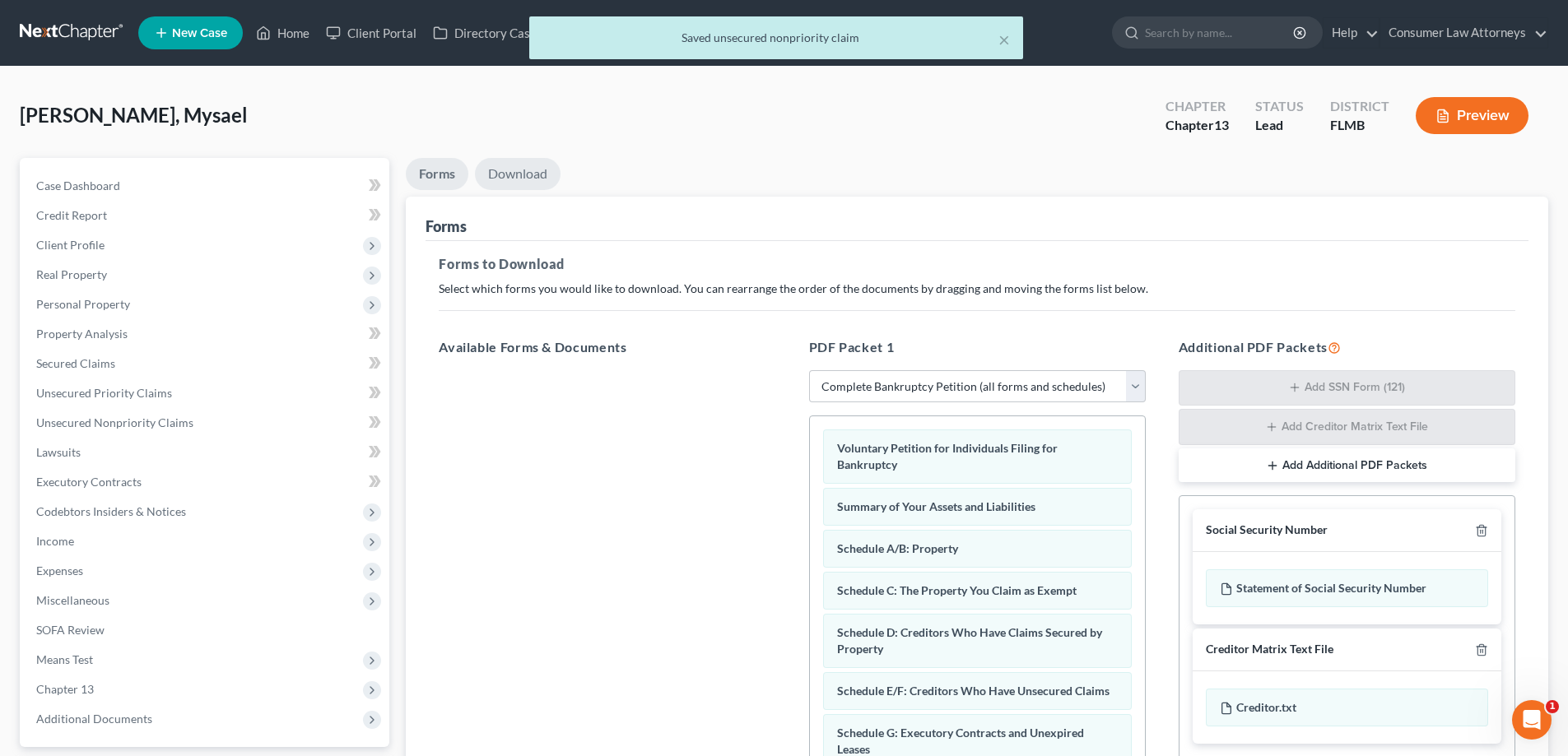
click at [499, 170] on link "Download" at bounding box center [517, 174] width 86 height 32
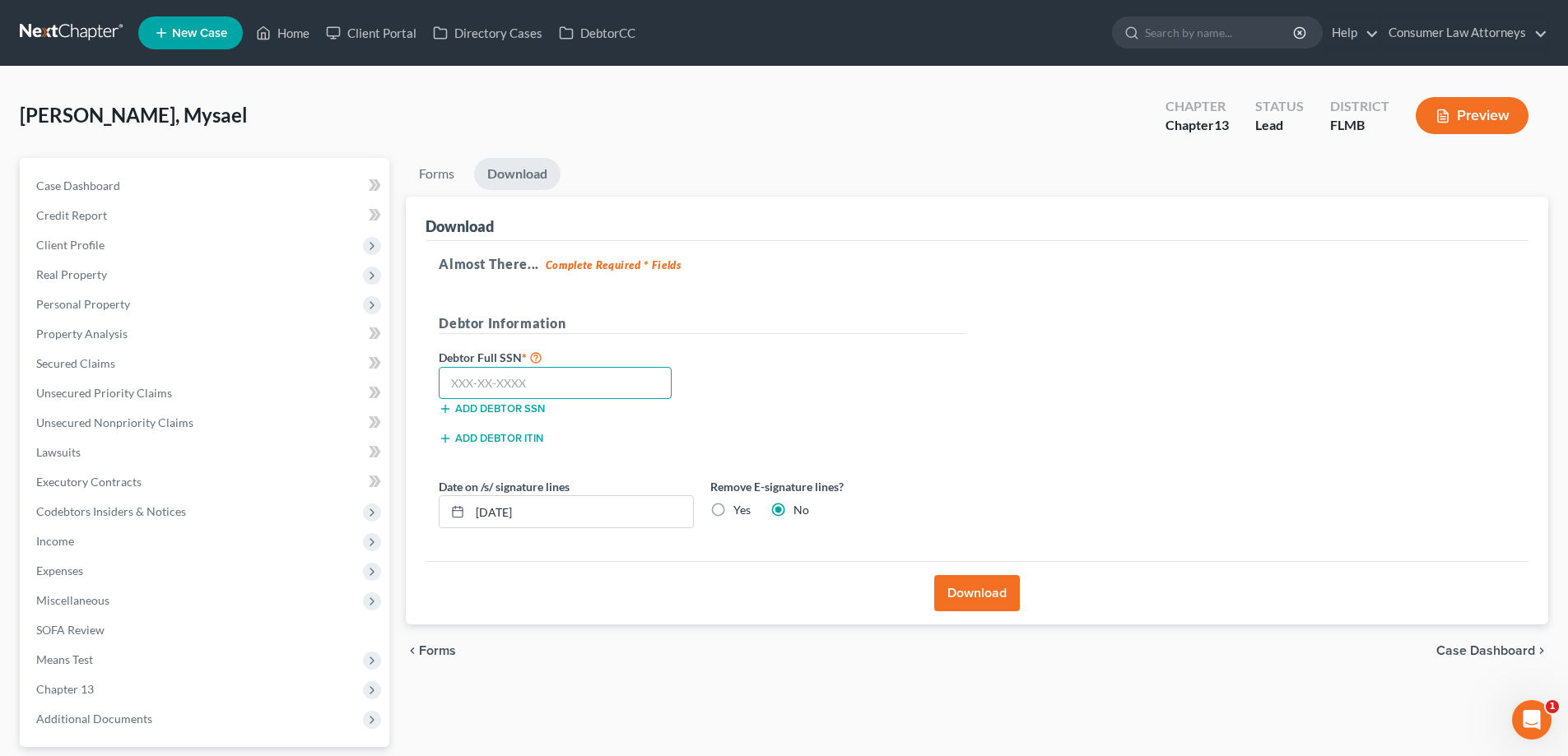
click at [612, 381] on input "text" at bounding box center [555, 383] width 233 height 33
click at [570, 390] on input "769-32" at bounding box center [555, 383] width 233 height 33
type input "769-32-8390"
click at [966, 581] on button "Download" at bounding box center [977, 593] width 86 height 36
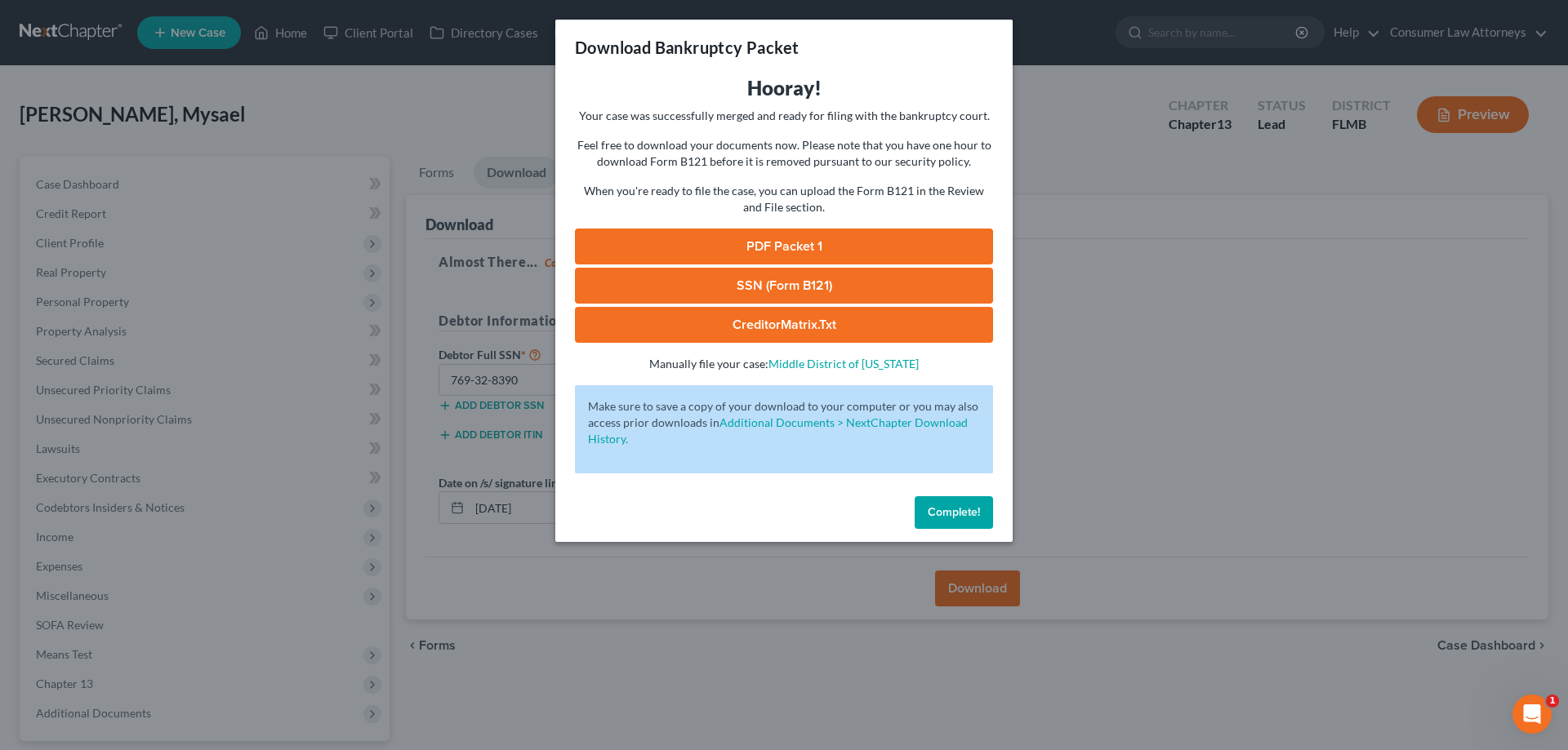
click at [774, 245] on link "PDF Packet 1" at bounding box center [784, 246] width 418 height 36
drag, startPoint x: 972, startPoint y: 514, endPoint x: 1222, endPoint y: 367, distance: 290.0
click at [972, 514] on span "Complete!" at bounding box center [954, 513] width 53 height 14
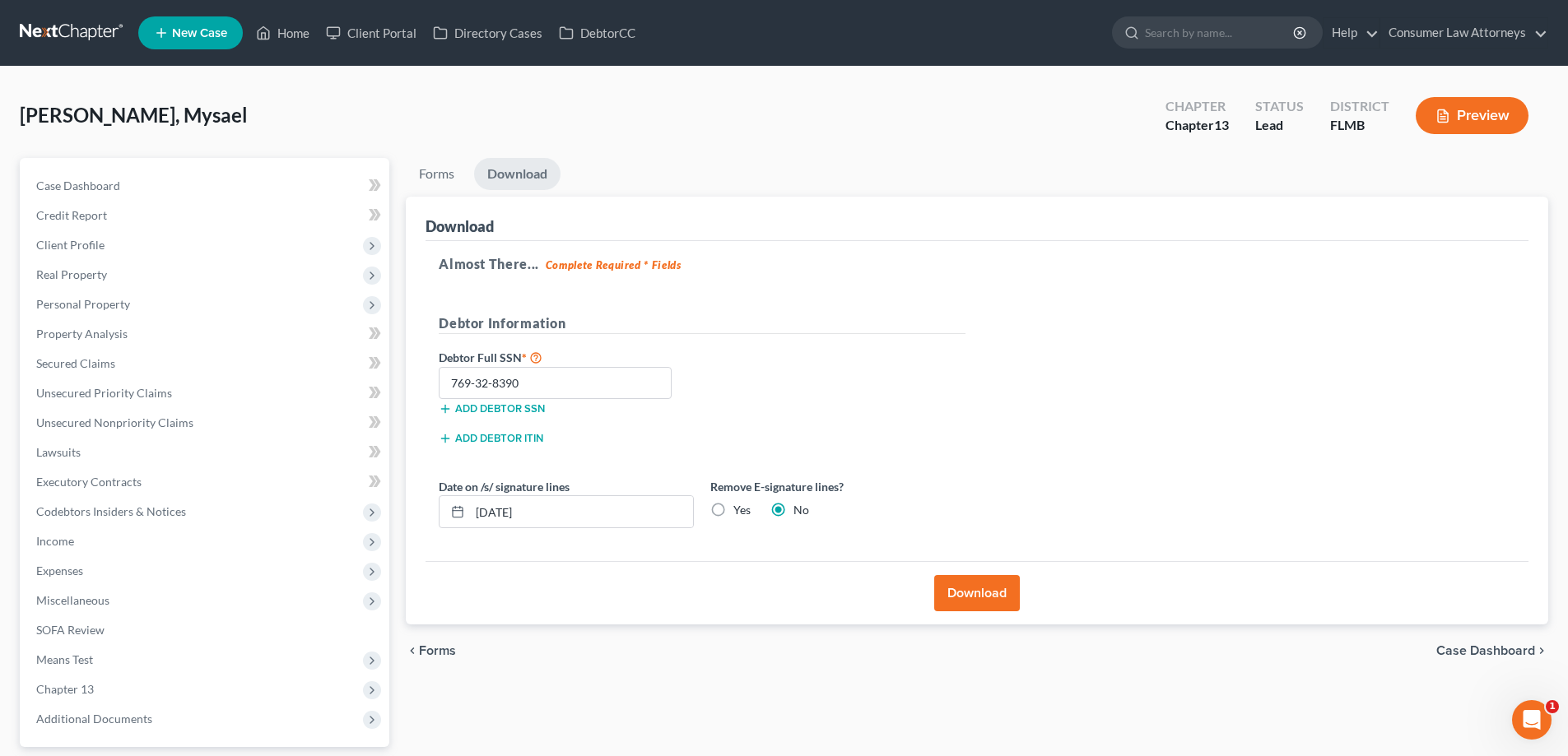
click at [1480, 164] on ul "Forms Download" at bounding box center [977, 178] width 1142 height 39
